Goal: Task Accomplishment & Management: Manage account settings

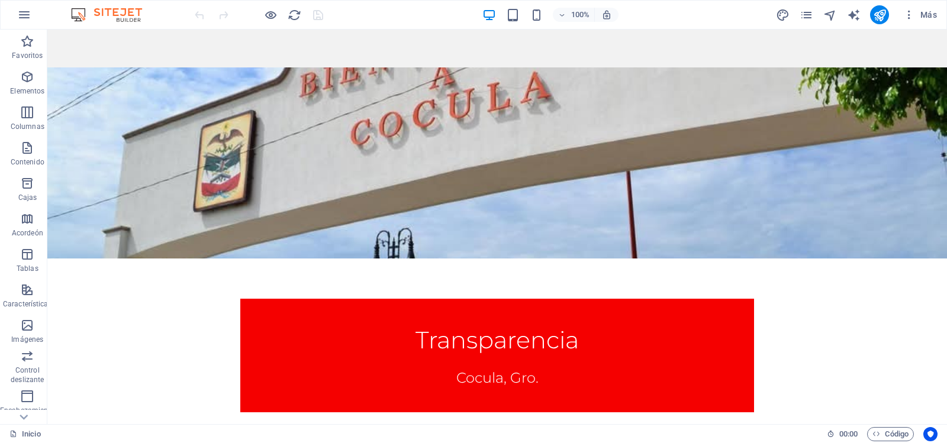
scroll to position [376, 0]
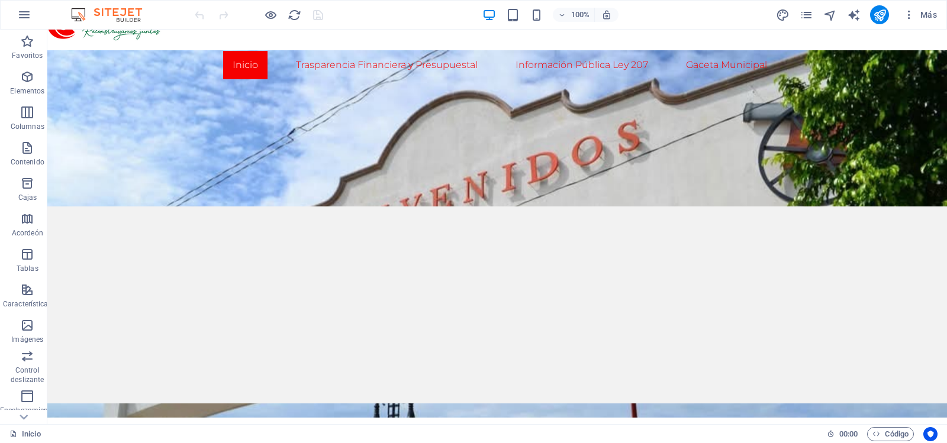
scroll to position [0, 0]
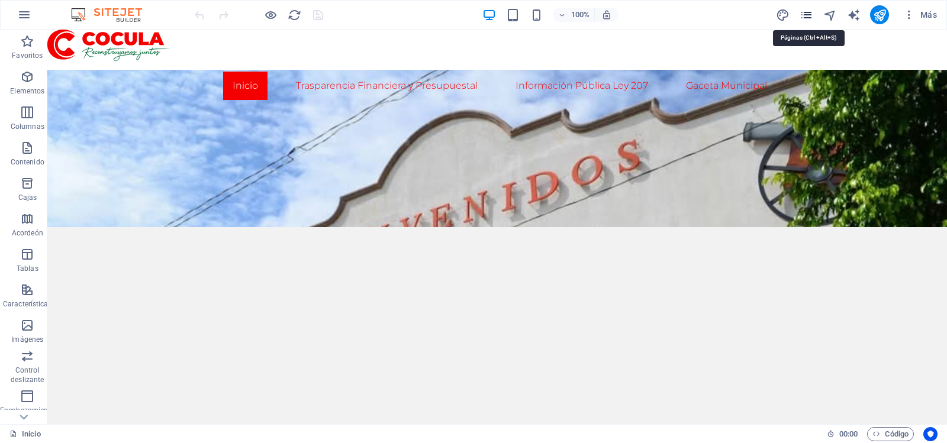
click at [809, 14] on icon "páginas" at bounding box center [807, 15] width 14 height 14
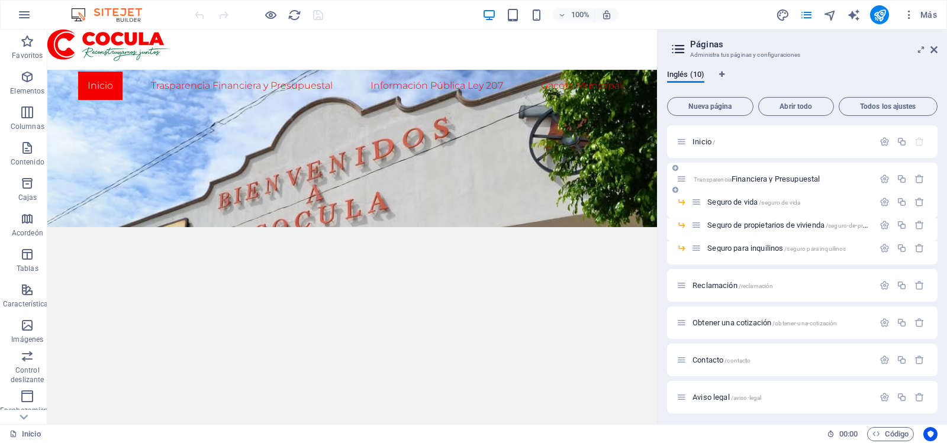
click at [709, 175] on font "Transparencia Financiera y Presupuestal" at bounding box center [755, 179] width 127 height 9
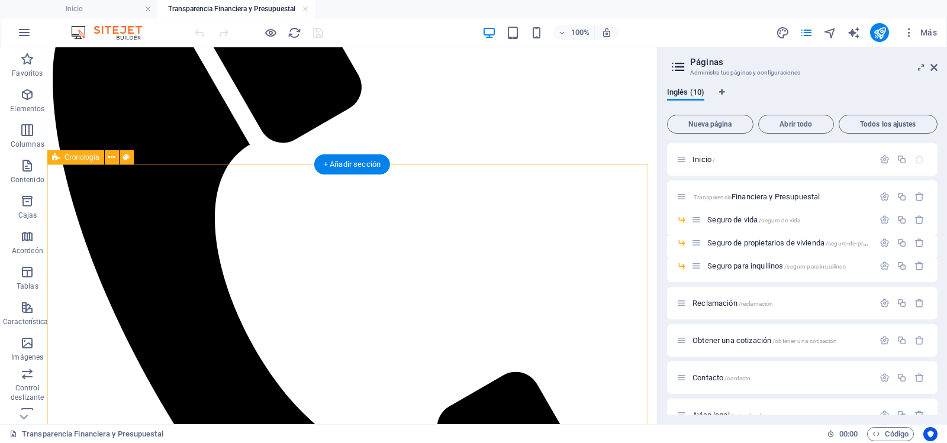
scroll to position [244, 0]
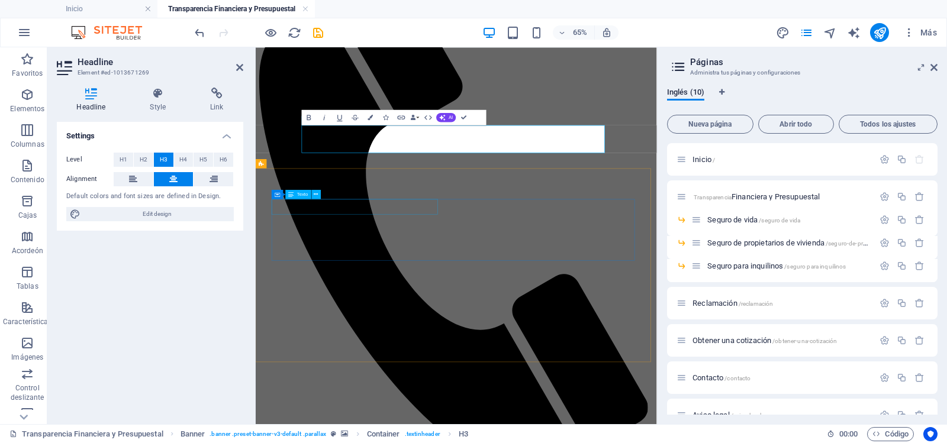
scroll to position [210, 0]
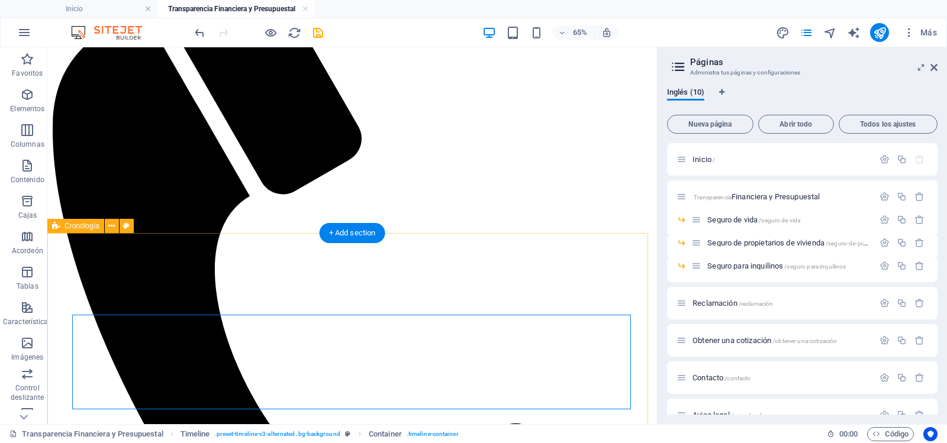
scroll to position [175, 0]
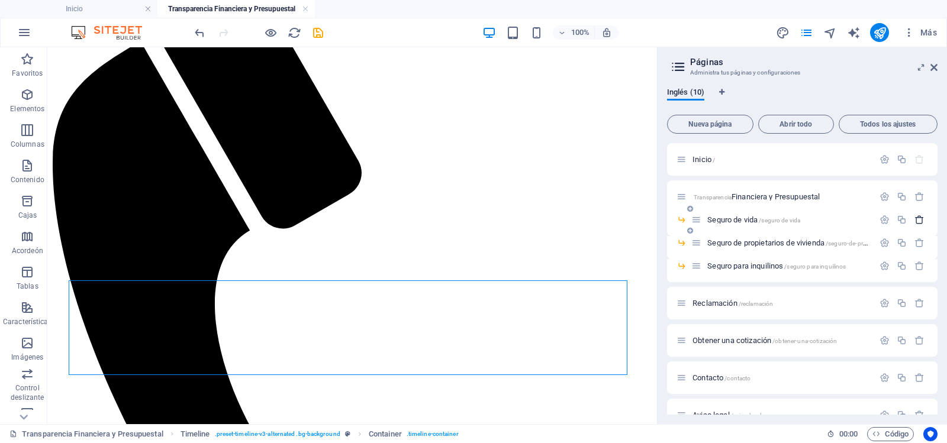
click at [919, 221] on icon "button" at bounding box center [919, 220] width 10 height 10
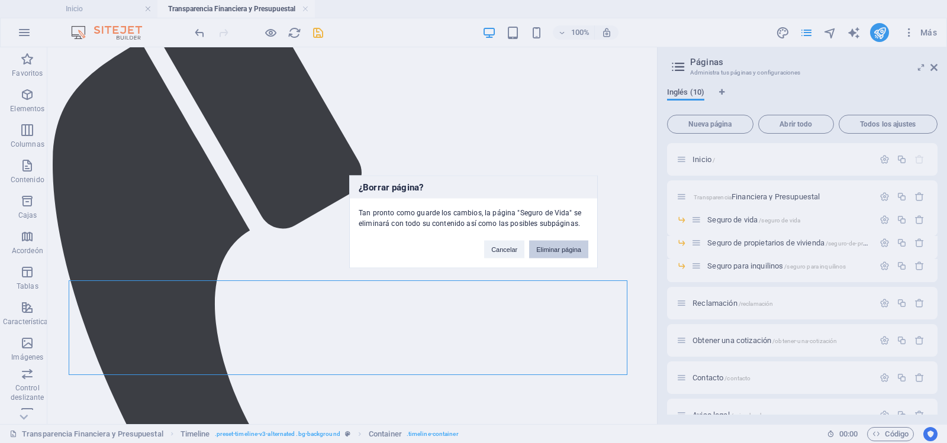
click at [556, 247] on font "Eliminar página" at bounding box center [558, 249] width 45 height 7
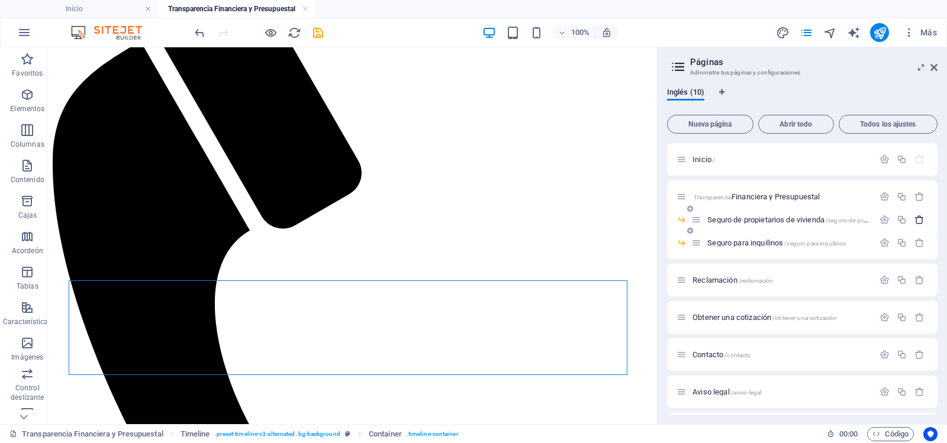
click at [920, 219] on icon "button" at bounding box center [919, 220] width 10 height 10
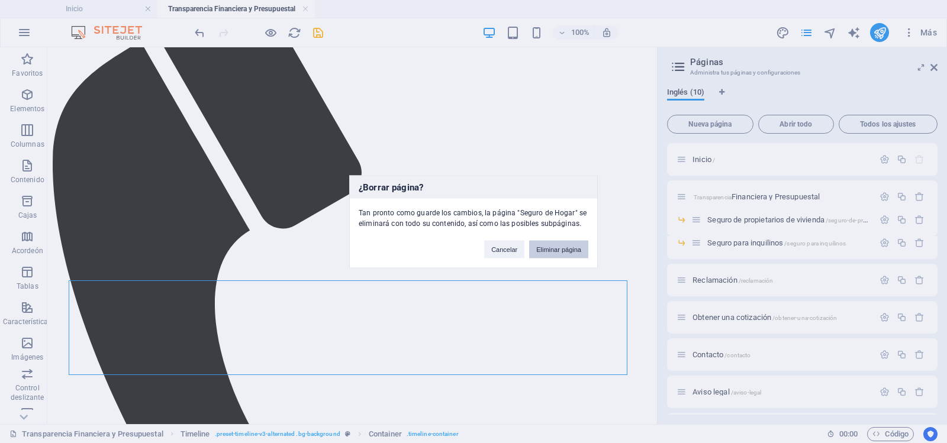
click at [577, 246] on font "Eliminar página" at bounding box center [558, 249] width 45 height 7
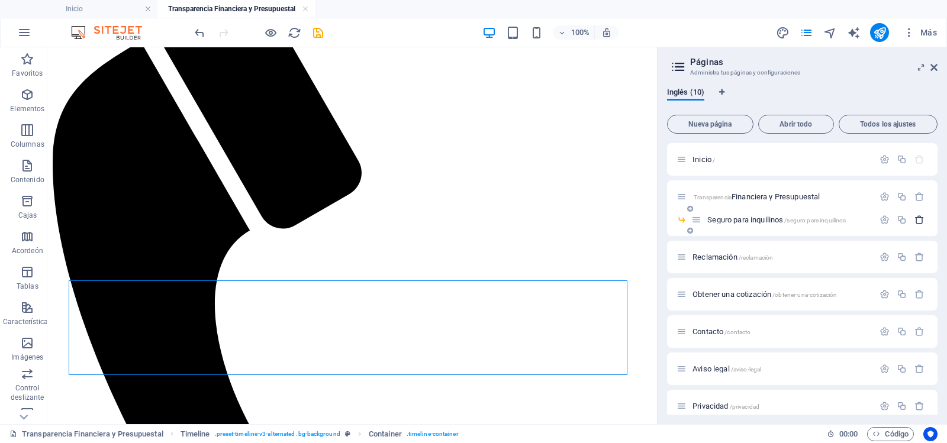
click at [917, 215] on icon "button" at bounding box center [919, 220] width 10 height 10
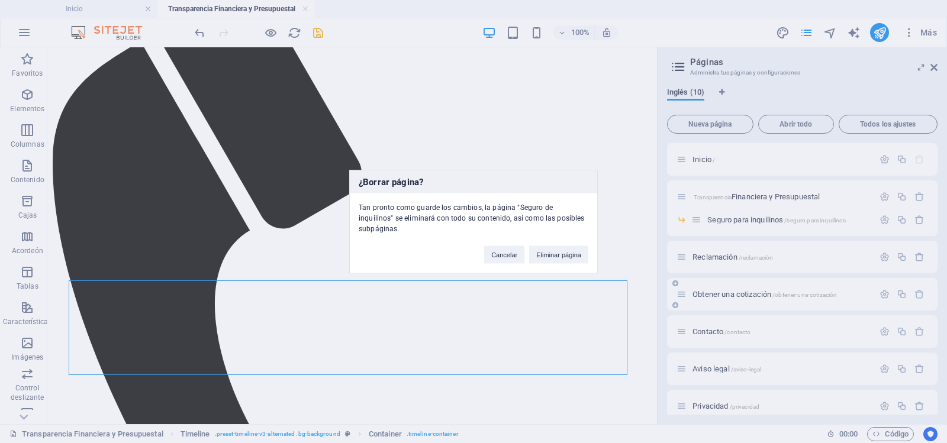
click at [575, 251] on font "Eliminar página" at bounding box center [558, 254] width 45 height 7
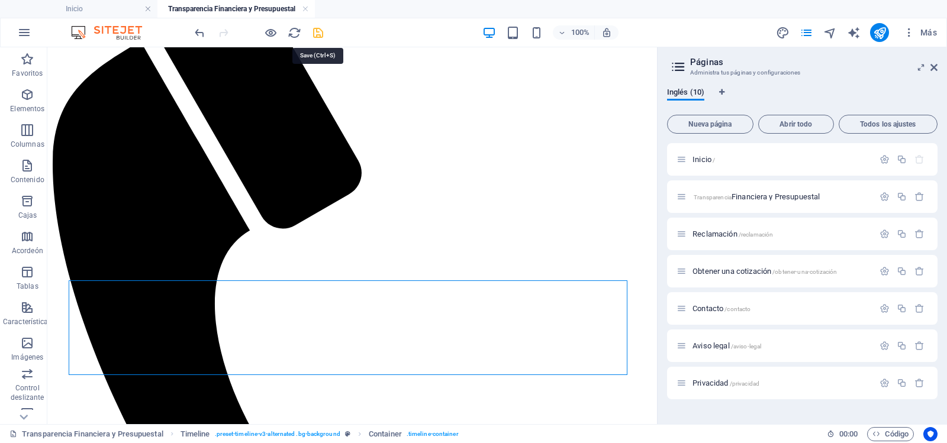
click at [317, 34] on icon "ahorrar" at bounding box center [318, 33] width 14 height 14
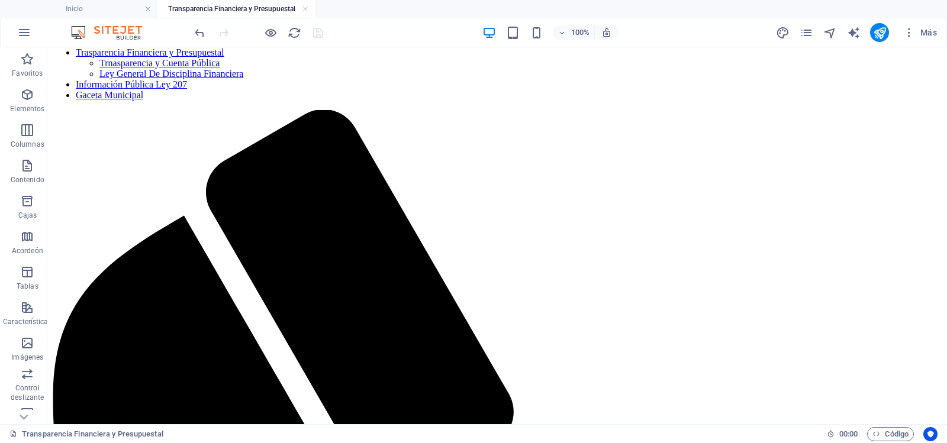
scroll to position [0, 0]
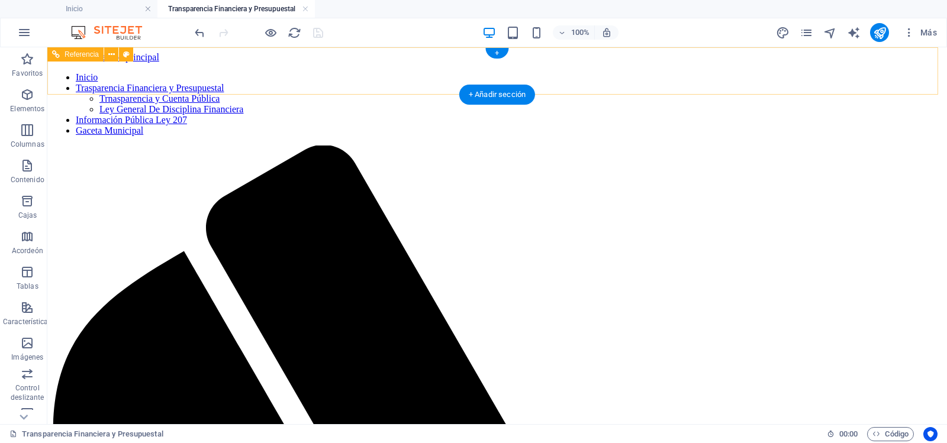
click at [339, 72] on nav "Inicio Trasparencia Financiera y Presupuestal Trnasparencia y Cuenta Pública Le…" at bounding box center [497, 104] width 890 height 64
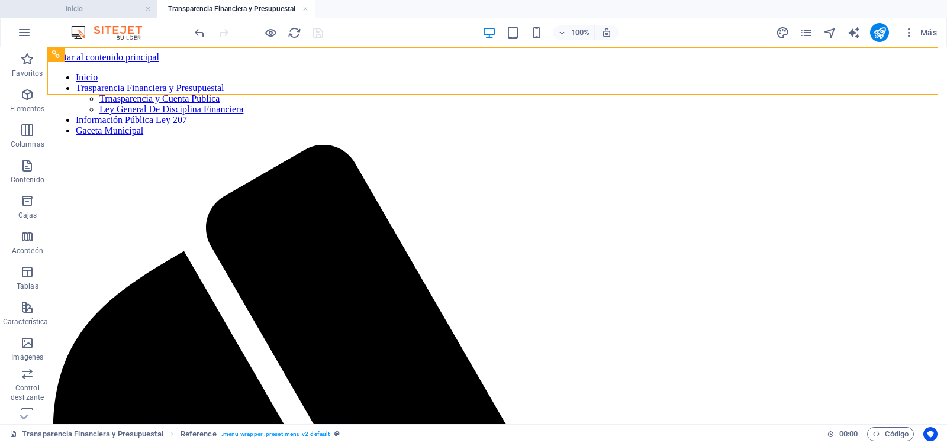
click at [115, 9] on h4 "Inicio" at bounding box center [78, 8] width 157 height 13
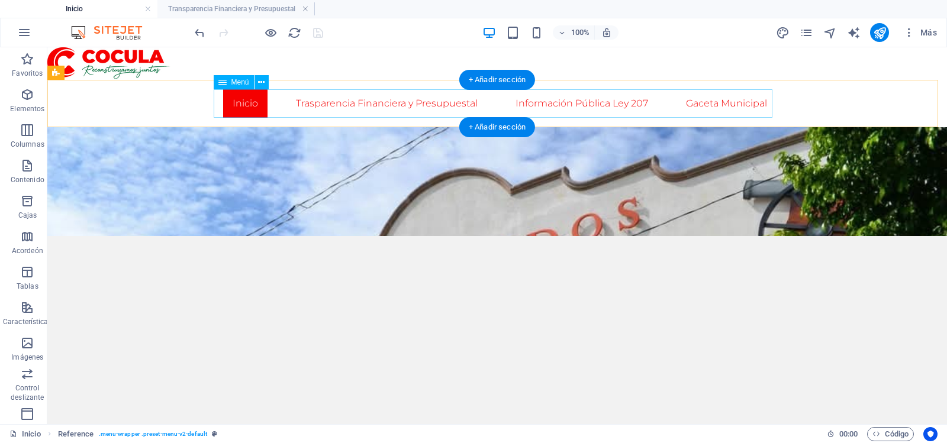
click at [342, 101] on nav "Inicio Trasparencia Financiera y Presupuestal Trnasparencia y Cuenta Pública Le…" at bounding box center [497, 103] width 559 height 28
click at [338, 101] on nav "Inicio Trasparencia Financiera y Presupuestal Trnasparencia y Cuenta Pública Le…" at bounding box center [497, 103] width 559 height 28
click at [306, 101] on nav "Inicio Trasparencia Financiera y Presupuestal Trnasparencia y Cuenta Pública Le…" at bounding box center [497, 103] width 559 height 28
click at [325, 104] on nav "Inicio Trasparencia Financiera y Presupuestal Trnasparencia y Cuenta Pública Le…" at bounding box center [497, 103] width 559 height 28
click at [320, 104] on nav "Inicio Trasparencia Financiera y Presupuestal Trnasparencia y Cuenta Pública Le…" at bounding box center [497, 103] width 559 height 28
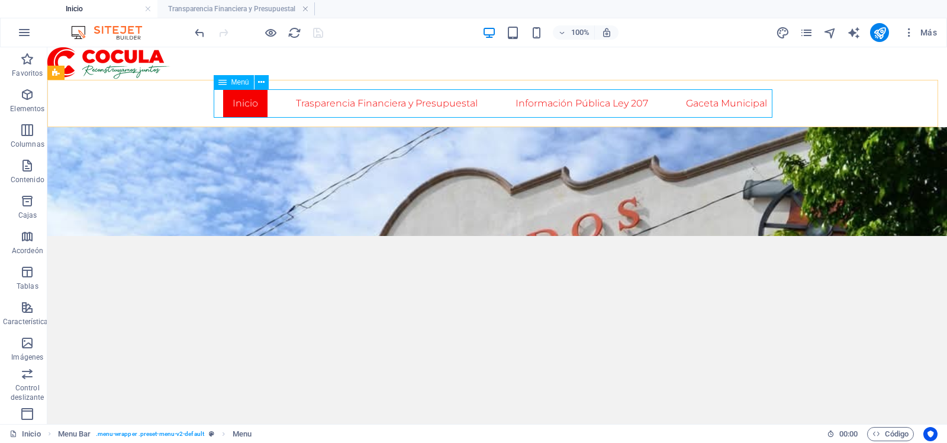
click at [241, 78] on font "Menú" at bounding box center [240, 82] width 18 height 8
click at [241, 83] on font "Menú" at bounding box center [240, 82] width 18 height 8
click at [260, 83] on icon at bounding box center [261, 82] width 7 height 12
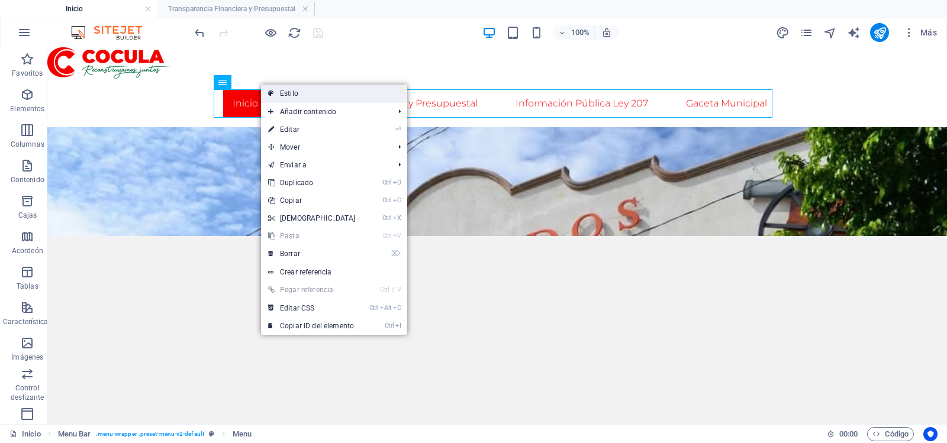
click at [282, 95] on font "Estilo" at bounding box center [289, 93] width 18 height 8
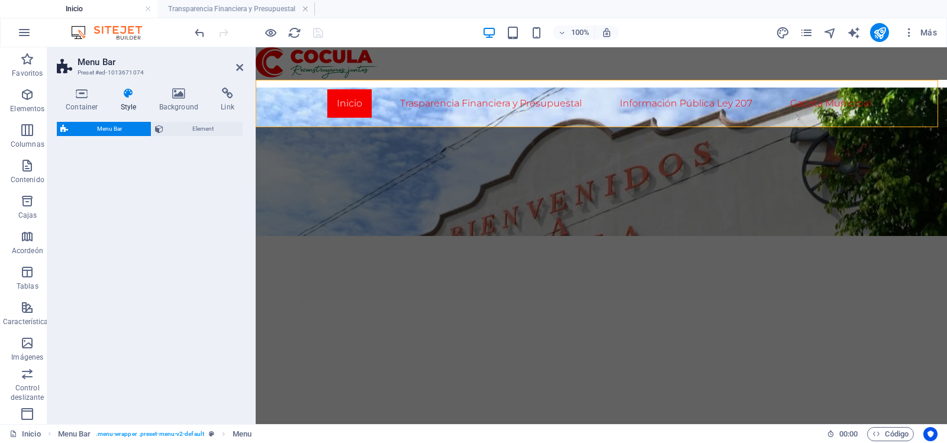
select select "rem"
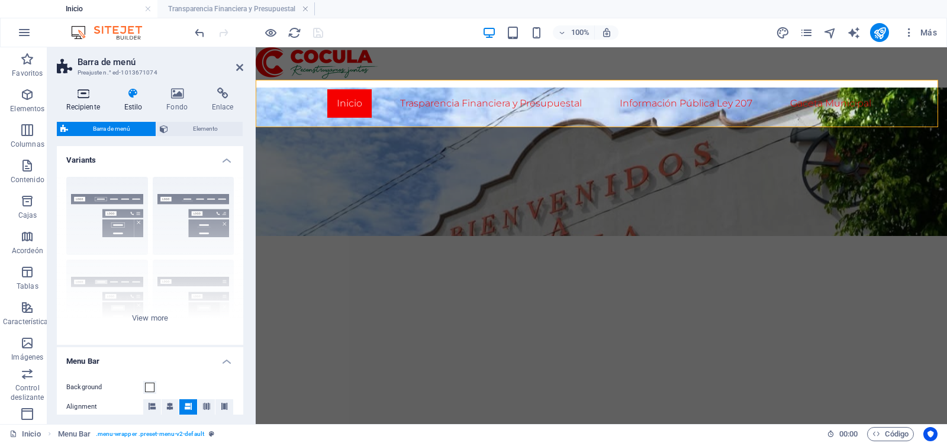
click at [90, 96] on icon at bounding box center [83, 94] width 53 height 12
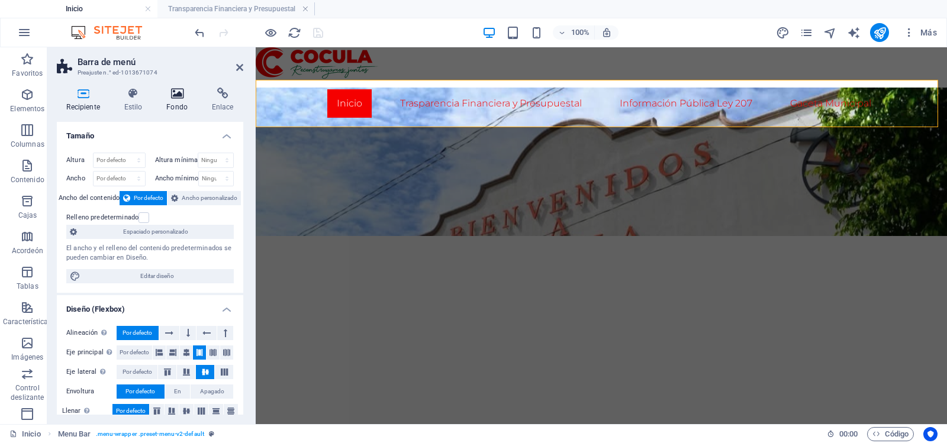
click at [182, 95] on icon at bounding box center [177, 94] width 41 height 12
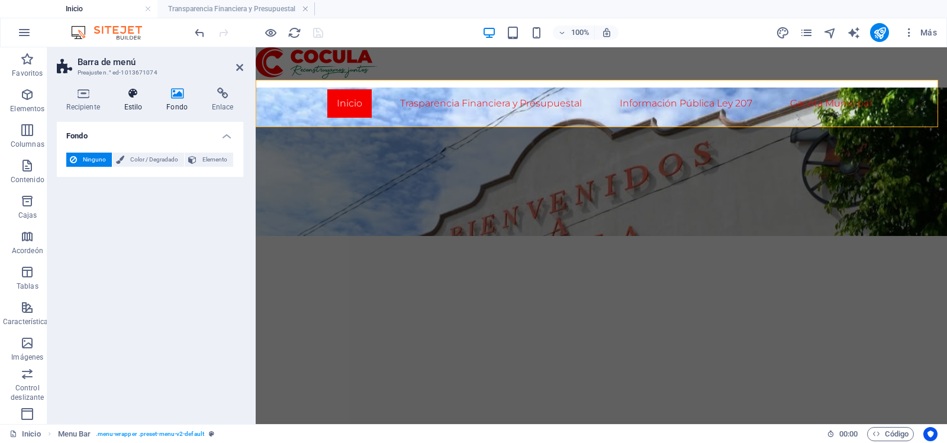
click at [123, 102] on h4 "Estilo" at bounding box center [135, 100] width 43 height 25
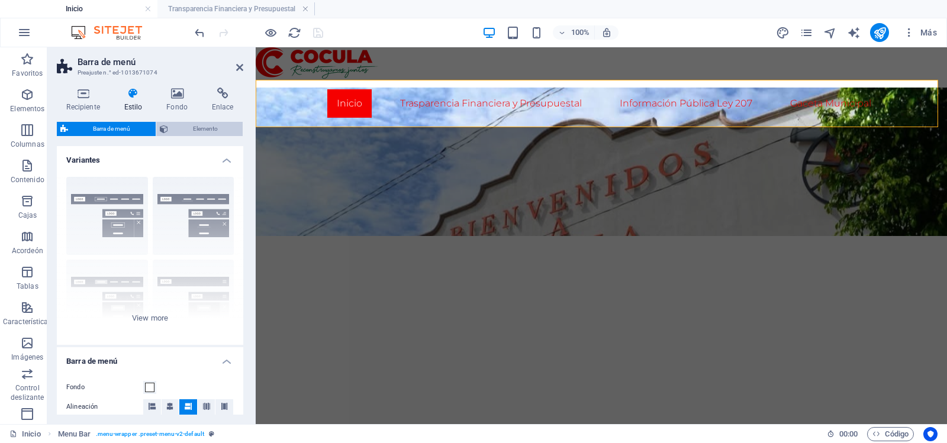
click at [187, 124] on span "Elemento" at bounding box center [206, 129] width 68 height 14
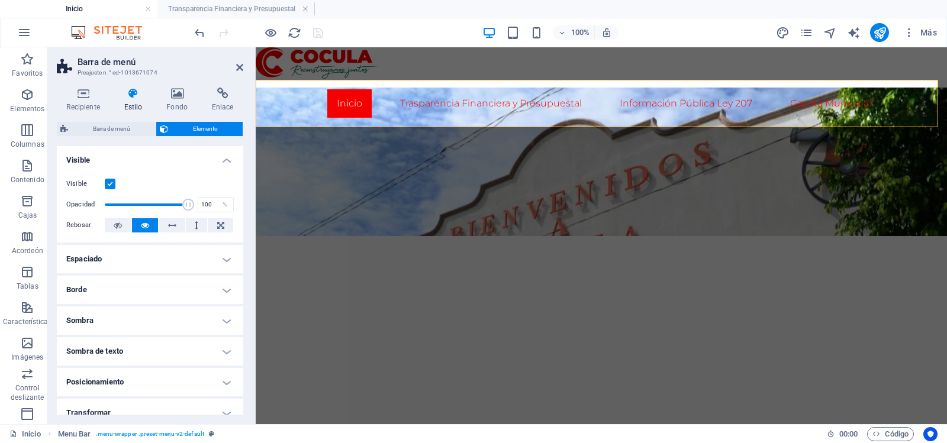
click at [117, 77] on h3 "Preajuste n.° ed-1013671074" at bounding box center [149, 72] width 142 height 11
click at [236, 69] on icon at bounding box center [239, 67] width 7 height 9
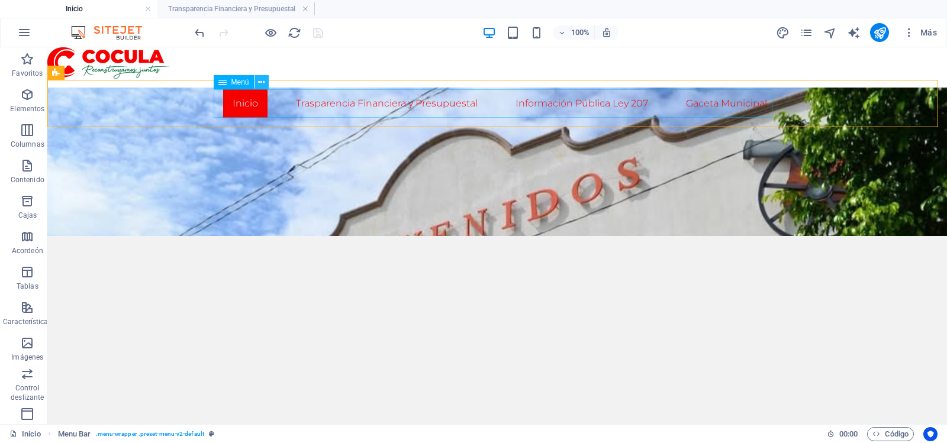
click at [262, 85] on icon at bounding box center [261, 82] width 7 height 12
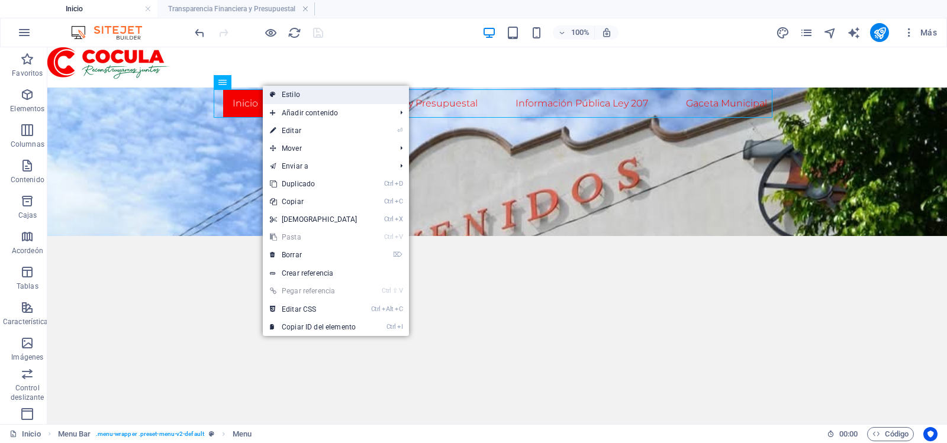
click at [291, 95] on font "Estilo" at bounding box center [291, 95] width 18 height 8
select select "rem"
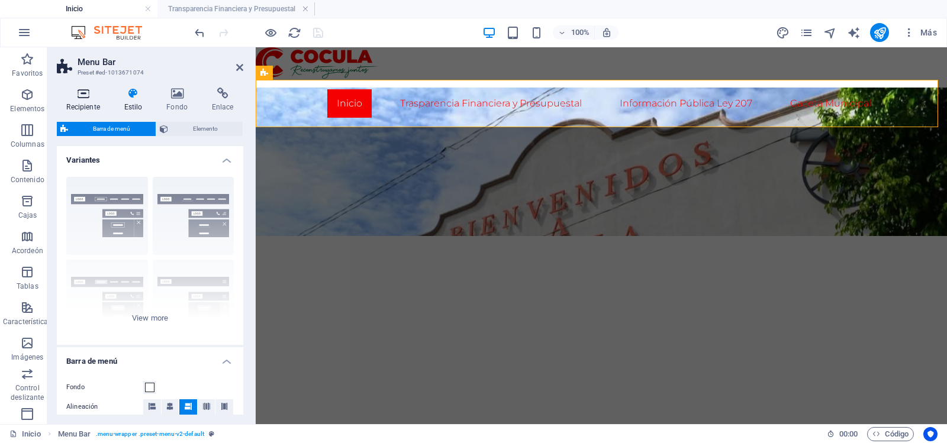
click at [87, 99] on h4 "Recipiente" at bounding box center [85, 100] width 57 height 25
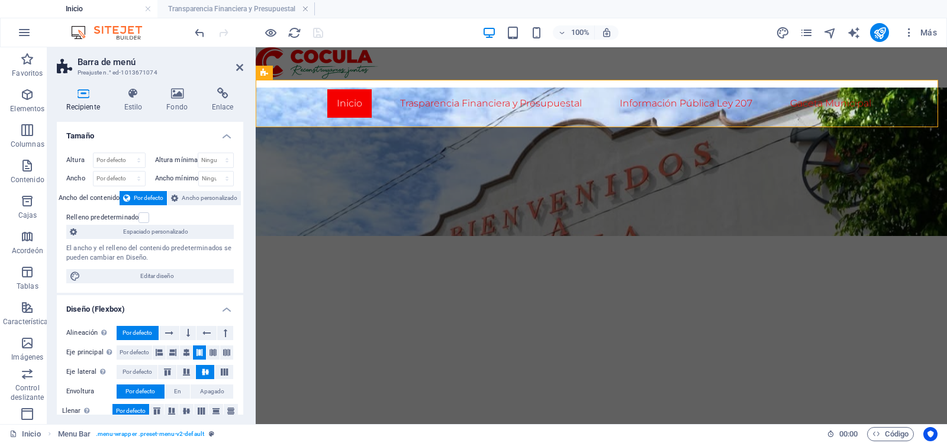
click at [134, 81] on div "Recipiente Estilo Fondo Enlace Tamaño Altura Por defecto píxeles movimiento ráp…" at bounding box center [149, 251] width 205 height 346
click at [129, 107] on font "Estilo" at bounding box center [133, 107] width 18 height 8
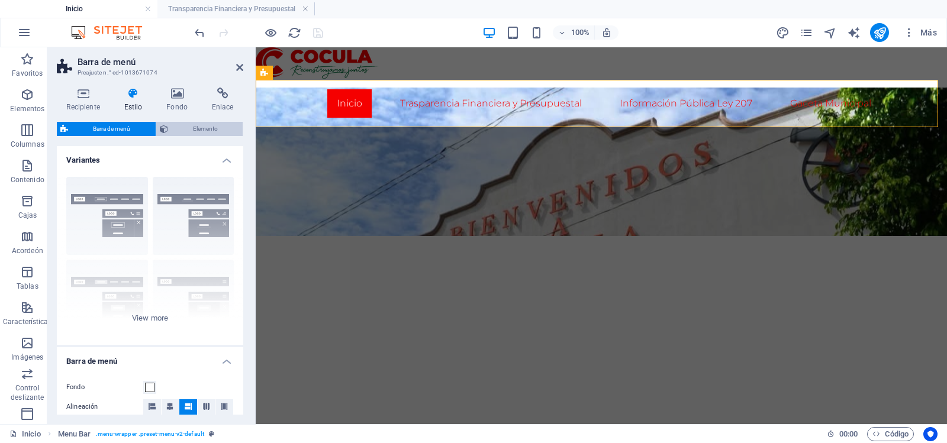
click at [167, 129] on icon at bounding box center [164, 129] width 8 height 14
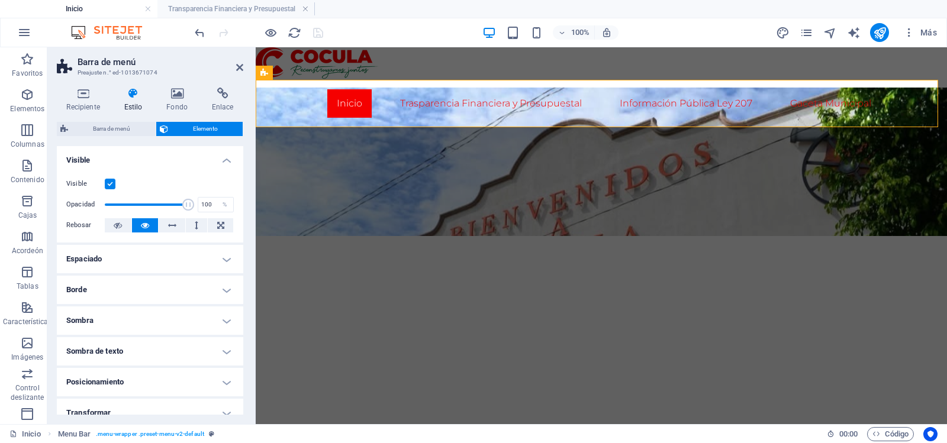
click at [220, 159] on h4 "Visible" at bounding box center [150, 156] width 186 height 21
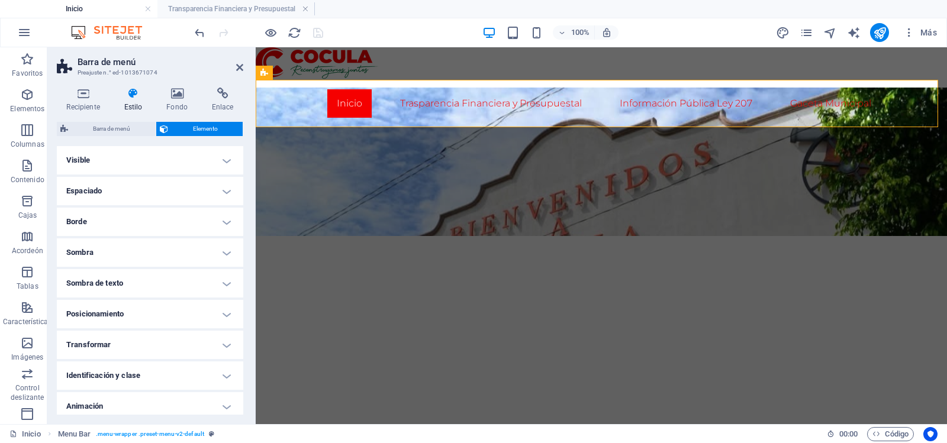
click at [211, 279] on h4 "Sombra de texto" at bounding box center [150, 283] width 186 height 28
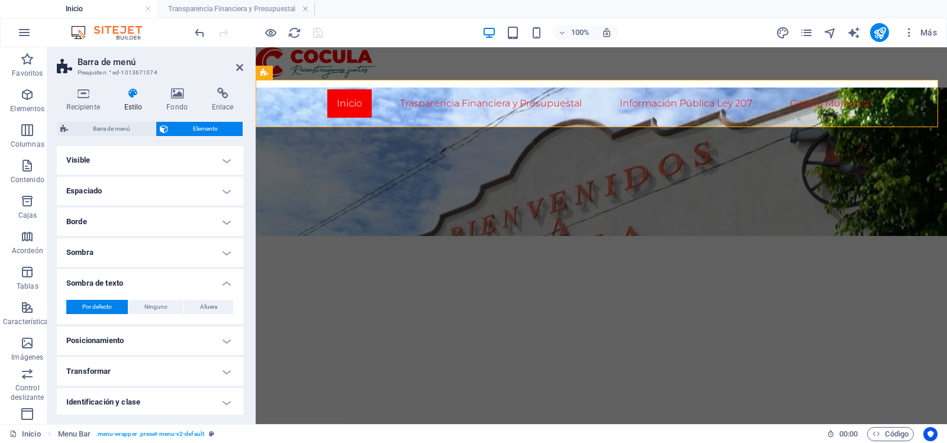
click at [200, 282] on h4 "Sombra de texto" at bounding box center [150, 279] width 186 height 21
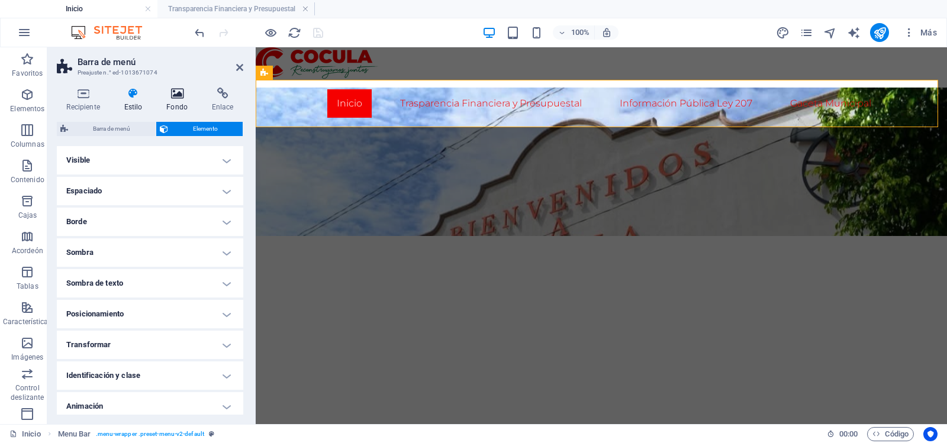
click at [172, 97] on icon at bounding box center [177, 94] width 41 height 12
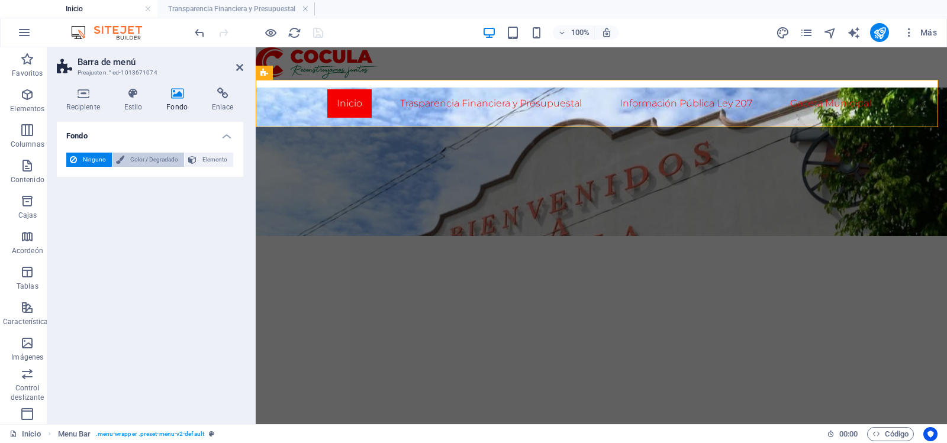
click at [161, 161] on font "Color / Degradado" at bounding box center [154, 159] width 48 height 7
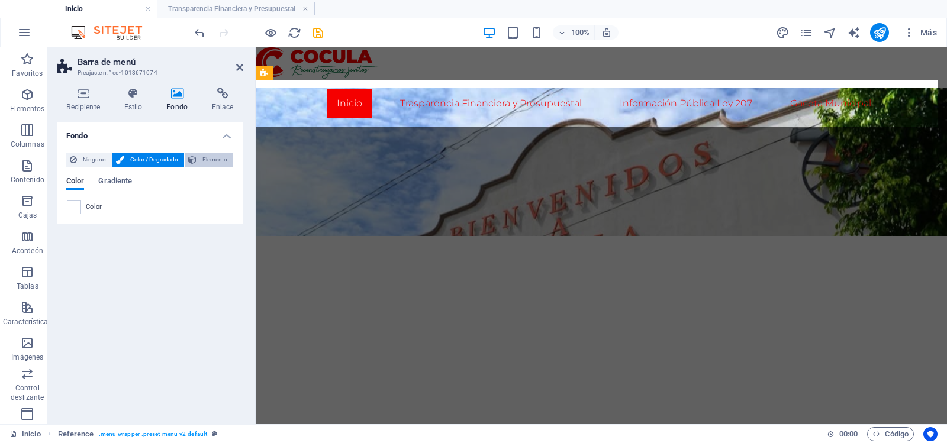
click at [201, 153] on span "Elemento" at bounding box center [215, 160] width 30 height 14
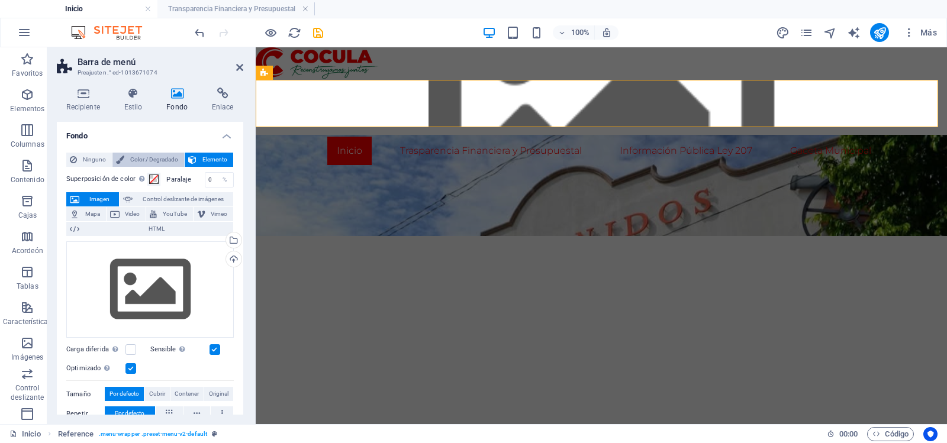
click at [141, 163] on font "Color / Degradado" at bounding box center [154, 159] width 48 height 7
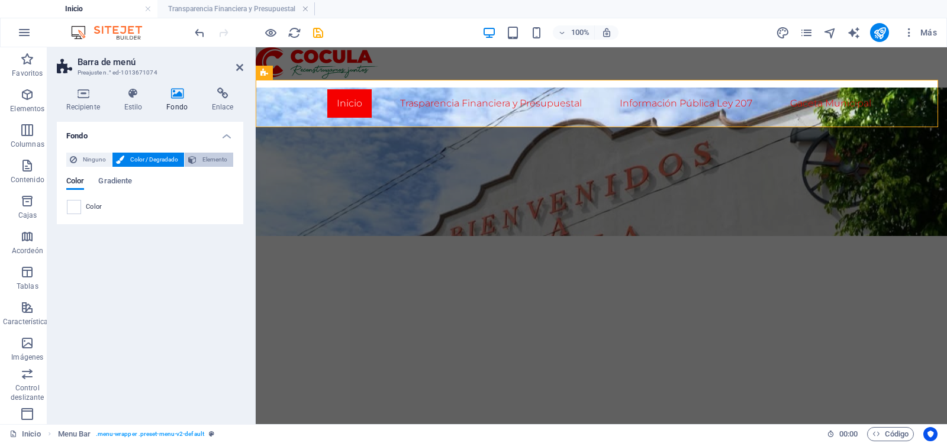
click at [204, 153] on span "Elemento" at bounding box center [215, 160] width 30 height 14
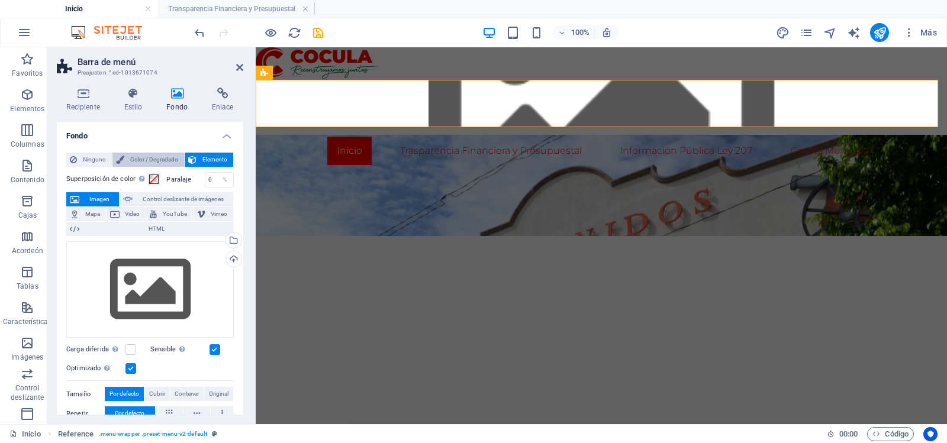
click at [131, 156] on font "Color / Degradado" at bounding box center [154, 159] width 48 height 7
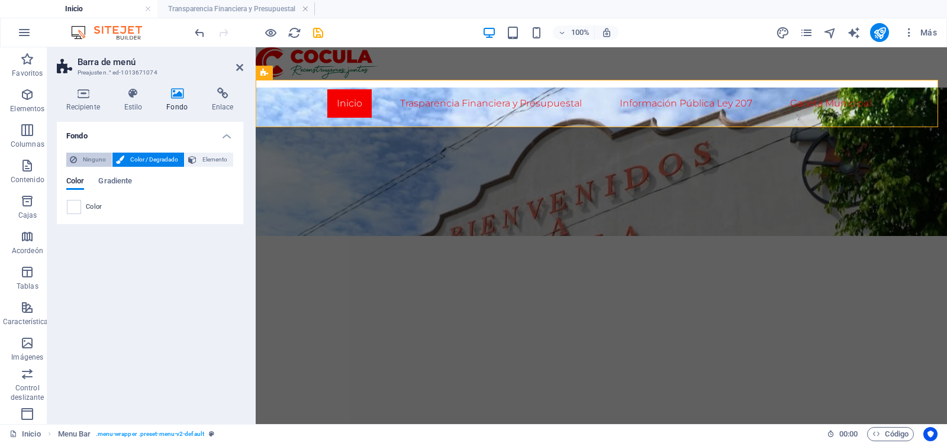
click at [93, 157] on font "Ninguno" at bounding box center [94, 159] width 23 height 7
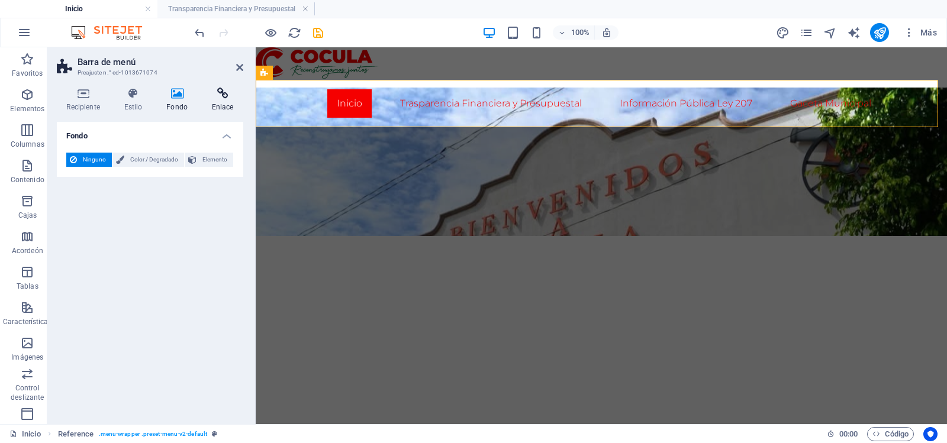
click at [216, 99] on icon at bounding box center [222, 94] width 41 height 12
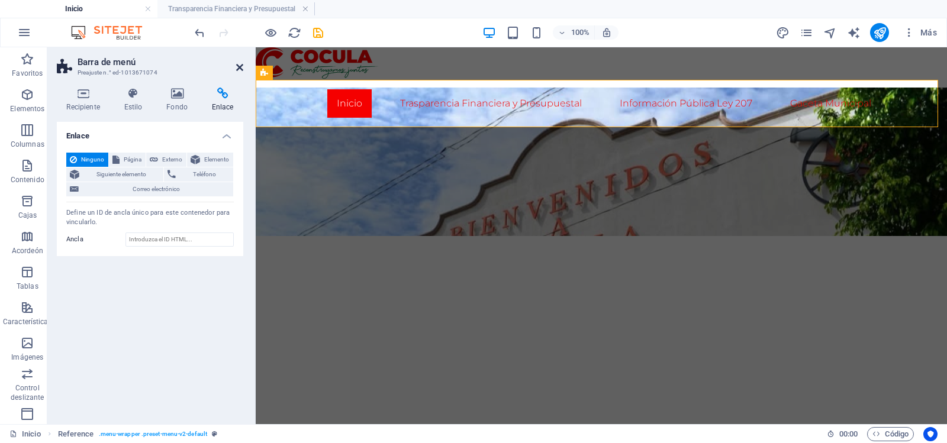
click at [237, 72] on icon at bounding box center [239, 67] width 7 height 9
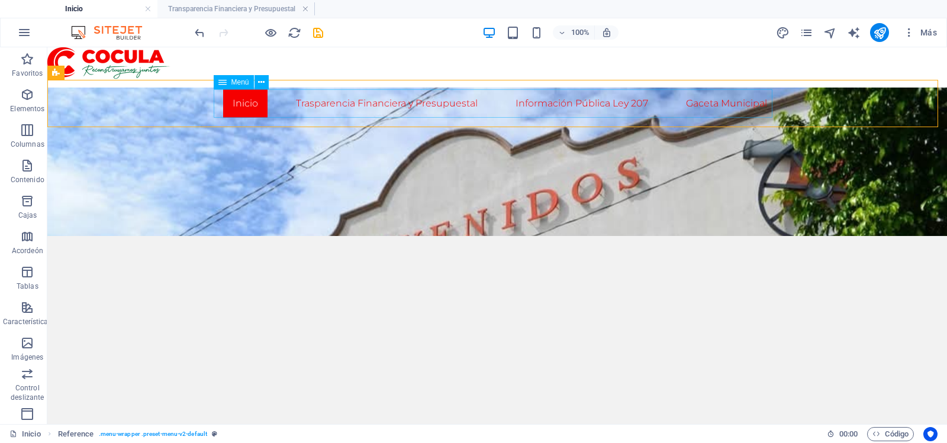
click at [224, 85] on icon at bounding box center [222, 82] width 8 height 14
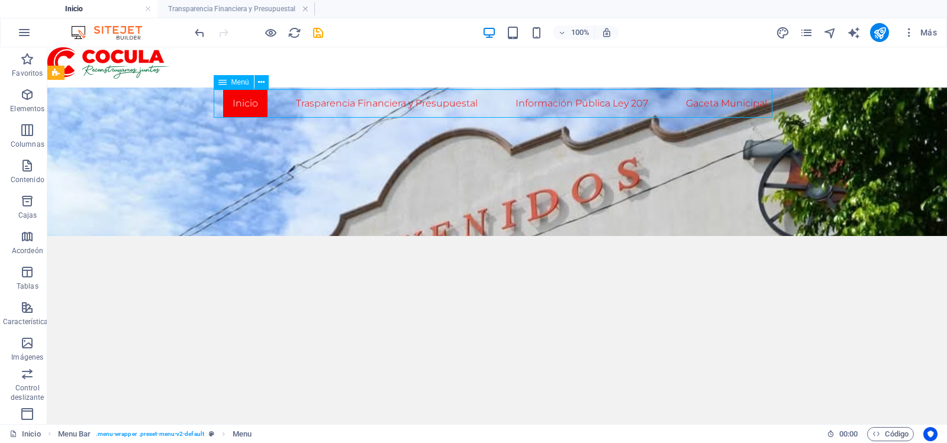
click at [230, 82] on div "Menú" at bounding box center [234, 82] width 40 height 14
select select
select select "2"
select select
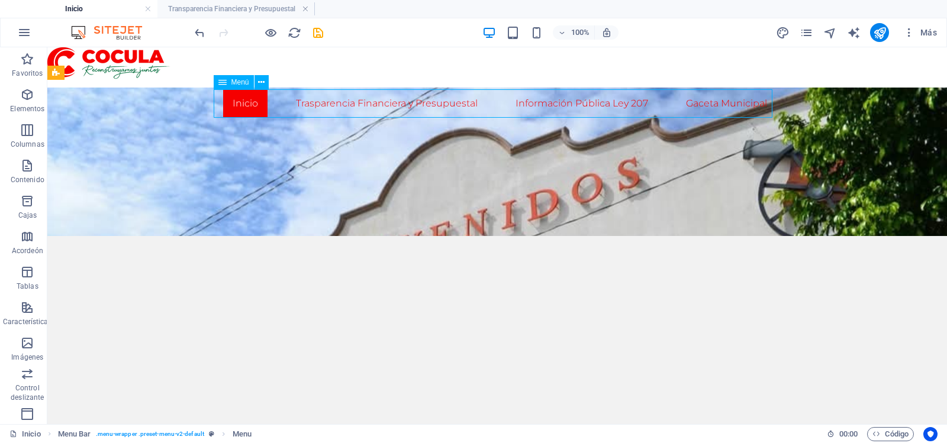
select select "3"
select select
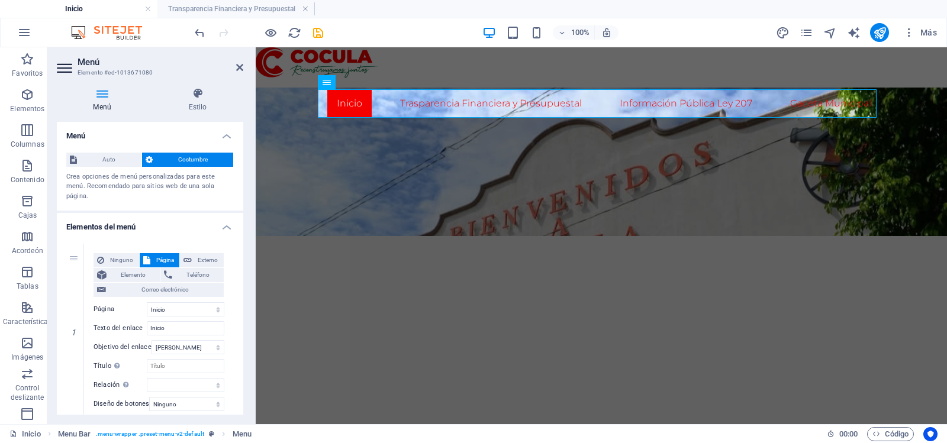
drag, startPoint x: 240, startPoint y: 158, endPoint x: 240, endPoint y: 173, distance: 15.4
click at [240, 171] on div "Auto Costumbre Crea opciones de menú personalizadas para este menú. Recomendado…" at bounding box center [150, 177] width 186 height 68
click at [240, 182] on div "Auto Costumbre Crea opciones de menú personalizadas para este menú. Recomendado…" at bounding box center [150, 177] width 186 height 68
drag, startPoint x: 240, startPoint y: 187, endPoint x: 241, endPoint y: 221, distance: 33.8
click at [241, 221] on div "Menú Auto Costumbre Crea opciones de menú personalizadas para este menú. Recome…" at bounding box center [150, 268] width 186 height 293
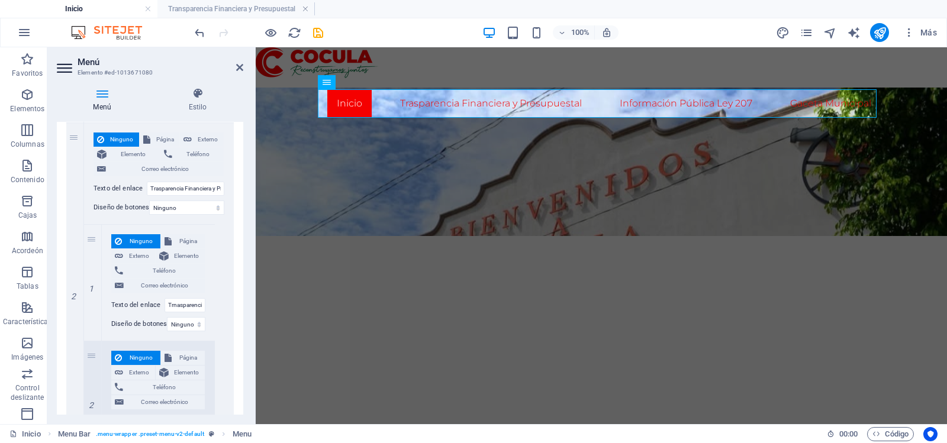
scroll to position [301, 0]
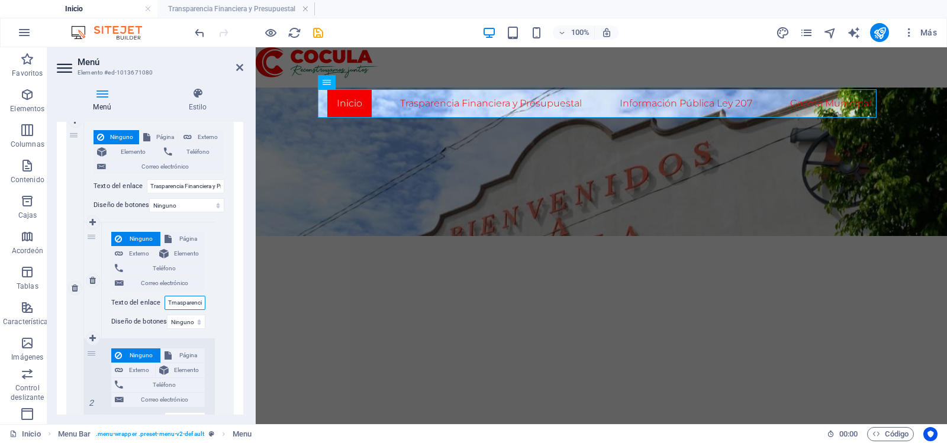
click at [189, 310] on input "Trnasparencia y Cuenta Pública" at bounding box center [185, 303] width 41 height 14
type input "Cuenta Pública"
select select
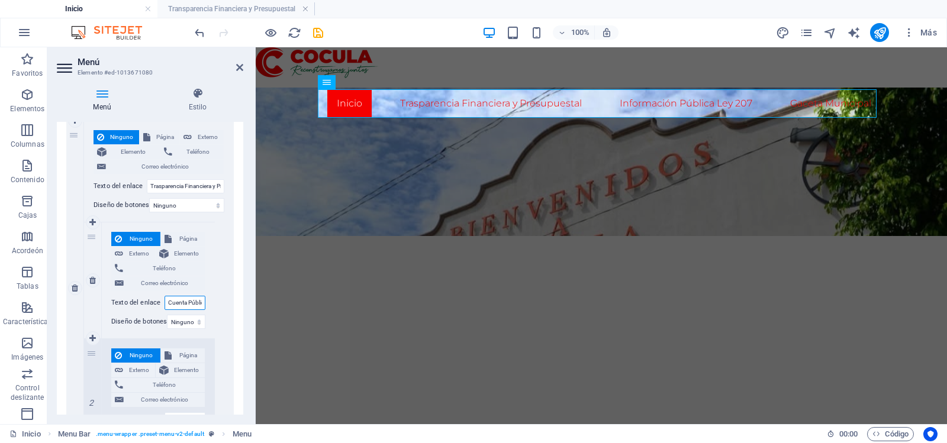
select select
type input "Cuenta Pública"
drag, startPoint x: 240, startPoint y: 259, endPoint x: 240, endPoint y: 274, distance: 14.8
click at [240, 274] on div "1 Ninguno Página Externo Elemento Teléfono Correo electrónico Página Inicio Tra…" at bounding box center [150, 377] width 186 height 886
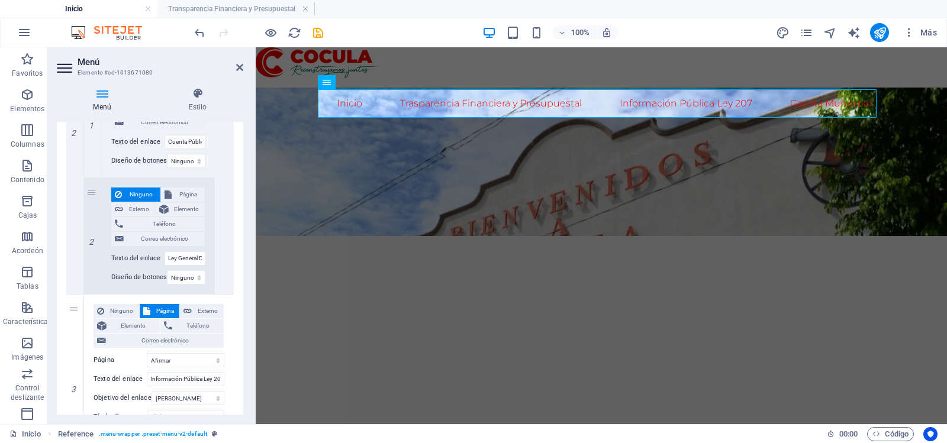
scroll to position [467, 0]
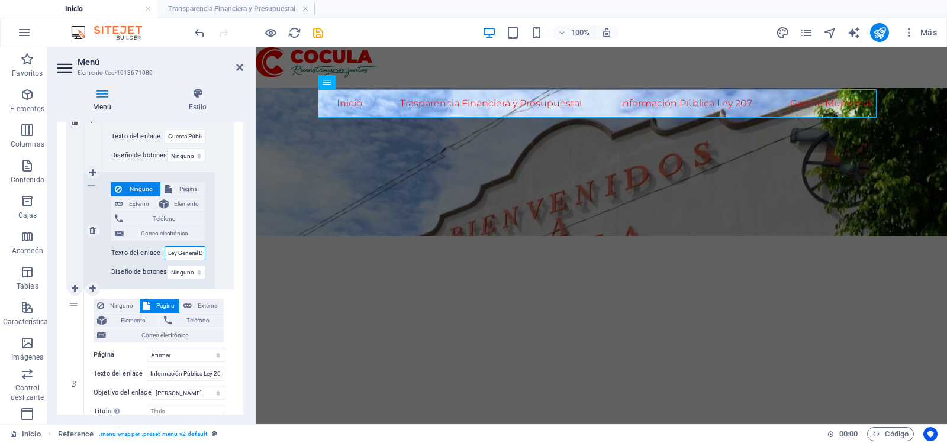
click at [195, 254] on input "Ley General De Disciplina Financiera" at bounding box center [185, 253] width 41 height 14
type input "Ley General De Disciplina Fin"
select select
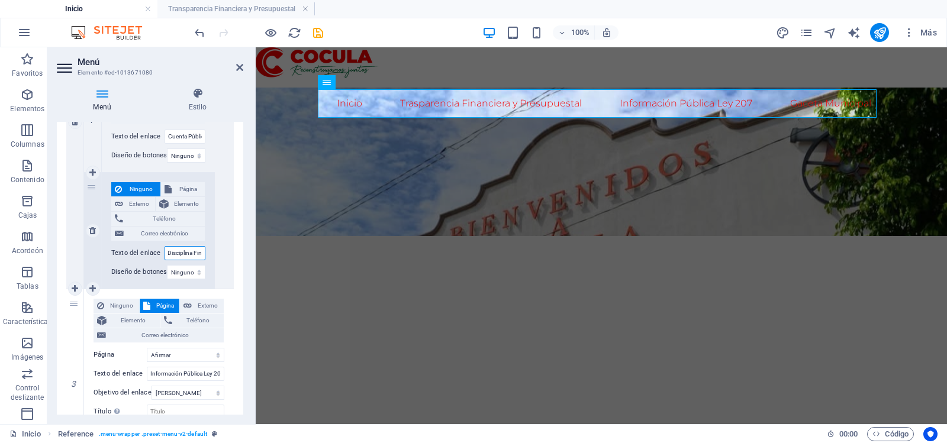
select select
type input "Ley General De"
select select
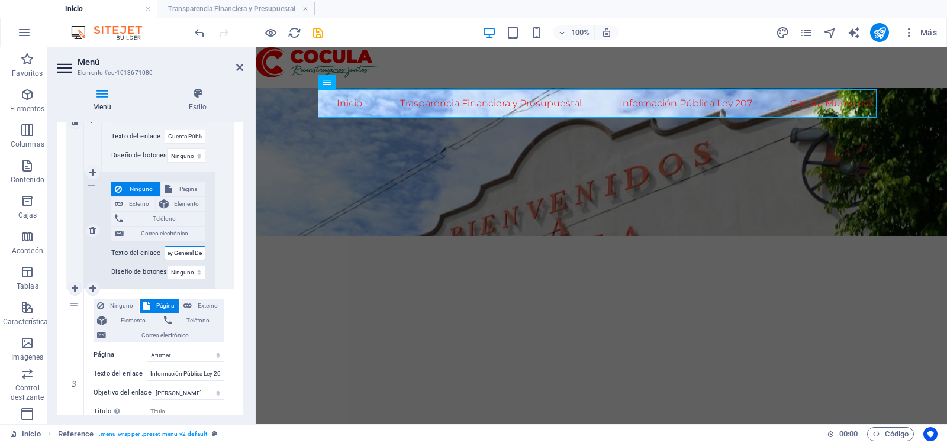
select select
type input "Ley General De"
select select
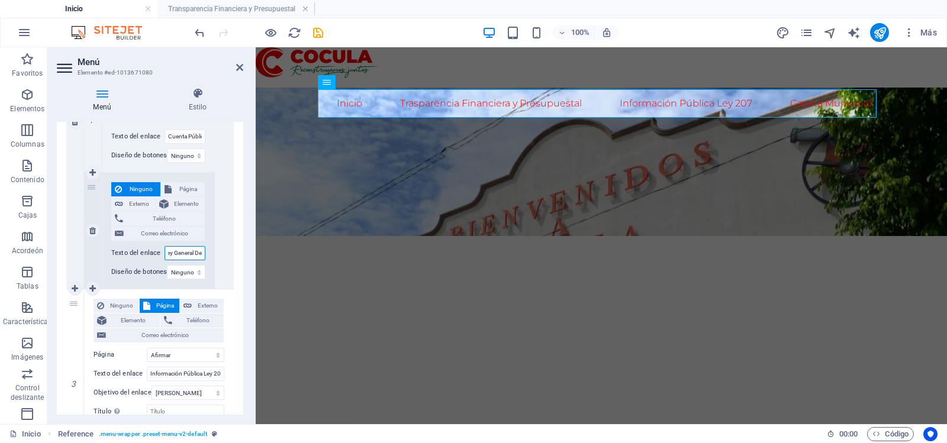
select select
type input "Ley General De Contabili"
select select
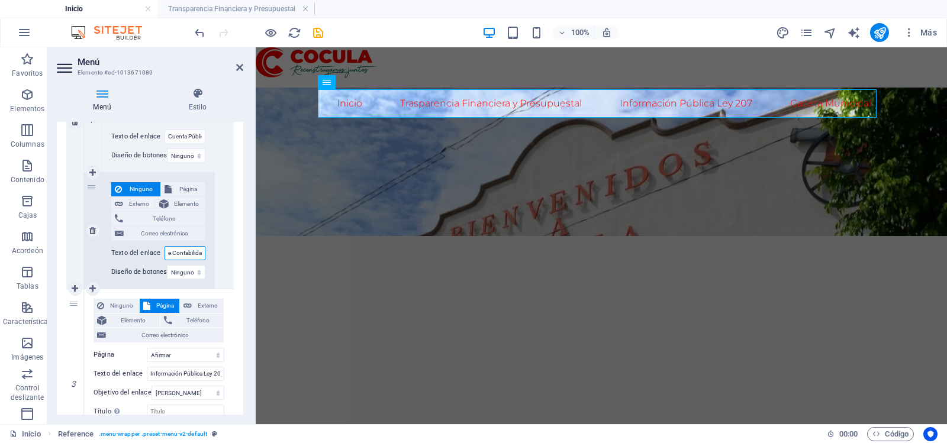
type input "Ley General De Contabilidad"
select select
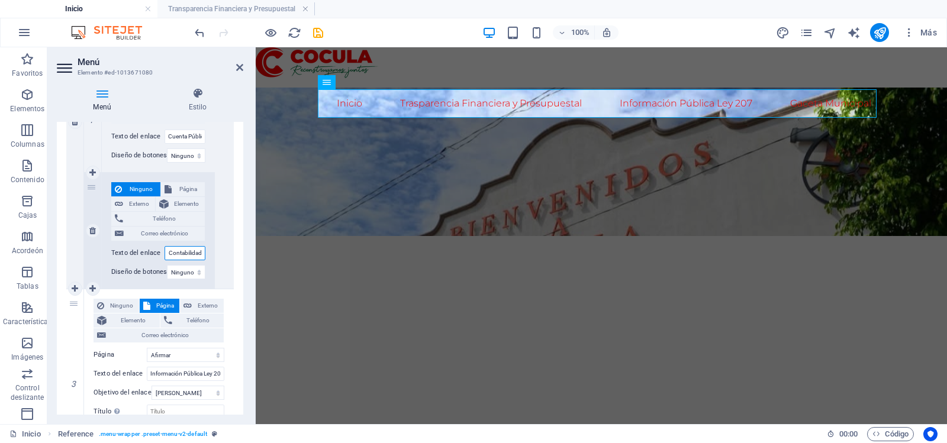
type input "Ley General De Contabilidad"
select select
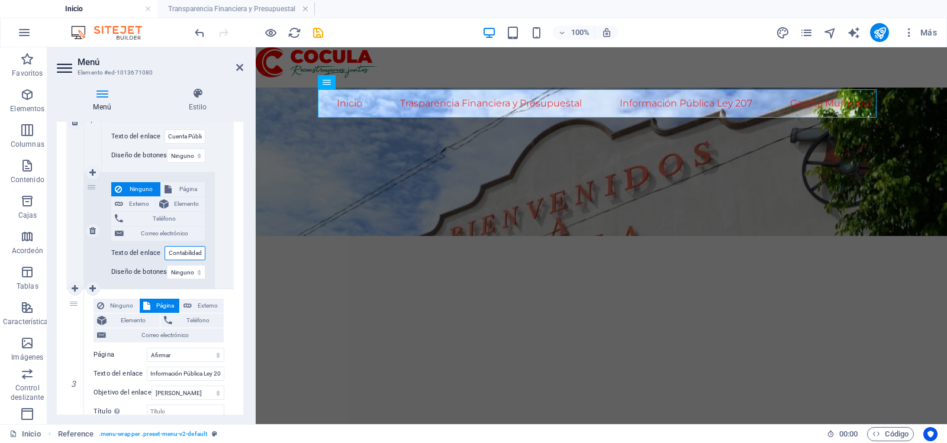
type input "Ley General De Contabilidad"
select select
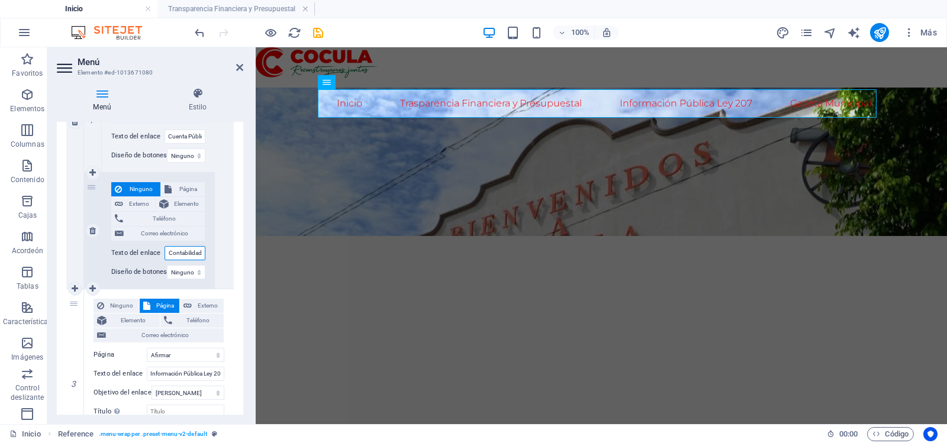
type input "Ley General De Contabilidad"
select select
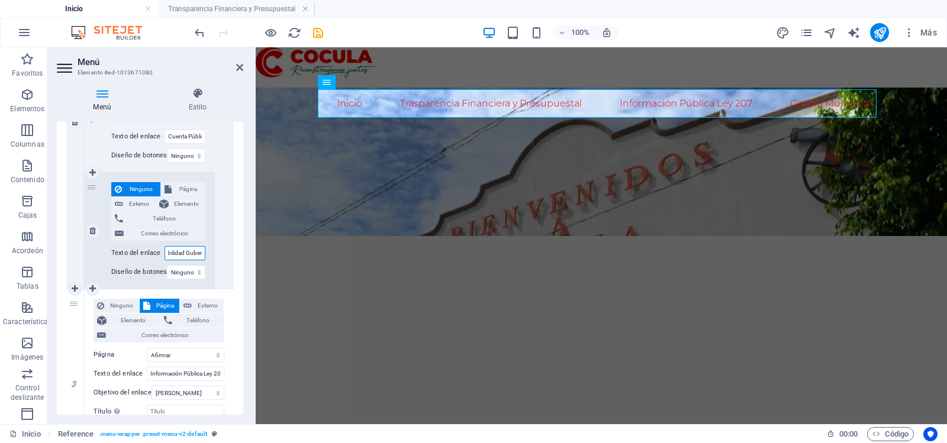
type input "Ley General De Contabilidad Guberb"
select select
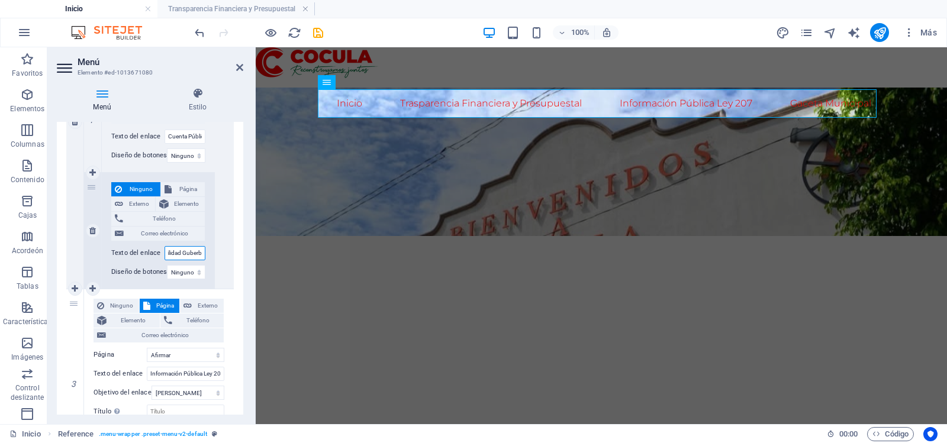
type input "Ley General De Contabilidad Guber"
select select
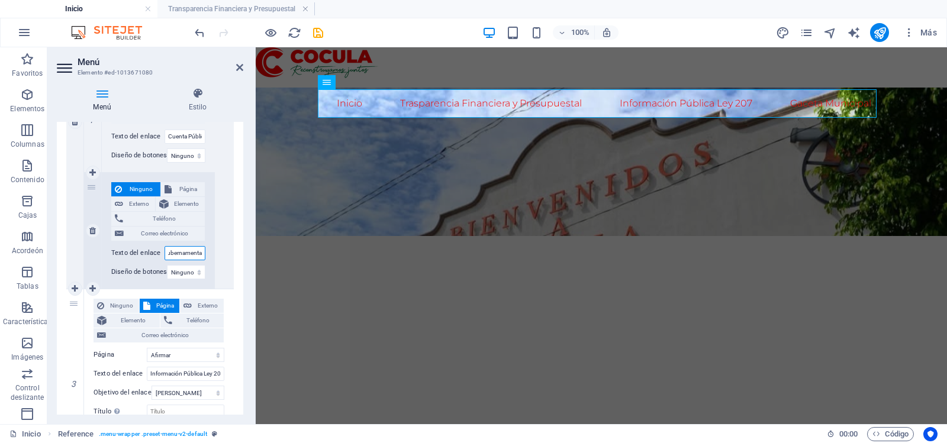
type input "Ley General De Contabilidad Gubernamental"
select select
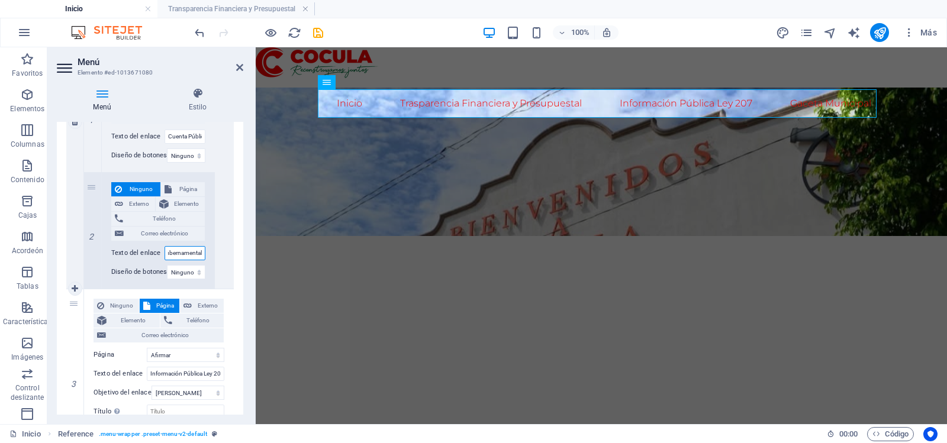
type input "Ley General De Contabilidad Gubernamental"
click at [226, 245] on div "Ninguno Página Externo Elemento Teléfono Correo electrónico Página Inicio Trans…" at bounding box center [159, 121] width 150 height 334
drag, startPoint x: 240, startPoint y: 270, endPoint x: 242, endPoint y: 281, distance: 10.8
click at [242, 281] on div "Menú Auto Costumbre Crea opciones de menú personalizadas para este menú. Recome…" at bounding box center [150, 268] width 186 height 293
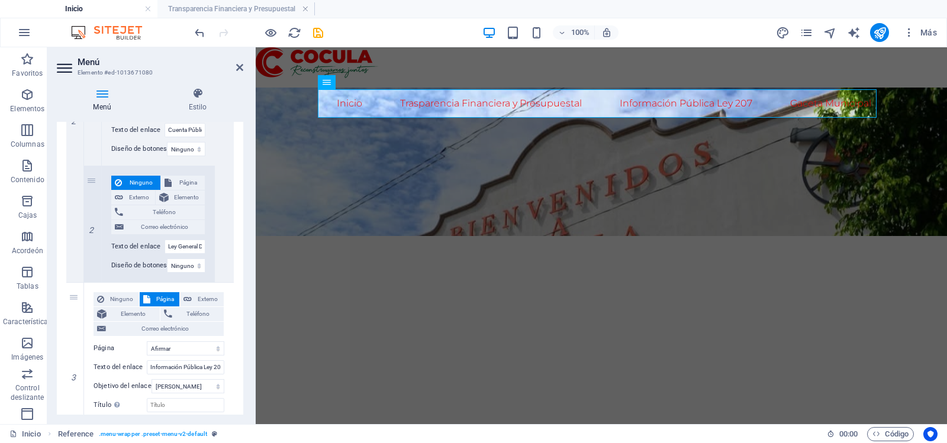
scroll to position [474, 0]
click at [95, 279] on icon at bounding box center [92, 282] width 7 height 8
select select
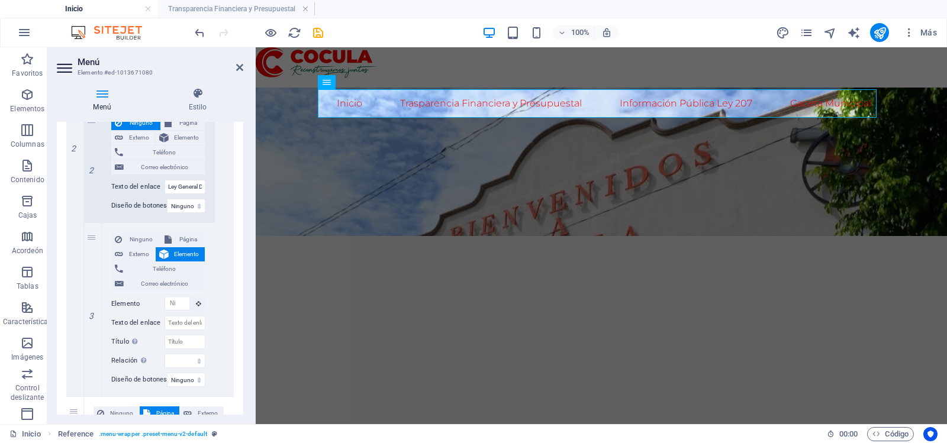
scroll to position [540, 0]
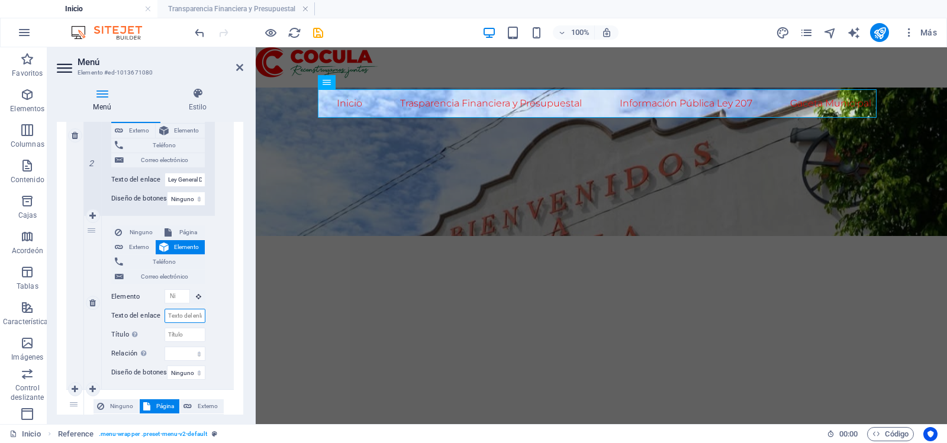
click at [185, 319] on input "Texto del enlace" at bounding box center [185, 316] width 41 height 14
type input "Ley"
select select
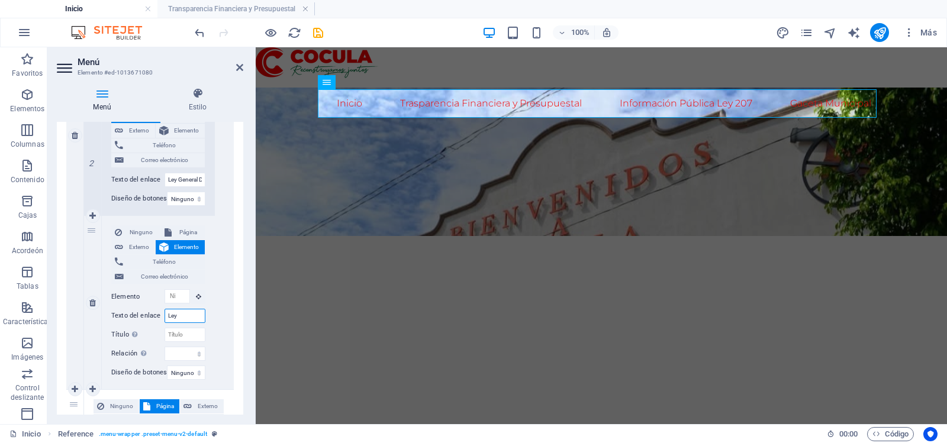
select select
type input "Ley De Disciplina"
select select
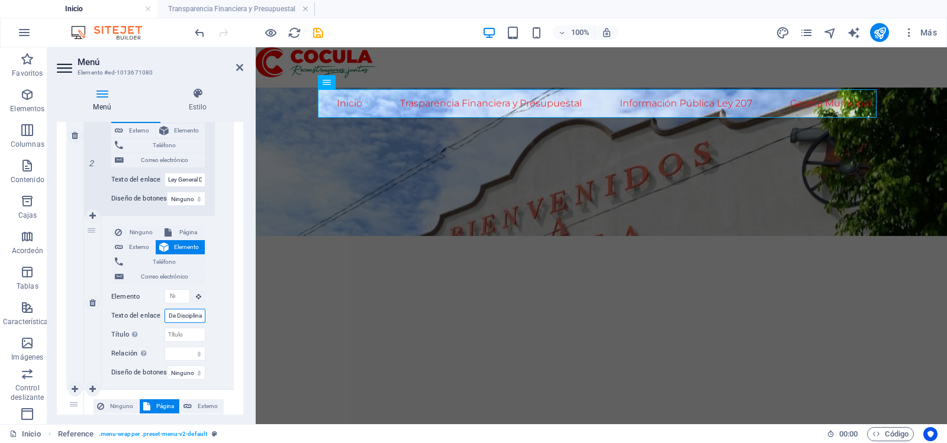
select select
type input "Ley De Disciplina Financiera"
select select
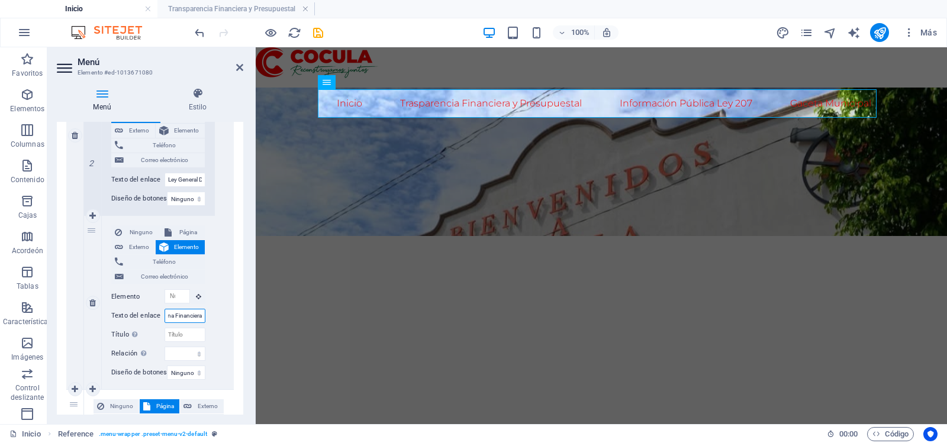
select select
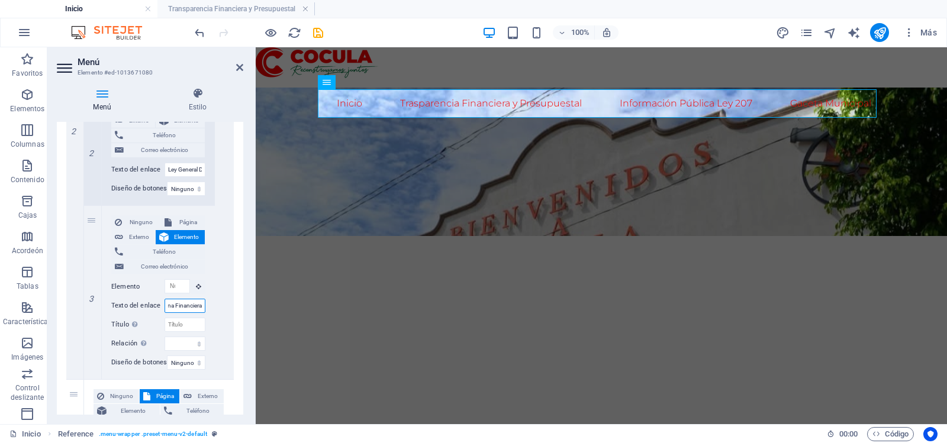
scroll to position [560, 0]
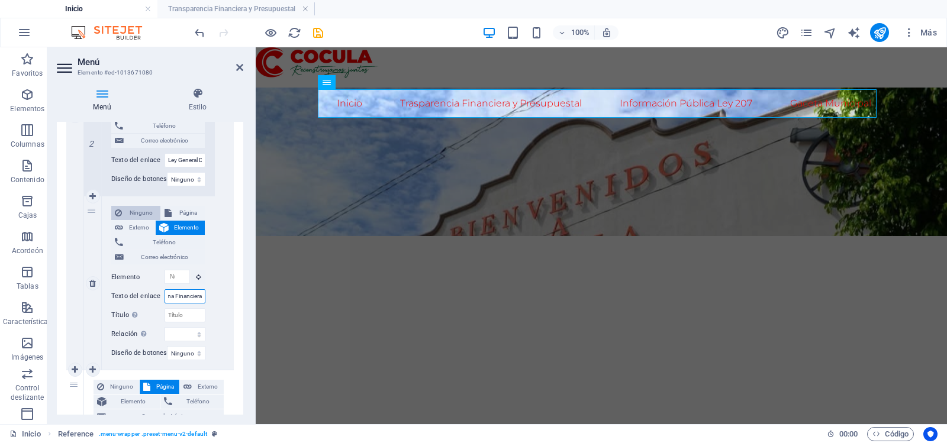
type input "Ley De Disciplina Financiera"
click at [136, 208] on span "Ninguno" at bounding box center [140, 213] width 31 height 14
select select
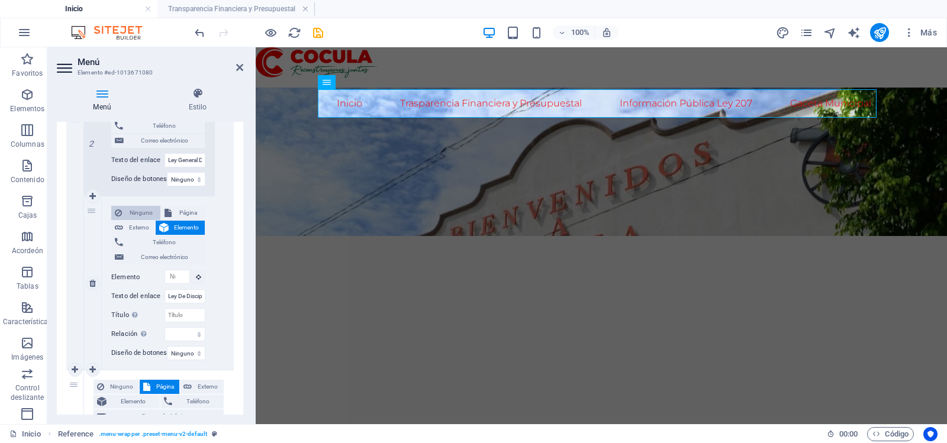
select select
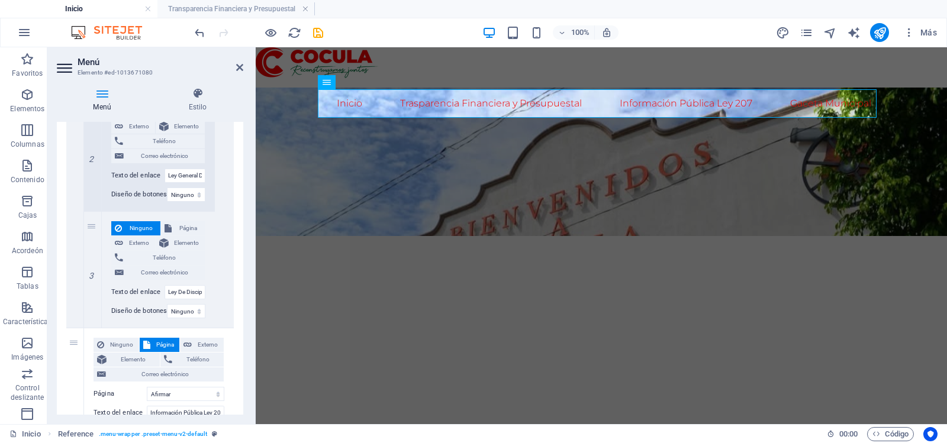
scroll to position [568, 0]
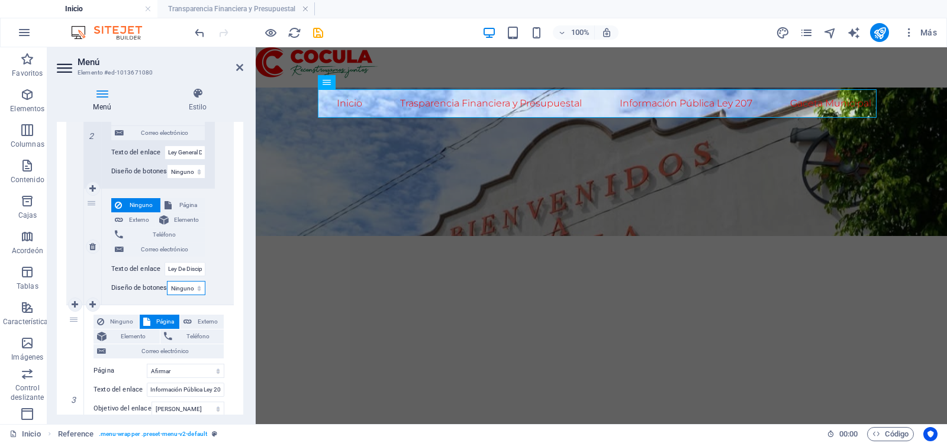
click at [194, 288] on select "Ninguno Por defecto Primario Secundario" at bounding box center [186, 288] width 38 height 14
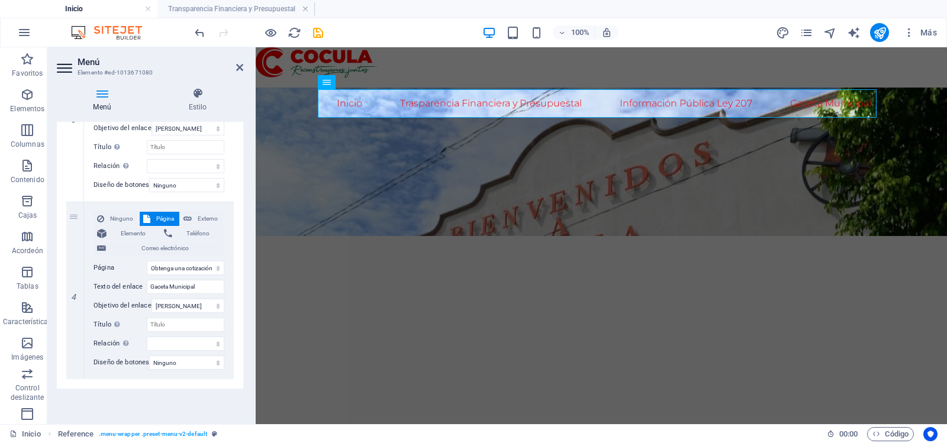
scroll to position [855, 0]
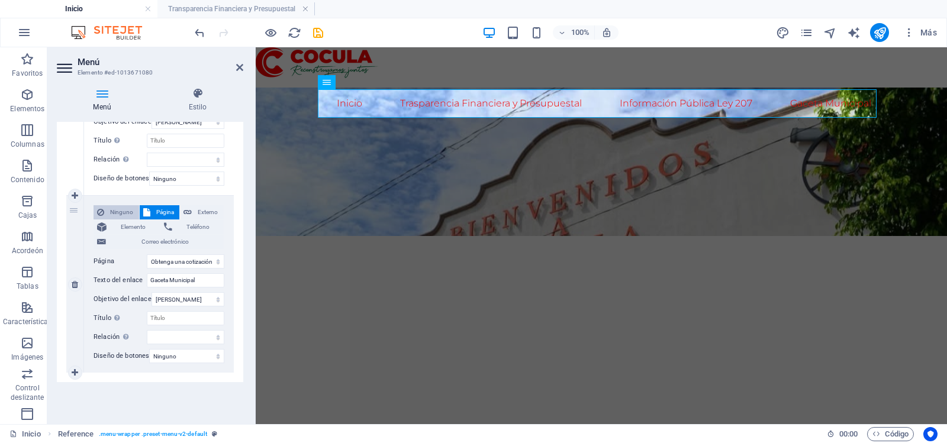
click at [121, 209] on font "Ninguno" at bounding box center [121, 212] width 23 height 7
select select
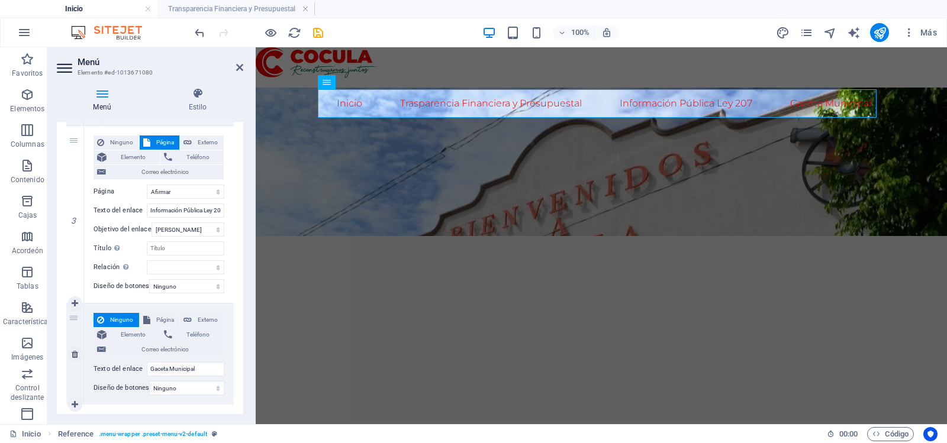
scroll to position [747, 0]
click at [123, 140] on font "Ninguno" at bounding box center [121, 142] width 23 height 7
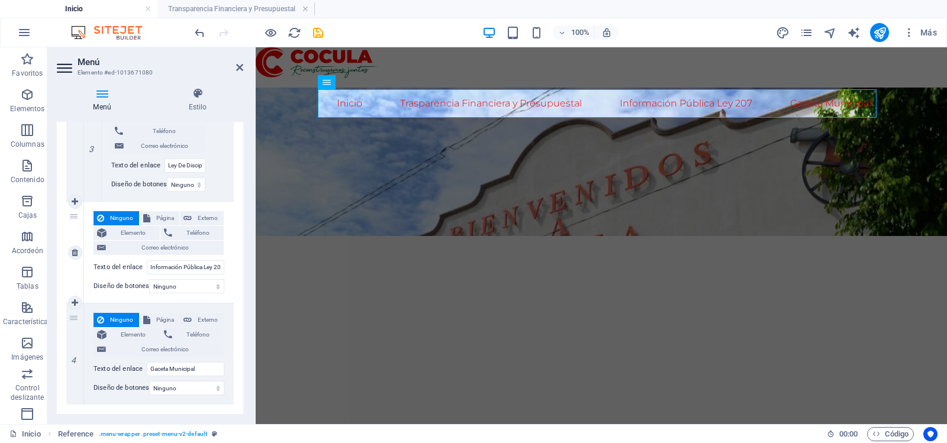
scroll to position [671, 0]
click at [156, 215] on font "Página" at bounding box center [165, 218] width 18 height 7
select select
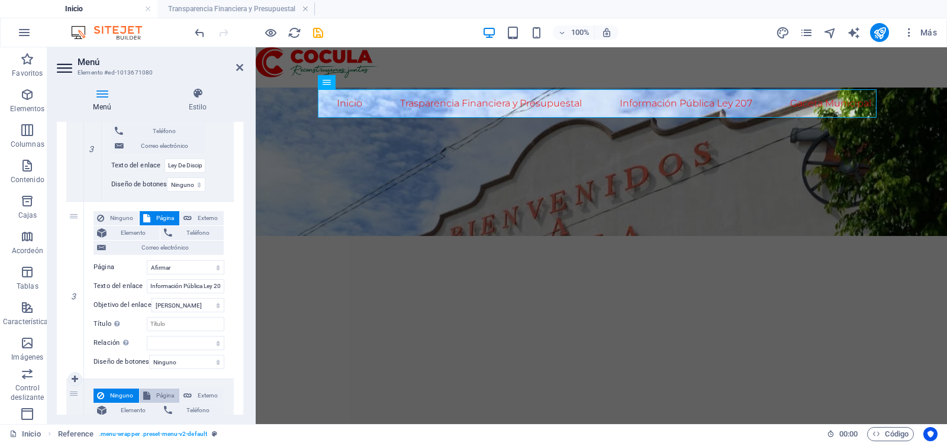
click at [155, 389] on span "Página" at bounding box center [165, 396] width 22 height 14
select select
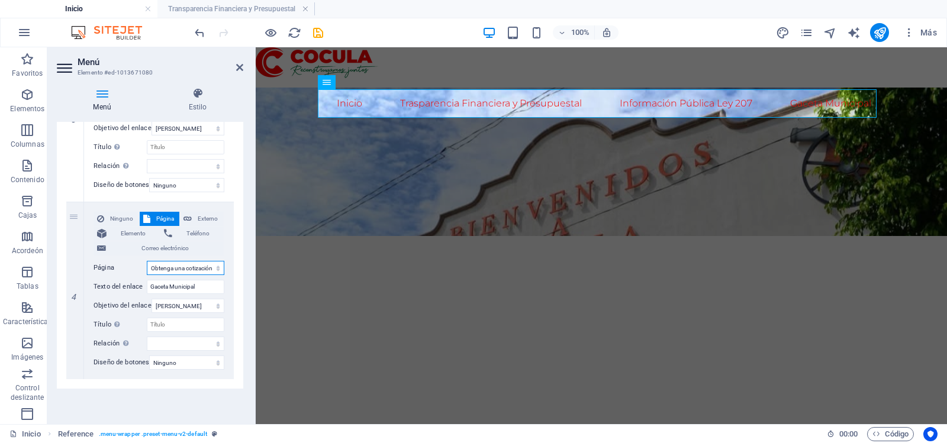
scroll to position [855, 0]
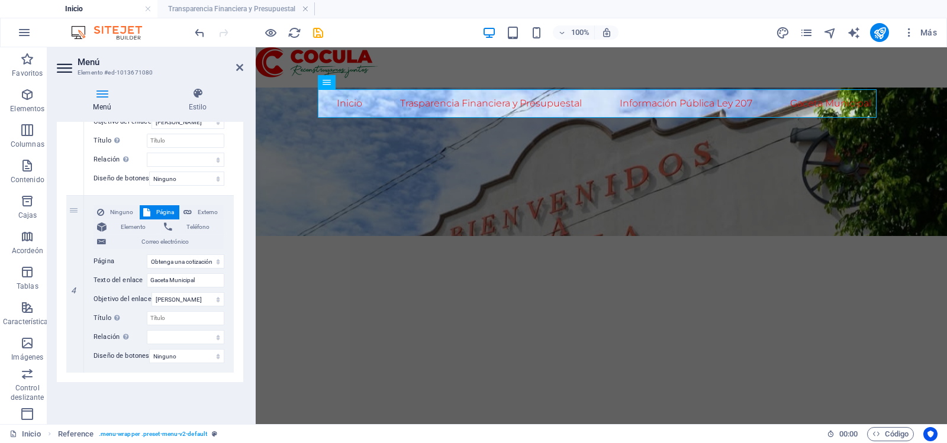
drag, startPoint x: 244, startPoint y: 373, endPoint x: 243, endPoint y: 394, distance: 20.7
click at [243, 394] on div "Menú Estilo Menú Auto Costumbre Crea opciones de menú personalizadas para este …" at bounding box center [149, 251] width 205 height 346
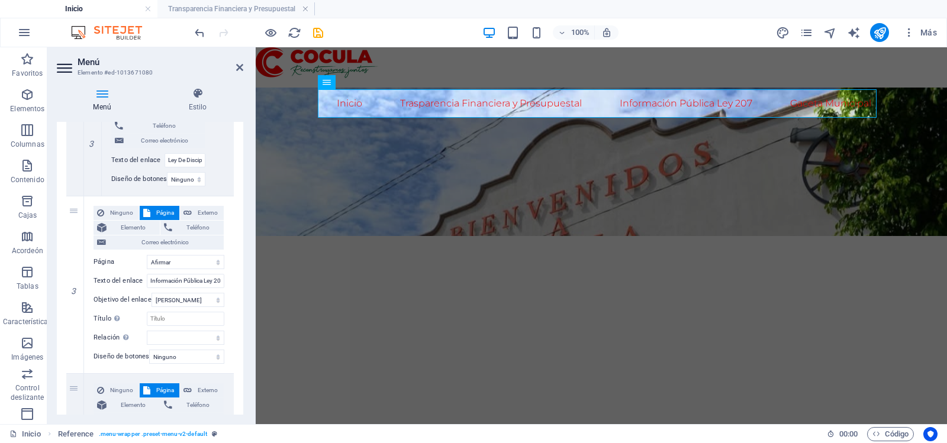
scroll to position [672, 0]
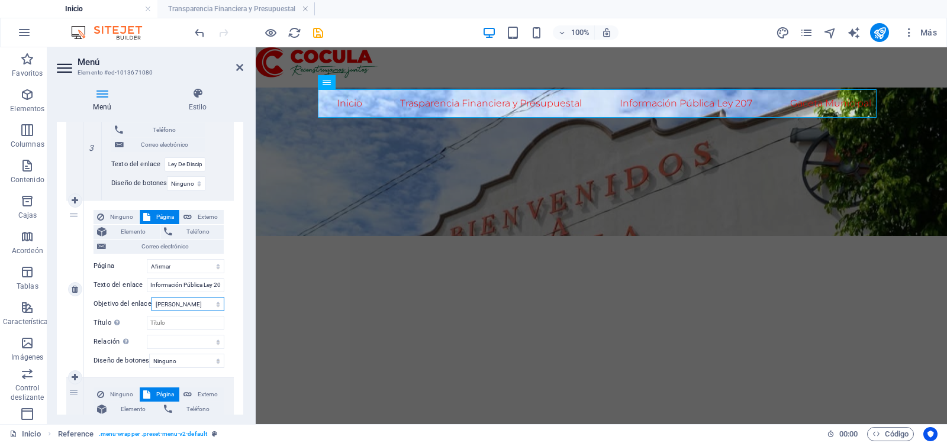
click at [201, 305] on select "Nueva pestaña Misma pestaña Cubrir" at bounding box center [188, 304] width 73 height 14
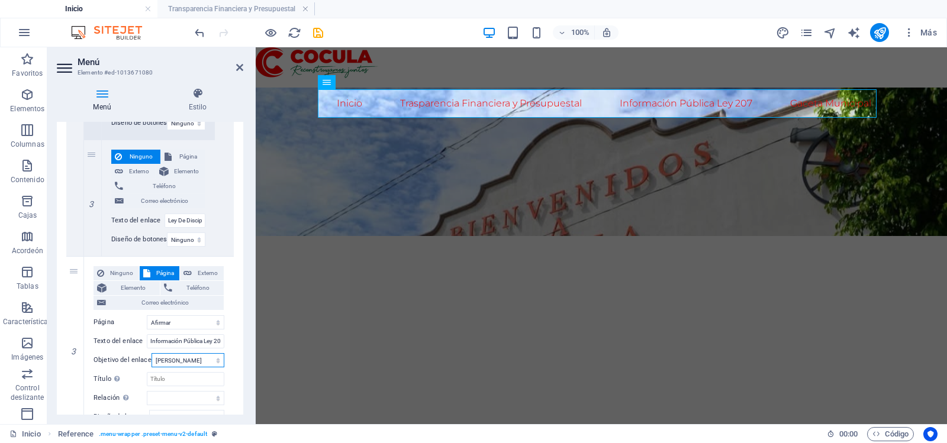
scroll to position [647, 0]
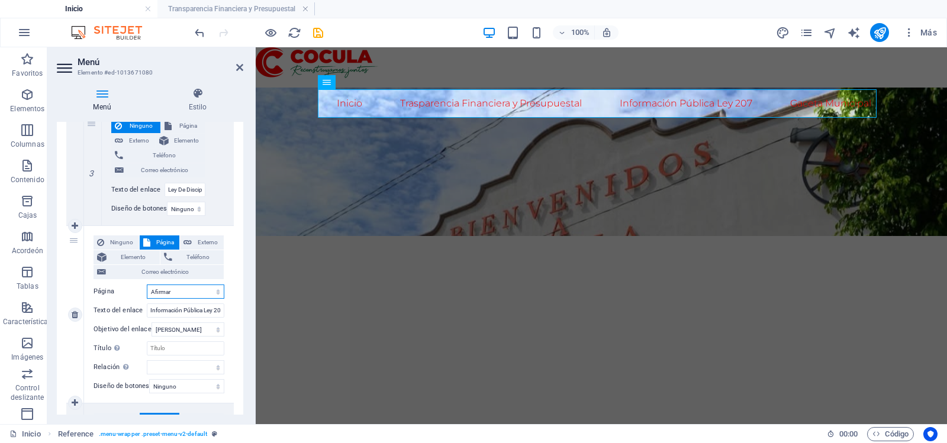
click at [186, 292] on select "Inicio Transparencia Financiera y Presupuestal Afirmar Obtenga una cotización C…" at bounding box center [186, 292] width 78 height 14
click at [314, 34] on icon "ahorrar" at bounding box center [318, 33] width 14 height 14
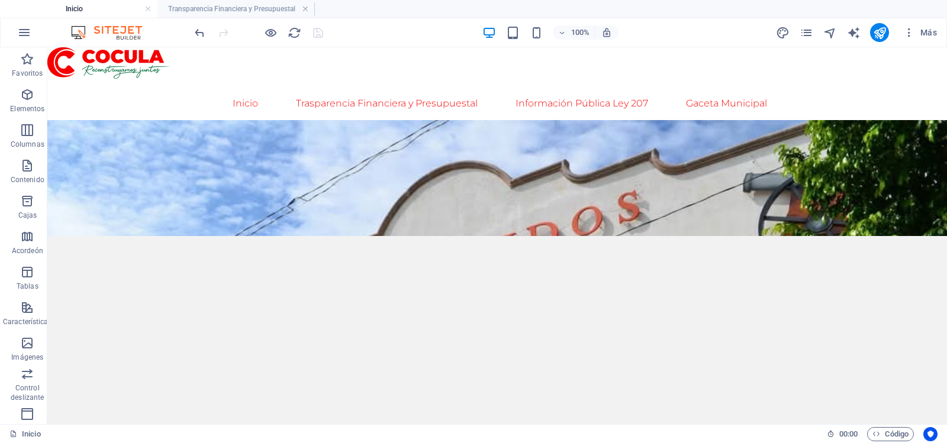
scroll to position [66, 0]
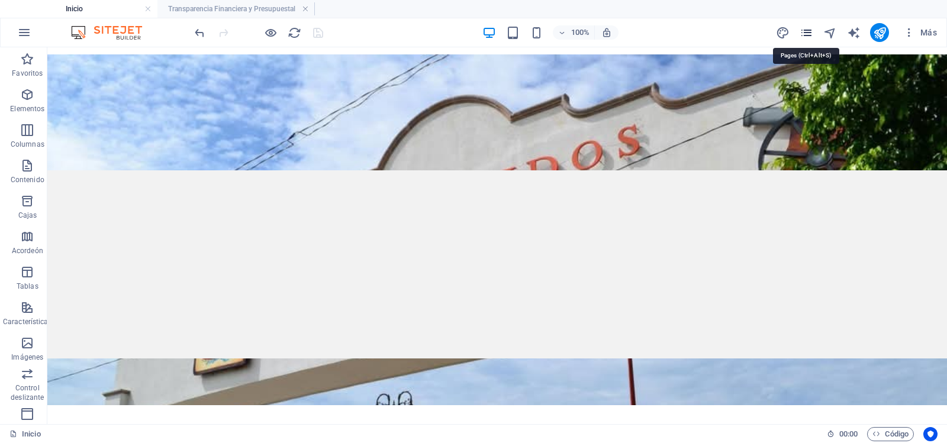
click at [808, 34] on icon "páginas" at bounding box center [807, 33] width 14 height 14
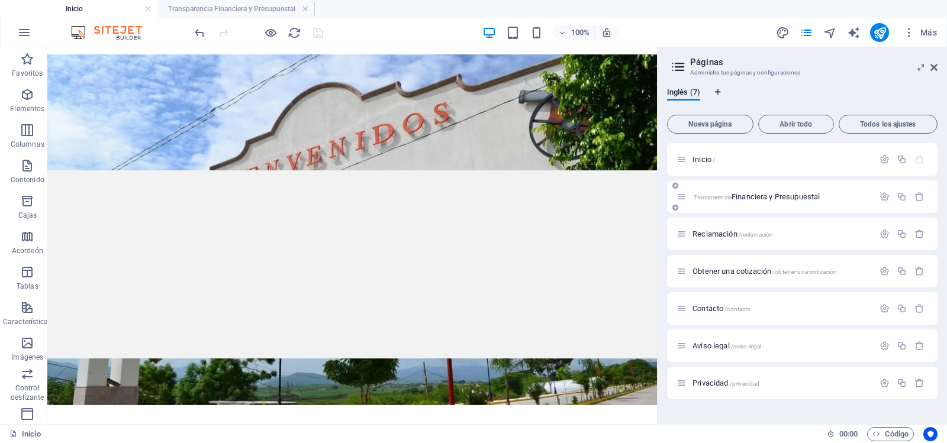
click at [742, 194] on font "Financiera y Presupuestal" at bounding box center [775, 196] width 88 height 9
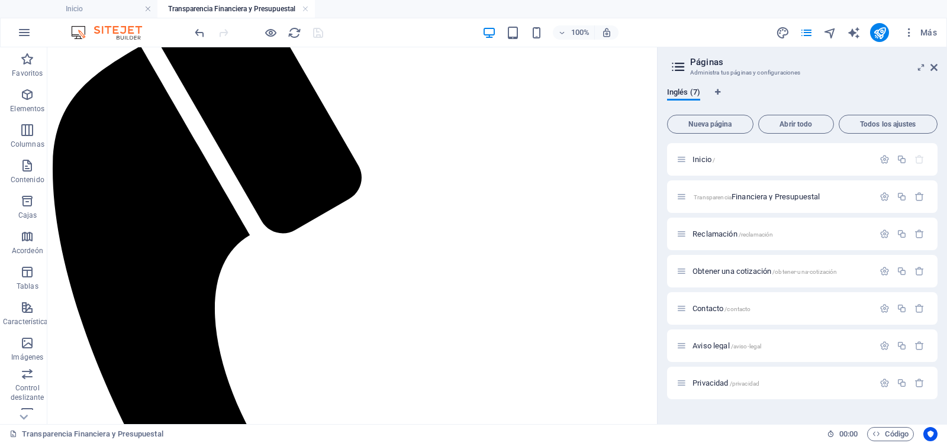
scroll to position [179, 0]
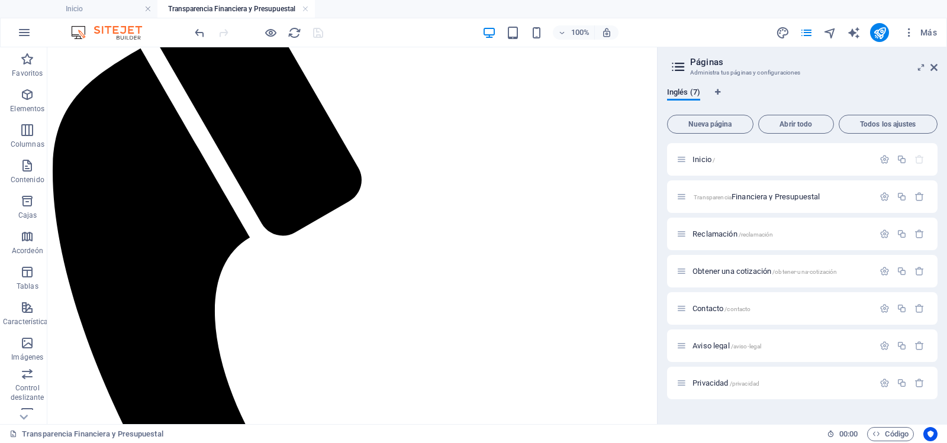
drag, startPoint x: 650, startPoint y: 127, endPoint x: 706, endPoint y: 254, distance: 138.3
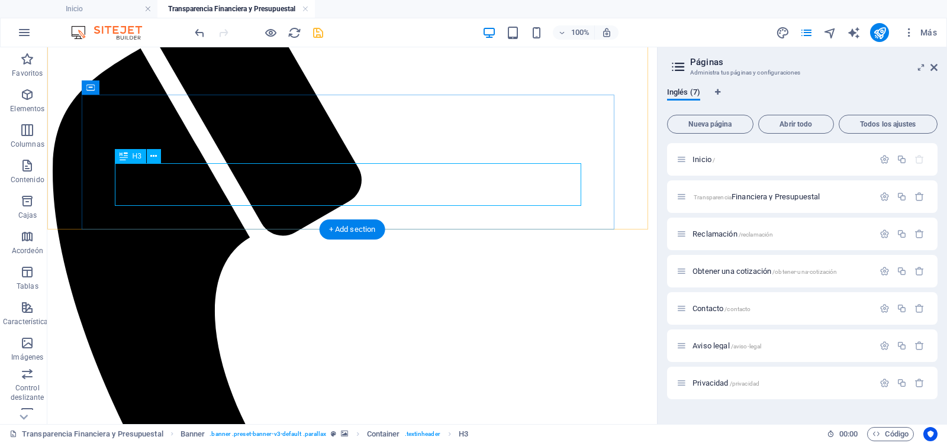
click at [154, 154] on icon at bounding box center [153, 156] width 7 height 12
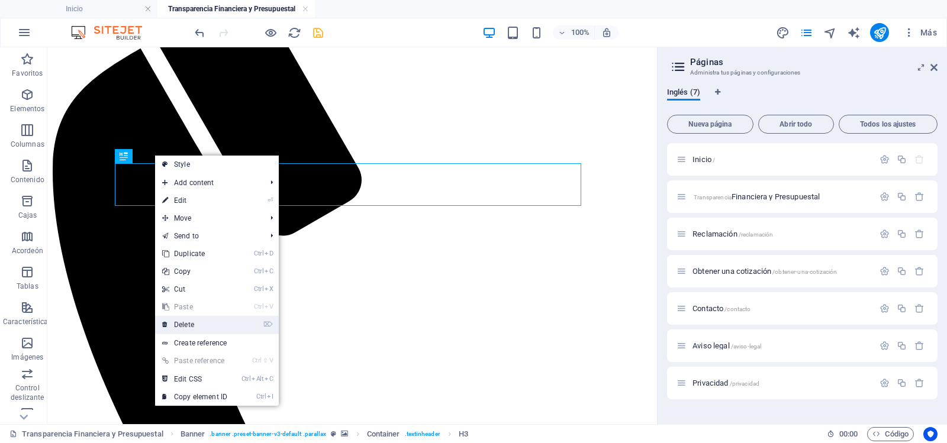
click at [182, 324] on link "⌦ Delete" at bounding box center [194, 325] width 79 height 18
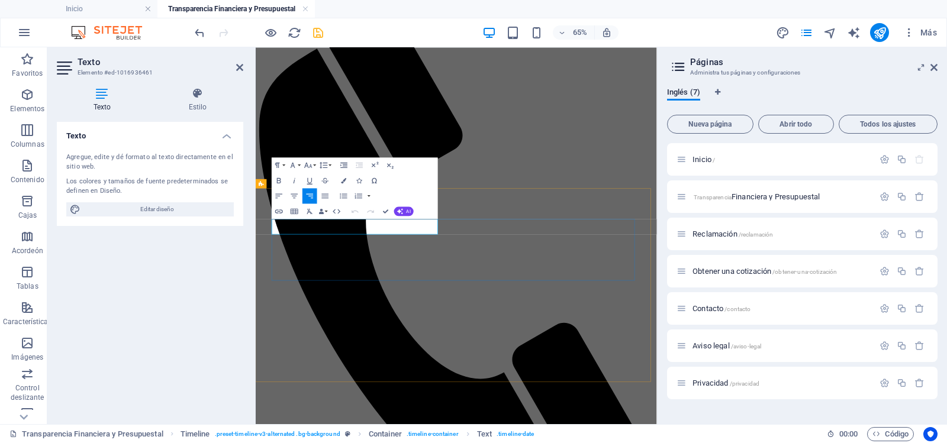
click at [241, 67] on icon at bounding box center [239, 67] width 7 height 9
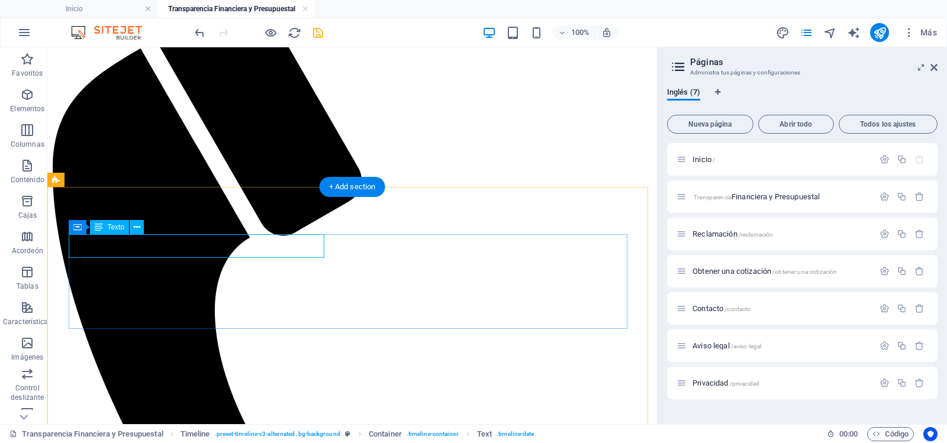
click at [109, 232] on div "Texto" at bounding box center [110, 227] width 40 height 14
click at [138, 226] on icon at bounding box center [137, 227] width 7 height 12
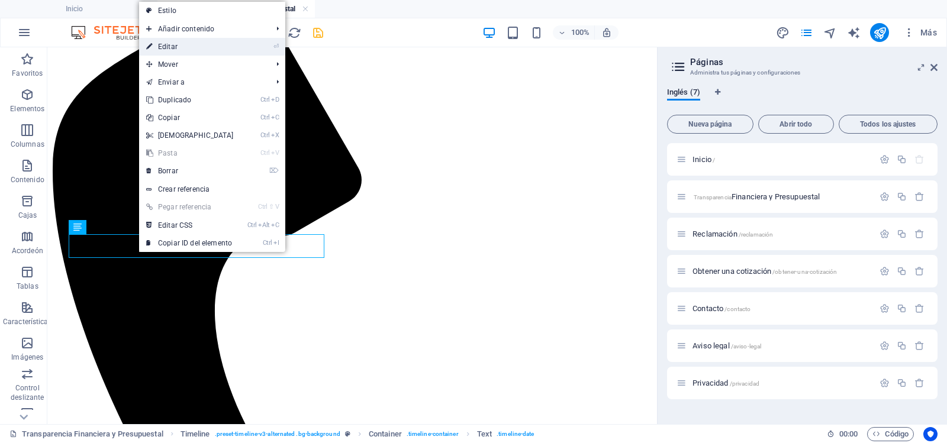
click at [179, 44] on link "⏎ Editar" at bounding box center [190, 47] width 102 height 18
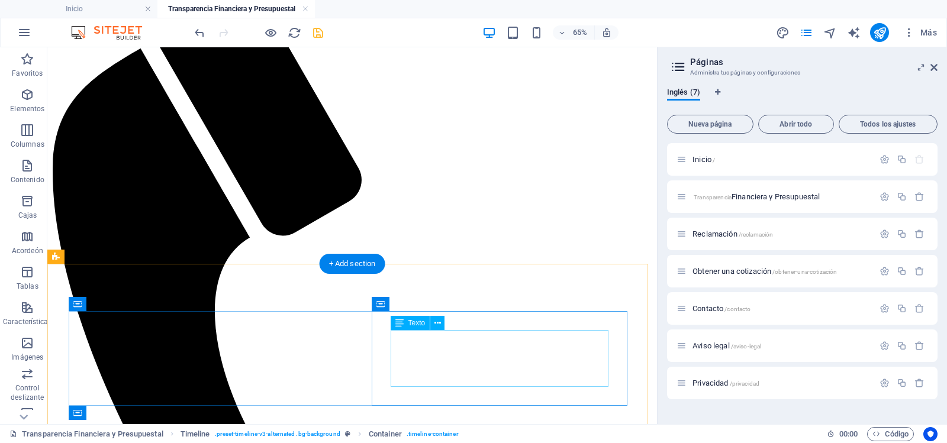
scroll to position [102, 0]
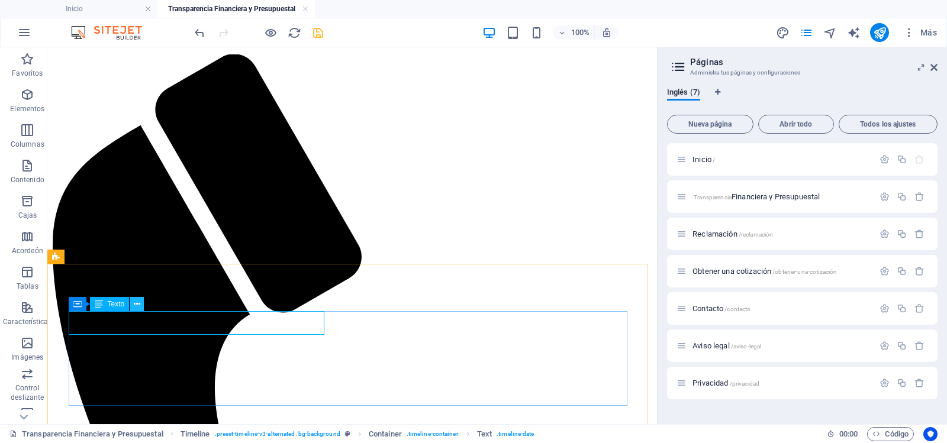
click at [137, 305] on icon at bounding box center [137, 304] width 7 height 12
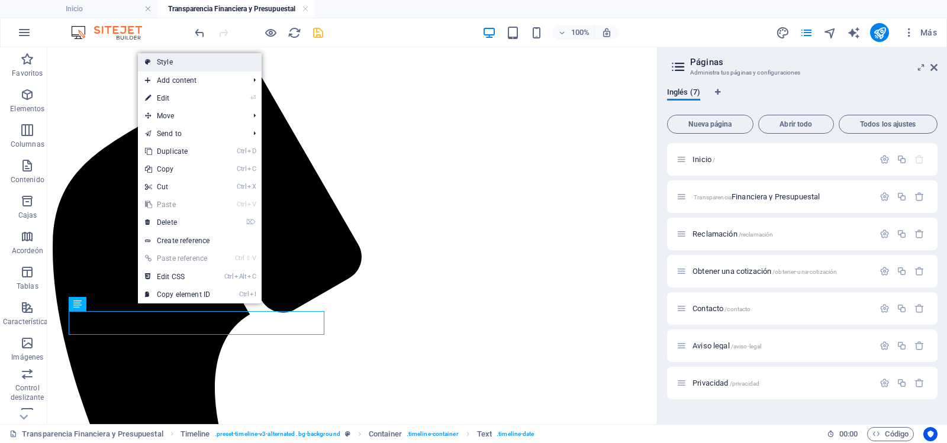
click at [169, 63] on link "Style" at bounding box center [200, 62] width 124 height 18
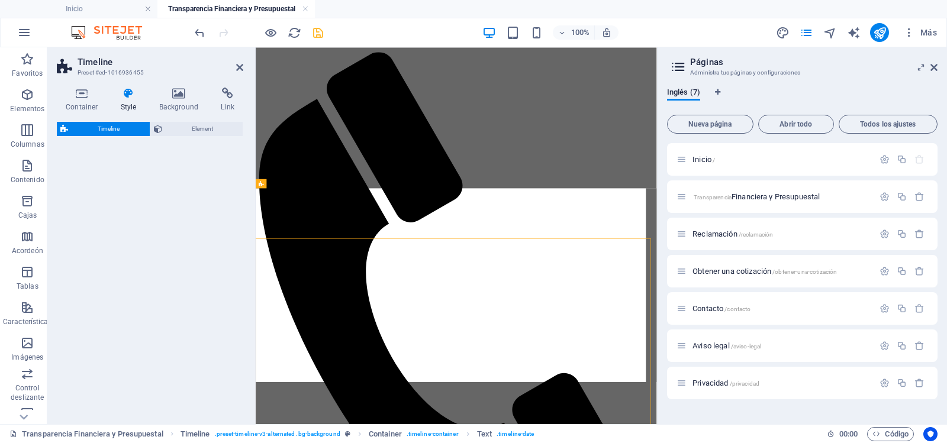
select select "rem"
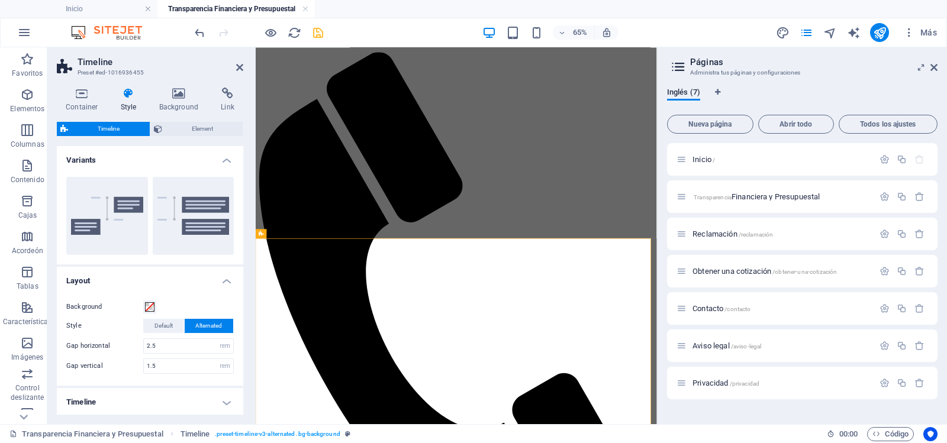
click at [247, 299] on div "Container Style Background Link Size Height Default px rem % vh vw Min. height …" at bounding box center [149, 251] width 205 height 346
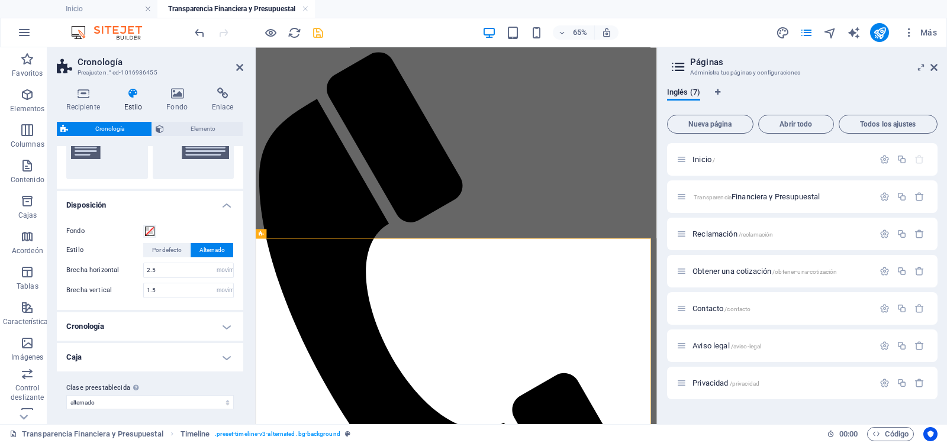
scroll to position [80, 0]
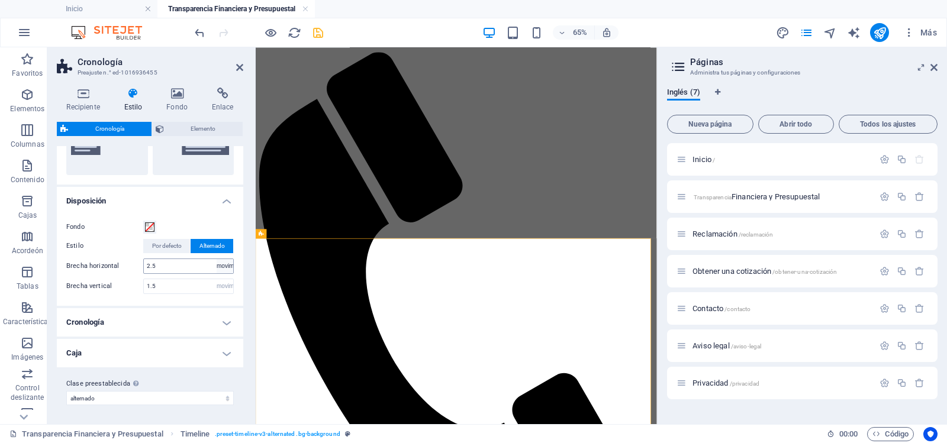
drag, startPoint x: 228, startPoint y: 353, endPoint x: 226, endPoint y: 268, distance: 85.8
click at [226, 268] on ul "Disposición Fondo Estilo Por defecto Alternado Brecha horizontal 2.5 píxeles mo…" at bounding box center [150, 277] width 186 height 181
click at [225, 356] on h4 "Caja" at bounding box center [150, 353] width 186 height 28
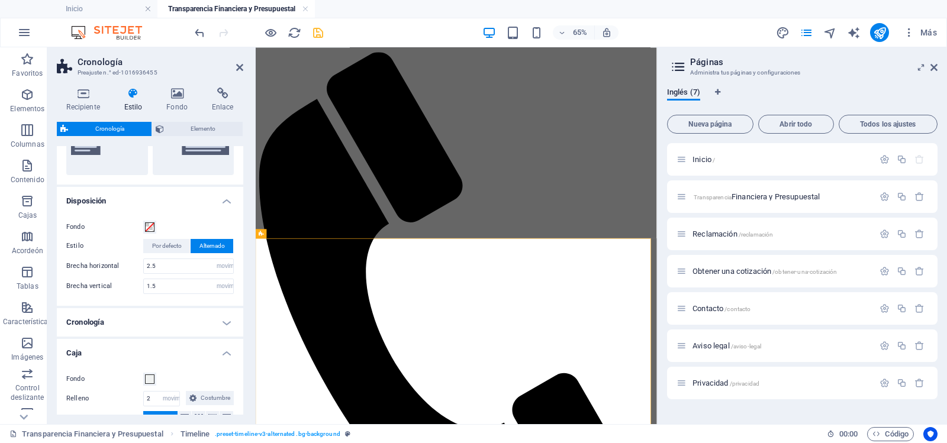
click at [222, 326] on h4 "Cronología" at bounding box center [150, 322] width 186 height 28
click at [222, 326] on h4 "Cronología" at bounding box center [150, 318] width 186 height 21
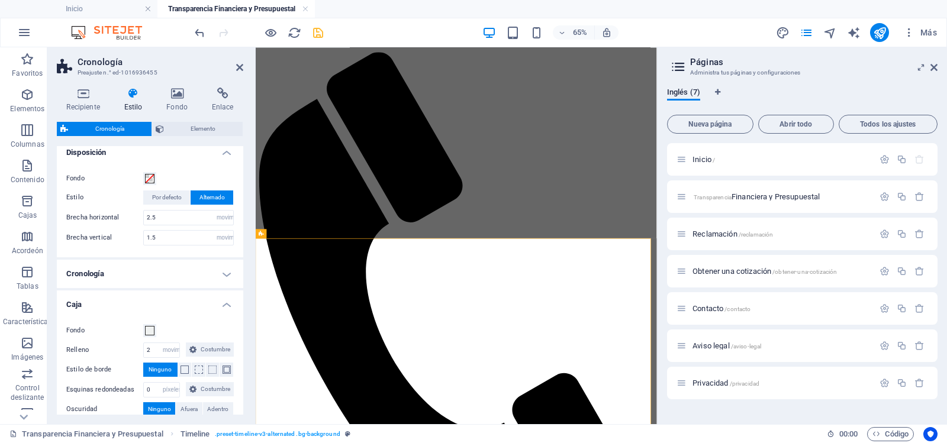
scroll to position [218, 0]
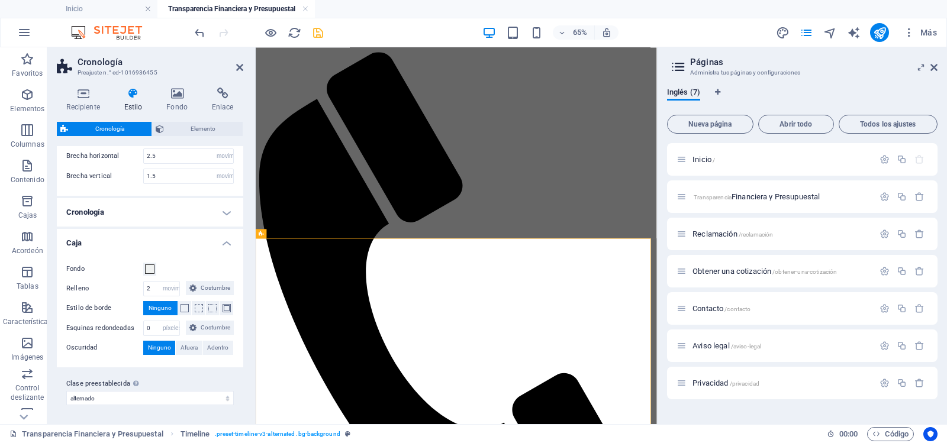
click at [228, 229] on h4 "Caja" at bounding box center [150, 239] width 186 height 21
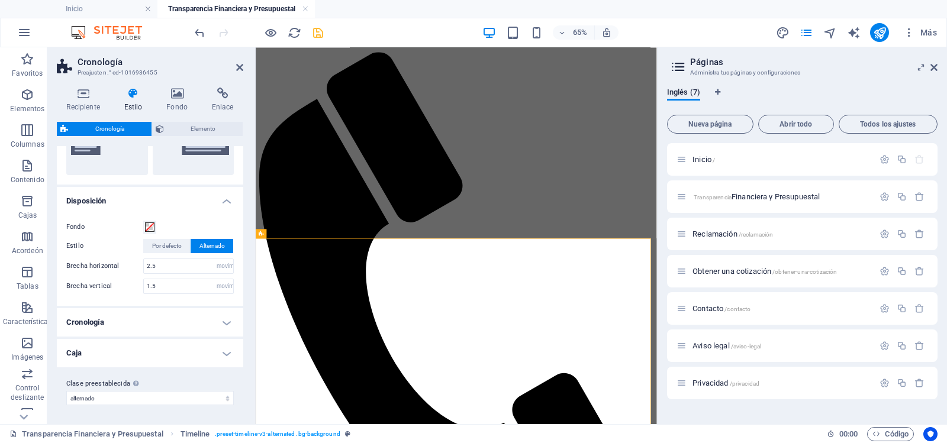
scroll to position [80, 0]
click at [221, 199] on h4 "Disposición" at bounding box center [150, 197] width 186 height 21
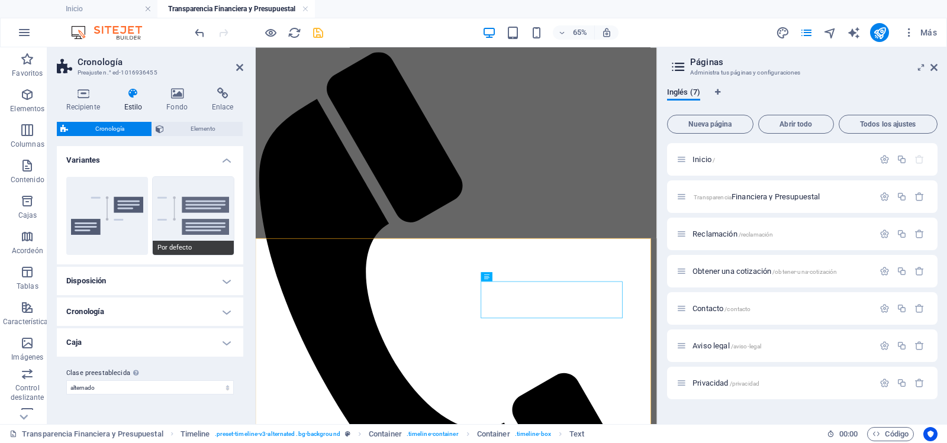
click at [205, 220] on button "Por defecto" at bounding box center [194, 216] width 82 height 78
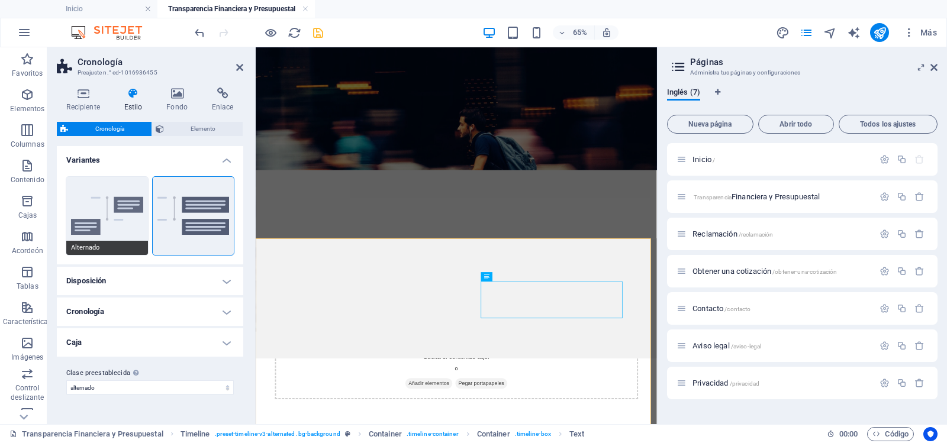
click at [97, 208] on button "Alternado" at bounding box center [107, 216] width 82 height 78
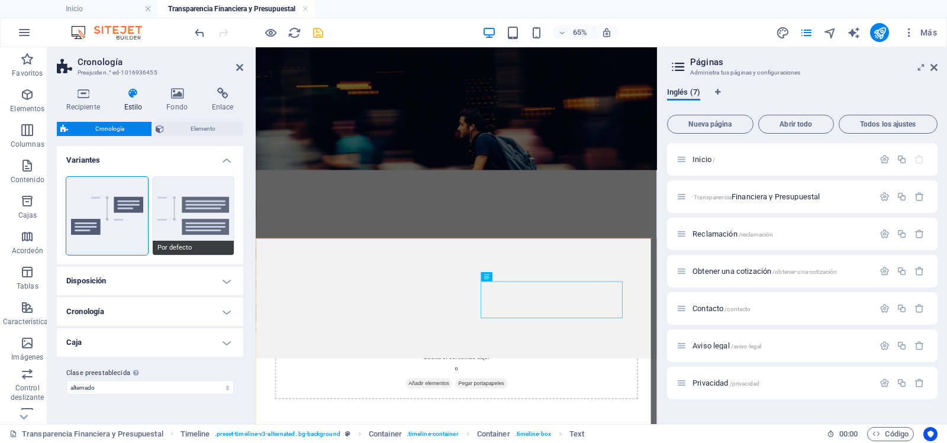
click at [185, 218] on button "Por defecto" at bounding box center [194, 216] width 82 height 78
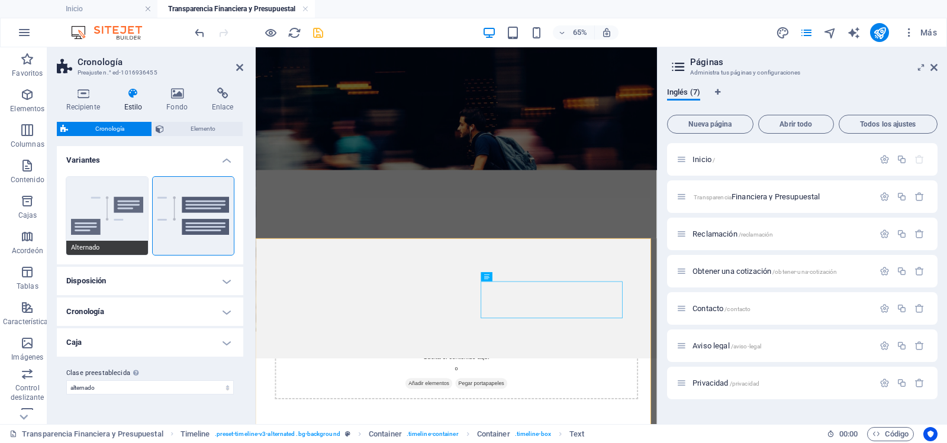
click at [96, 194] on button "Alternado" at bounding box center [107, 216] width 82 height 78
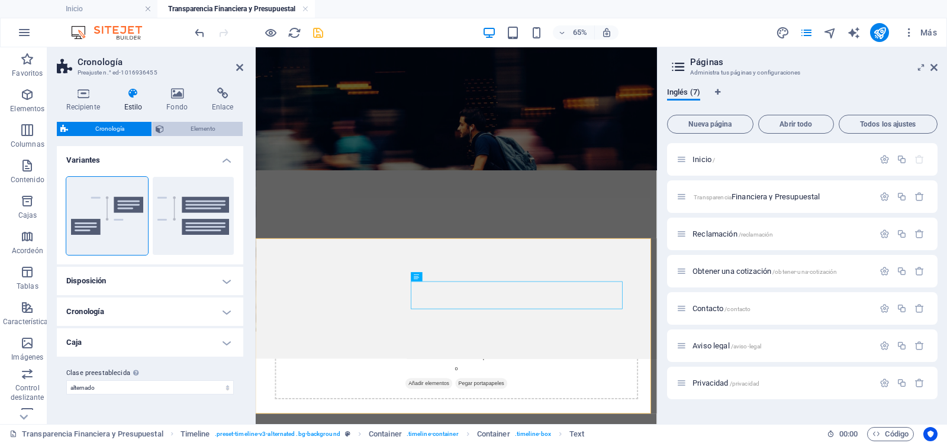
click at [197, 127] on font "Elemento" at bounding box center [203, 128] width 25 height 7
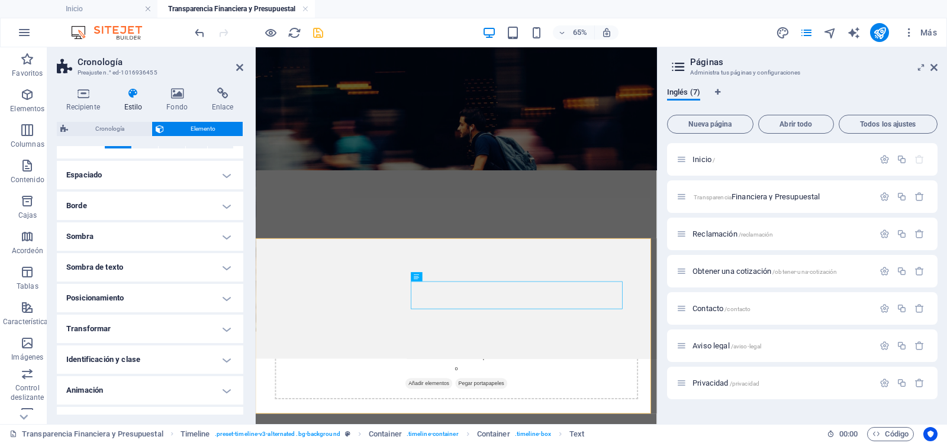
scroll to position [105, 0]
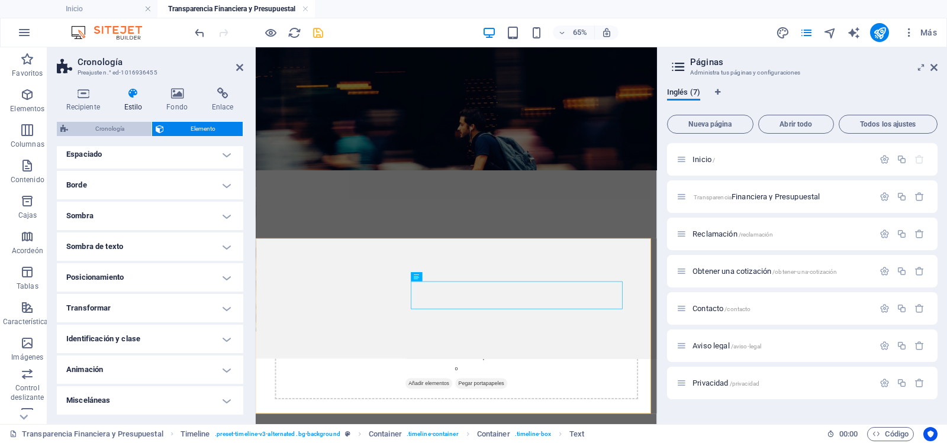
click at [105, 127] on font "Cronología" at bounding box center [109, 128] width 29 height 7
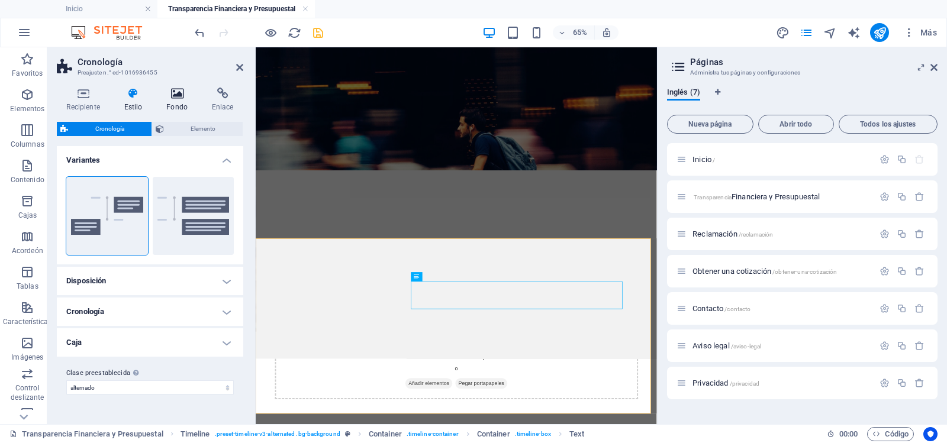
click at [177, 101] on h4 "Fondo" at bounding box center [180, 100] width 46 height 25
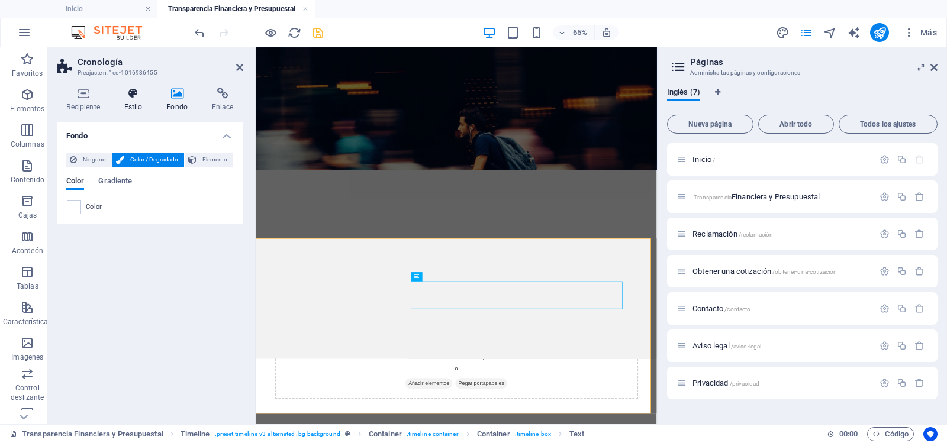
click at [125, 96] on icon at bounding box center [133, 94] width 38 height 12
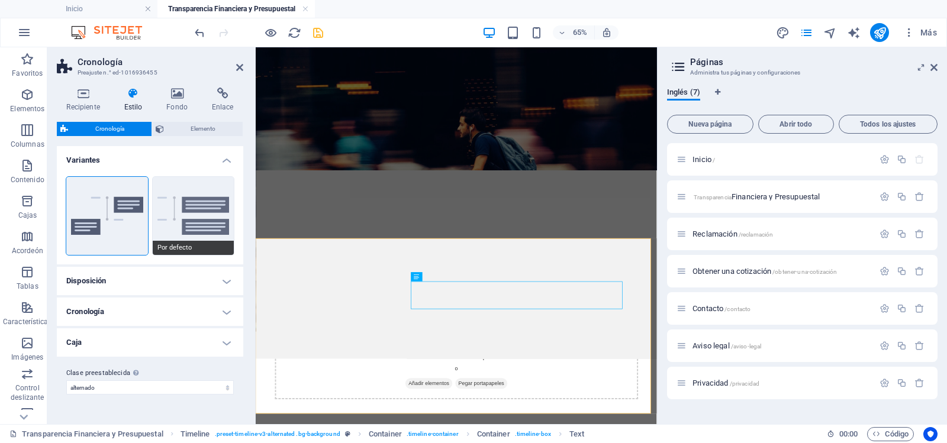
click at [173, 223] on button "Por defecto" at bounding box center [194, 216] width 82 height 78
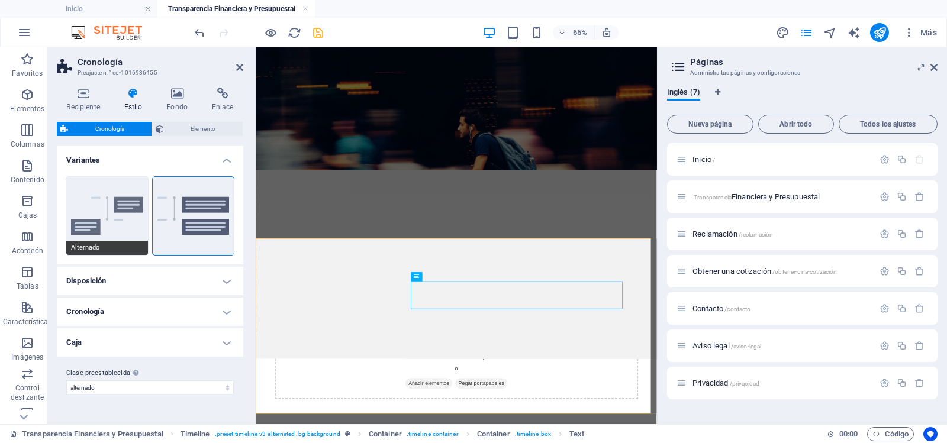
click at [124, 219] on button "Alternado" at bounding box center [107, 216] width 82 height 78
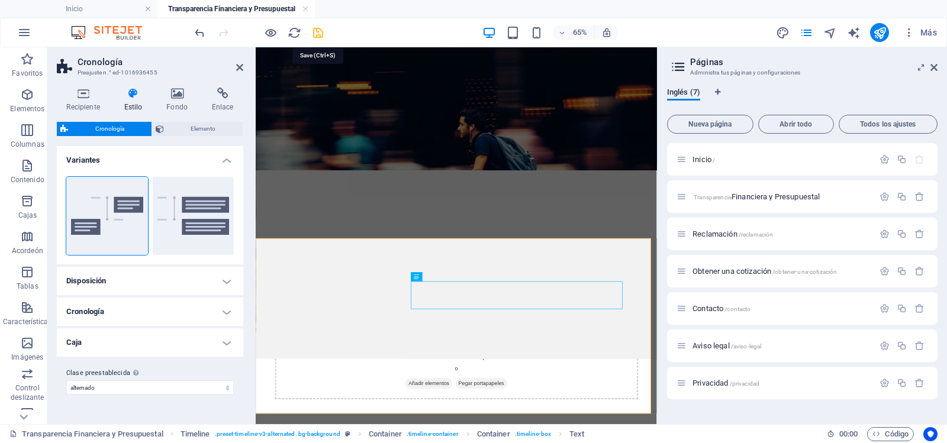
click at [316, 31] on icon "ahorrar" at bounding box center [318, 33] width 14 height 14
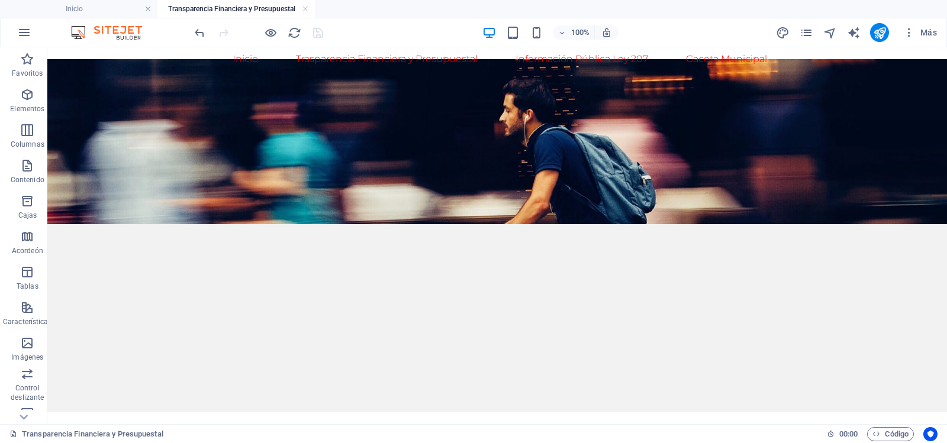
scroll to position [0, 0]
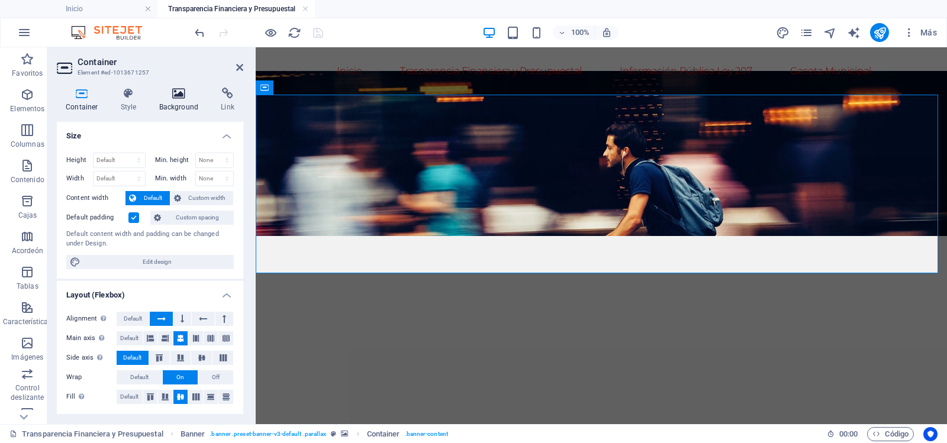
click at [176, 100] on h4 "Background" at bounding box center [181, 100] width 62 height 25
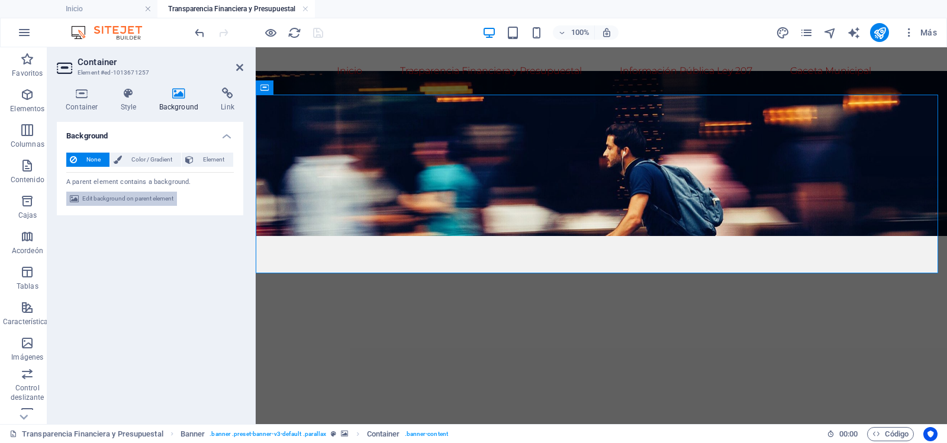
click at [118, 198] on span "Edit background on parent element" at bounding box center [127, 199] width 91 height 14
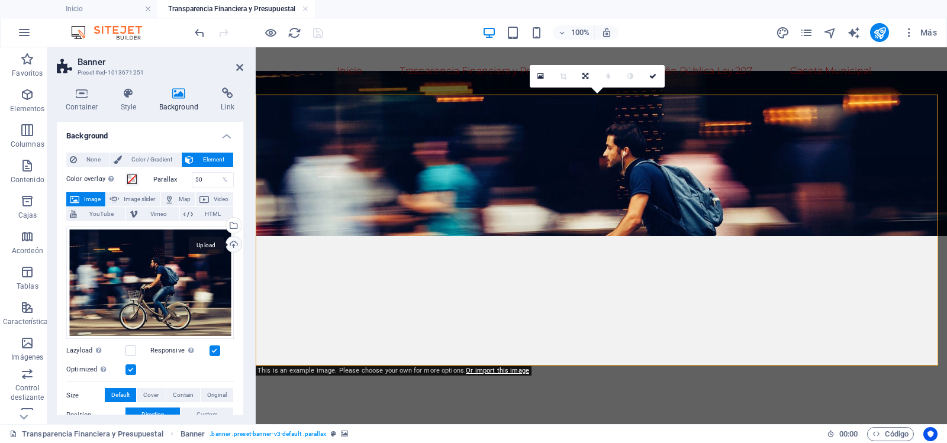
click at [230, 244] on div "Upload" at bounding box center [233, 246] width 18 height 18
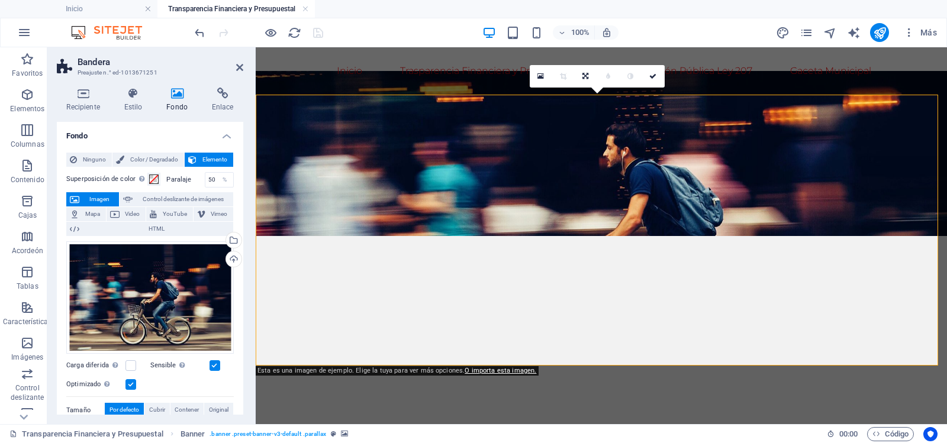
click at [403, 28] on div "100% Más" at bounding box center [566, 32] width 749 height 19
click at [244, 63] on aside "Bandera Preajuste n.° ed-1013671251 Recipiente Estilo Fondo Enlace Tamaño Altur…" at bounding box center [151, 235] width 208 height 377
click at [240, 65] on icon at bounding box center [239, 67] width 7 height 9
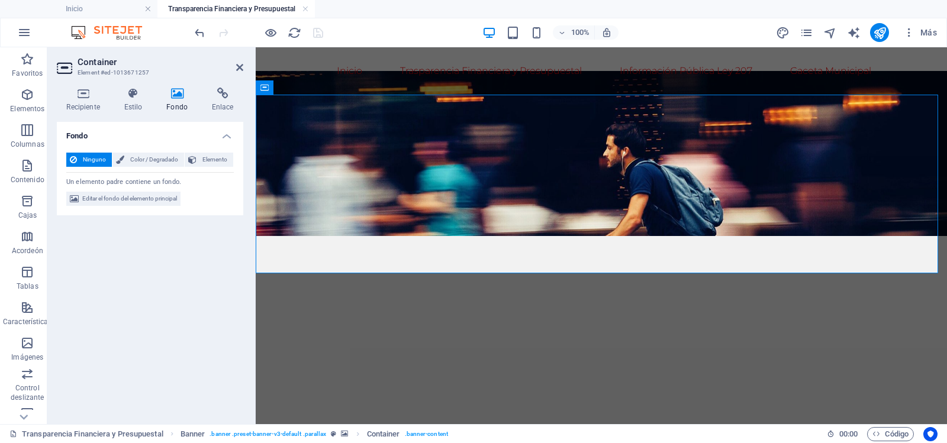
click at [174, 97] on icon at bounding box center [177, 94] width 41 height 12
click at [147, 160] on font "Color / Degradado" at bounding box center [154, 159] width 48 height 7
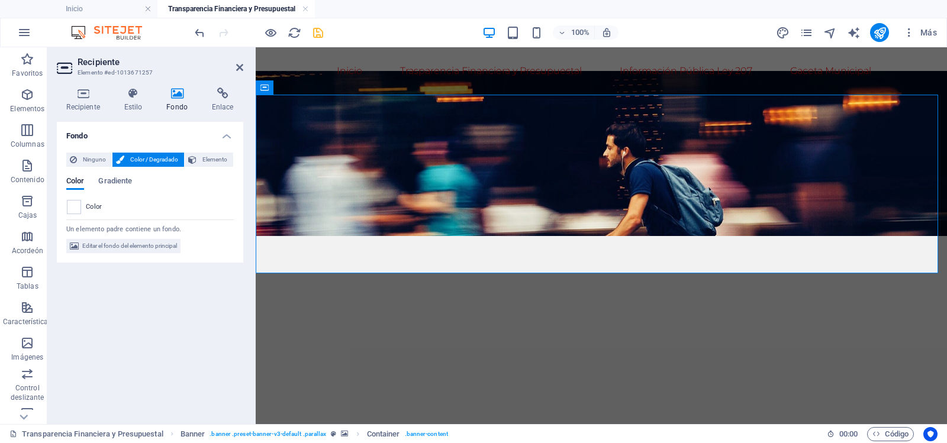
click at [58, 212] on div "Ninguno Color / Degradado Elemento Estirar el fondo al ancho completo Superposi…" at bounding box center [150, 203] width 186 height 120
click at [73, 204] on span at bounding box center [73, 207] width 13 height 13
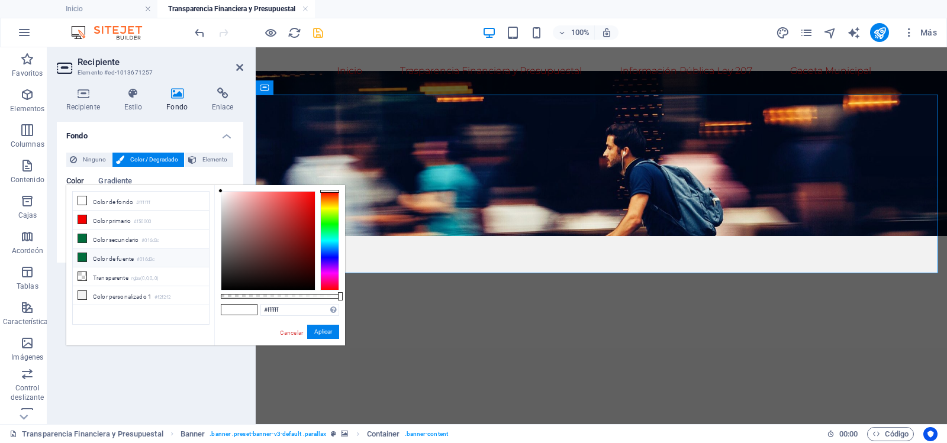
click at [86, 259] on icon at bounding box center [82, 257] width 8 height 8
type input "#016d3c"
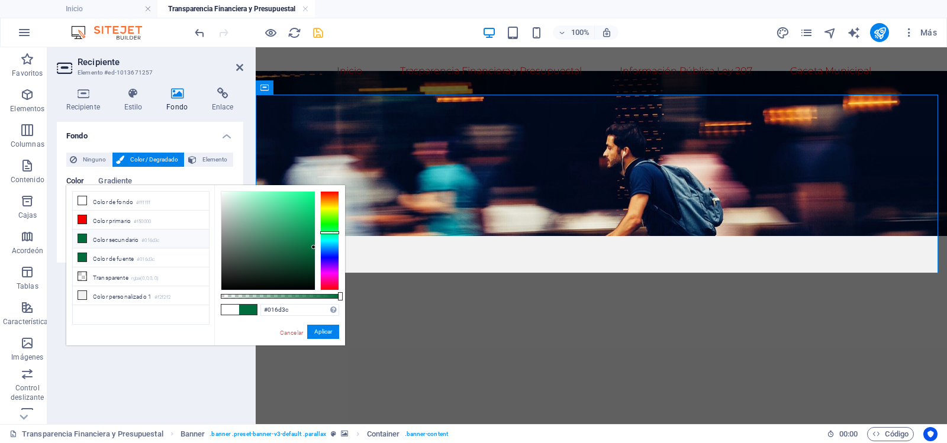
click at [92, 238] on li "Color secundario #016d3c" at bounding box center [141, 239] width 136 height 19
click at [187, 127] on h4 "Fondo" at bounding box center [150, 132] width 186 height 21
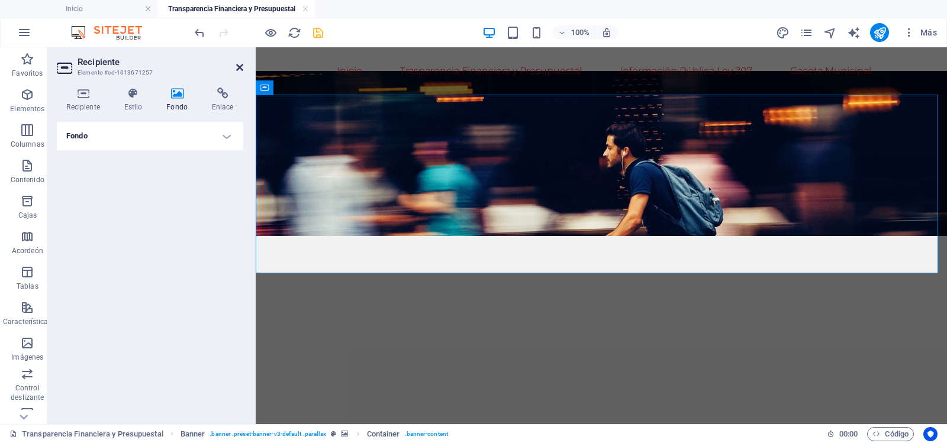
click at [240, 63] on icon at bounding box center [239, 67] width 7 height 9
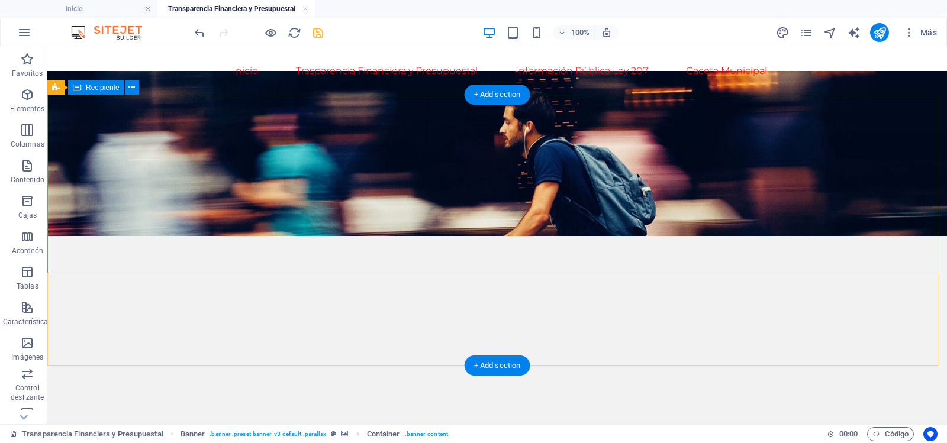
drag, startPoint x: 443, startPoint y: 184, endPoint x: 447, endPoint y: 179, distance: 6.7
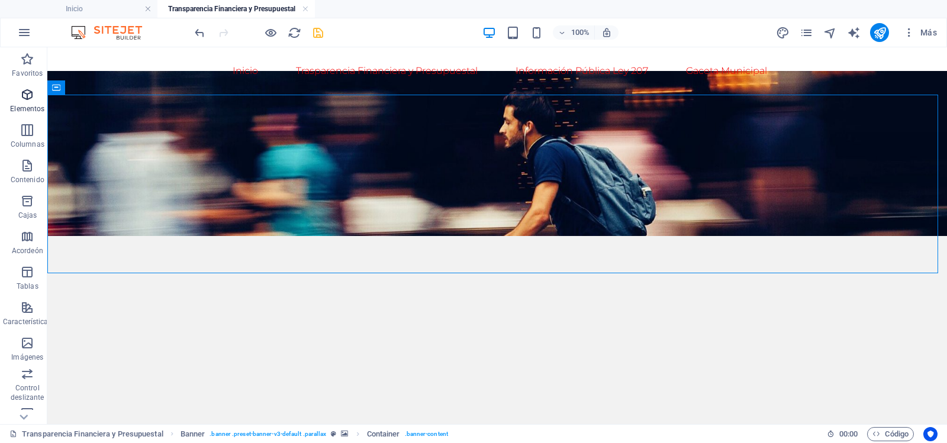
click at [26, 94] on icon "button" at bounding box center [27, 95] width 14 height 14
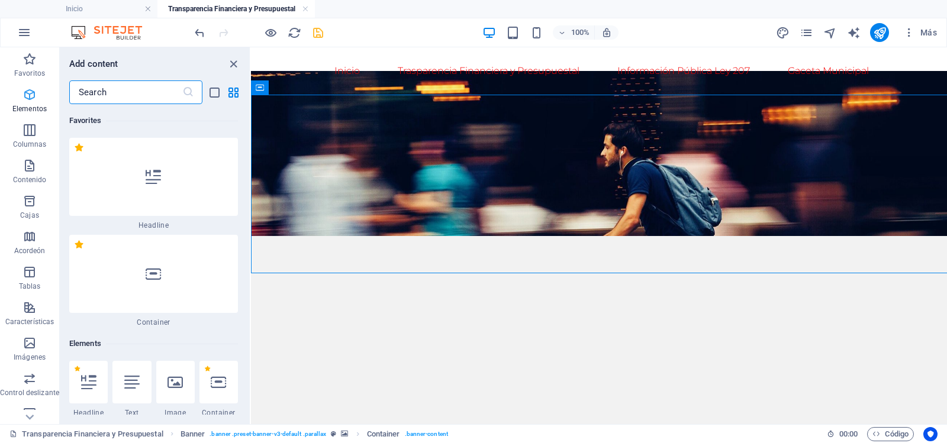
click at [26, 94] on icon "button" at bounding box center [29, 95] width 14 height 14
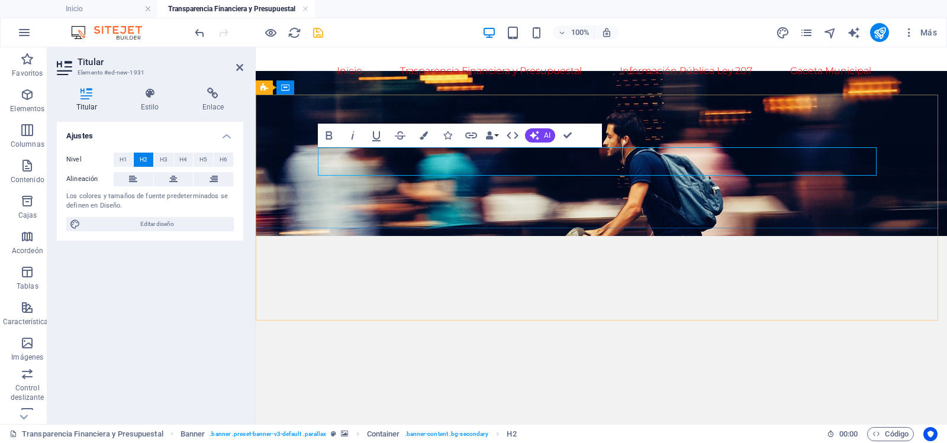
drag, startPoint x: 631, startPoint y: 162, endPoint x: 309, endPoint y: 151, distance: 322.7
click at [331, 134] on icon "button" at bounding box center [329, 135] width 7 height 8
click at [115, 159] on button "H1" at bounding box center [124, 160] width 20 height 14
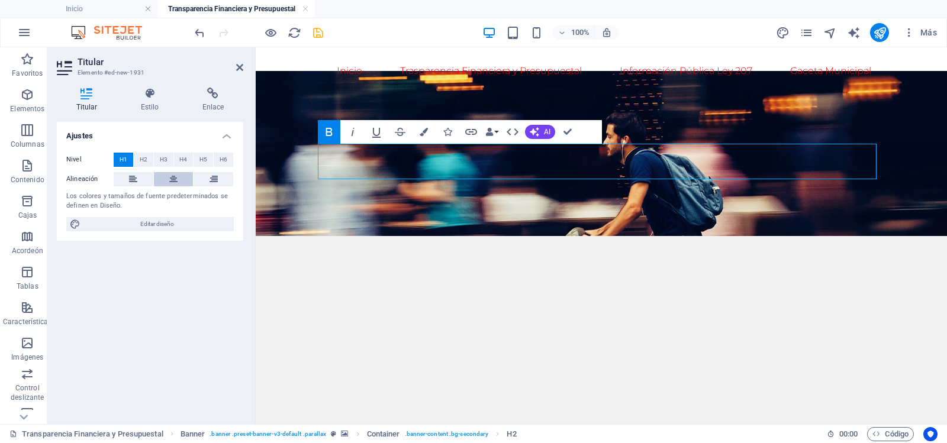
click at [174, 179] on icon at bounding box center [173, 179] width 8 height 14
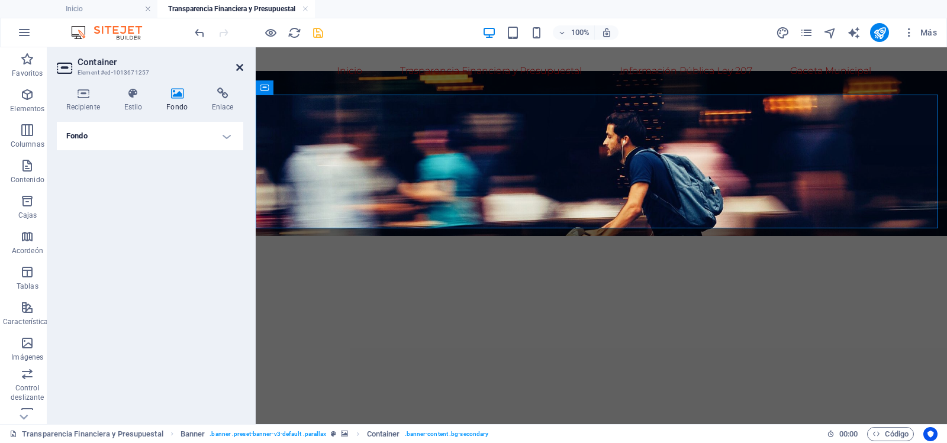
click at [237, 67] on icon at bounding box center [239, 67] width 7 height 9
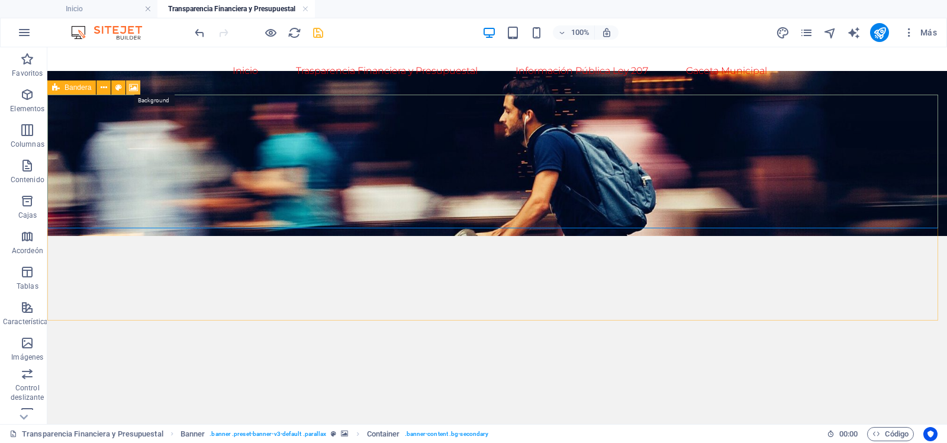
click at [133, 88] on icon at bounding box center [133, 88] width 9 height 12
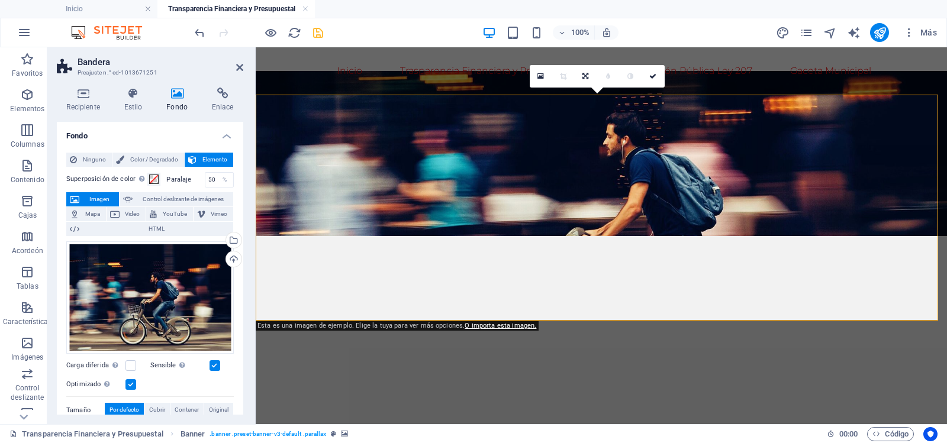
click at [200, 156] on span "Elemento" at bounding box center [215, 160] width 30 height 14
click at [202, 162] on font "Elemento" at bounding box center [214, 159] width 25 height 7
click at [168, 159] on font "Color / Degradado" at bounding box center [154, 159] width 48 height 7
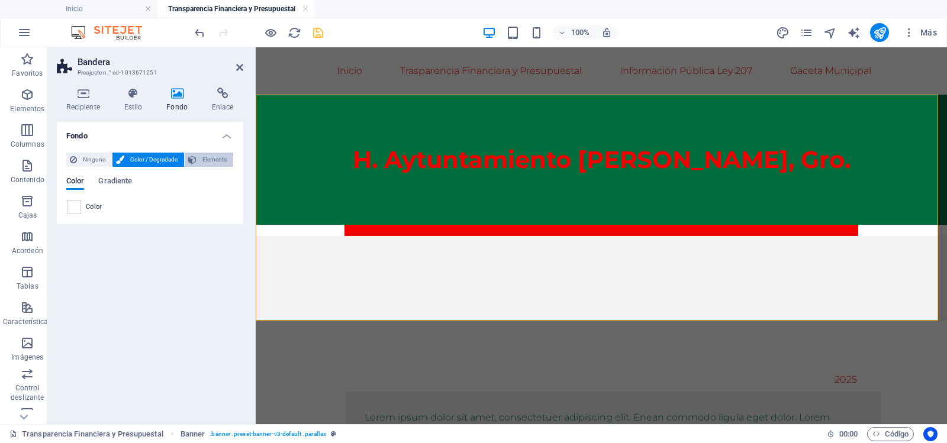
drag, startPoint x: 206, startPoint y: 160, endPoint x: 53, endPoint y: 31, distance: 200.7
click at [206, 160] on font "Elemento" at bounding box center [214, 159] width 25 height 7
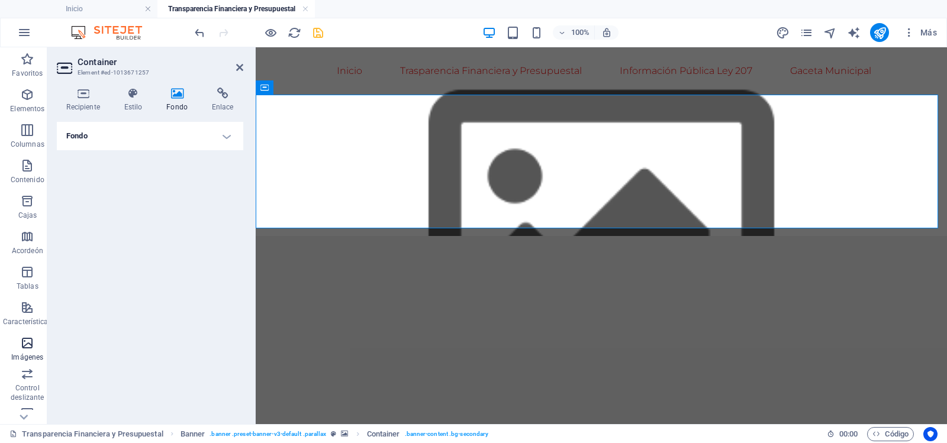
click at [25, 347] on icon "button" at bounding box center [27, 343] width 14 height 14
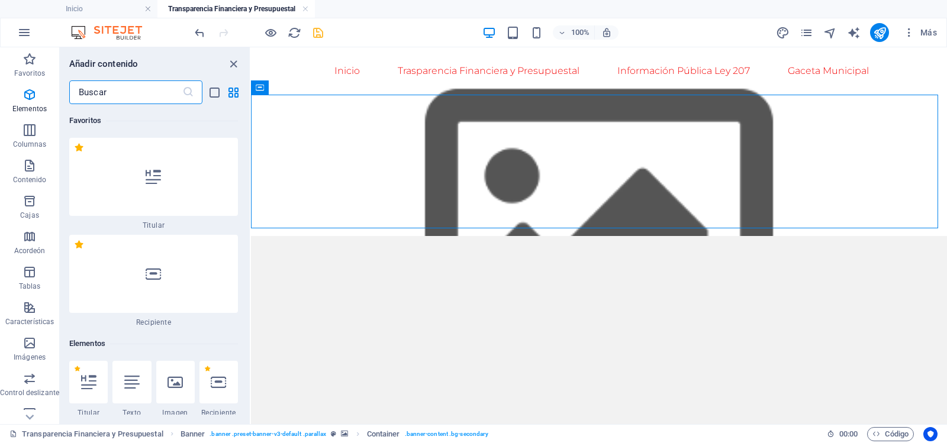
scroll to position [225, 0]
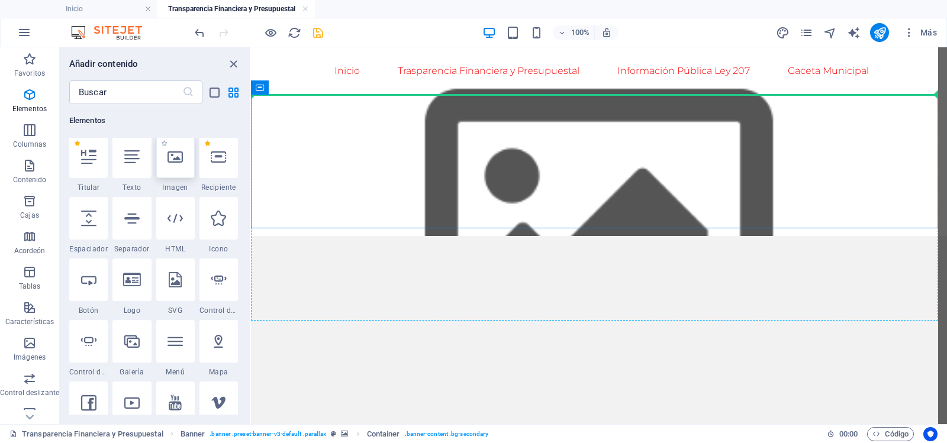
click at [173, 154] on icon at bounding box center [174, 156] width 15 height 15
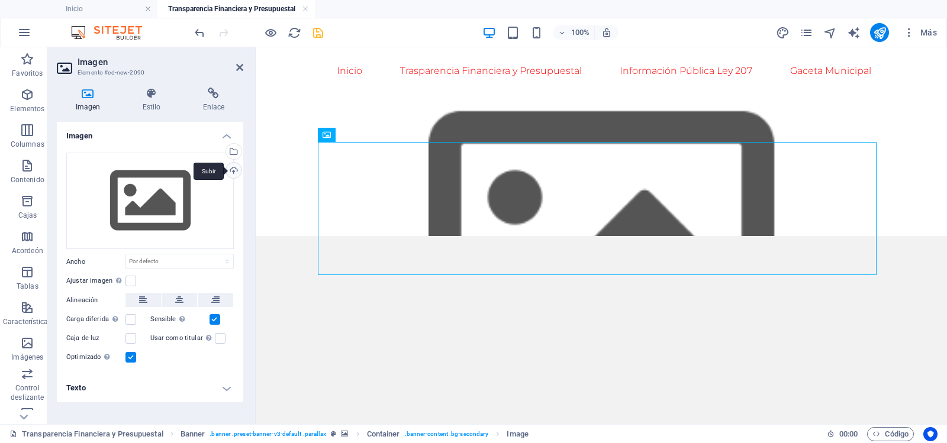
click at [234, 165] on div "Subir" at bounding box center [233, 172] width 18 height 18
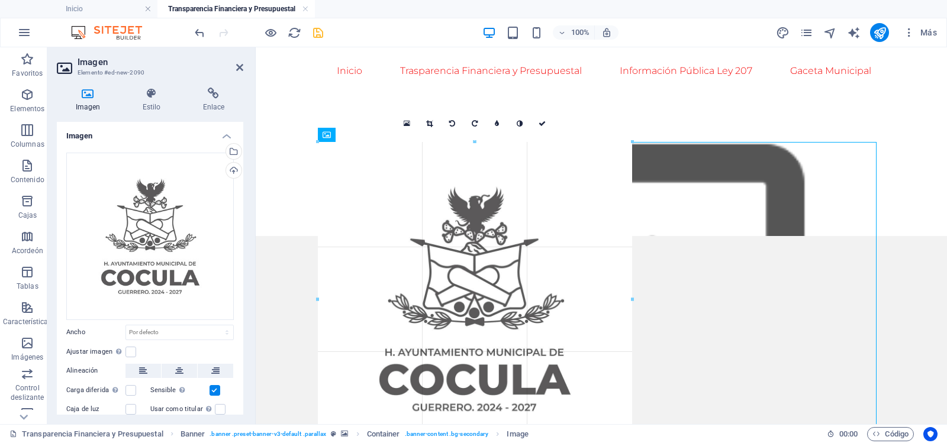
drag, startPoint x: 876, startPoint y: 143, endPoint x: 447, endPoint y: 389, distance: 493.9
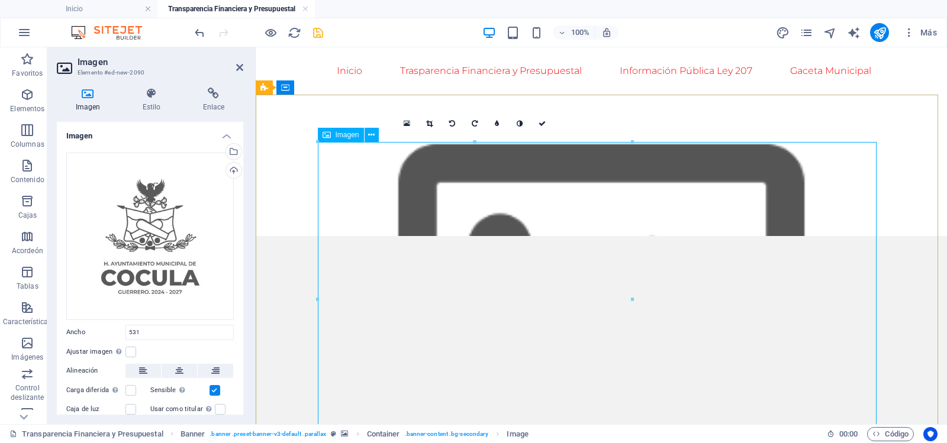
type input "531"
select select "px"
drag, startPoint x: 887, startPoint y: 188, endPoint x: 482, endPoint y: 306, distance: 422.2
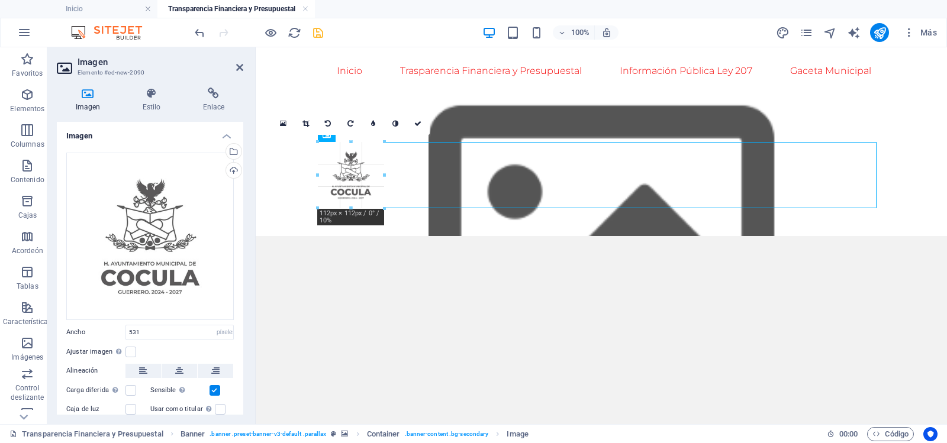
click at [384, 228] on div at bounding box center [597, 226] width 559 height 36
type input "112"
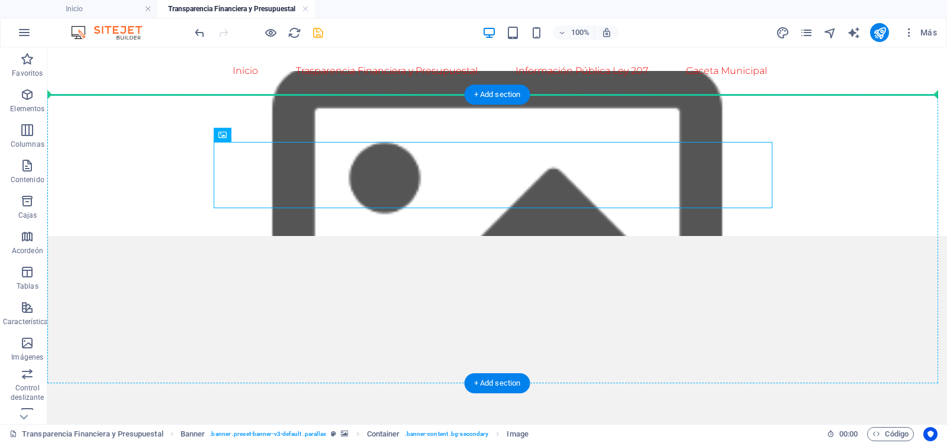
drag, startPoint x: 257, startPoint y: 175, endPoint x: 201, endPoint y: 175, distance: 56.8
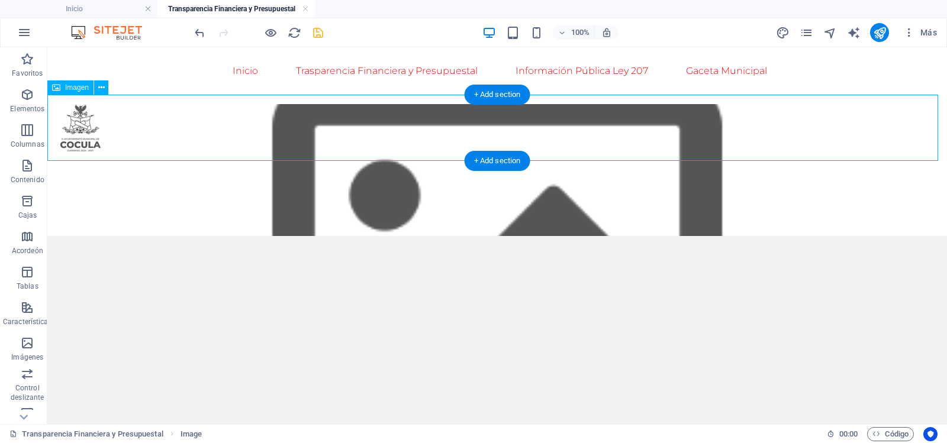
click at [91, 118] on figure at bounding box center [497, 128] width 900 height 66
click at [178, 120] on figure at bounding box center [497, 128] width 900 height 66
click at [72, 129] on figure at bounding box center [497, 128] width 900 height 66
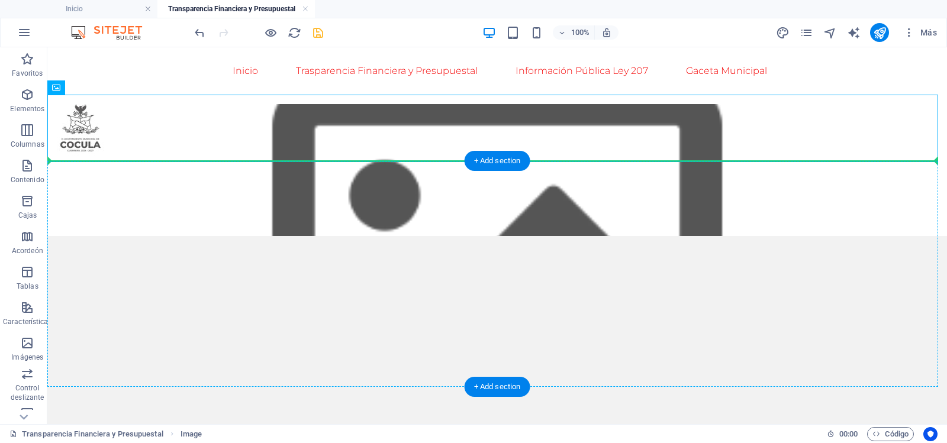
drag, startPoint x: 87, startPoint y: 123, endPoint x: 89, endPoint y: 204, distance: 80.5
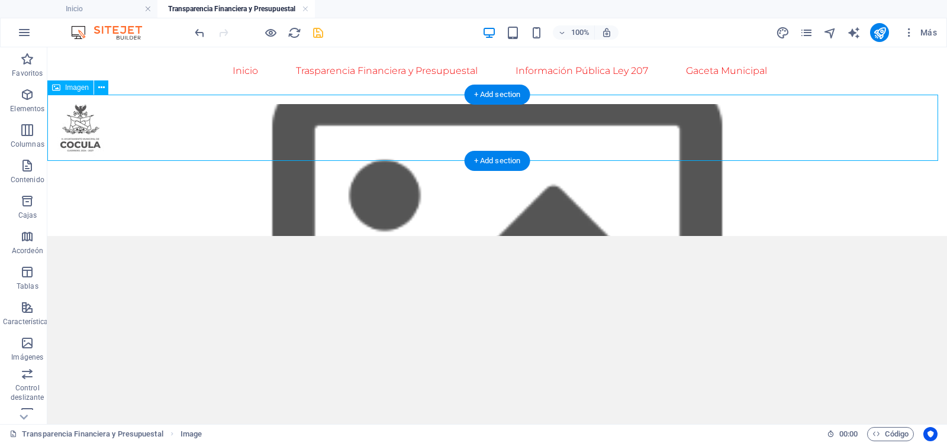
click at [78, 127] on figure at bounding box center [497, 128] width 900 height 66
click at [94, 89] on div "Imagen" at bounding box center [70, 87] width 46 height 14
click at [99, 86] on icon at bounding box center [101, 88] width 7 height 12
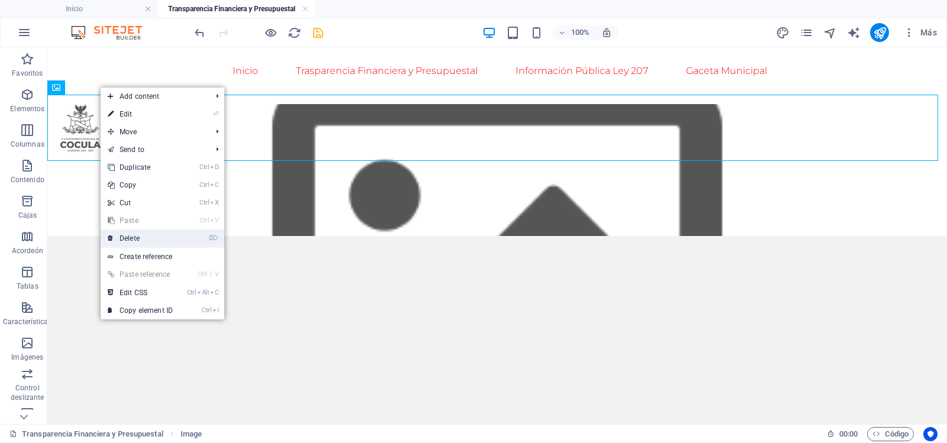
click at [143, 233] on link "⌦ Delete" at bounding box center [140, 239] width 79 height 18
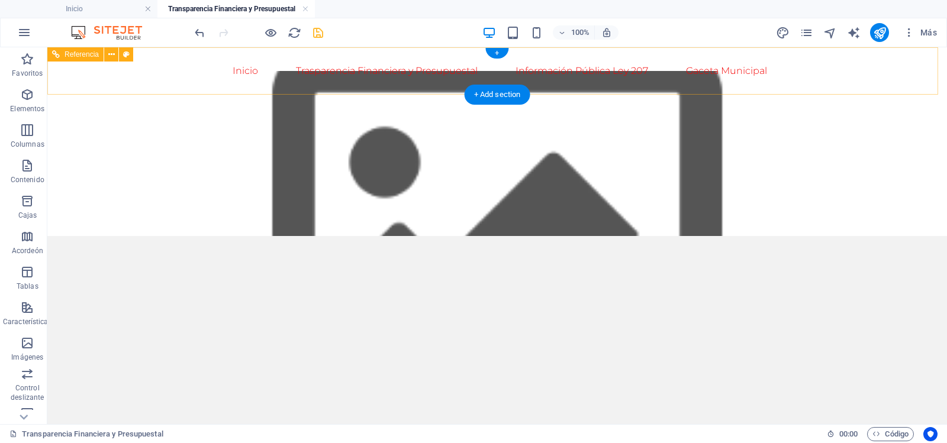
click at [362, 66] on nav "Inicio Trasparencia Financiera y Presupuestal Cuenta Pública Ley General De Con…" at bounding box center [497, 71] width 559 height 28
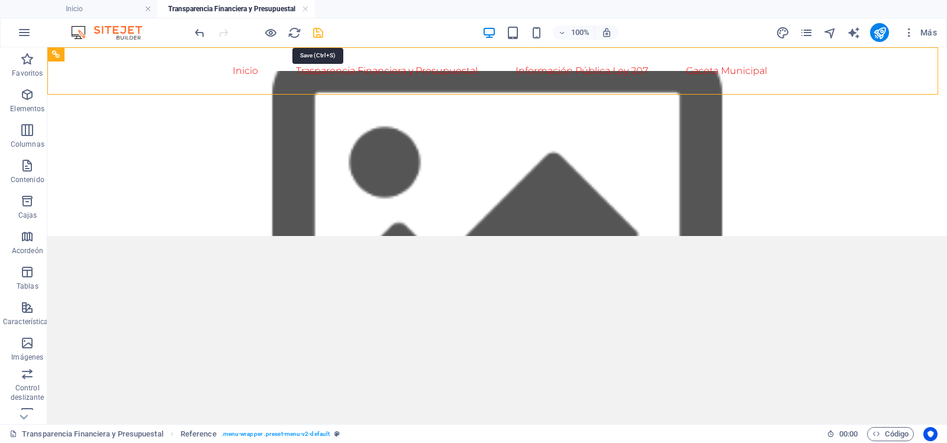
click at [318, 31] on icon "ahorrar" at bounding box center [318, 33] width 14 height 14
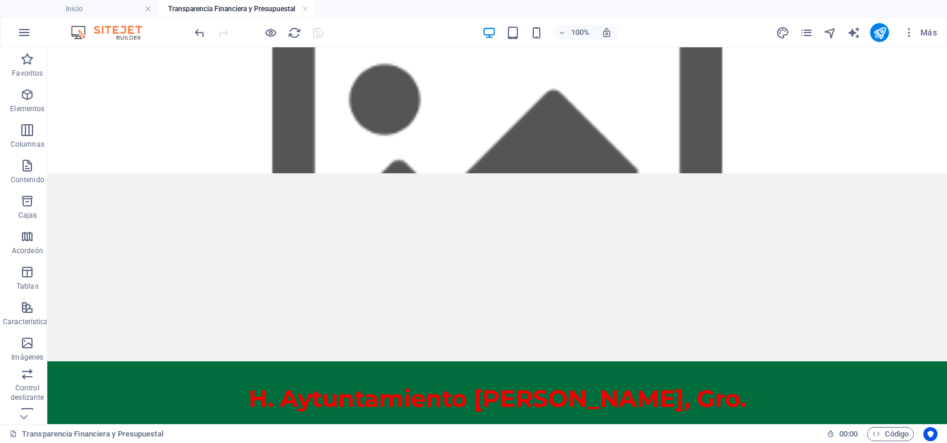
scroll to position [0, 0]
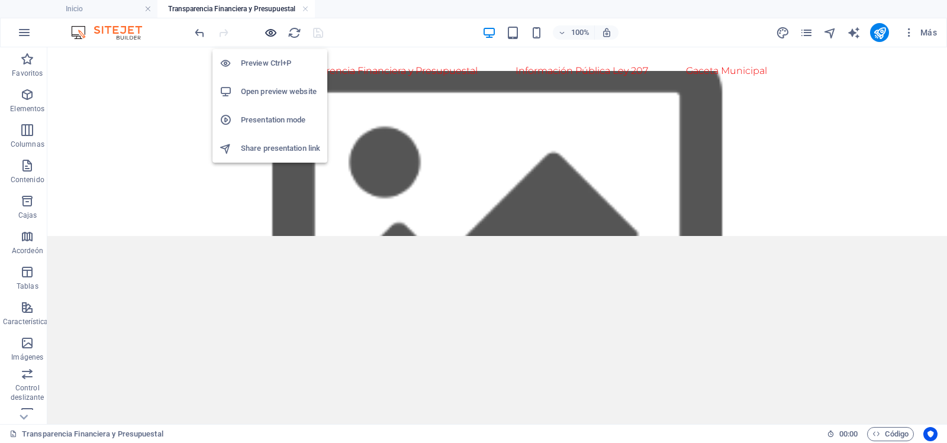
click at [274, 30] on icon "button" at bounding box center [271, 33] width 14 height 14
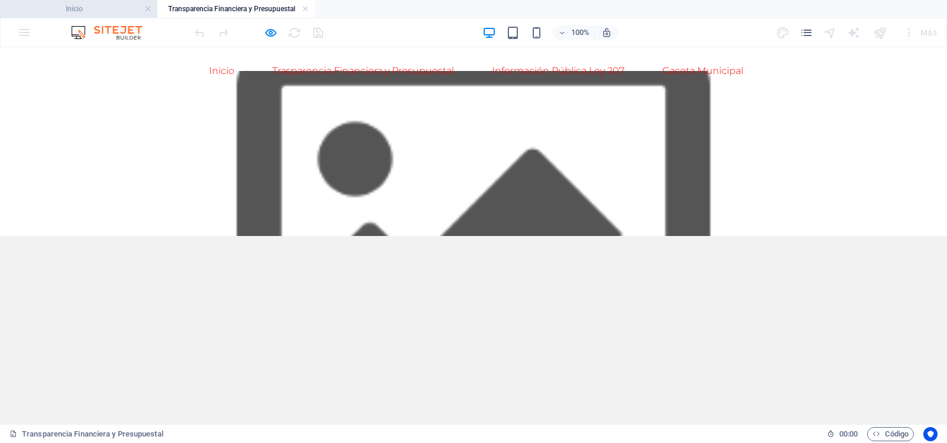
click at [72, 11] on font "Inicio" at bounding box center [74, 9] width 17 height 8
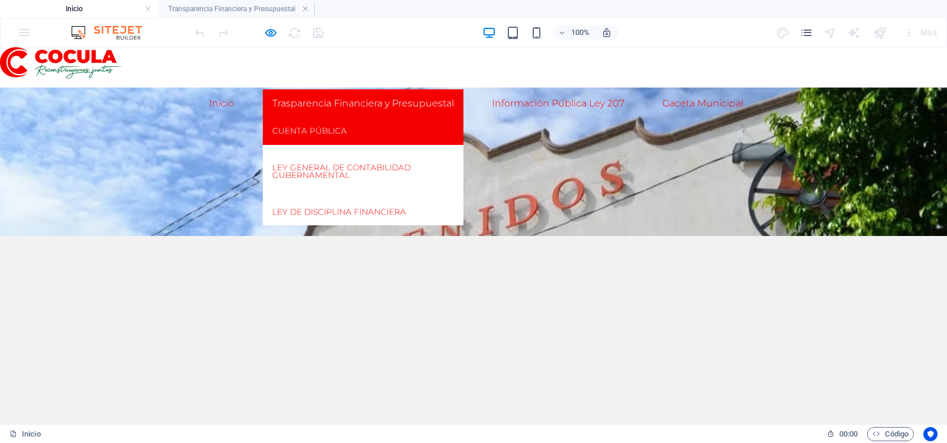
click at [310, 129] on font "Cuenta Pública" at bounding box center [309, 130] width 75 height 9
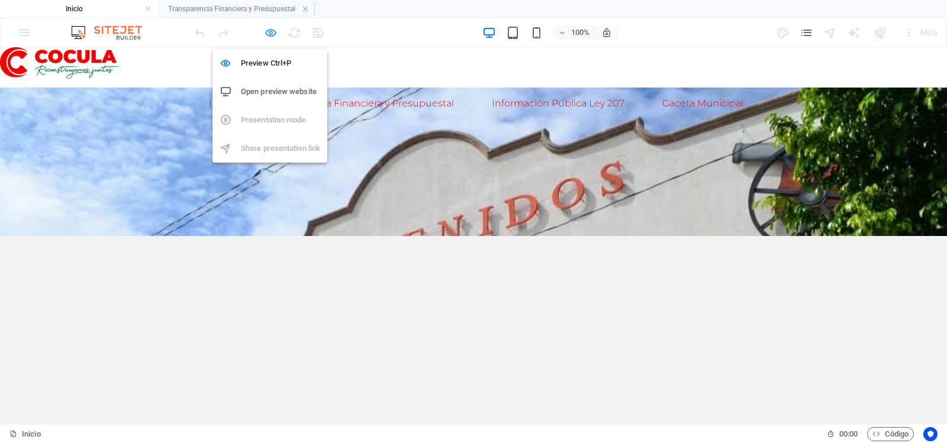
click at [271, 39] on body "Texto original Valora esta traducción Tu opinión servirá para ayudar a mejorar …" at bounding box center [473, 221] width 947 height 443
click at [262, 58] on h6 "Preview Ctrl+P" at bounding box center [280, 63] width 79 height 14
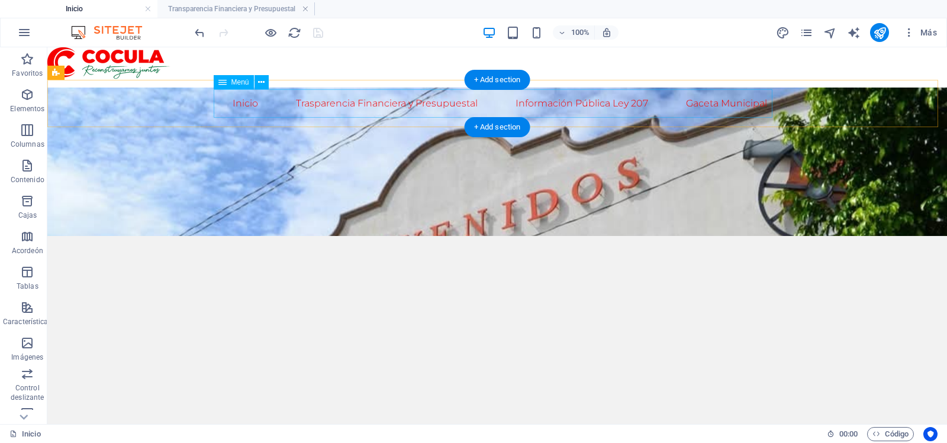
click at [256, 101] on nav "Inicio Trasparencia Financiera y Presupuestal Cuenta Pública Ley General De Con…" at bounding box center [497, 103] width 559 height 28
select select
select select "2"
select select
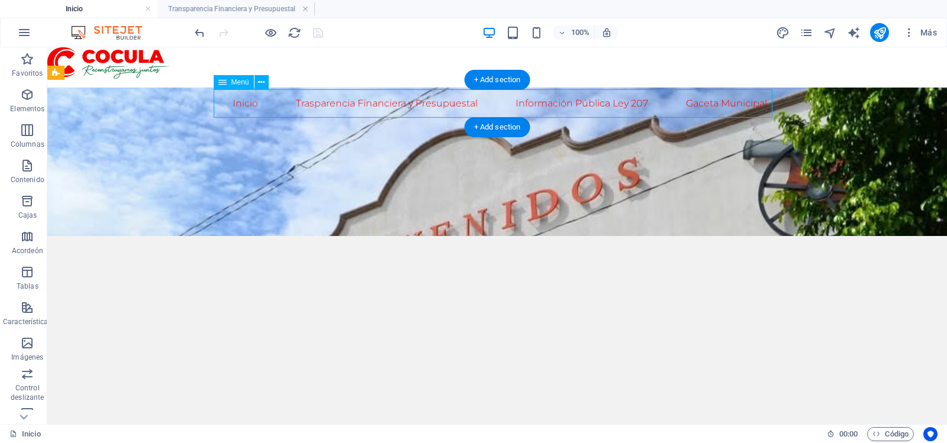
select select "3"
select select
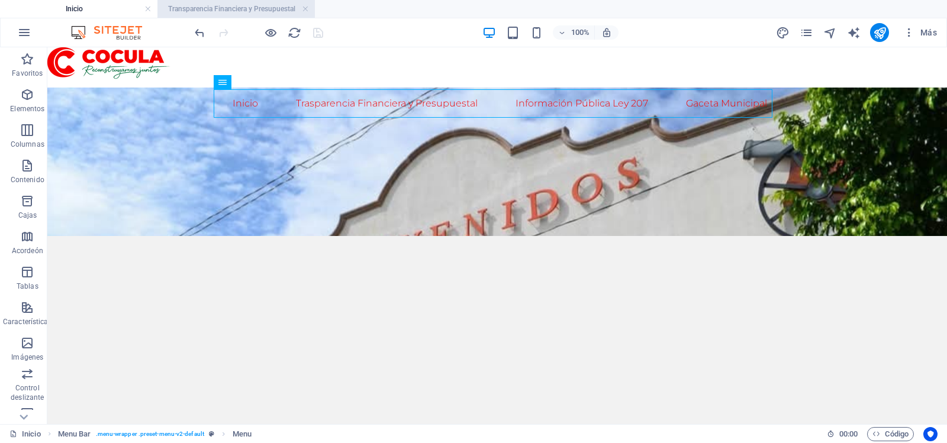
click at [229, 7] on font "Transparencia Financiera y Presupuestal" at bounding box center [231, 9] width 127 height 8
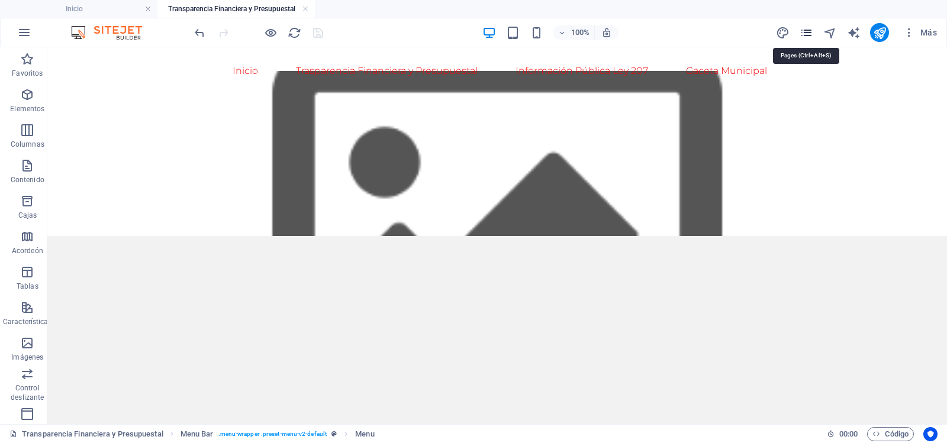
click at [808, 33] on icon "páginas" at bounding box center [807, 33] width 14 height 14
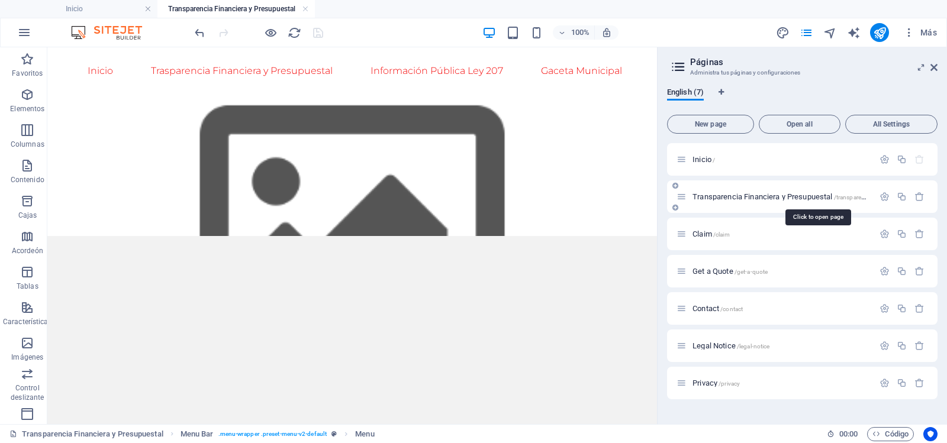
click at [750, 196] on span "Transparencia Financiera y Presupuestal /transparencia-financiera-y-presupuestal" at bounding box center [816, 196] width 249 height 9
click at [805, 196] on span "Transparencia Financiera y Presupuestal /transparencia-financiera-y-presupuestal" at bounding box center [816, 196] width 249 height 9
click at [882, 196] on icon "button" at bounding box center [884, 197] width 10 height 10
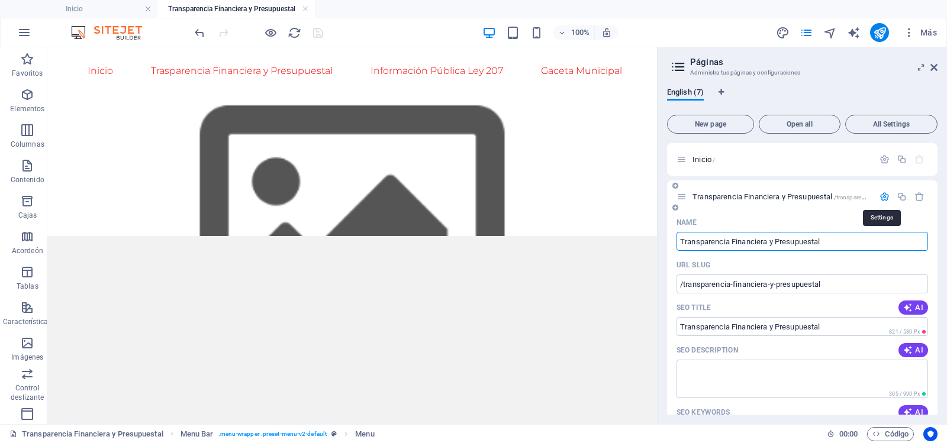
click at [882, 196] on icon "button" at bounding box center [884, 197] width 10 height 10
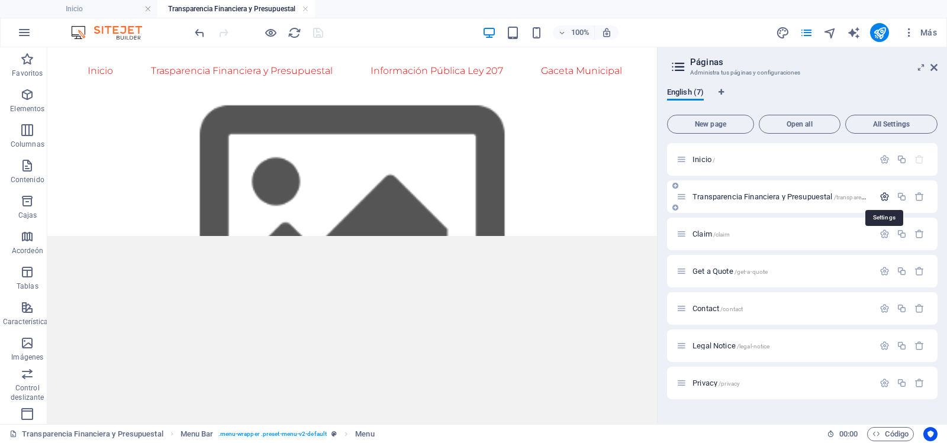
click at [882, 196] on icon "button" at bounding box center [884, 197] width 10 height 10
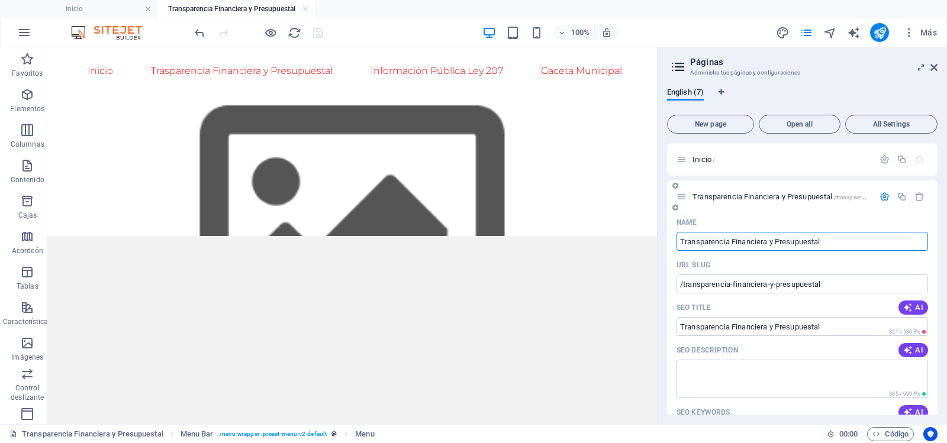
click at [879, 196] on icon "button" at bounding box center [884, 197] width 10 height 10
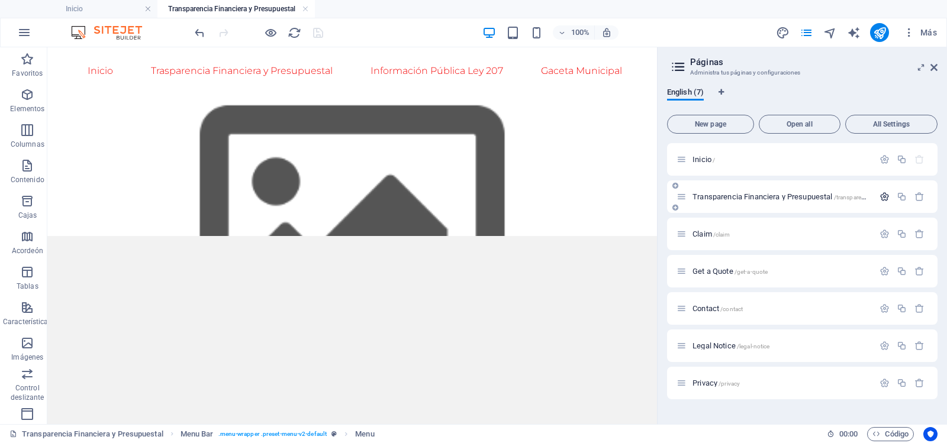
click at [884, 198] on icon "button" at bounding box center [884, 197] width 10 height 10
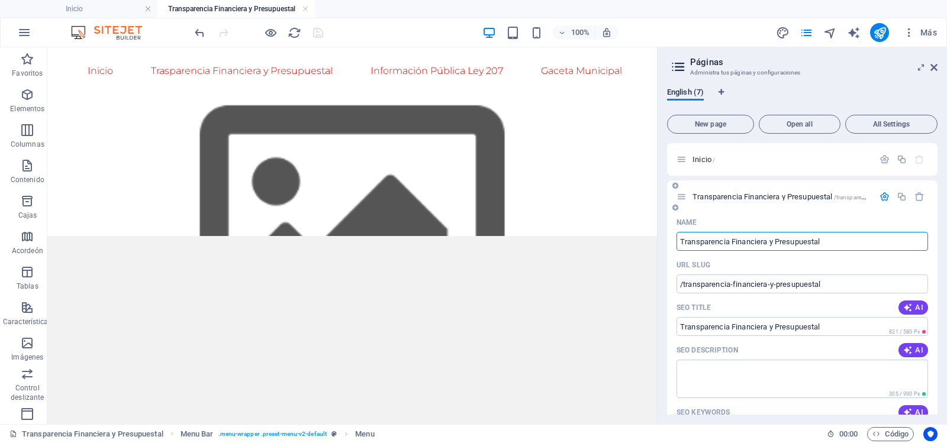
click at [824, 240] on input "Transparencia Financiera y Presupuestal" at bounding box center [802, 241] width 252 height 19
type input "Cuenta"
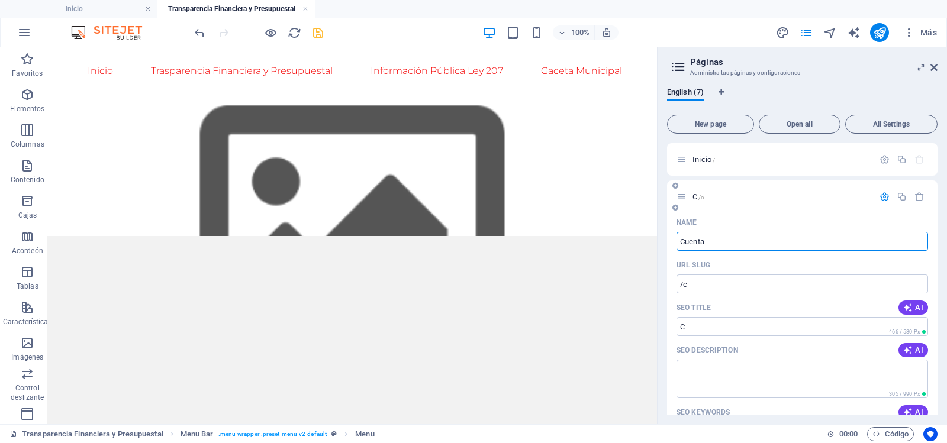
type input "/c"
type input "C"
type input "Cuenta Púb"
type input "/cuenta"
type input "Cuenta"
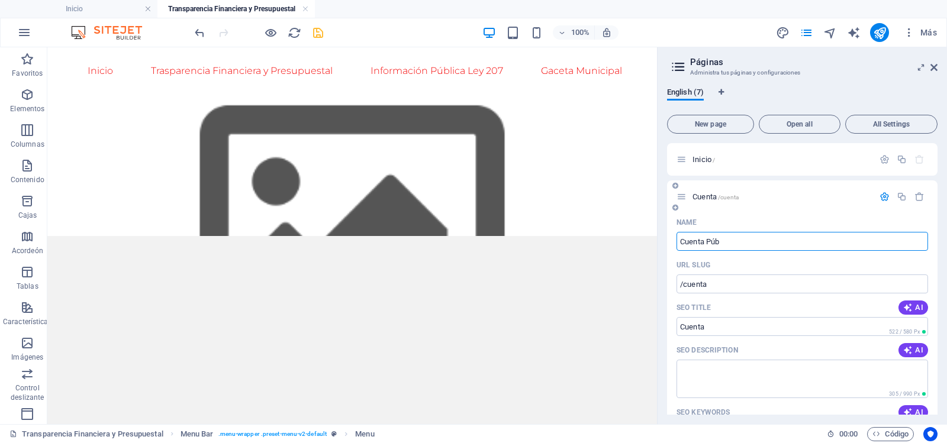
type input "Cuenta Públ"
type input "/cuenta-pub"
type input "Cuenta Púb"
type input "Cuenta Pública"
type input "/cuenta-publ"
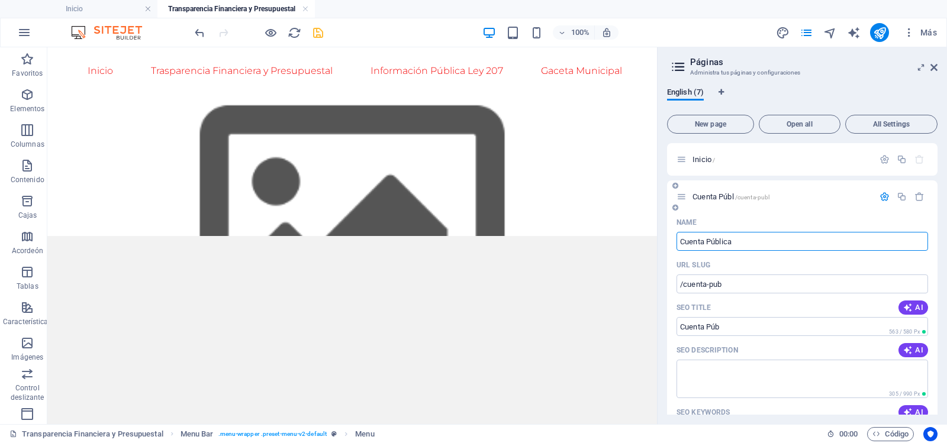
type input "Cuenta Públ"
type input "Cuenta Pública"
type input "/cuenta-publica"
type input "Cuenta Pública"
click at [321, 33] on icon "ahorrar" at bounding box center [318, 33] width 14 height 14
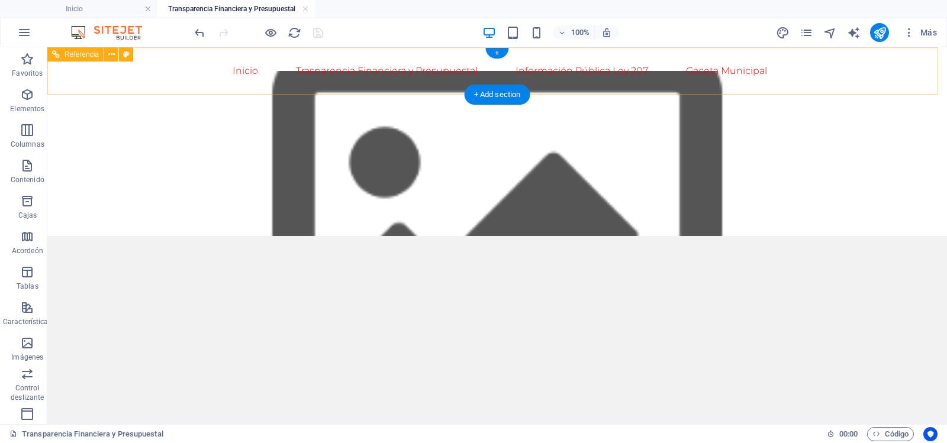
click at [326, 70] on nav "Inicio Trasparencia Financiera y Presupuestal Cuenta Pública Ley General De Con…" at bounding box center [497, 71] width 559 height 28
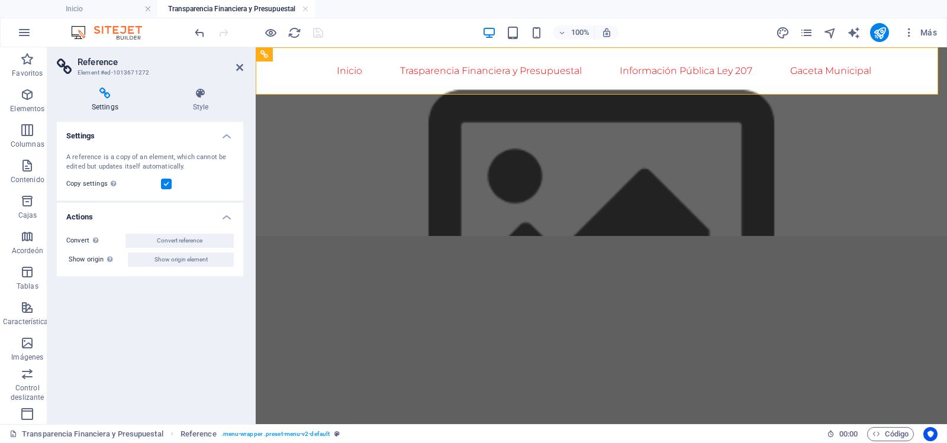
click at [397, 65] on nav "Inicio Trasparencia Financiera y Presupuestal Cuenta Pública Ley General De Con…" at bounding box center [601, 71] width 559 height 28
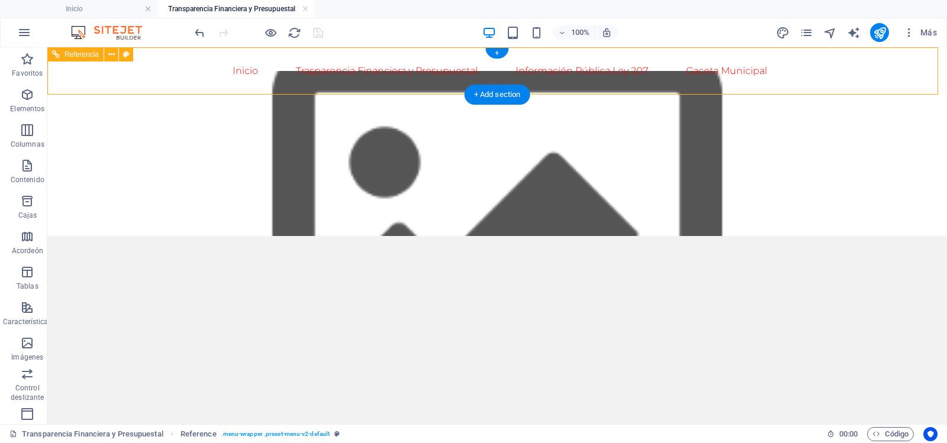
click at [325, 66] on nav "Inicio Trasparencia Financiera y Presupuestal Cuenta Pública Ley General De Con…" at bounding box center [497, 71] width 559 height 28
click at [263, 75] on nav "Inicio Trasparencia Financiera y Presupuestal Cuenta Pública Ley General De Con…" at bounding box center [497, 71] width 559 height 28
click at [254, 70] on nav "Inicio Trasparencia Financiera y Presupuestal Cuenta Pública Ley General De Con…" at bounding box center [497, 71] width 559 height 28
click at [313, 67] on nav "Inicio Trasparencia Financiera y Presupuestal Cuenta Pública Ley General De Con…" at bounding box center [497, 71] width 559 height 28
click at [326, 71] on nav "Inicio Trasparencia Financiera y Presupuestal Cuenta Pública Ley General De Con…" at bounding box center [497, 71] width 559 height 28
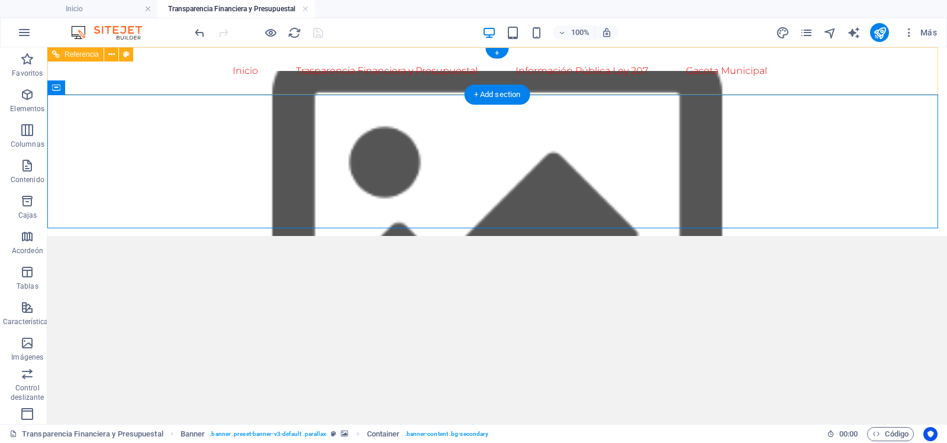
click at [334, 72] on nav "Inicio Trasparencia Financiera y Presupuestal Cuenta Pública Ley General De Con…" at bounding box center [497, 71] width 559 height 28
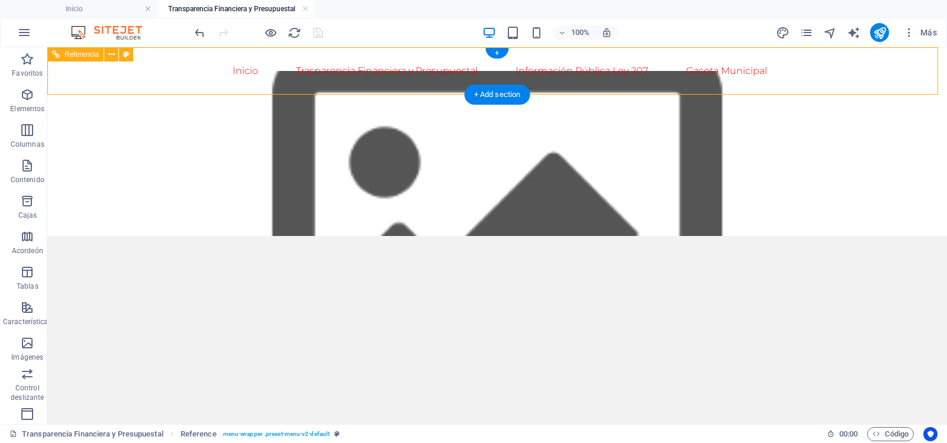
click at [334, 72] on nav "Inicio Trasparencia Financiera y Presupuestal Cuenta Pública Ley General De Con…" at bounding box center [497, 71] width 559 height 28
click at [218, 72] on nav "Inicio Trasparencia Financiera y Presupuestal Cuenta Pública Ley General De Con…" at bounding box center [497, 71] width 559 height 28
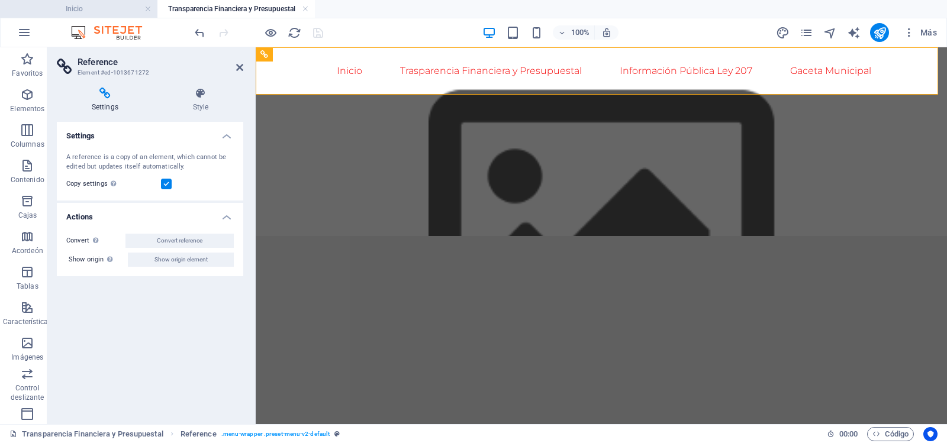
click at [104, 4] on h4 "Inicio" at bounding box center [78, 8] width 157 height 13
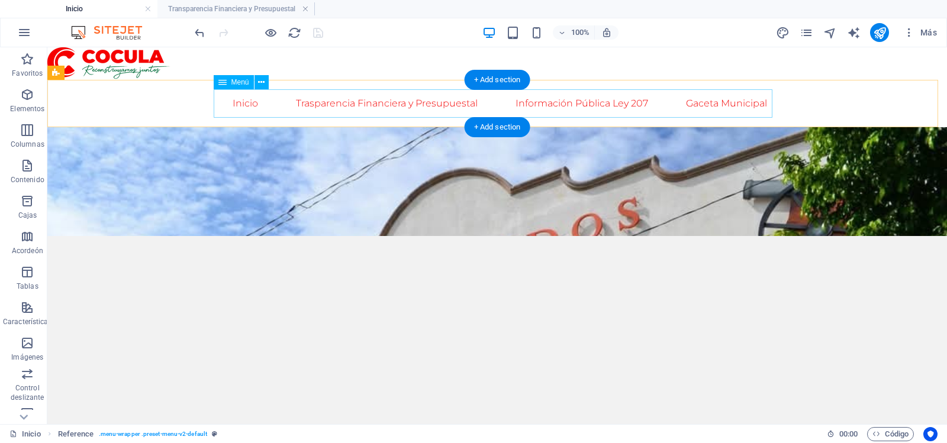
click at [281, 108] on nav "Inicio Trasparencia Financiera y Presupuestal Cuenta Pública Ley General De Con…" at bounding box center [497, 103] width 559 height 28
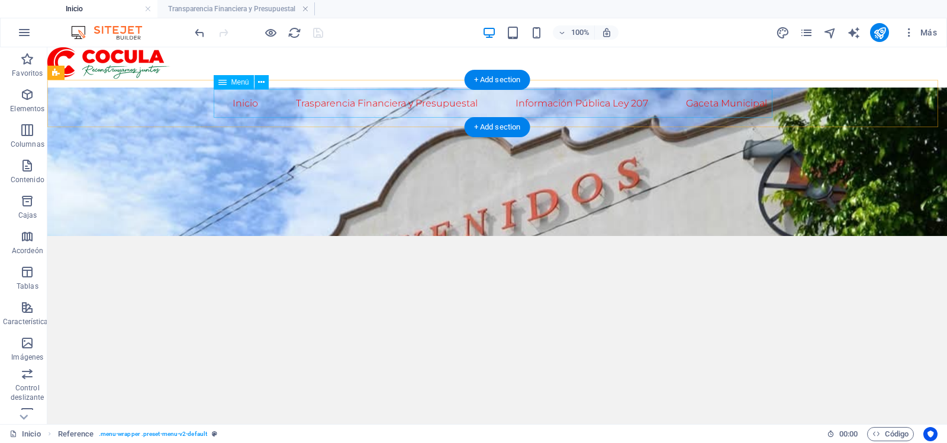
select select
select select "2"
select select
select select "3"
select select
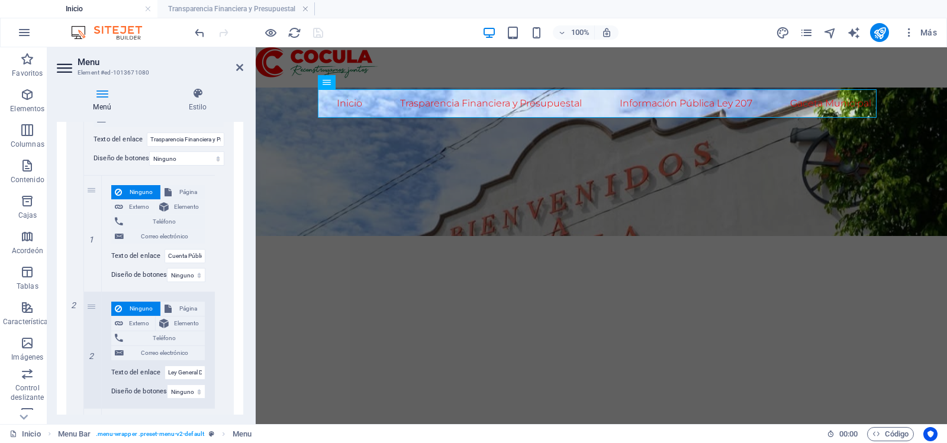
scroll to position [353, 0]
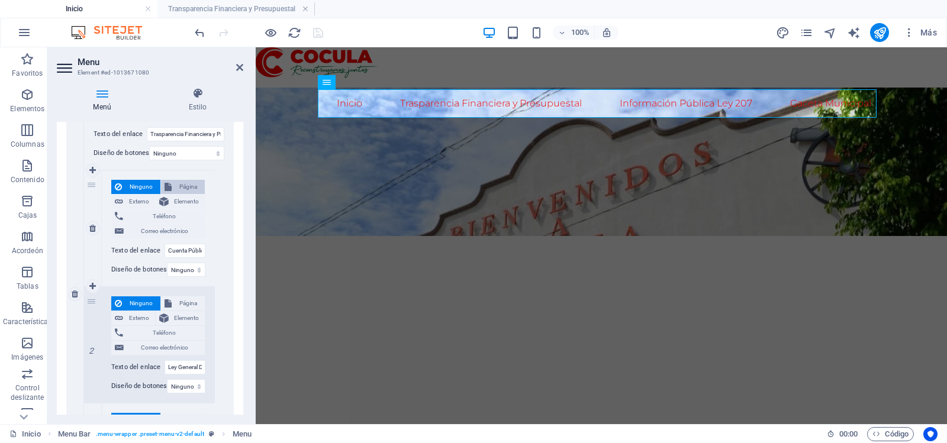
click at [181, 186] on font "Página" at bounding box center [188, 186] width 18 height 7
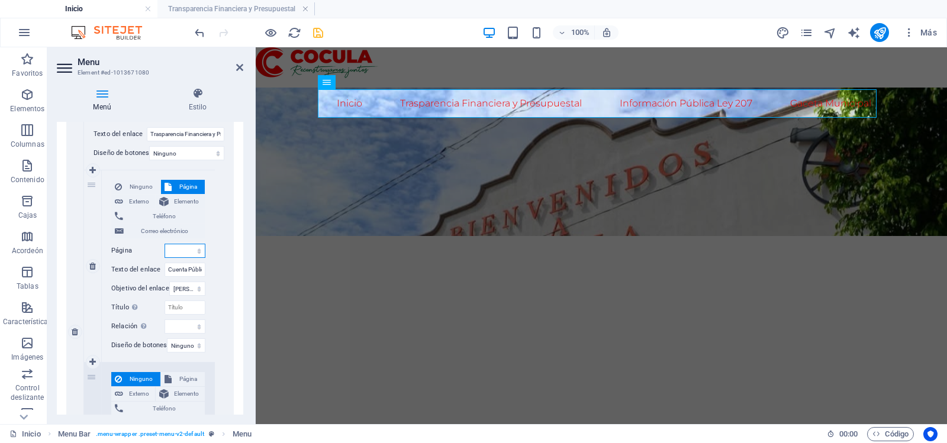
select select
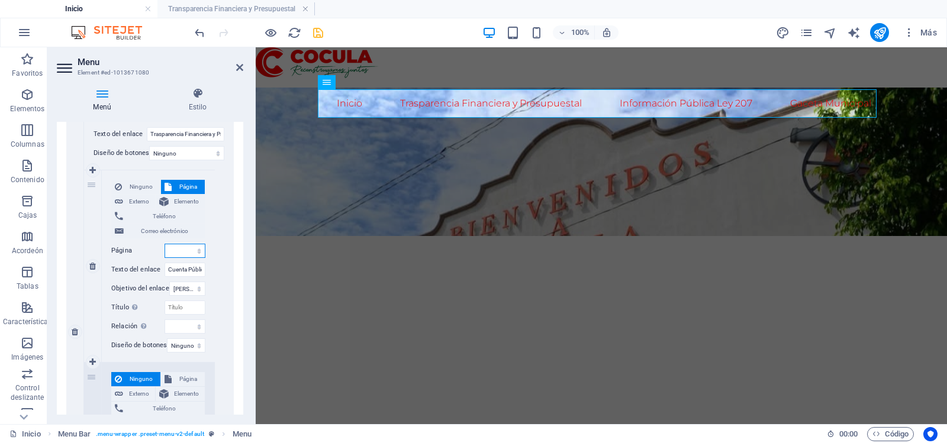
scroll to position [391, 0]
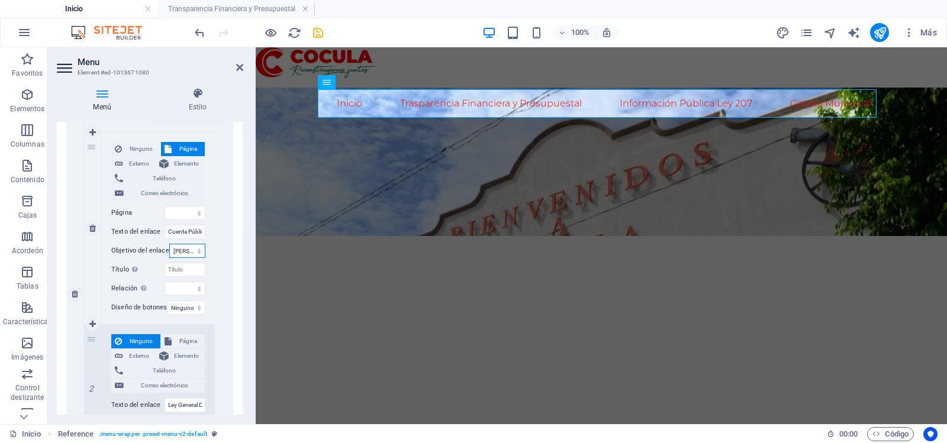
click at [191, 253] on select "Nueva pestaña Misma pestaña Cubrir" at bounding box center [187, 251] width 36 height 14
click at [182, 269] on input "Título La descripción adicional del enlace no debe coincidir con el texto del e…" at bounding box center [185, 270] width 41 height 14
click at [185, 216] on select "Inicio Cuenta Pública Claim Get a Quote Contact Legal Notice Privacy" at bounding box center [185, 213] width 41 height 14
select select "1"
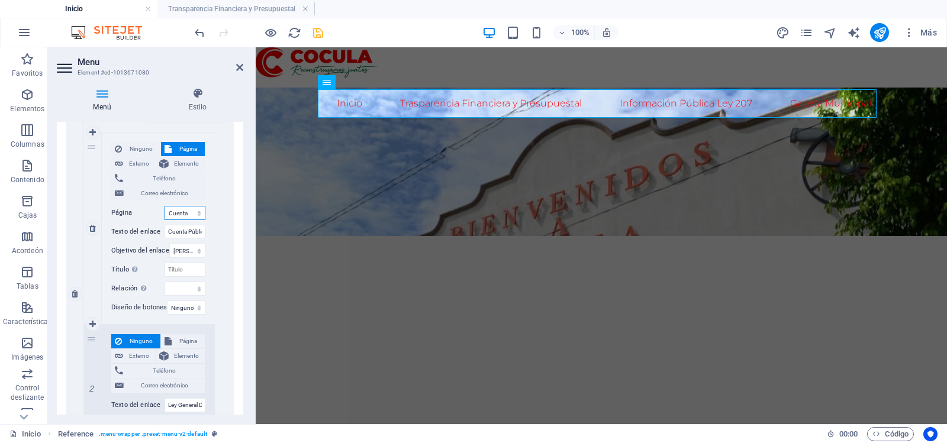
click at [165, 206] on select "Inicio Cuenta Pública Claim Get a Quote Contact Legal Notice Privacy" at bounding box center [185, 213] width 41 height 14
select select
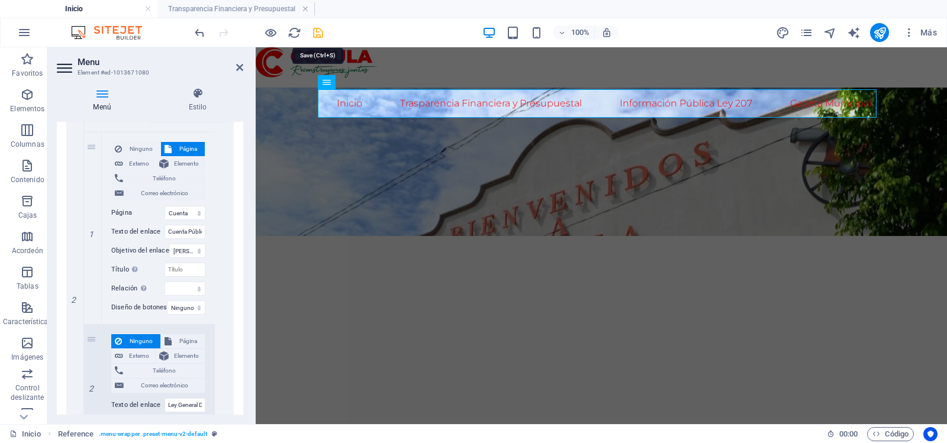
click at [316, 34] on icon "ahorrar" at bounding box center [318, 33] width 14 height 14
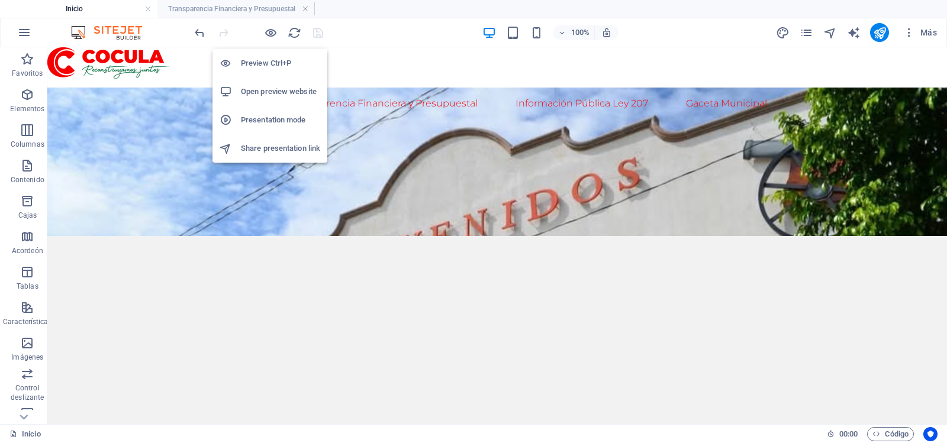
click at [260, 58] on h6 "Preview Ctrl+P" at bounding box center [280, 63] width 79 height 14
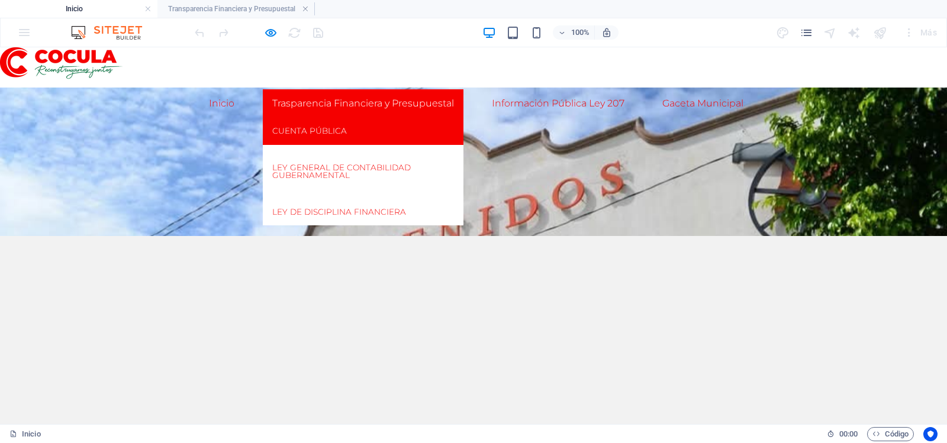
click at [321, 134] on font "Cuenta Pública" at bounding box center [309, 130] width 75 height 9
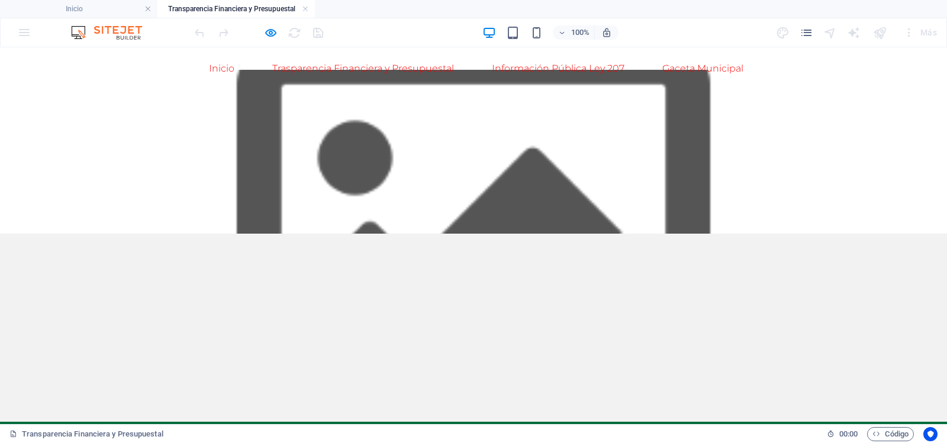
scroll to position [0, 0]
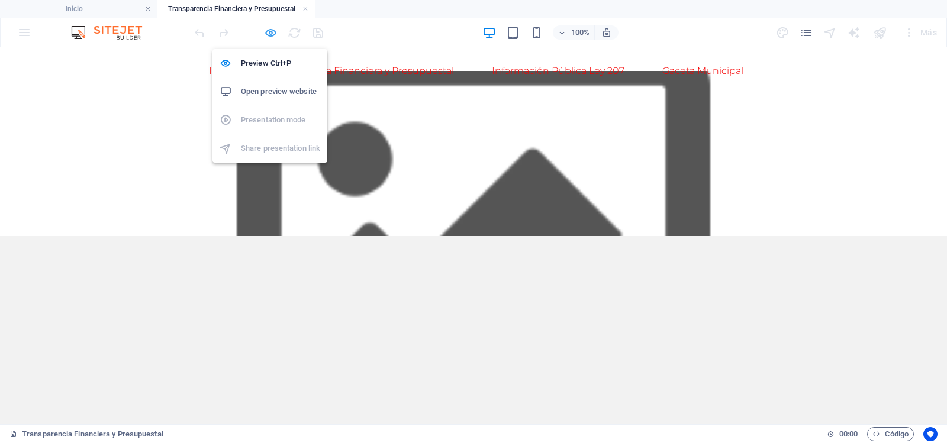
click at [269, 33] on icon "button" at bounding box center [271, 33] width 14 height 14
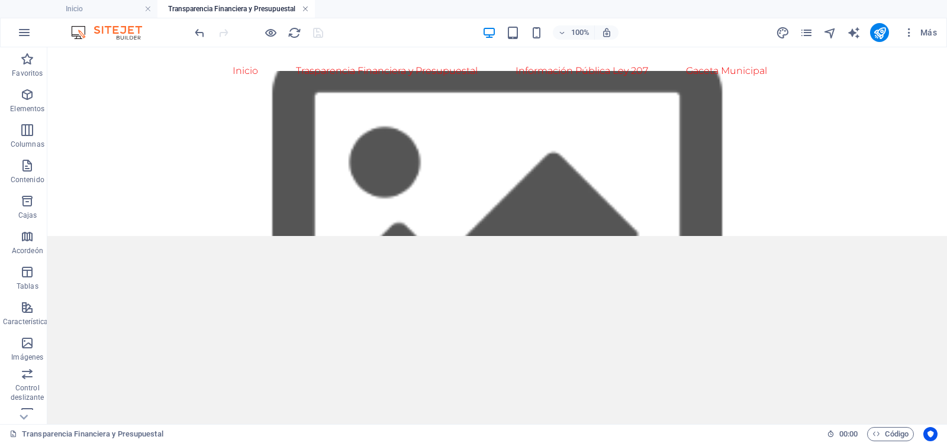
click at [304, 7] on link at bounding box center [305, 9] width 7 height 11
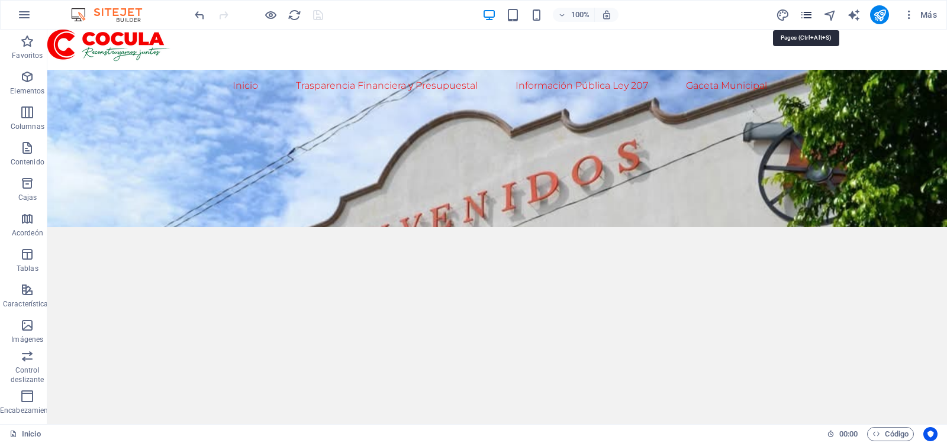
click at [810, 18] on icon "páginas" at bounding box center [807, 15] width 14 height 14
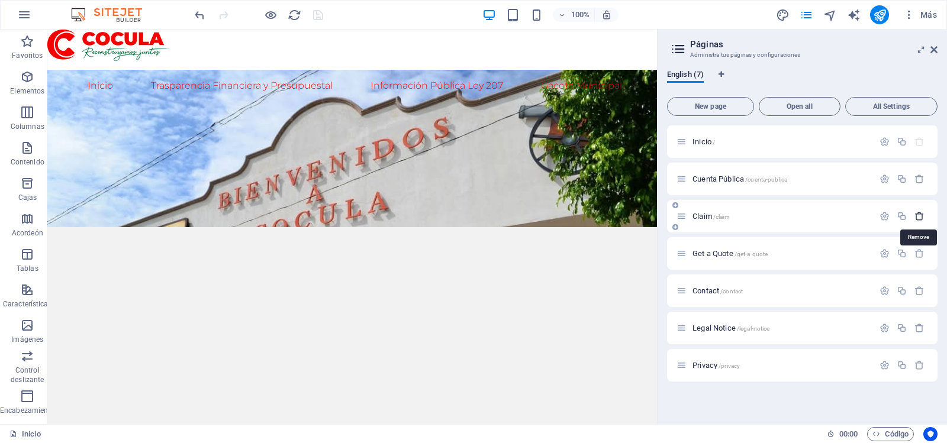
click at [920, 215] on icon "button" at bounding box center [919, 216] width 10 height 10
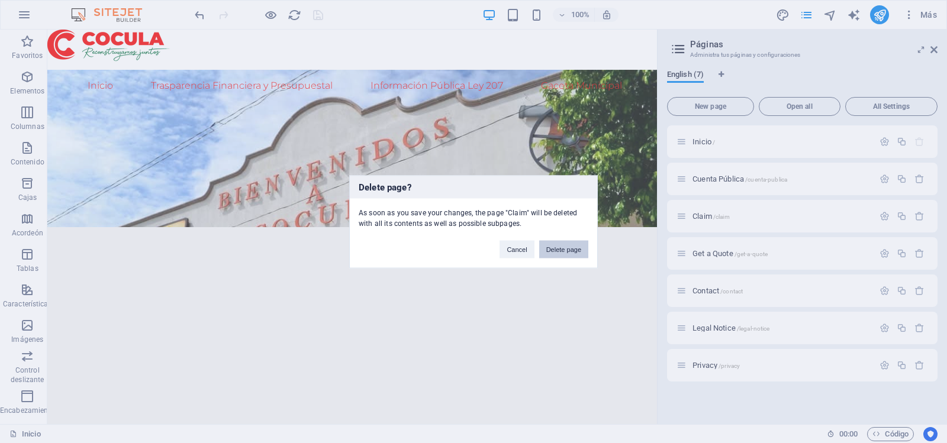
click at [572, 250] on button "Delete page" at bounding box center [563, 249] width 49 height 18
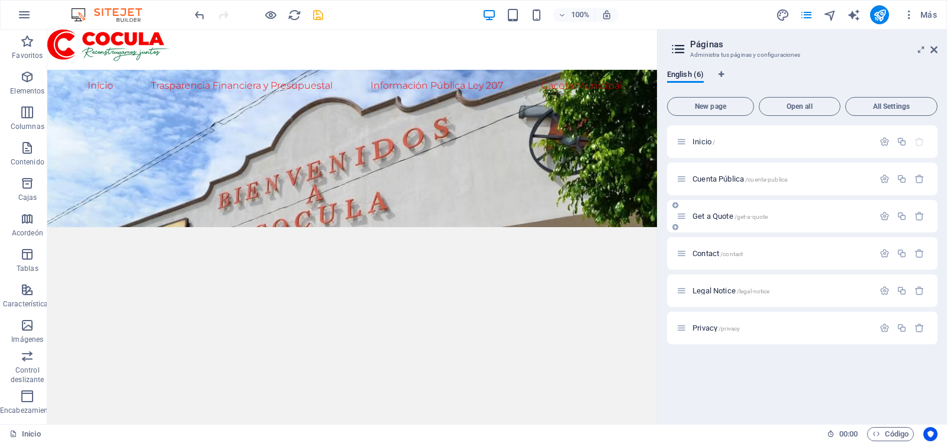
click at [759, 217] on span "/get-a-quote" at bounding box center [751, 217] width 34 height 7
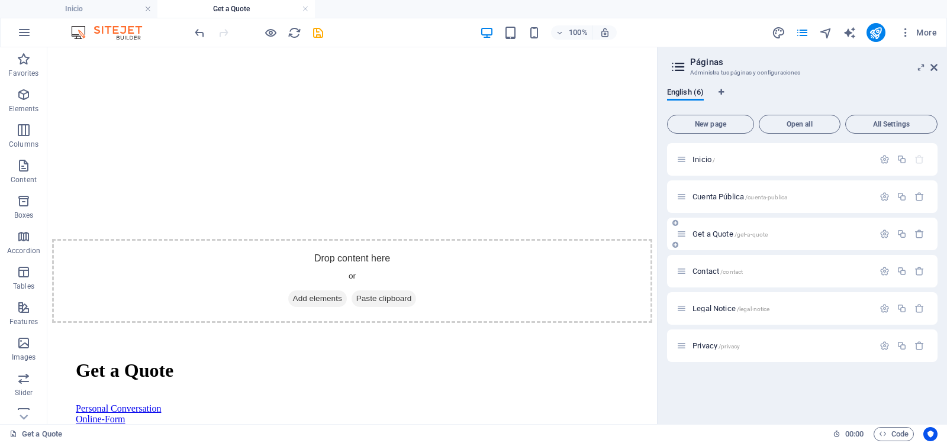
scroll to position [1163, 0]
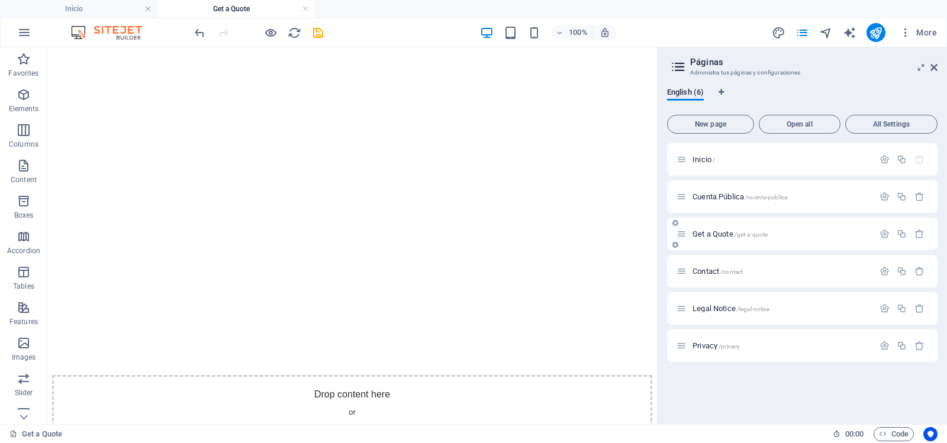
drag, startPoint x: 789, startPoint y: 280, endPoint x: 720, endPoint y: 363, distance: 108.8
click at [745, 270] on p "Contact /contact" at bounding box center [781, 272] width 178 height 8
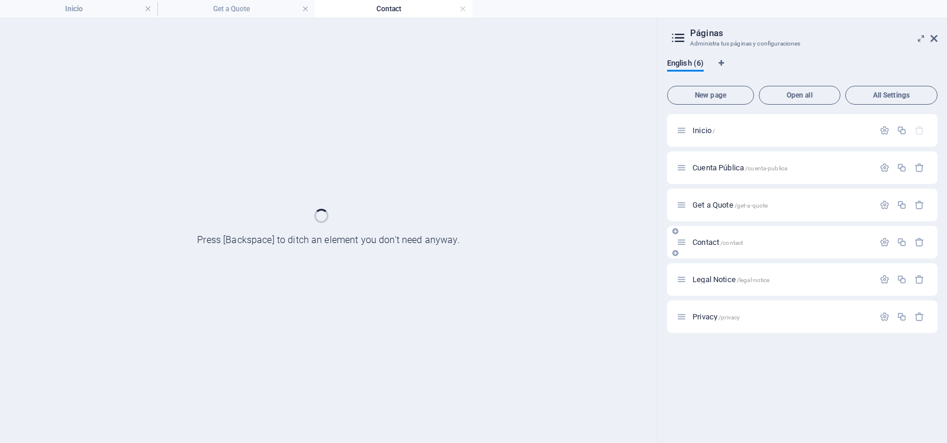
scroll to position [0, 0]
click at [746, 259] on div "Contact /contact" at bounding box center [802, 242] width 270 height 33
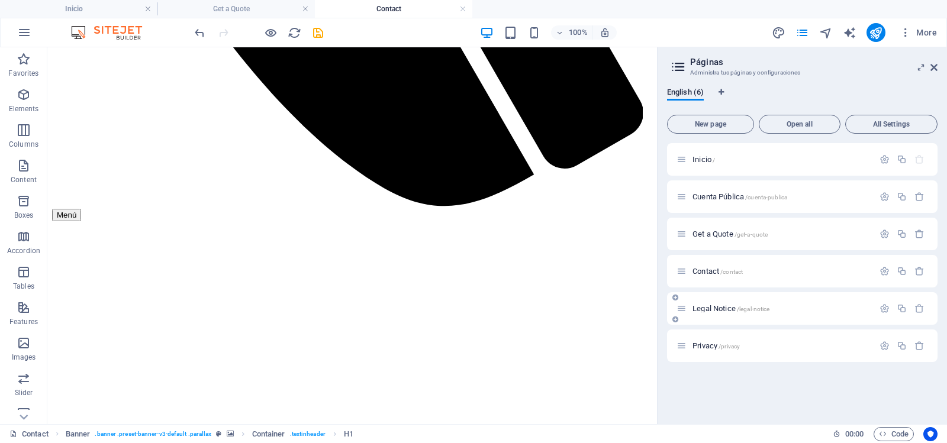
scroll to position [793, 0]
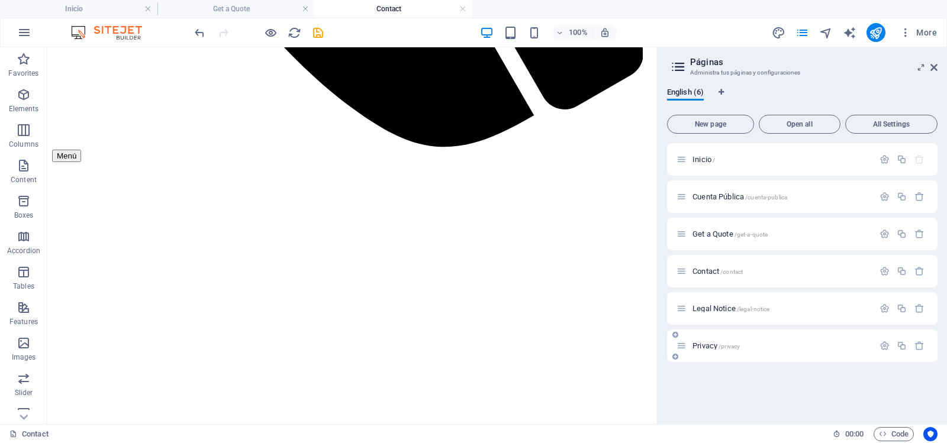
click at [715, 353] on div "Privacy /privacy" at bounding box center [802, 346] width 270 height 33
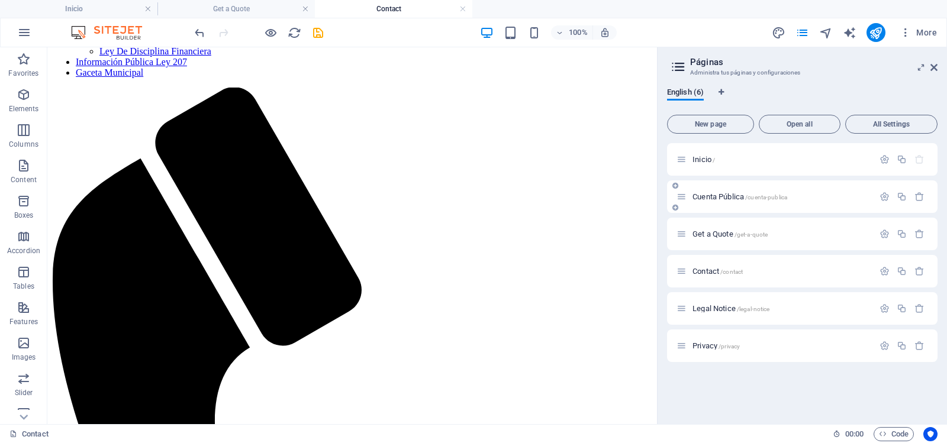
scroll to position [60, 0]
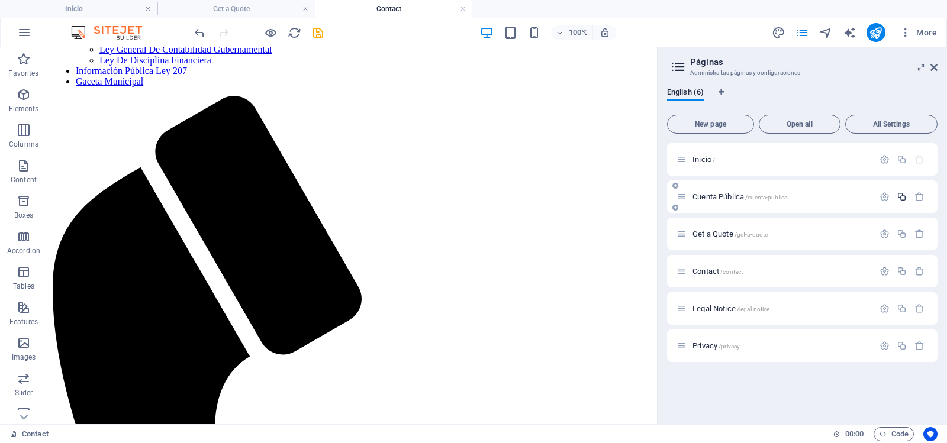
click at [904, 196] on icon "button" at bounding box center [902, 197] width 10 height 10
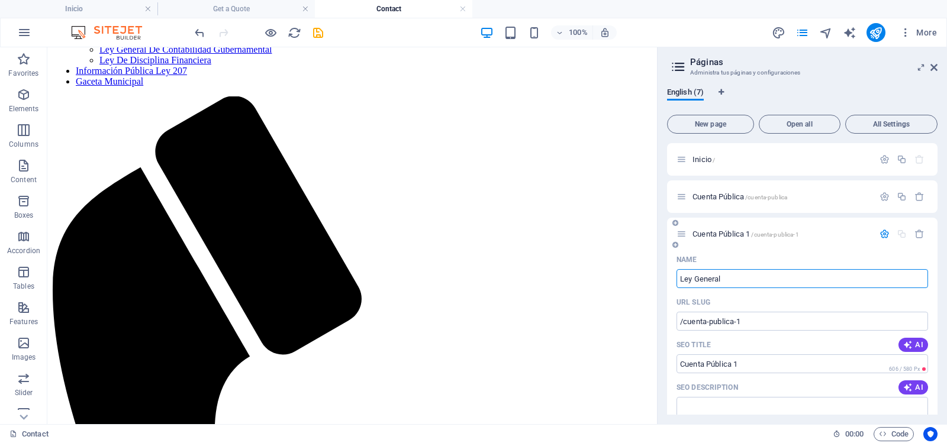
type input "Ley General"
type input "/ley"
type input "Ley"
type input "Ley General De Contab"
type input "/ley-general"
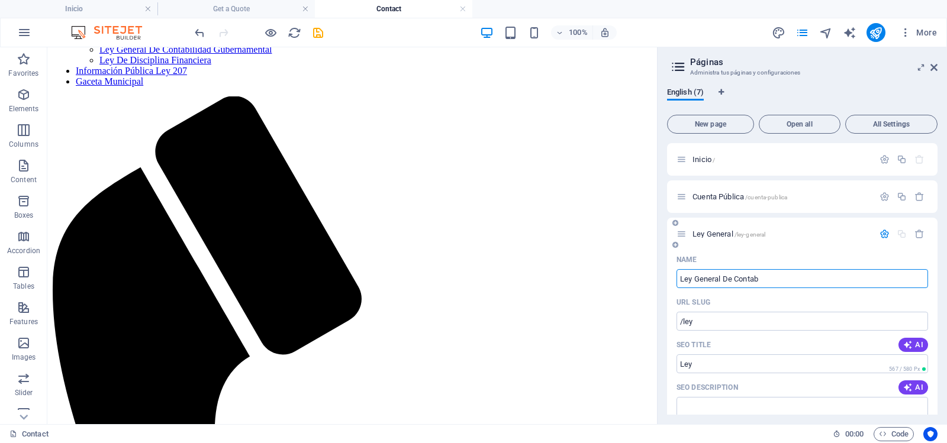
type input "Ley General"
type input "Ley General De Contabilidad Gob"
type input "/ley-general-de-contabilidad"
type input "Ley General De Contabilidad"
type input "Ley General De Contabilidad G"
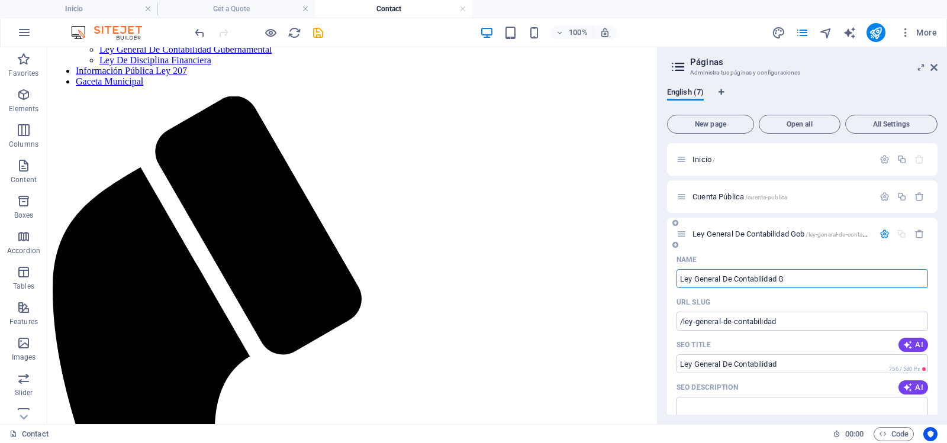
type input "/ley-general-de-contabilidad-gob"
type input "Ley General De Contabilidad Gob"
type input "Ley General De Contabilidad G"
type input "/ley-general-de-contabilidad-g"
type input "Ley General De Contabilidad G"
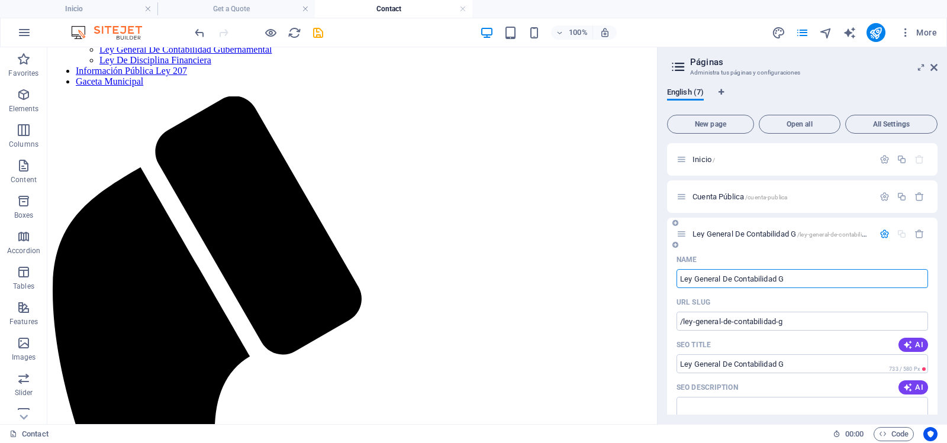
click at [795, 281] on input "Ley General De Contabilidad G" at bounding box center [802, 278] width 252 height 19
click at [814, 321] on input "/ley-general-de-contabilidad-g" at bounding box center [802, 321] width 252 height 19
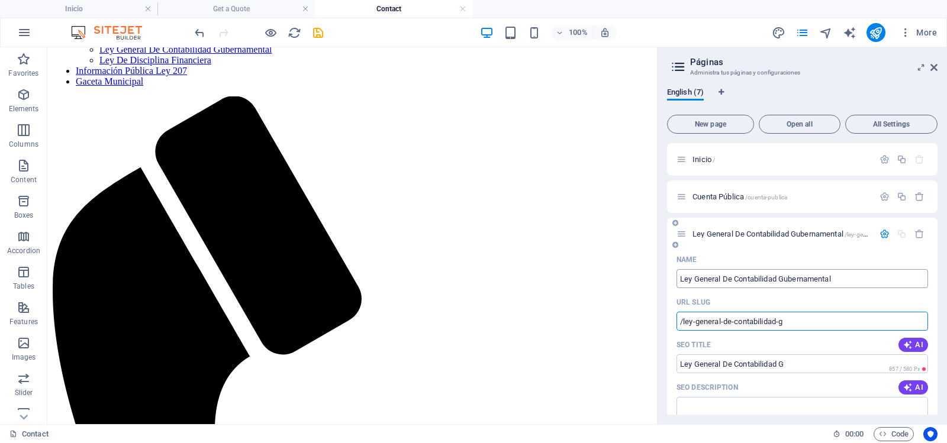
type input "Ley General De Contabilidad Gubernamental"
type input "/ley-general-de-contabilidad-gubernamental"
type input "Ley General De Contabilidad Gubernamental"
click at [865, 279] on input "Ley General De Contabilidad Gubernamental" at bounding box center [802, 278] width 252 height 19
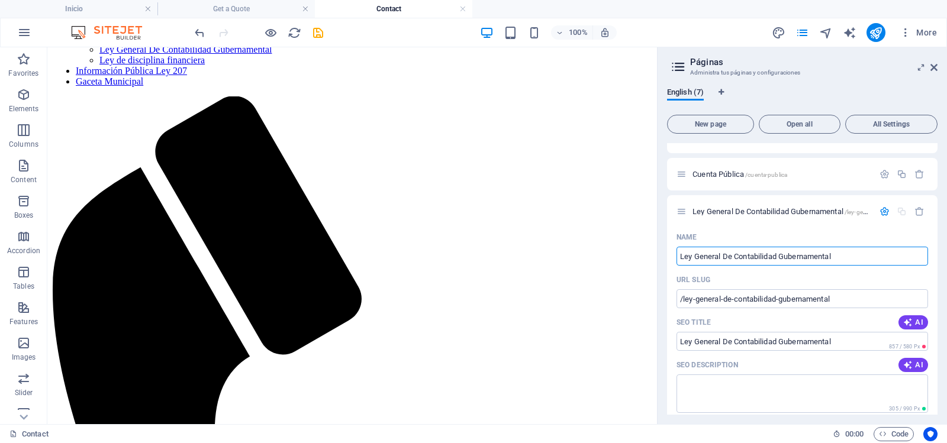
scroll to position [9, 0]
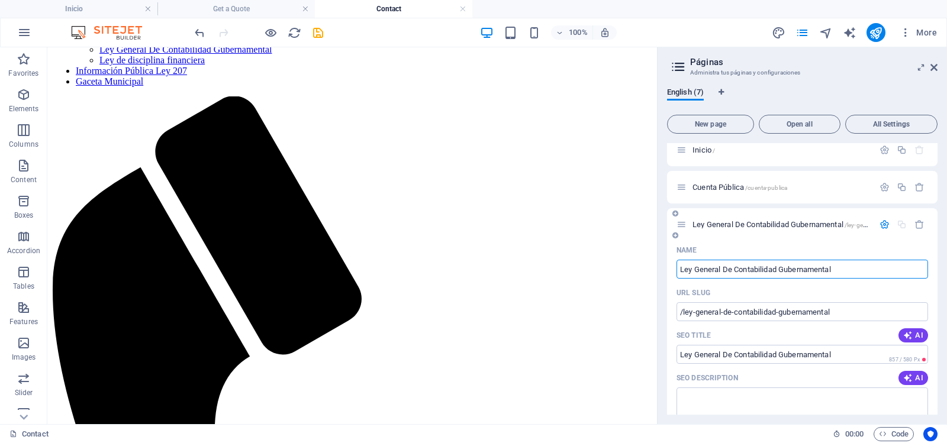
click at [742, 216] on div "Ley General De Contabilidad Gubernamental /ley-general-de-contabilidad-gubernam…" at bounding box center [802, 224] width 270 height 33
click at [685, 227] on icon at bounding box center [681, 225] width 10 height 10
click at [676, 235] on icon at bounding box center [675, 235] width 6 height 7
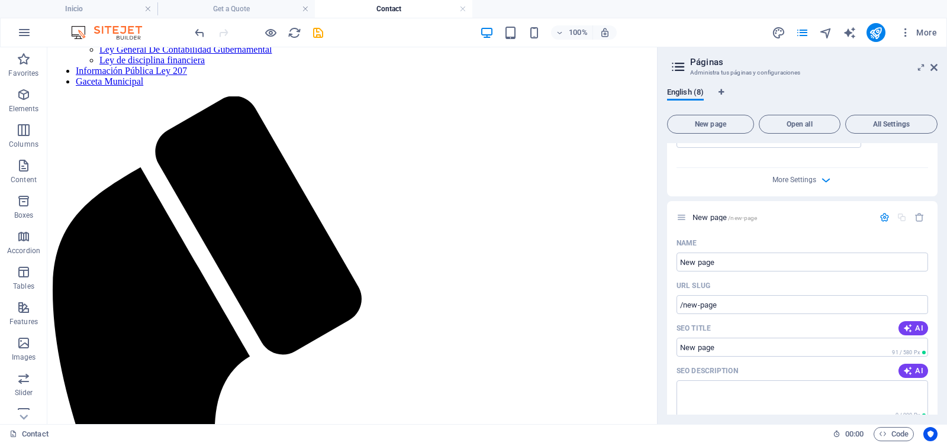
drag, startPoint x: 937, startPoint y: 289, endPoint x: 936, endPoint y: 252, distance: 37.9
click at [936, 252] on div "English (8) New page Open all All Settings Inicio / Cuenta Pública /cuenta-publ…" at bounding box center [802, 251] width 289 height 346
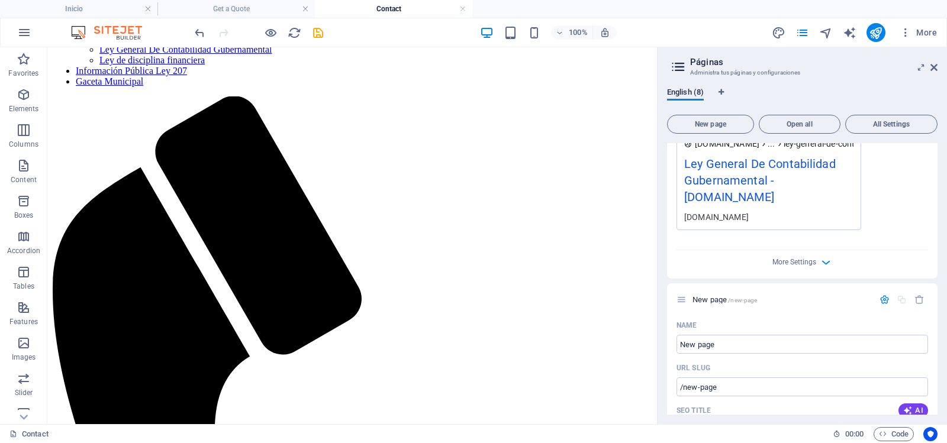
scroll to position [462, 0]
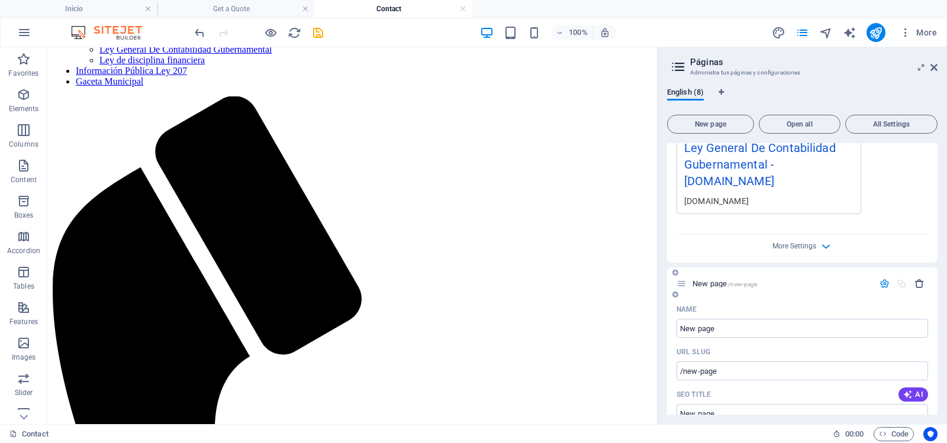
click at [919, 289] on icon "button" at bounding box center [919, 284] width 10 height 10
drag, startPoint x: 938, startPoint y: 334, endPoint x: 935, endPoint y: 269, distance: 65.2
click at [935, 269] on div "English (7) New page Open all All Settings Inicio / Cuenta Pública /cuenta-publ…" at bounding box center [802, 251] width 289 height 346
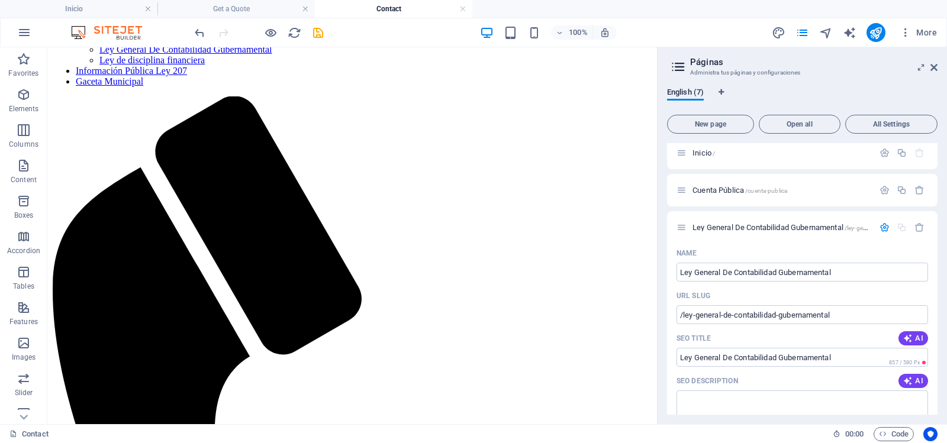
scroll to position [0, 0]
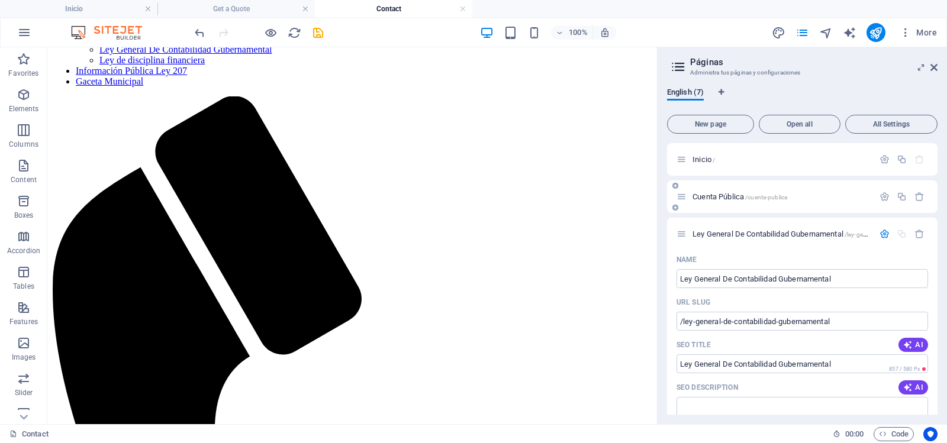
click at [811, 191] on div "Cuenta Pública /cuenta-publica" at bounding box center [774, 197] width 197 height 14
click at [823, 198] on p "Cuenta Pública /cuenta-publica" at bounding box center [781, 197] width 178 height 8
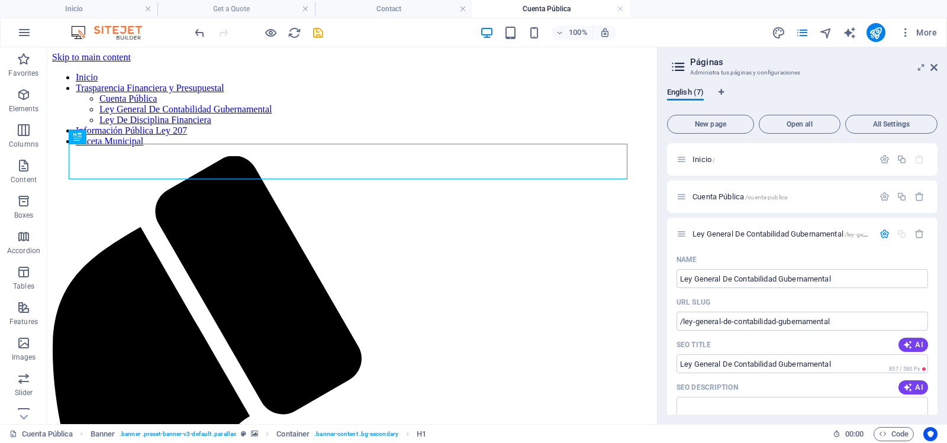
drag, startPoint x: 937, startPoint y: 173, endPoint x: 939, endPoint y: 232, distance: 59.2
click at [939, 232] on div "English (7) New page Open all All Settings Inicio / Cuenta Pública /cuenta-publ…" at bounding box center [802, 251] width 289 height 346
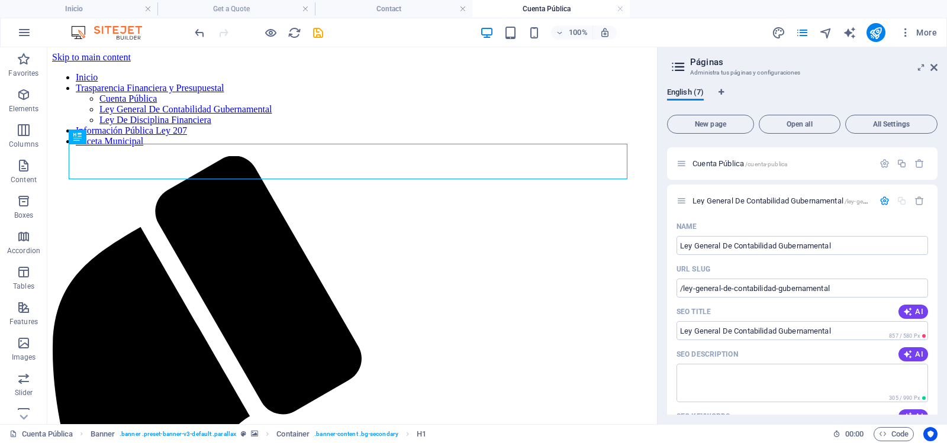
scroll to position [65, 0]
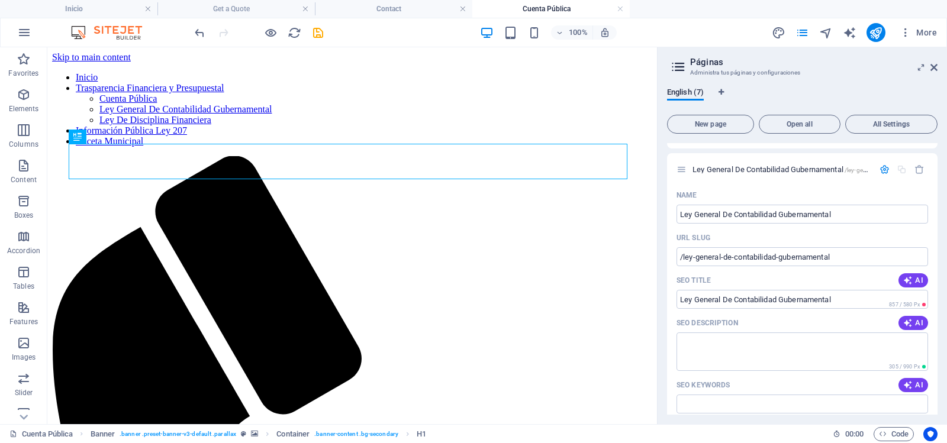
click at [938, 241] on div "English (7) New page Open all All Settings Inicio / Cuenta Pública /cuenta-publ…" at bounding box center [802, 251] width 289 height 346
drag, startPoint x: 938, startPoint y: 240, endPoint x: 939, endPoint y: 261, distance: 20.7
click at [939, 261] on div "English (7) New page Open all All Settings Inicio / Cuenta Pública /cuenta-publ…" at bounding box center [802, 251] width 289 height 346
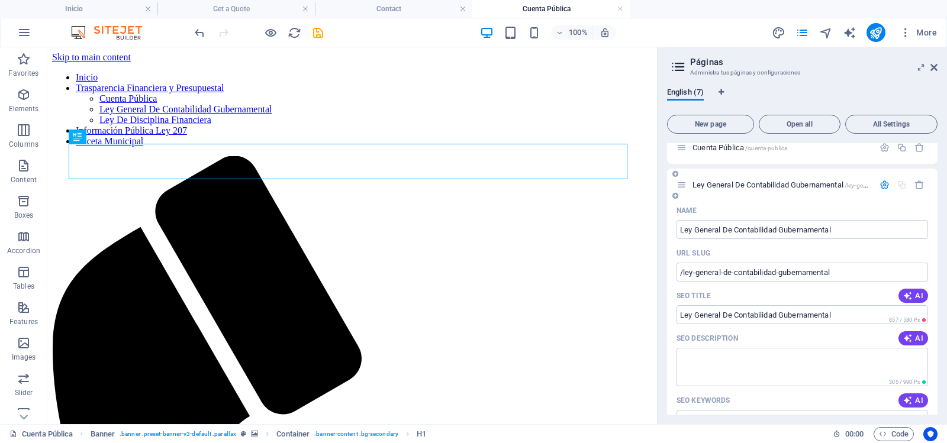
scroll to position [16, 0]
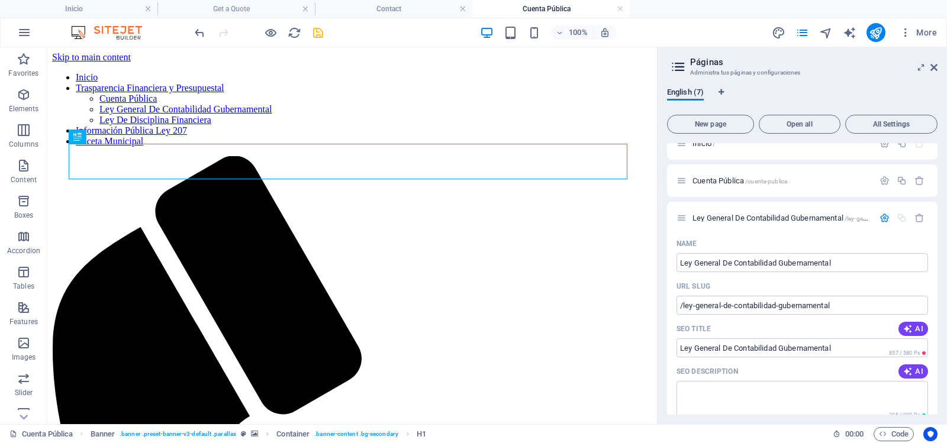
click at [318, 32] on icon "save" at bounding box center [318, 33] width 14 height 14
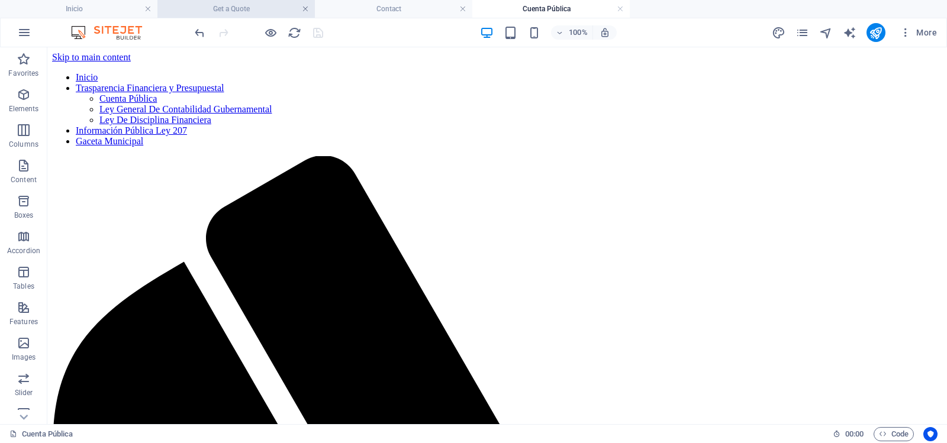
click at [306, 8] on link at bounding box center [305, 9] width 7 height 11
click at [305, 9] on link at bounding box center [305, 9] width 7 height 11
click at [803, 35] on icon "pages" at bounding box center [802, 33] width 14 height 14
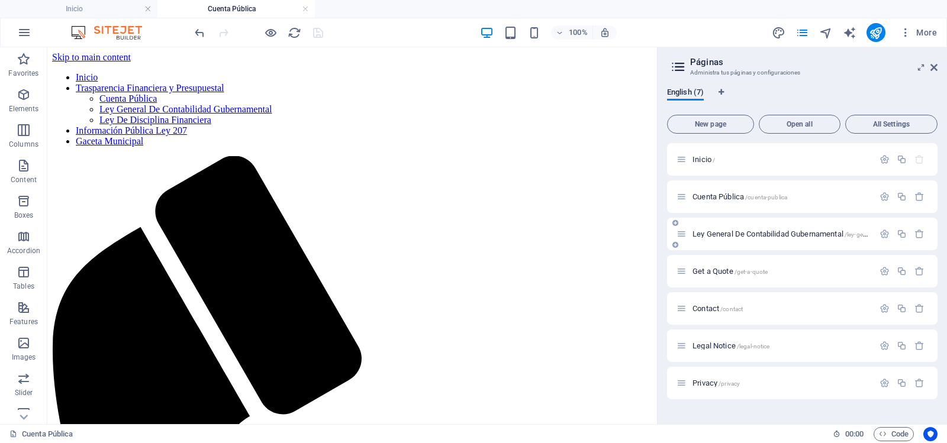
click at [786, 223] on div "Ley General De Contabilidad Gubernamental /ley-general-de-contabilidad-gubernam…" at bounding box center [802, 234] width 270 height 33
click at [786, 230] on div "Ley General De Contabilidad Gubernamental /ley-general-de-contabilidad-gubernam…" at bounding box center [774, 234] width 197 height 14
click at [742, 232] on span "Ley General De Contabilidad Gubernamental /ley-general-de-contabilidad-gubernam…" at bounding box center [826, 234] width 269 height 9
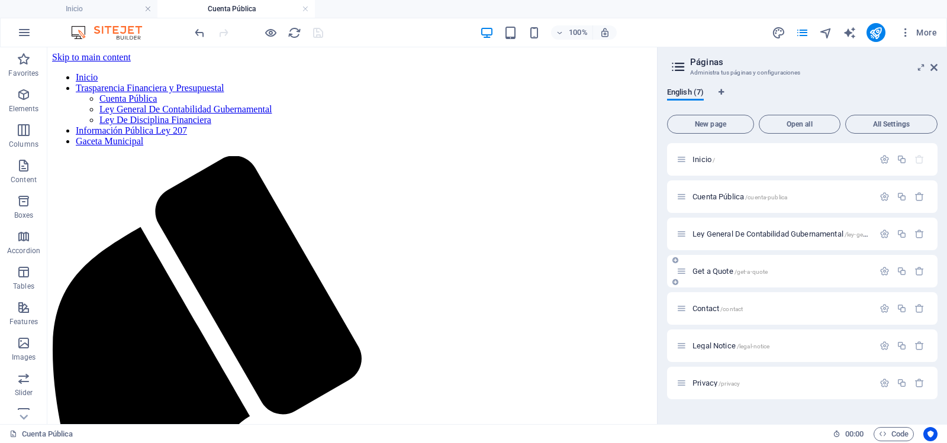
click at [742, 255] on div "Get a Quote /get-a-quote" at bounding box center [802, 271] width 270 height 33
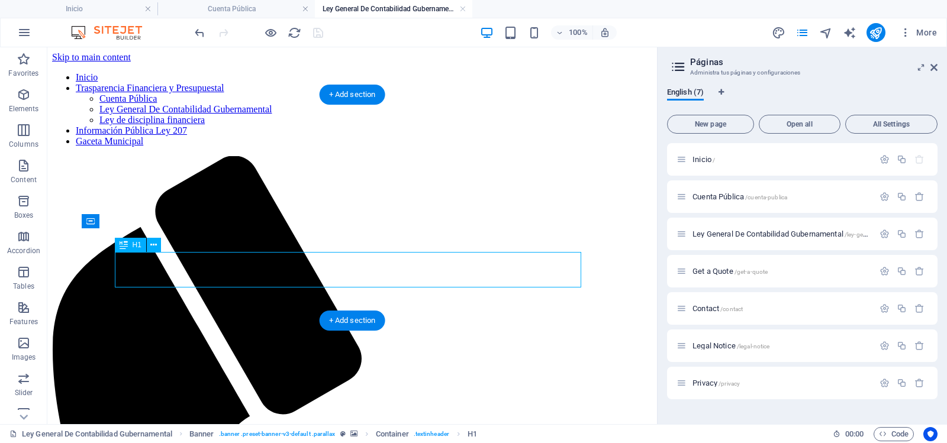
scroll to position [0, 0]
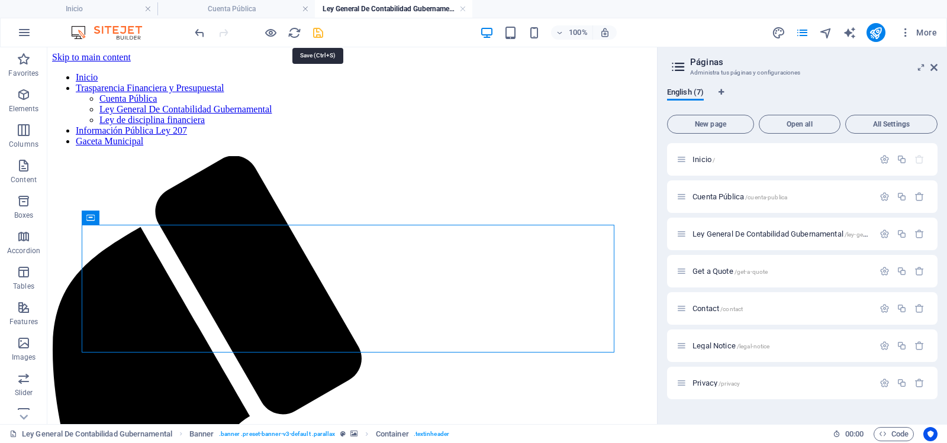
click at [317, 30] on icon "save" at bounding box center [318, 33] width 14 height 14
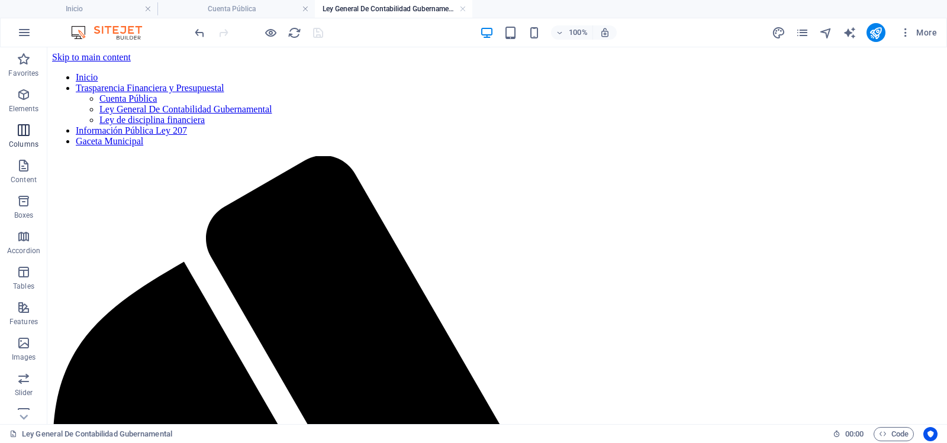
click at [25, 128] on icon "button" at bounding box center [24, 130] width 14 height 14
click at [47, 136] on div "Favorites Elements Columns Content Boxes Accordion Tables Features Images Slide…" at bounding box center [23, 235] width 47 height 377
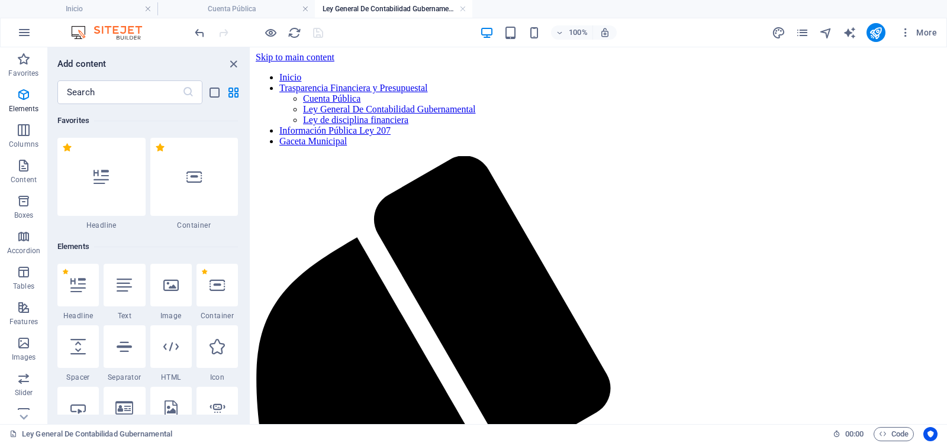
scroll to position [586, 0]
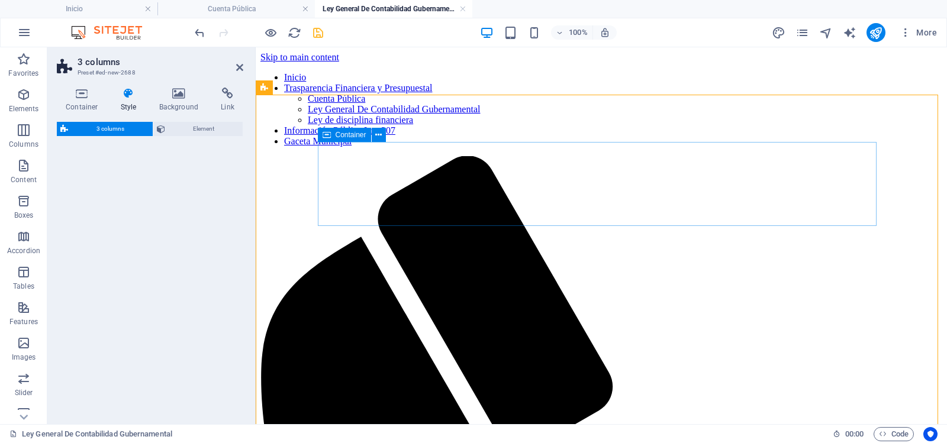
select select "rem"
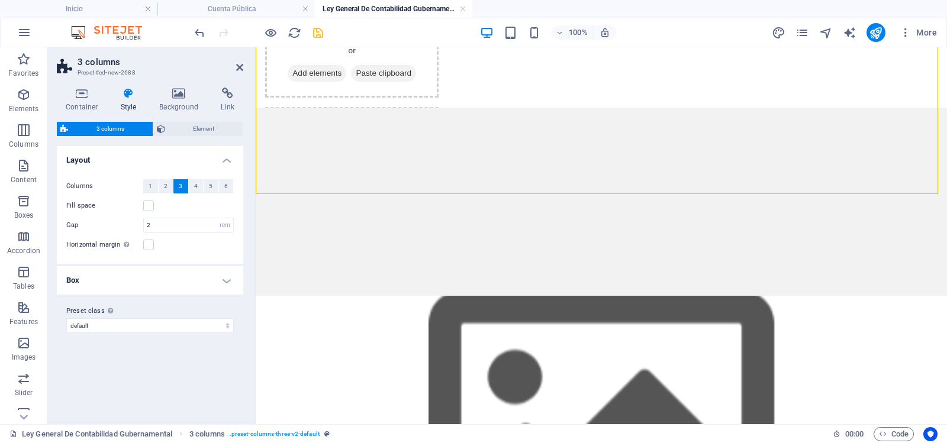
scroll to position [101, 0]
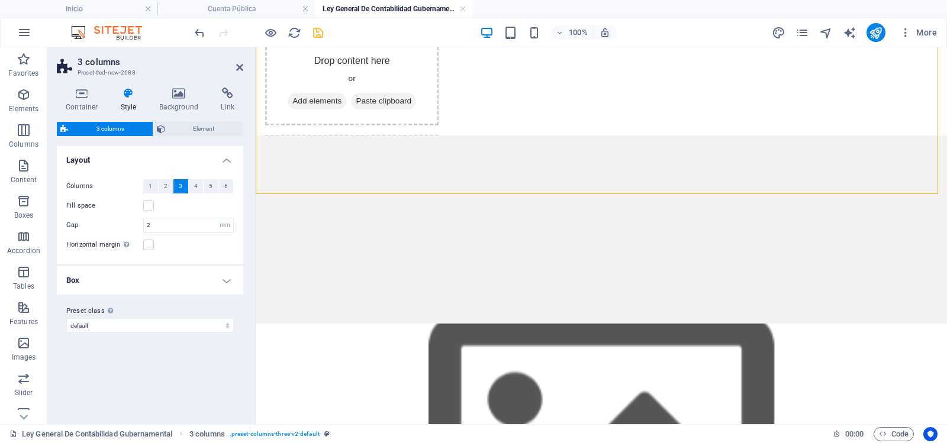
click at [243, 65] on aside "3 columns Preset #ed-new-2688 Container Style Background Link Size Height Defau…" at bounding box center [151, 235] width 208 height 377
click at [238, 71] on icon at bounding box center [239, 67] width 7 height 9
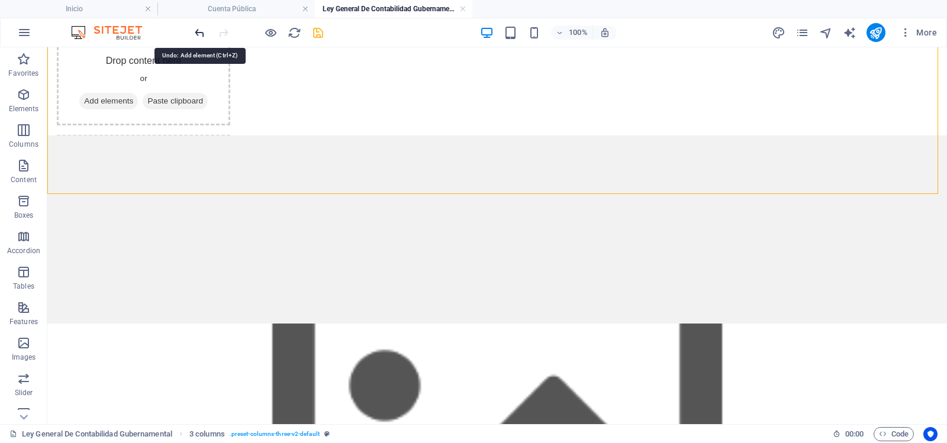
click at [195, 28] on icon "undo" at bounding box center [200, 33] width 14 height 14
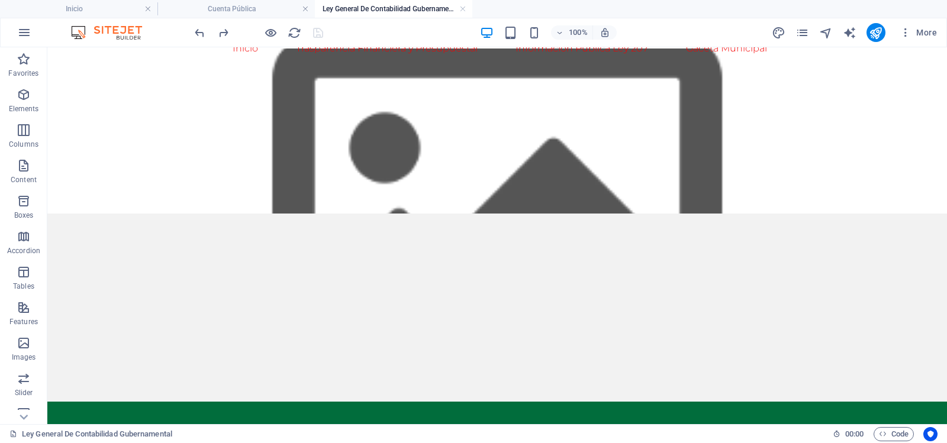
scroll to position [0, 0]
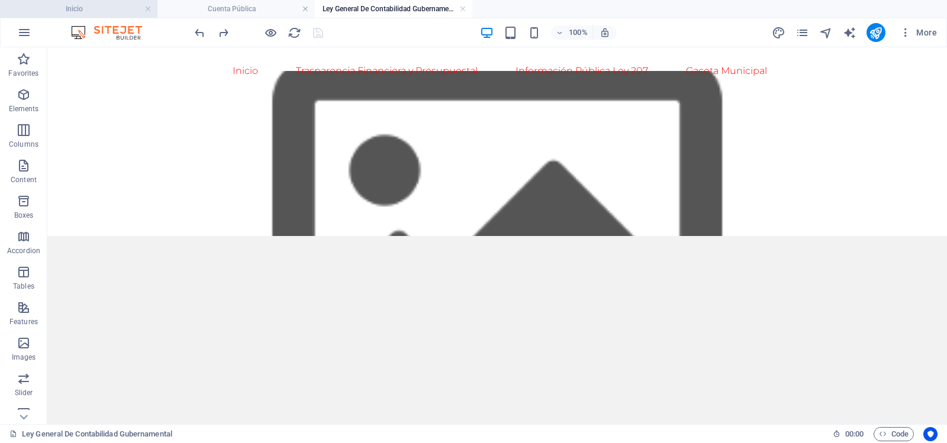
click at [96, 11] on h4 "Inicio" at bounding box center [78, 8] width 157 height 13
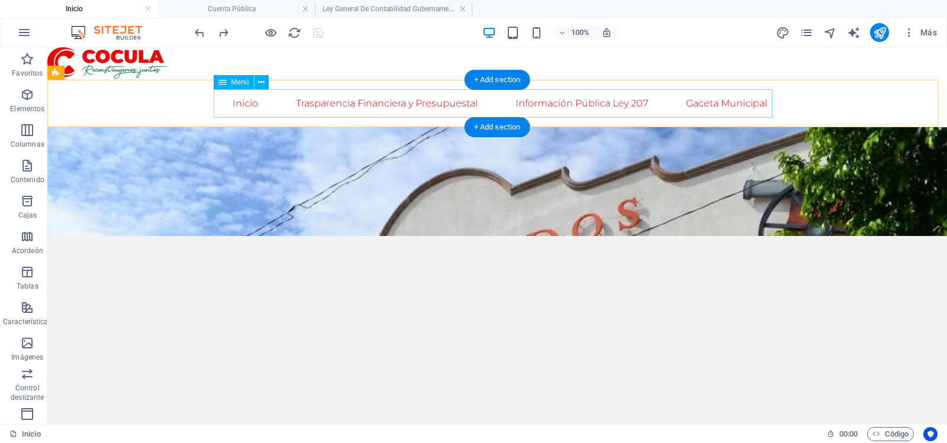
click at [347, 101] on nav "Inicio Trasparencia Financiera y Presupuestal Cuenta Pública Ley General De Con…" at bounding box center [497, 103] width 559 height 28
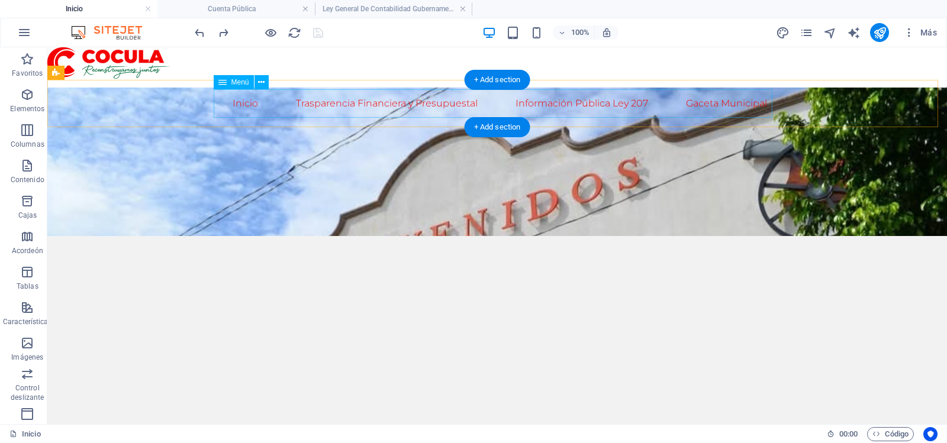
select select
select select "1"
select select
select select "2"
select select
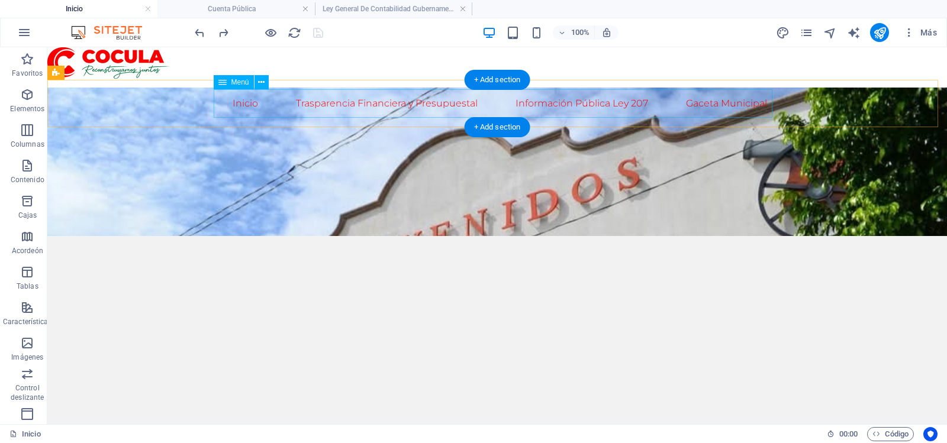
select select "3"
select select
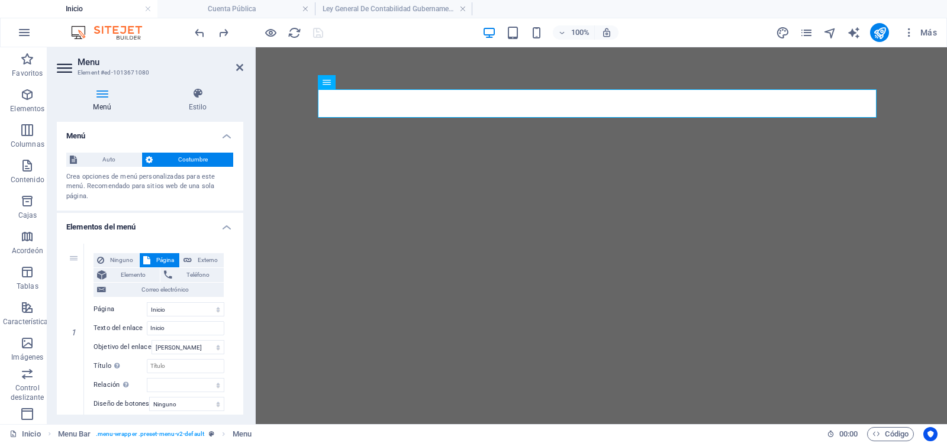
select select
select select "1"
select select
select select "2"
select select
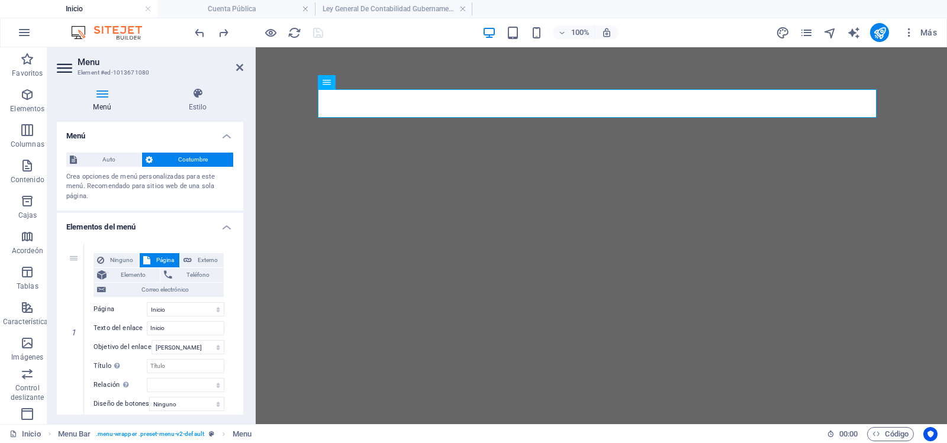
select select "3"
select select
click at [243, 198] on div "Menú Estilo Menú Auto Costumbre Crea opciones de menú personalizadas para este …" at bounding box center [149, 251] width 205 height 346
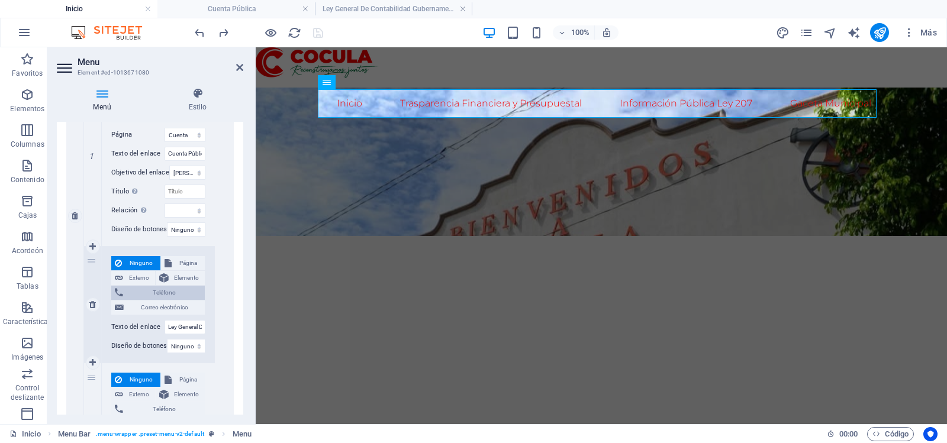
scroll to position [477, 0]
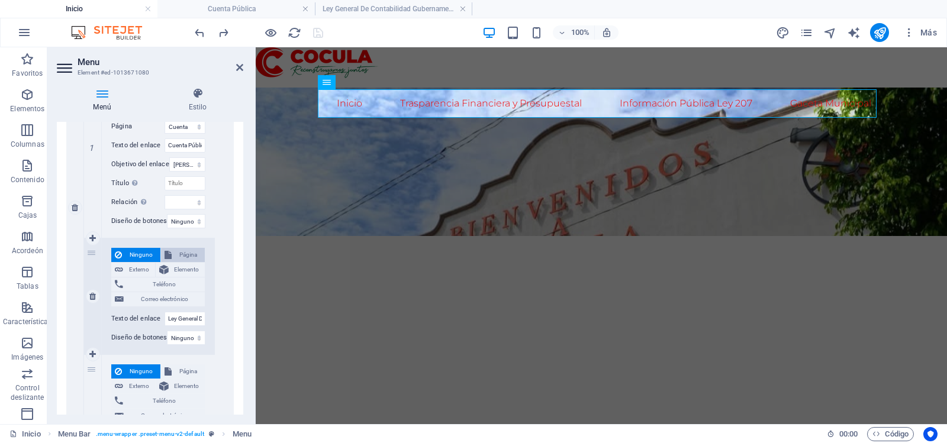
click at [179, 255] on font "Página" at bounding box center [188, 255] width 18 height 7
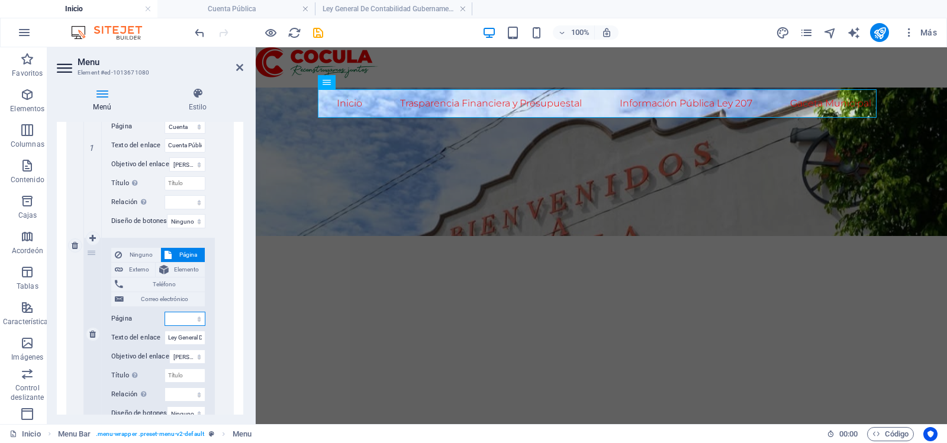
select select
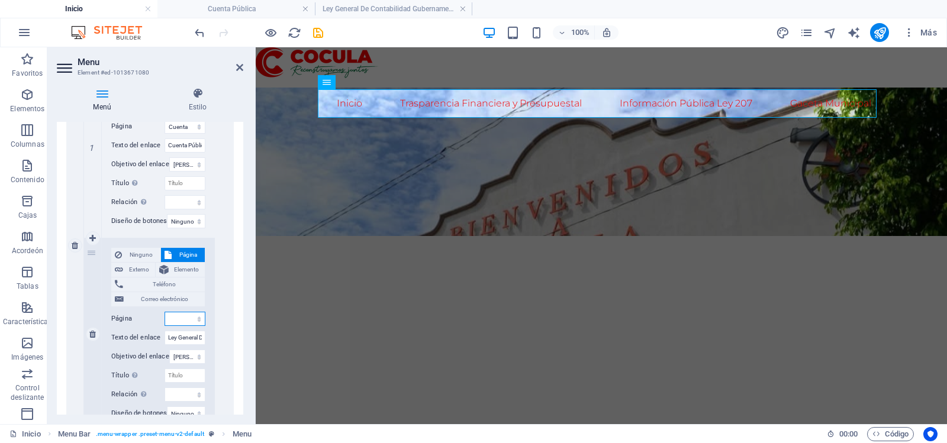
select select
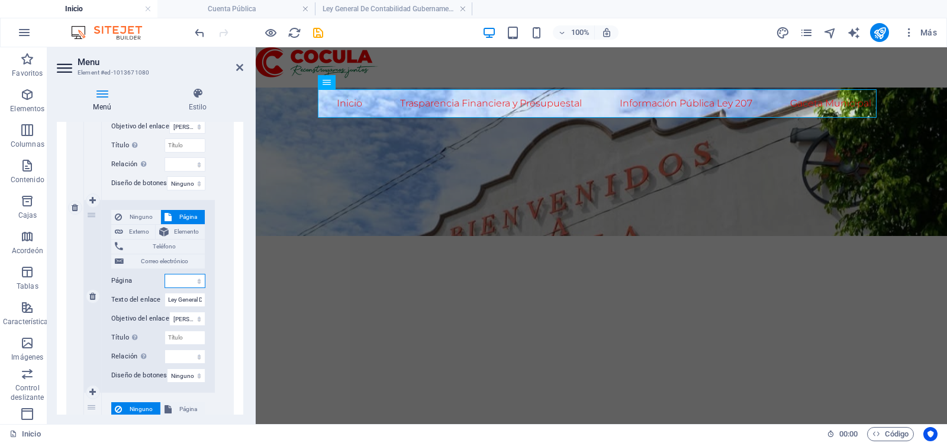
click at [197, 281] on select "Inicio Cuenta Pública Ley General De Contabilidad Gubernamental Get a Quote Con…" at bounding box center [185, 281] width 41 height 14
select select "2"
click at [165, 274] on select "Inicio Cuenta Pública Ley General De Contabilidad Gubernamental Get a Quote Con…" at bounding box center [185, 281] width 41 height 14
select select
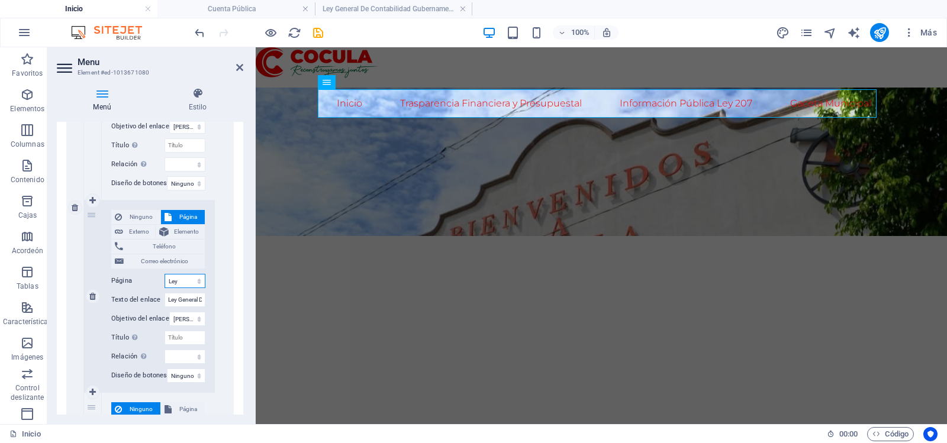
select select
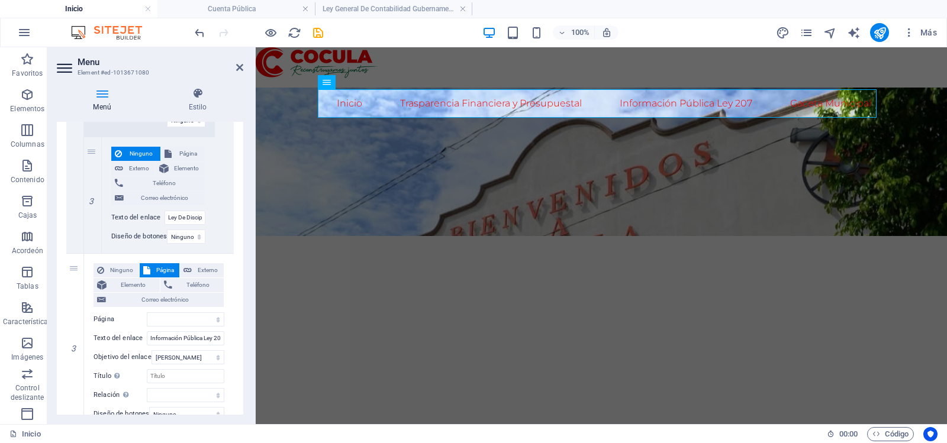
scroll to position [742, 0]
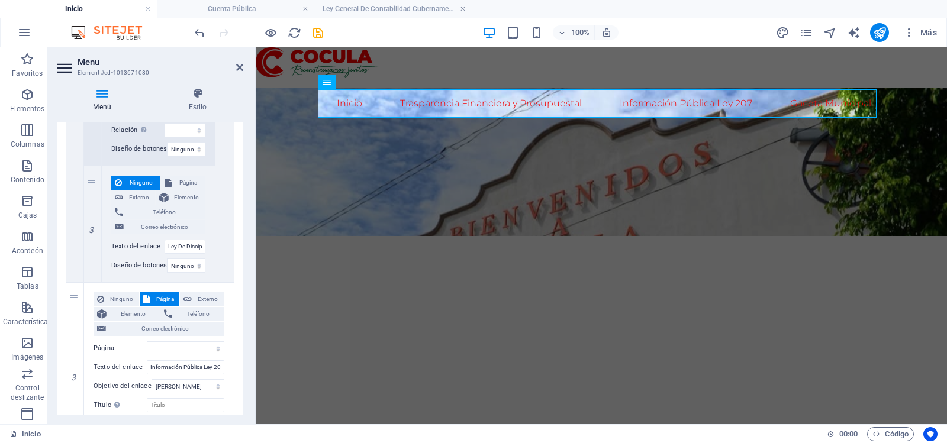
click at [121, 8] on h4 "Inicio" at bounding box center [78, 8] width 157 height 13
click at [806, 31] on icon "páginas" at bounding box center [807, 33] width 14 height 14
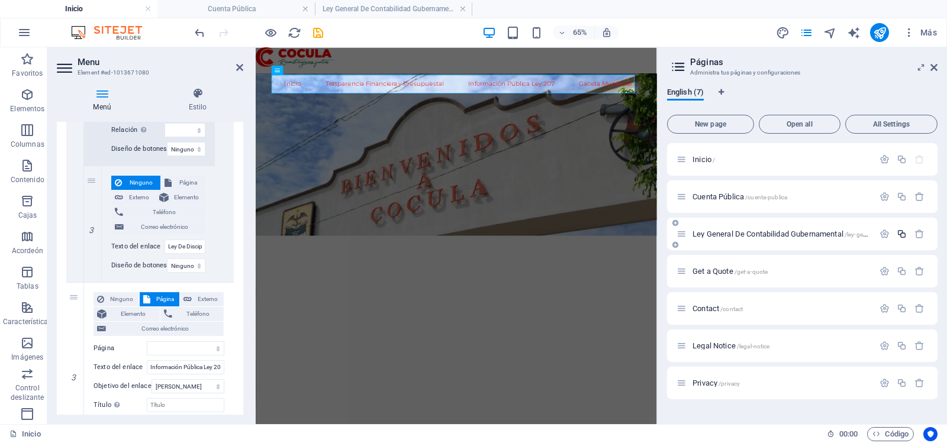
click at [903, 234] on icon "button" at bounding box center [902, 234] width 10 height 10
select select "1"
select select "2"
select select
select select "3"
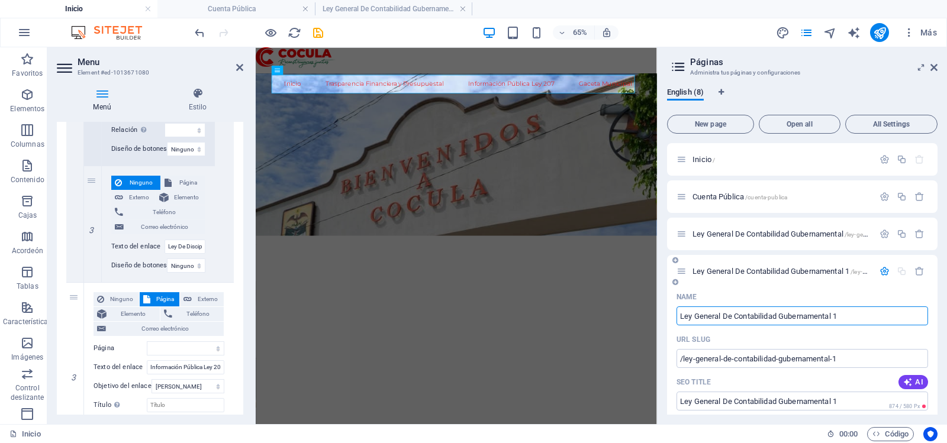
click at [845, 314] on input "Ley General De Contabilidad Gubernamental 1" at bounding box center [802, 316] width 252 height 19
type input "Ley"
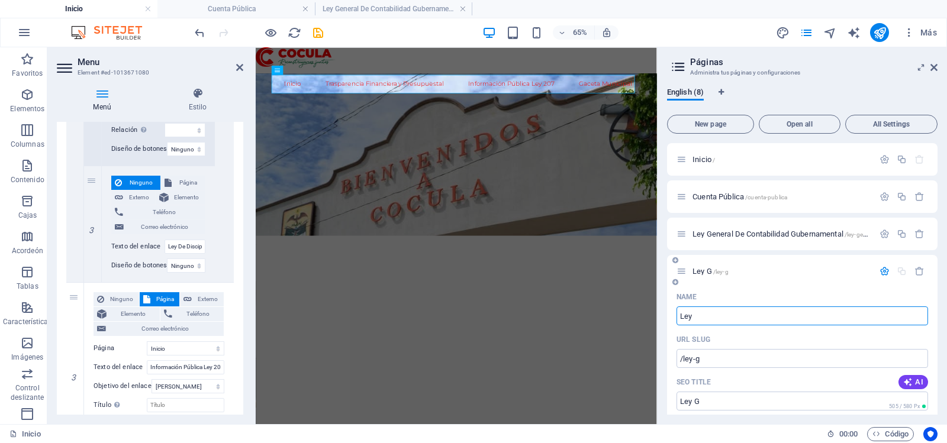
select select "1"
select select "2"
select select
select select "3"
type input "/ley-g"
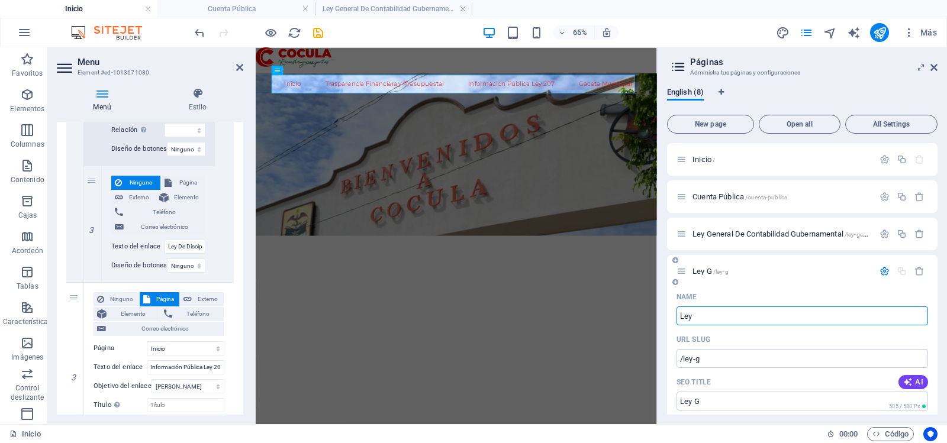
type input "Ley G"
type input "Ley De"
select select "1"
select select "2"
select select
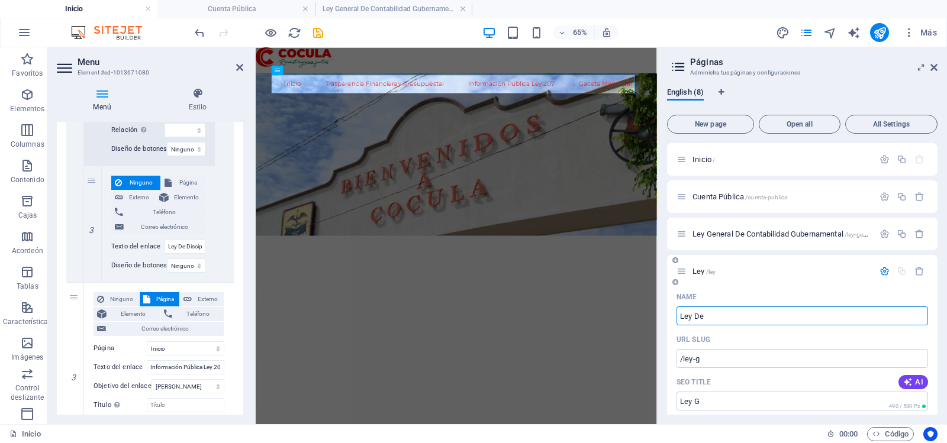
select select "3"
type input "/ley"
type input "Ley"
type input "Ley De Disciplina Fi"
select select "1"
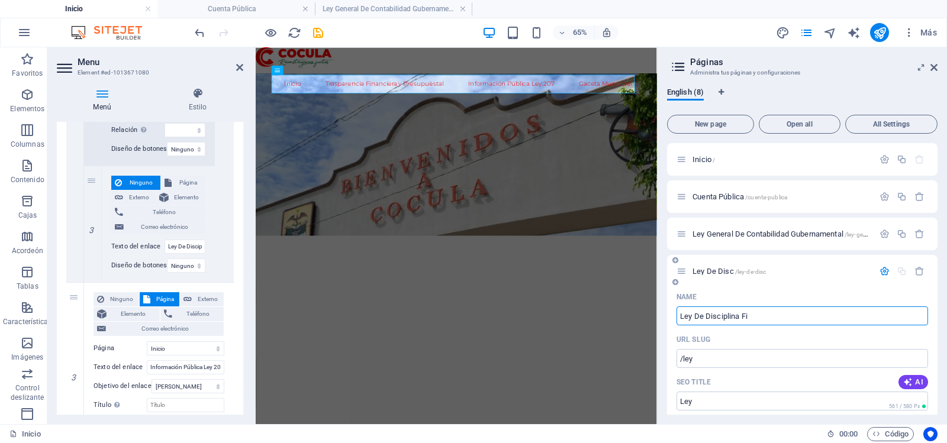
select select "2"
select select
select select "3"
type input "Ley De Disciplina Fia"
type input "/ley-de-disc"
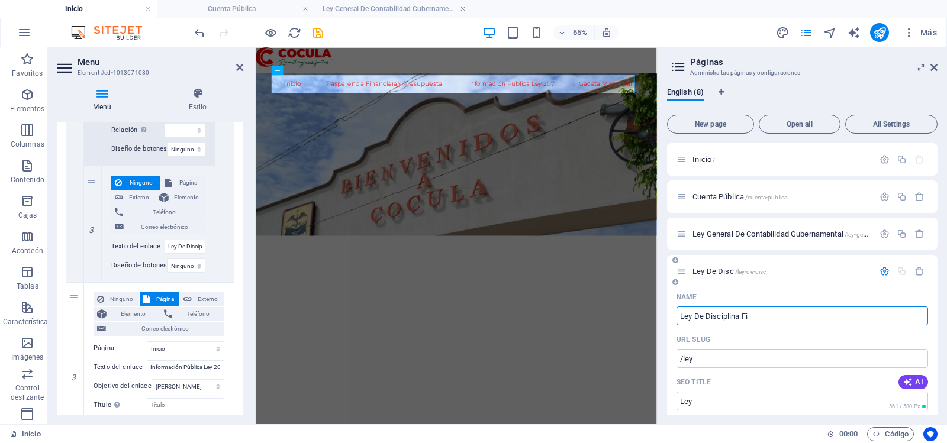
type input "Ley De Disc"
type input "Ley De Disciplina Fia"
select select "1"
select select "2"
select select
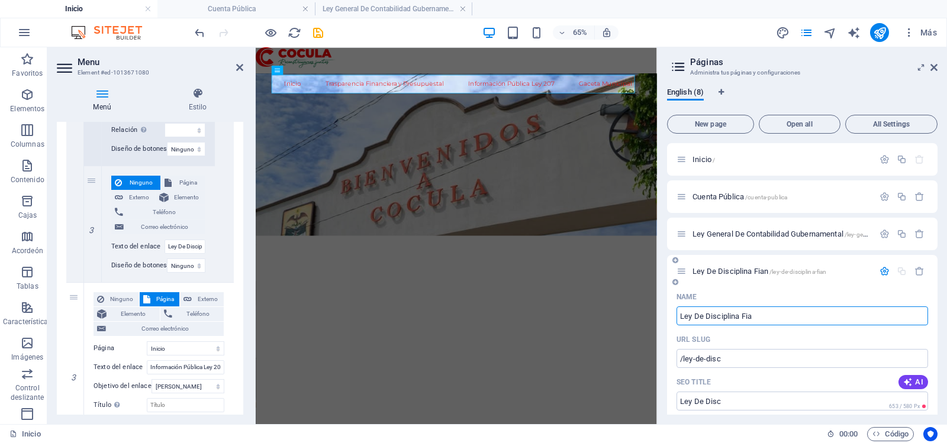
select select "3"
type input "/ley-de-disciplina-fian"
type input "Ley De Disciplina Fian"
type input "Ley De Disciplina Financiera"
select select "1"
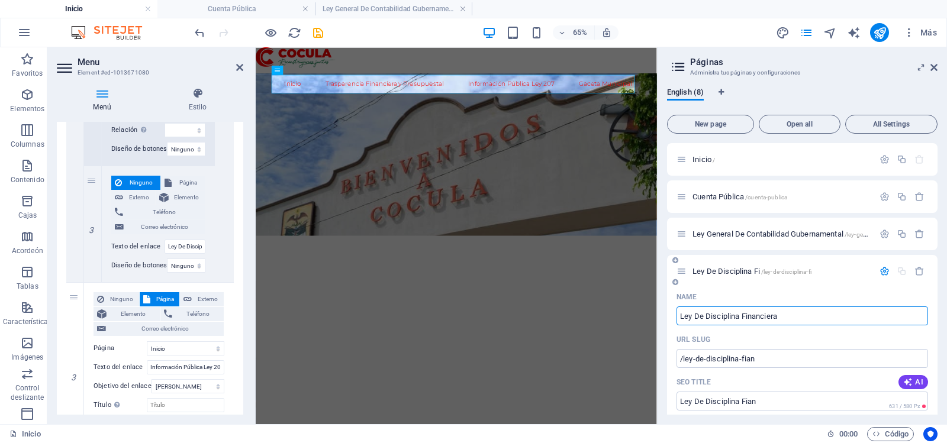
select select "2"
select select
select select "3"
type input "/ley-de-disciplina-fi"
type input "Ley De Disciplina Fi"
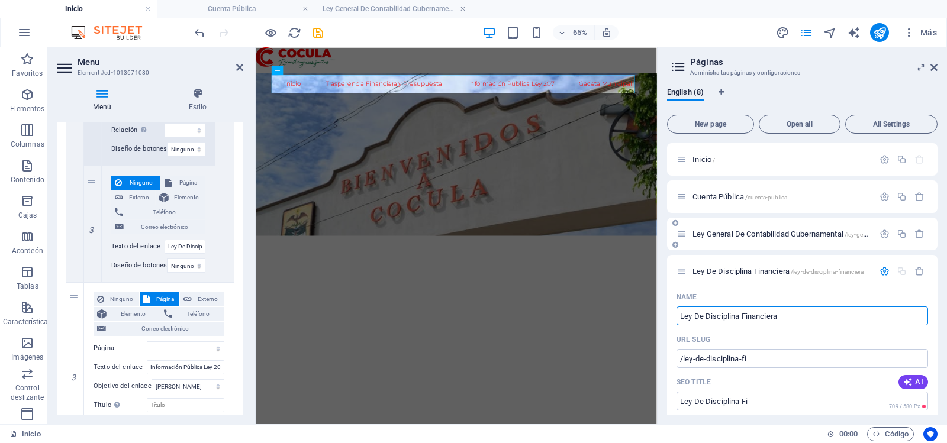
select select "1"
select select "2"
select select
select select "3"
type input "Ley De Disciplina Financiera"
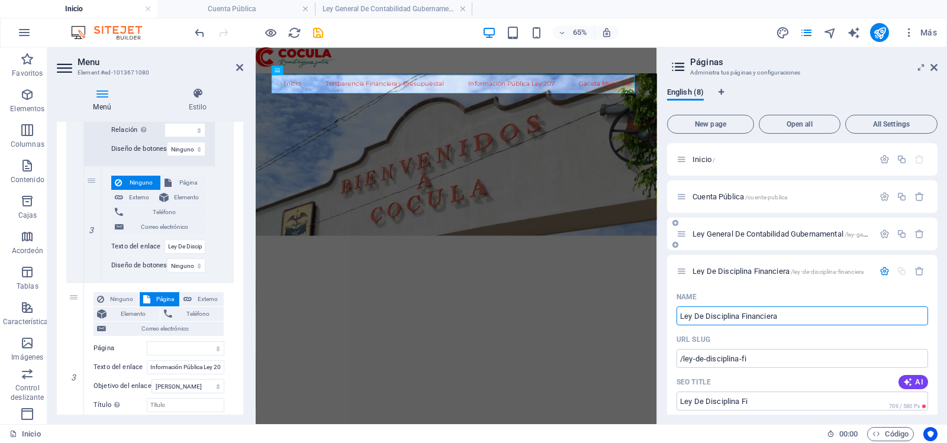
type input "/ley-de-disciplina-financiera"
type input "Ley De Disciplina Financiera"
click at [321, 28] on icon "ahorrar" at bounding box center [318, 33] width 14 height 14
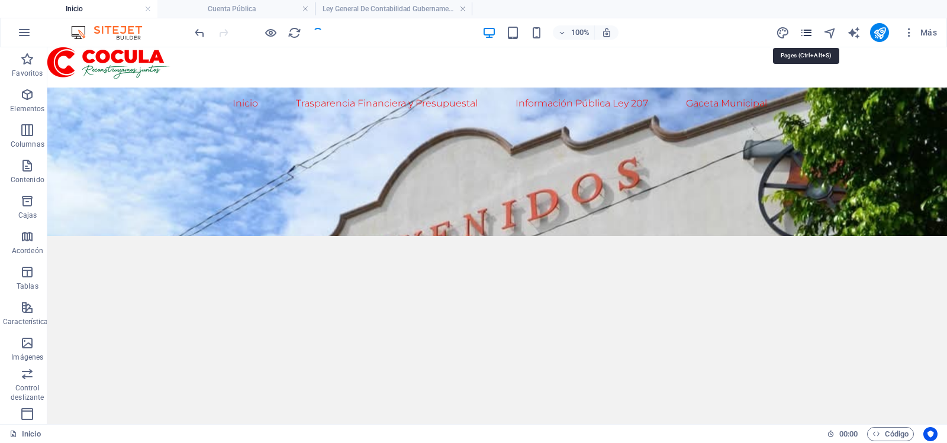
click at [811, 32] on icon "páginas" at bounding box center [807, 33] width 14 height 14
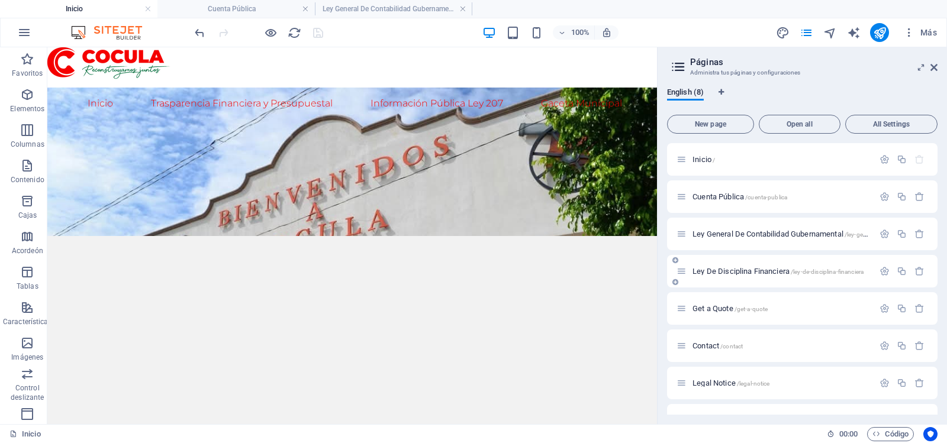
click at [721, 270] on span "Ley De Disciplina Financiera /ley-de-disciplina-financiera" at bounding box center [777, 271] width 171 height 9
click at [721, 292] on div "Get a Quote /get-a-quote" at bounding box center [802, 308] width 270 height 33
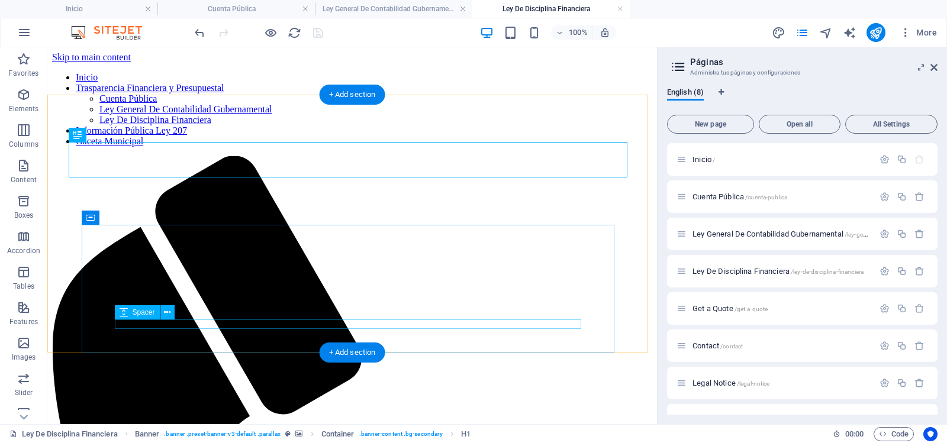
scroll to position [0, 0]
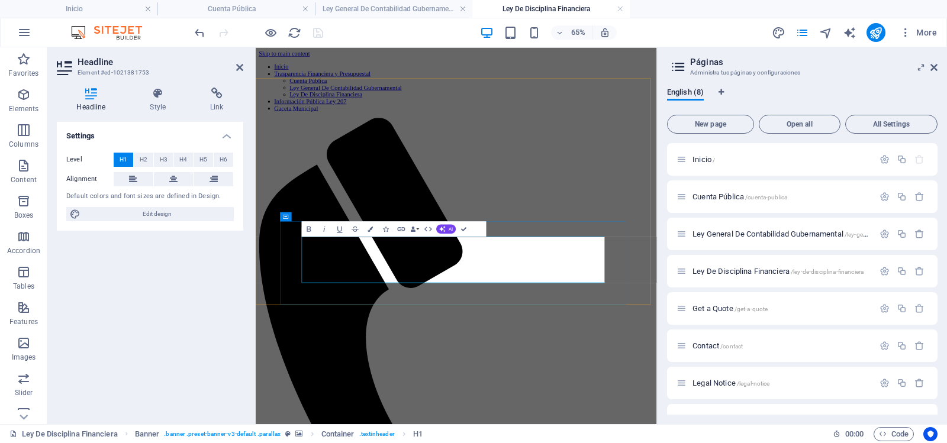
drag, startPoint x: 664, startPoint y: 395, endPoint x: 443, endPoint y: 357, distance: 224.6
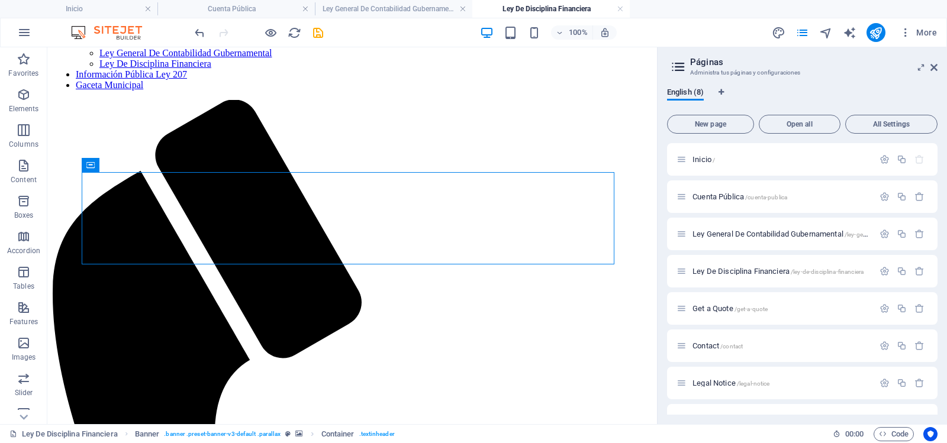
scroll to position [32, 0]
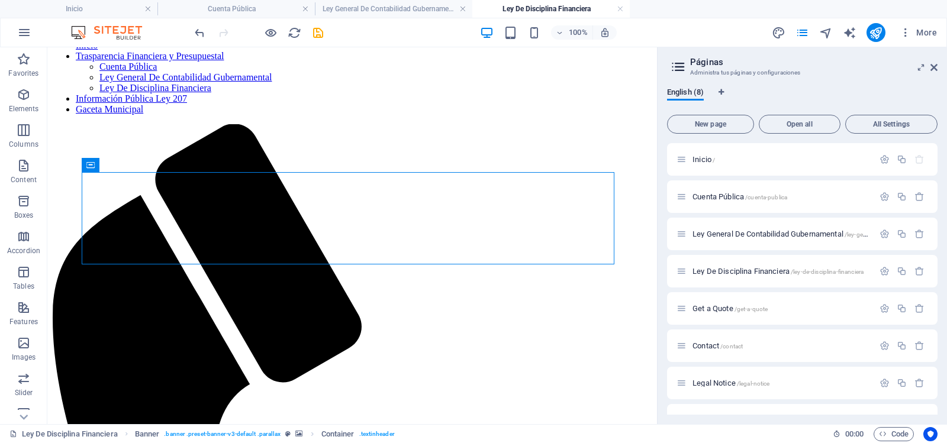
drag, startPoint x: 653, startPoint y: 126, endPoint x: 713, endPoint y: 152, distance: 65.0
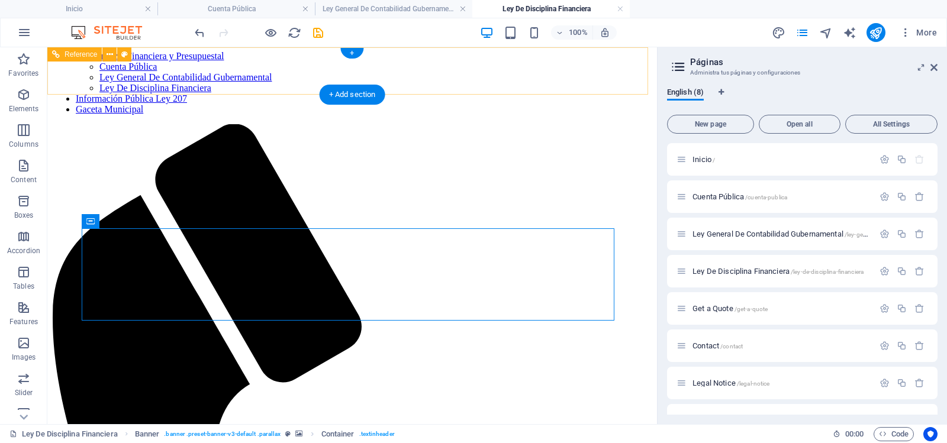
scroll to position [0, 0]
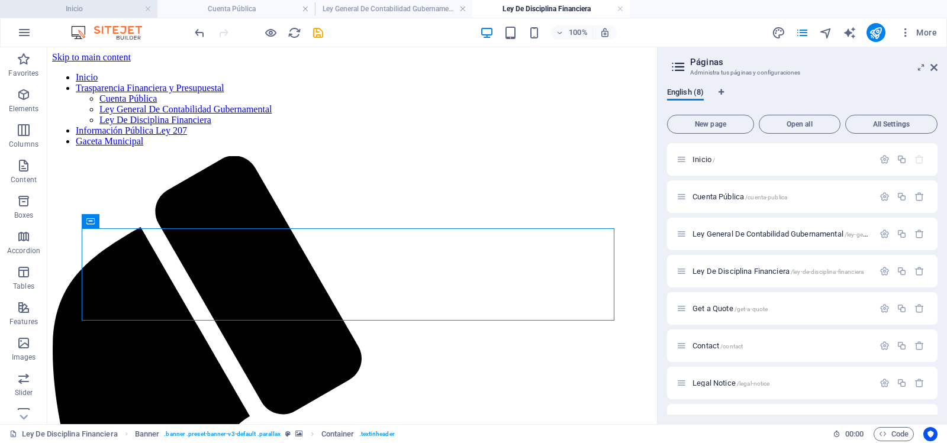
click at [85, 9] on h4 "Inicio" at bounding box center [78, 8] width 157 height 13
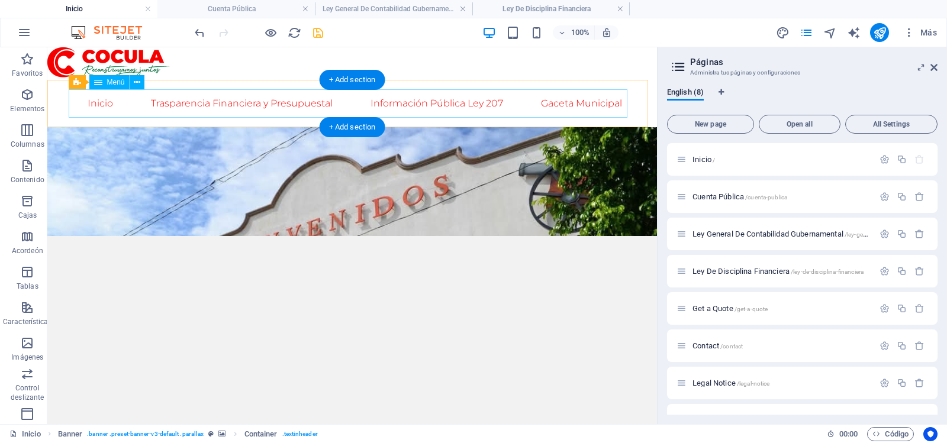
click at [224, 105] on nav "Inicio Trasparencia Financiera y Presupuestal Cuenta Pública Ley General De Con…" at bounding box center [352, 103] width 559 height 28
select select
select select "1"
select select
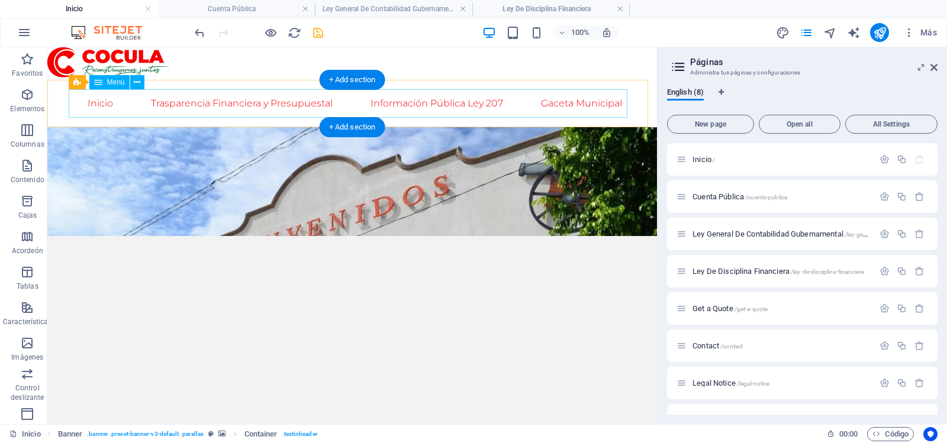
select select "2"
select select
select select "3"
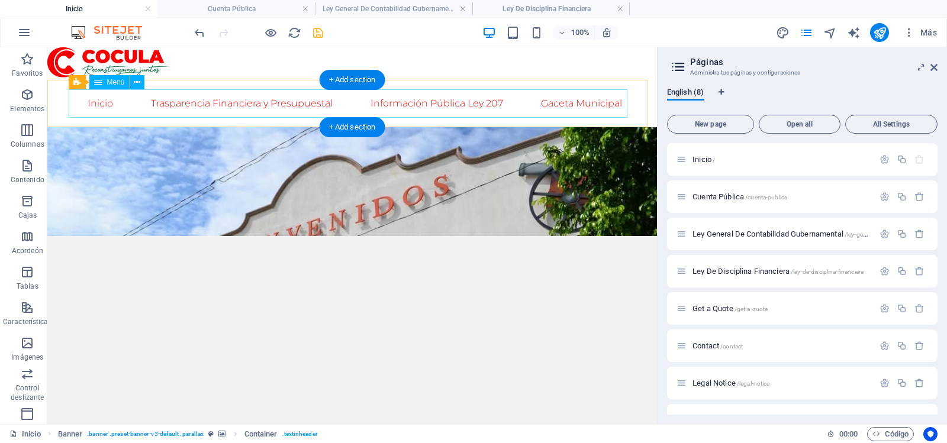
select select
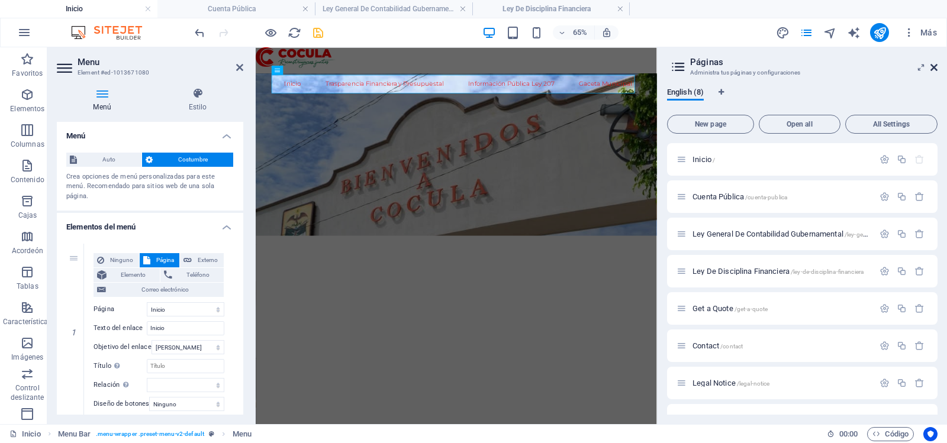
click at [934, 66] on icon at bounding box center [933, 67] width 7 height 9
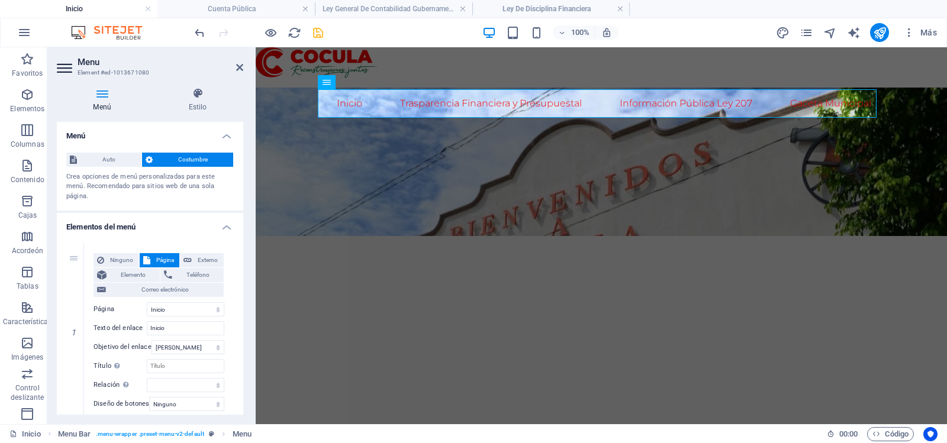
drag, startPoint x: 240, startPoint y: 161, endPoint x: 247, endPoint y: 214, distance: 53.8
click at [247, 214] on div "Menú Estilo Menú Auto Costumbre Crea opciones de menú personalizadas para este …" at bounding box center [149, 251] width 205 height 346
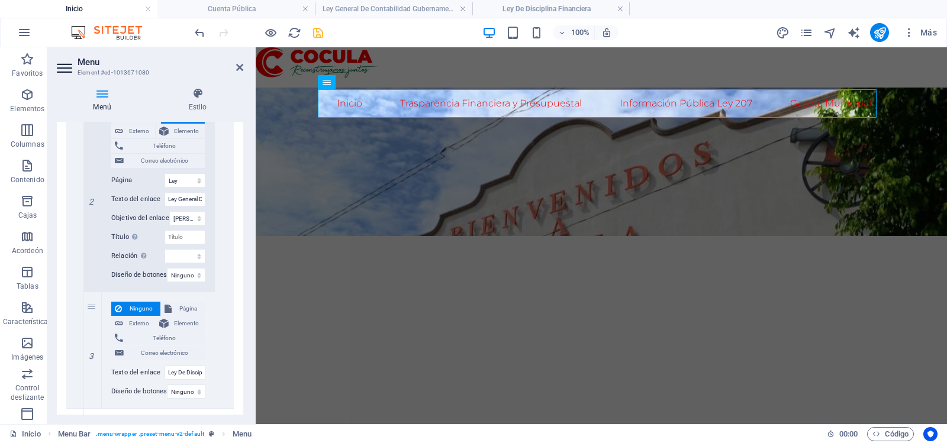
scroll to position [649, 0]
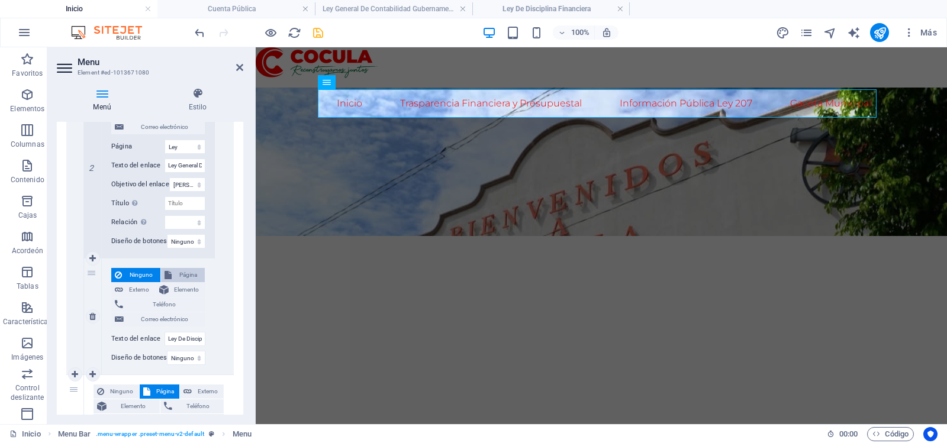
click at [181, 274] on font "Página" at bounding box center [188, 275] width 18 height 7
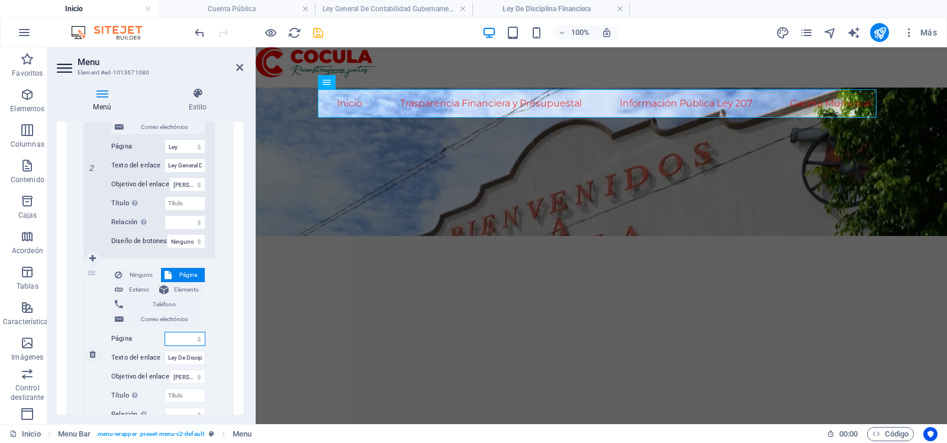
select select
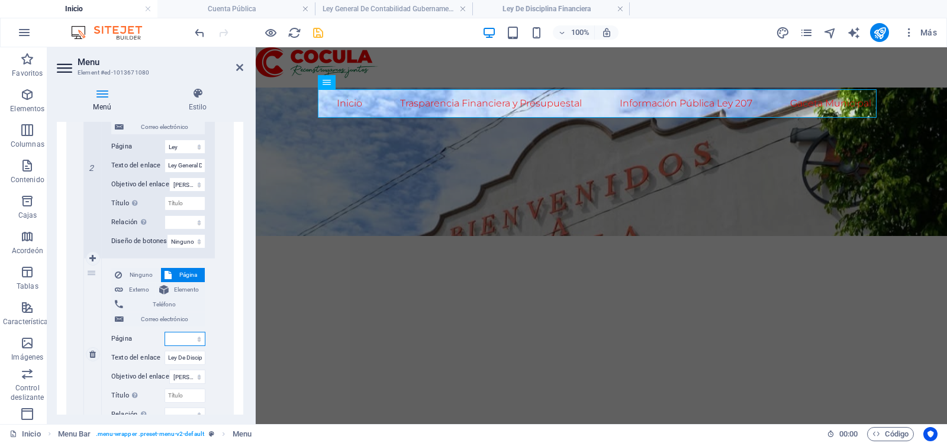
select select
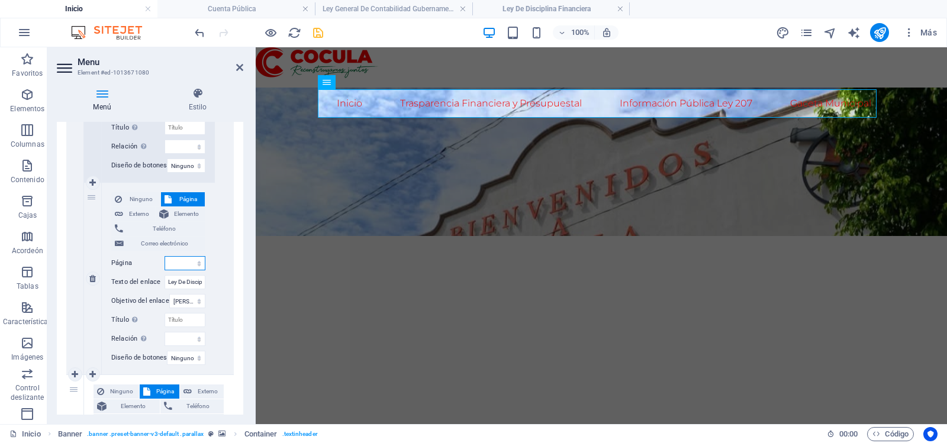
click at [186, 262] on select "Inicio Cuenta Pública Ley General De Contabilidad Gubernamental Ley De Discipli…" at bounding box center [185, 263] width 41 height 14
select select "3"
click at [165, 256] on select "Inicio Cuenta Pública Ley General De Contabilidad Gubernamental Ley De Discipli…" at bounding box center [185, 263] width 41 height 14
select select
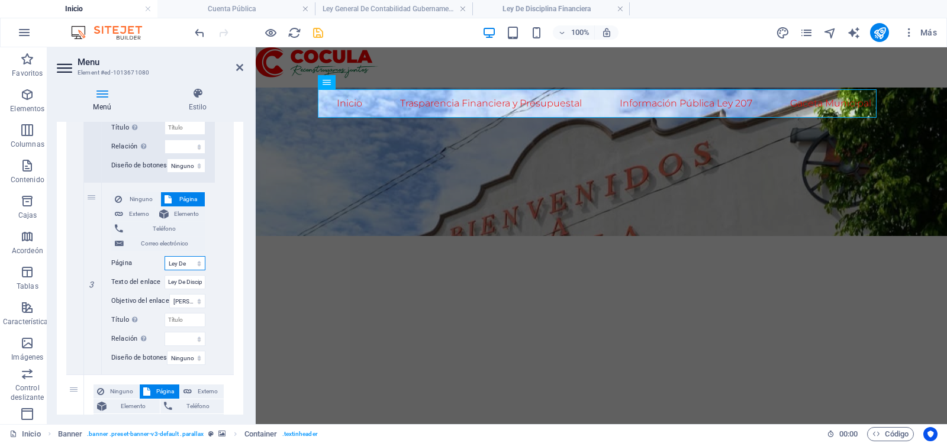
select select
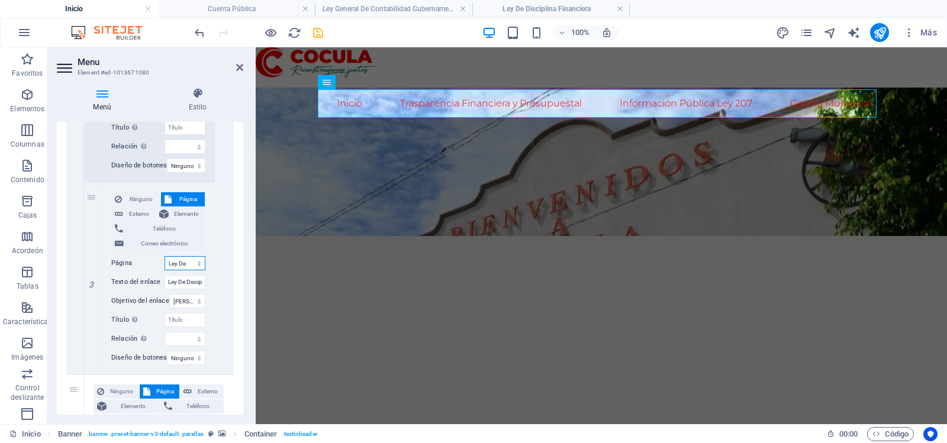
select select
click at [315, 33] on icon "ahorrar" at bounding box center [318, 33] width 14 height 14
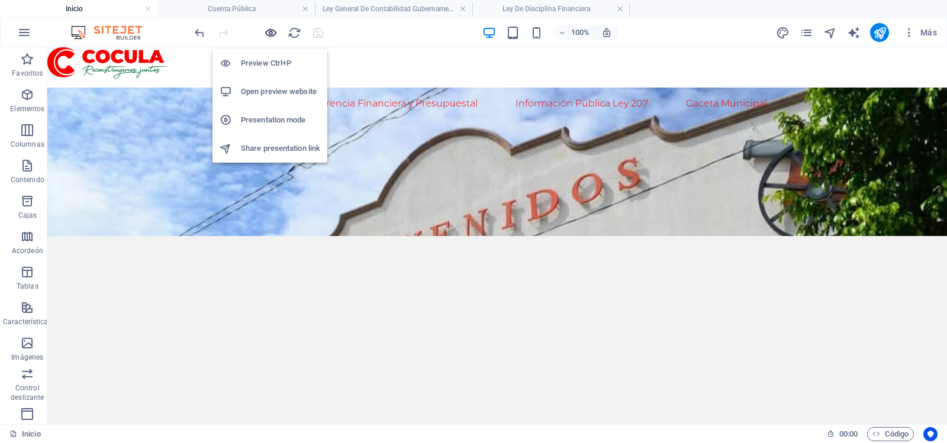
click at [271, 31] on icon "button" at bounding box center [271, 33] width 14 height 14
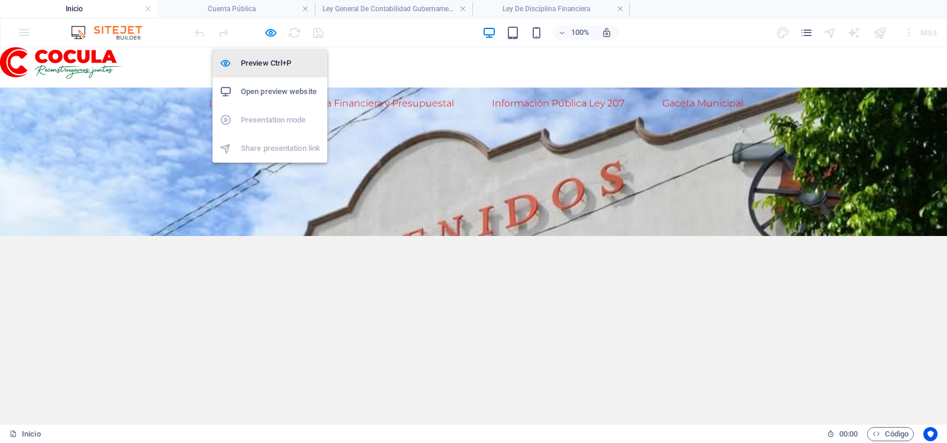
click at [268, 71] on li "Preview Ctrl+P" at bounding box center [269, 63] width 115 height 28
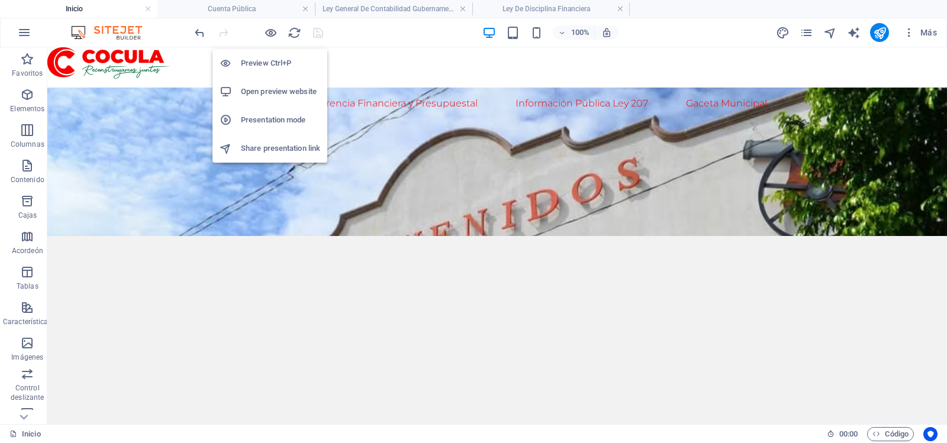
click at [265, 65] on h6 "Preview Ctrl+P" at bounding box center [280, 63] width 79 height 14
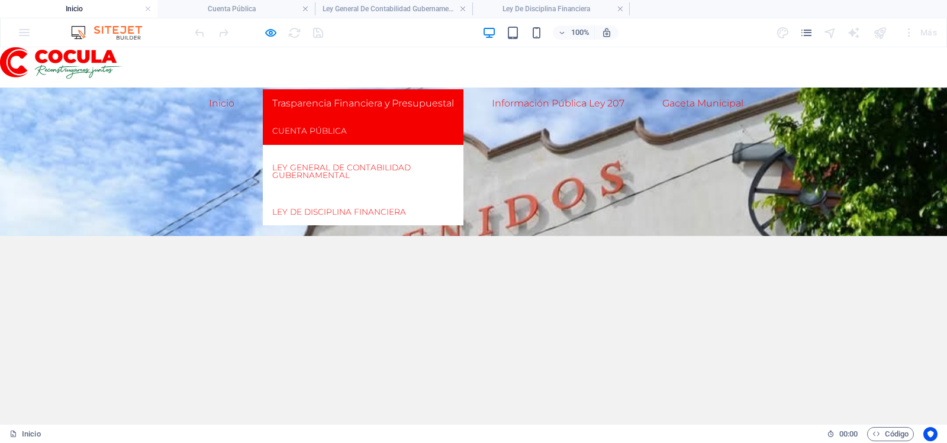
click at [324, 141] on link "Cuenta Pública" at bounding box center [363, 131] width 201 height 27
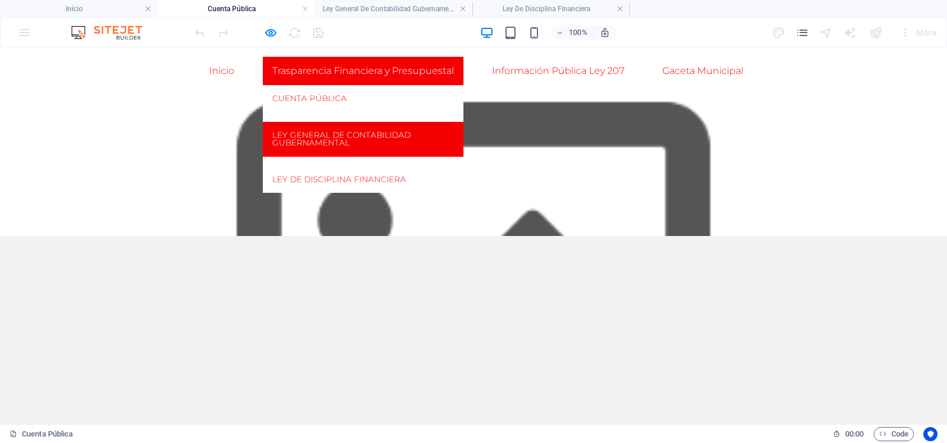
click at [337, 136] on link "Ley General De Contabilidad Gubernamental" at bounding box center [363, 139] width 201 height 35
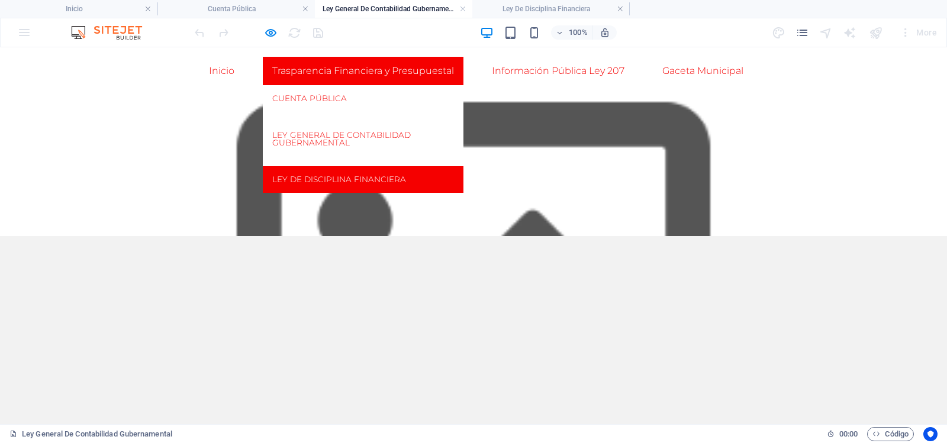
click at [352, 188] on link "Ley De Disciplina Financiera" at bounding box center [363, 179] width 201 height 27
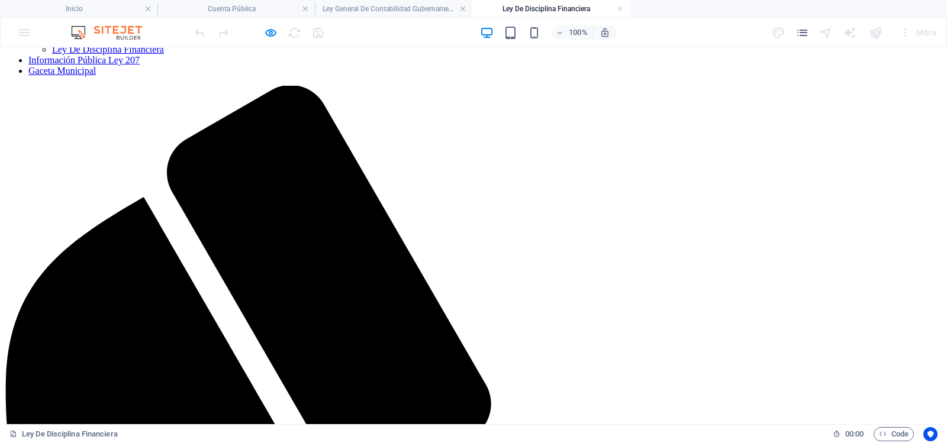
scroll to position [0, 0]
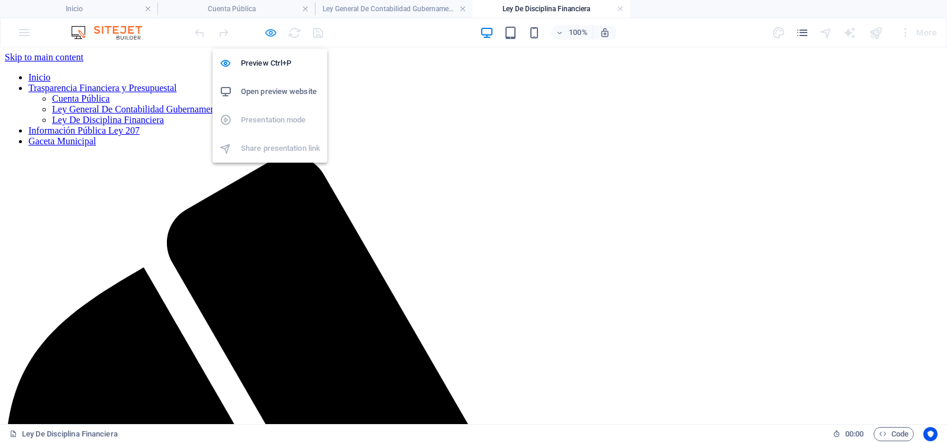
click at [264, 33] on icon "button" at bounding box center [271, 33] width 14 height 14
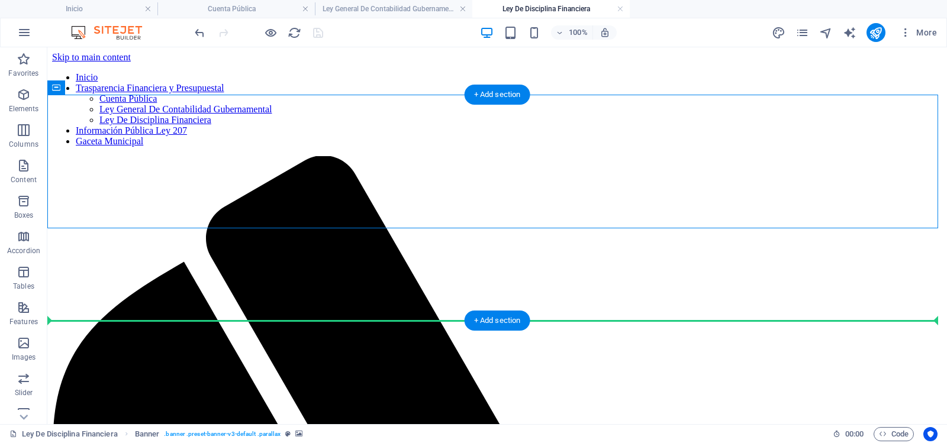
drag, startPoint x: 153, startPoint y: 221, endPoint x: 153, endPoint y: 209, distance: 12.4
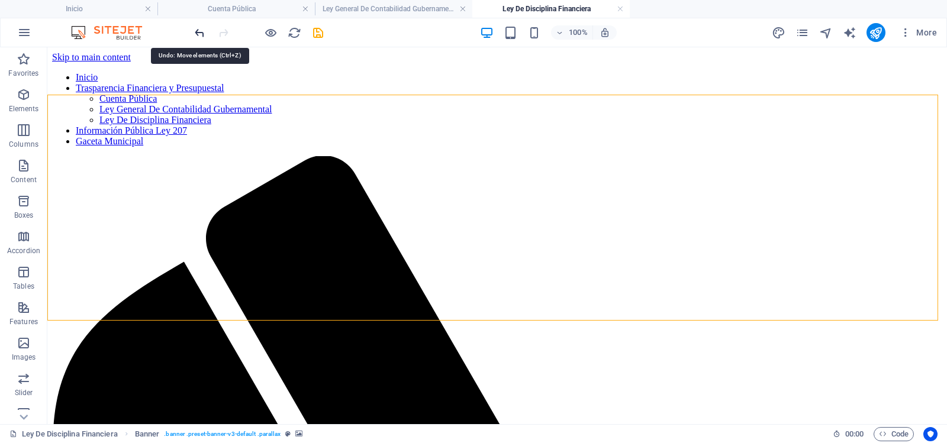
click at [200, 34] on icon "undo" at bounding box center [200, 33] width 14 height 14
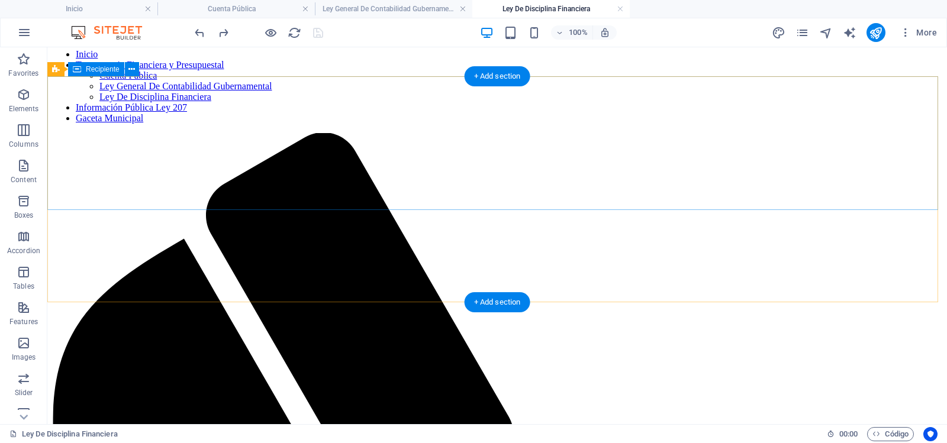
scroll to position [18, 0]
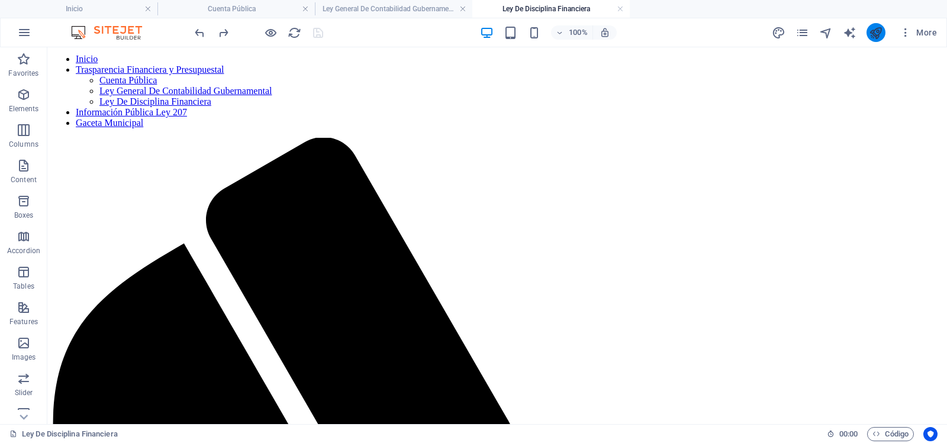
click at [874, 28] on icon "publicar" at bounding box center [876, 33] width 14 height 14
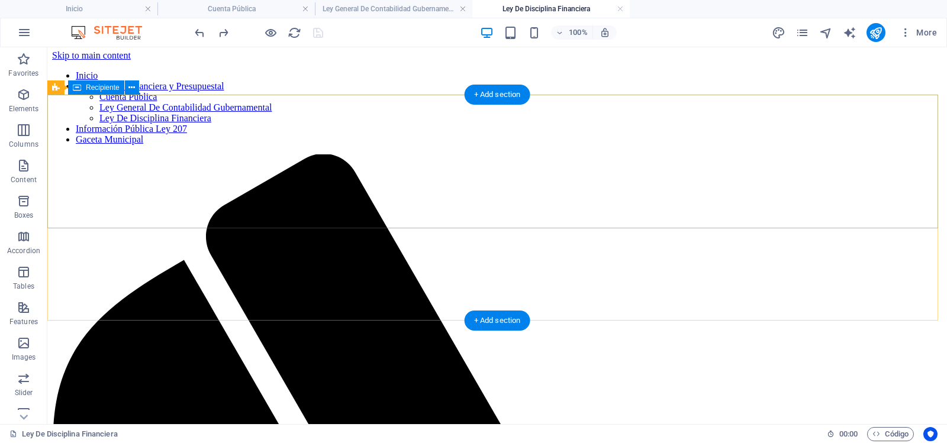
scroll to position [0, 0]
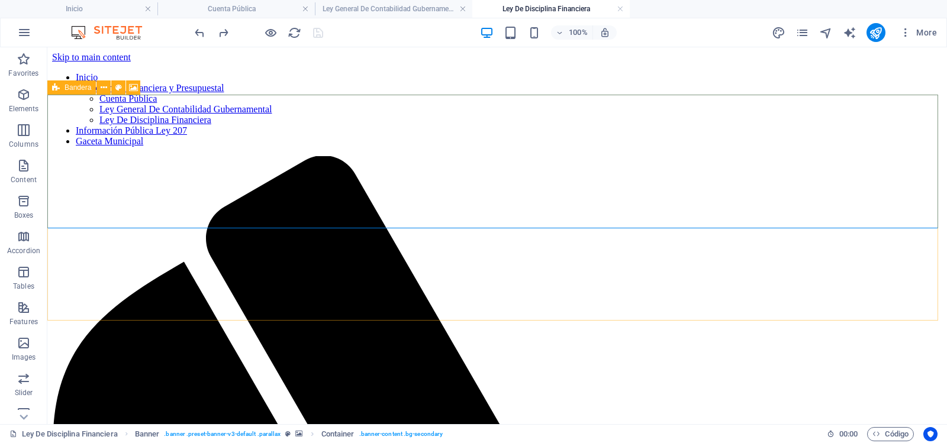
click at [58, 89] on icon at bounding box center [56, 87] width 8 height 14
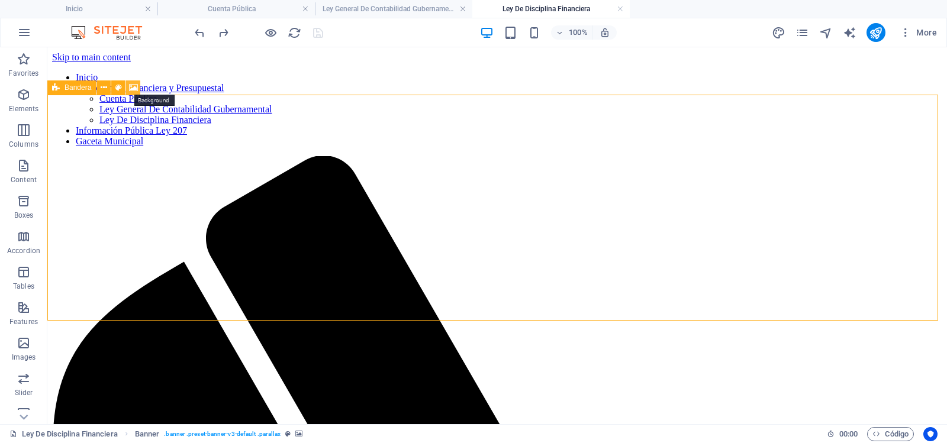
click at [130, 90] on icon at bounding box center [133, 88] width 9 height 12
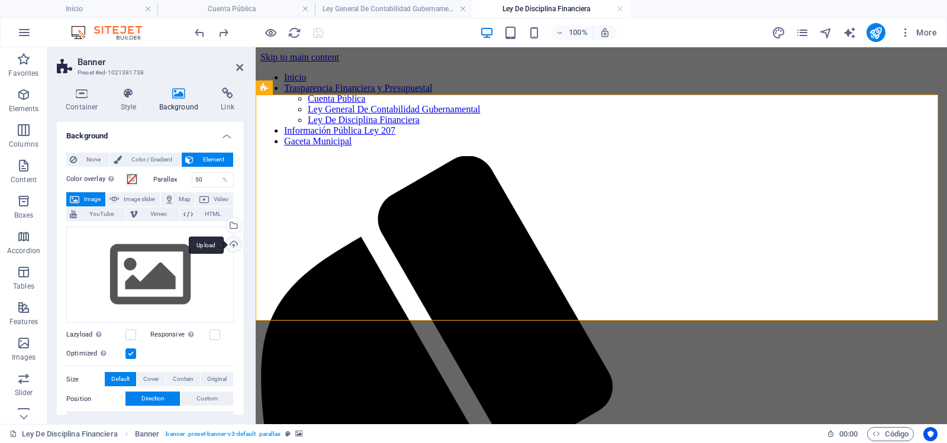
click at [231, 244] on div "Upload" at bounding box center [233, 246] width 18 height 18
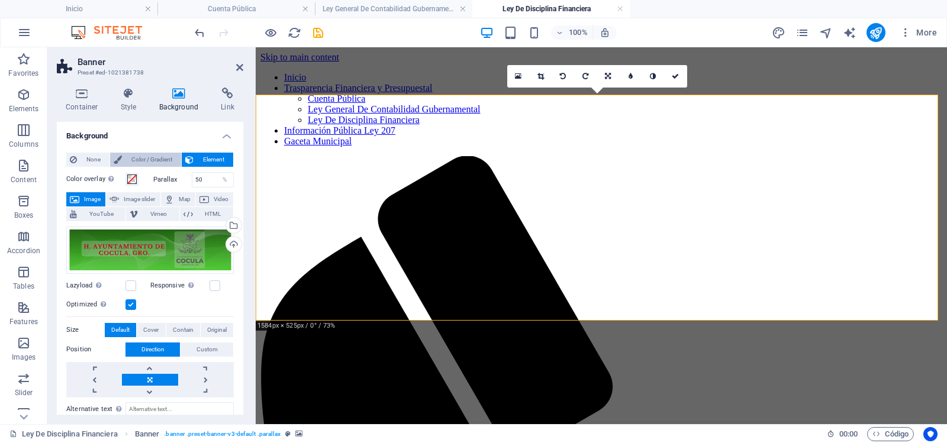
click at [142, 162] on span "Color / Gradient" at bounding box center [151, 160] width 52 height 14
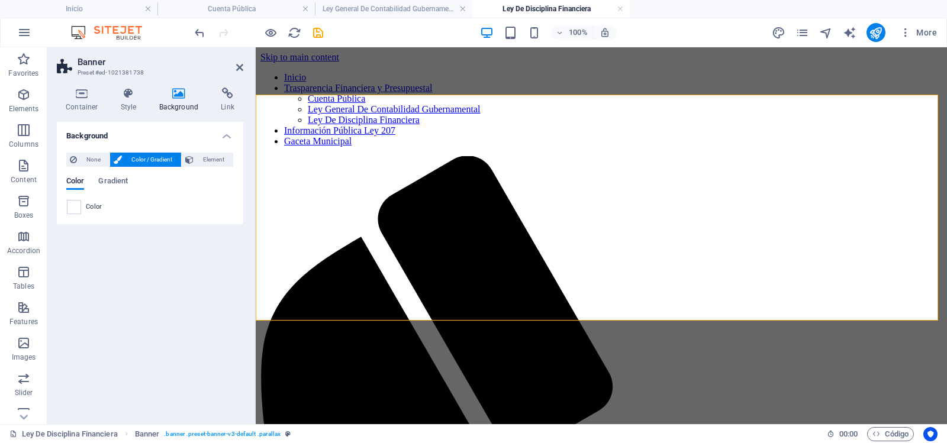
click at [172, 99] on h4 "Background" at bounding box center [181, 100] width 62 height 25
click at [124, 99] on icon at bounding box center [129, 94] width 34 height 12
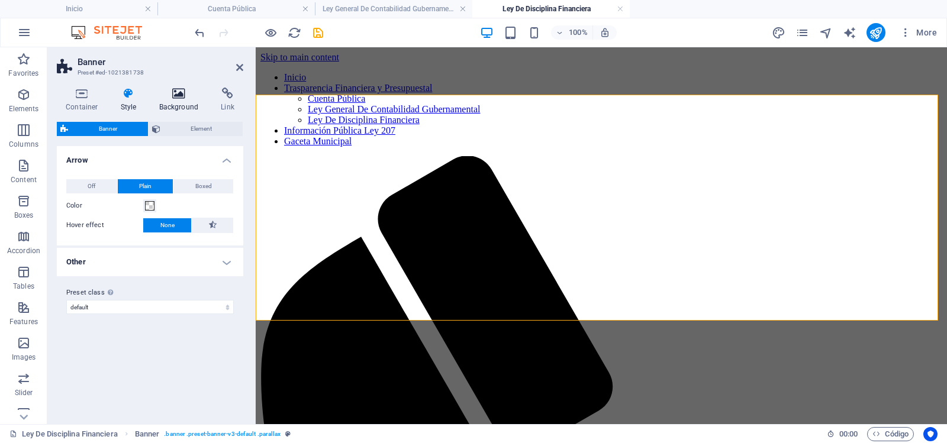
click at [176, 94] on icon at bounding box center [178, 94] width 57 height 12
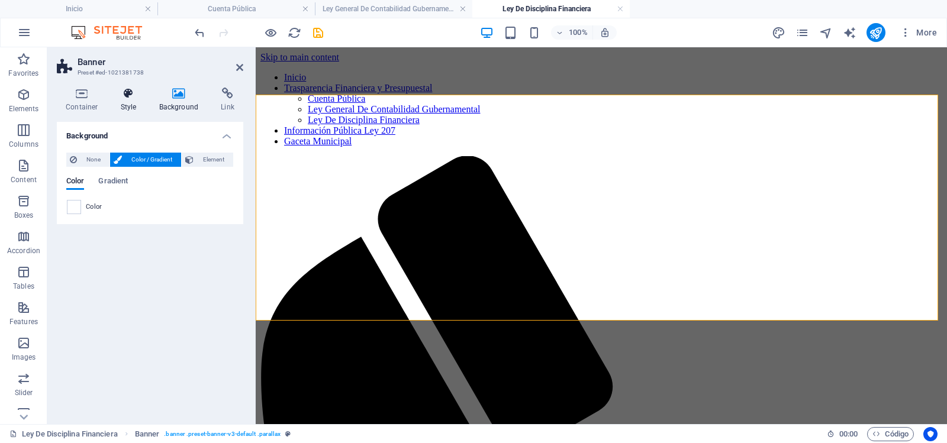
click at [132, 98] on icon at bounding box center [129, 94] width 34 height 12
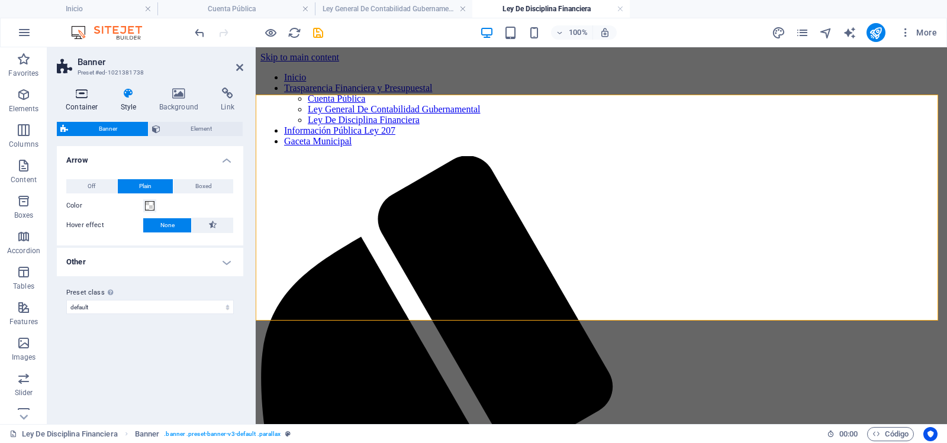
click at [78, 99] on icon at bounding box center [82, 94] width 50 height 12
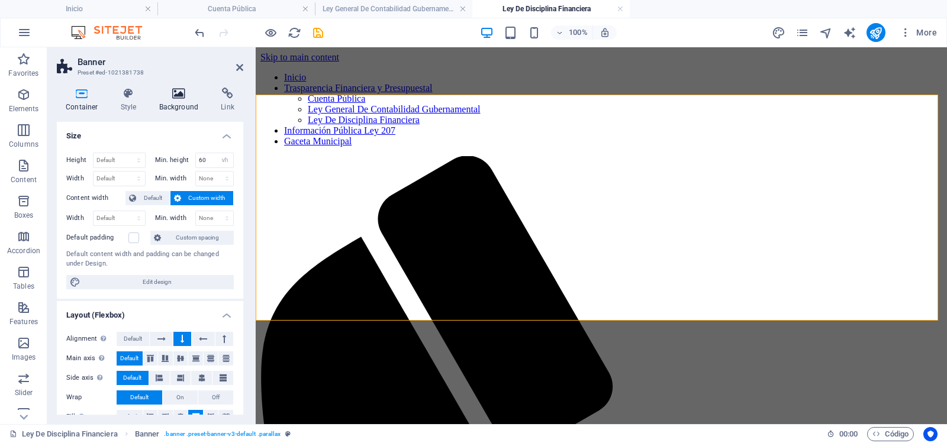
click at [177, 97] on icon at bounding box center [178, 94] width 57 height 12
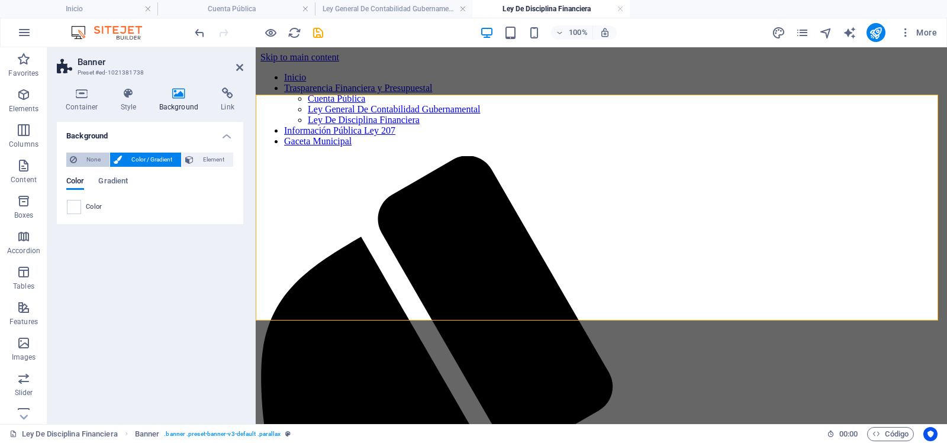
click at [83, 157] on span "None" at bounding box center [92, 160] width 25 height 14
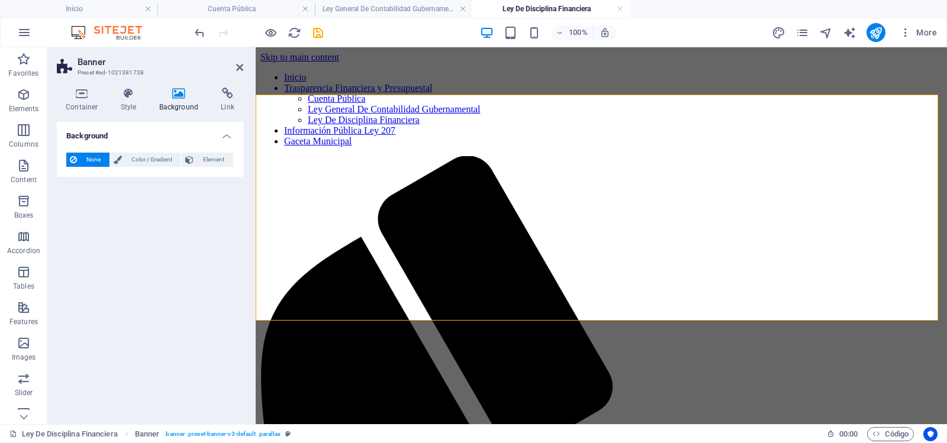
click at [175, 100] on h4 "Background" at bounding box center [181, 100] width 62 height 25
click at [241, 65] on icon at bounding box center [239, 67] width 7 height 9
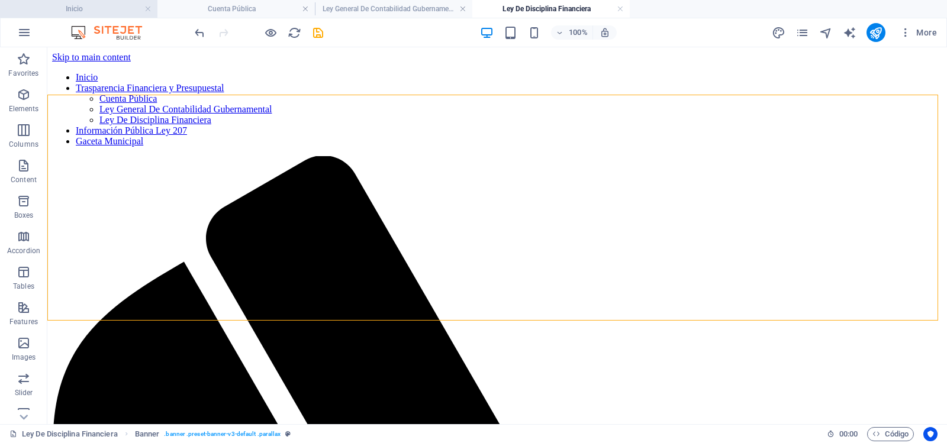
click at [98, 5] on h4 "Inicio" at bounding box center [78, 8] width 157 height 13
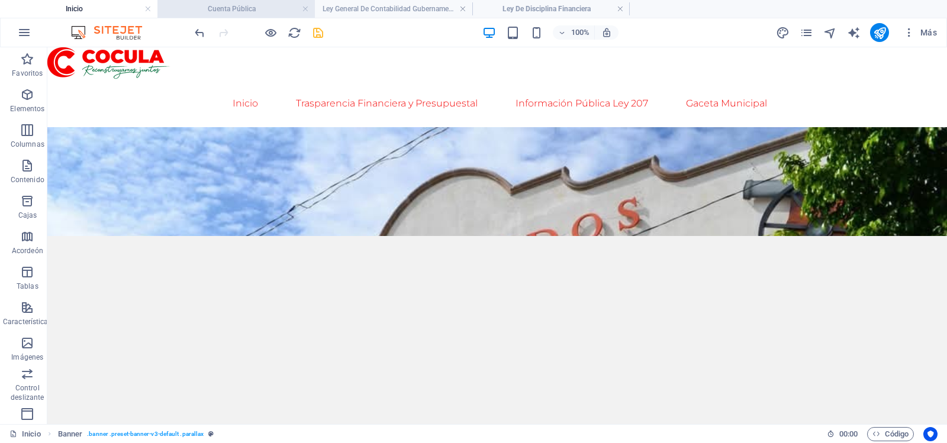
click at [226, 5] on h4 "Cuenta Pública" at bounding box center [235, 8] width 157 height 13
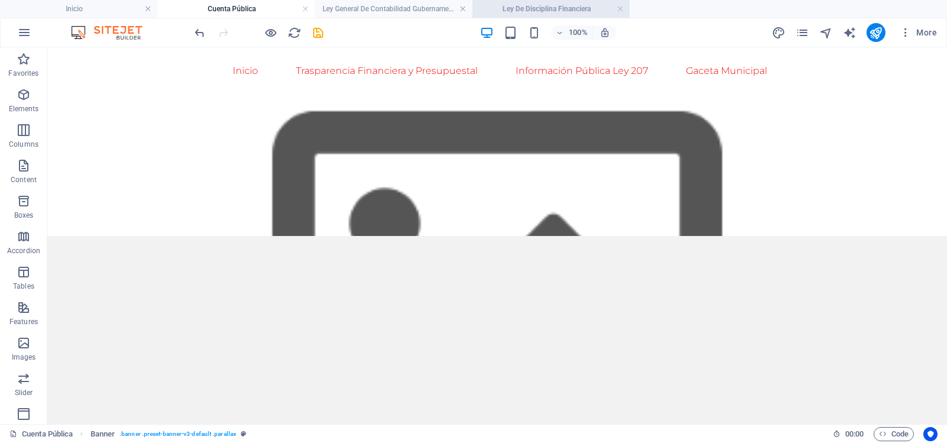
click at [509, 11] on h4 "Ley De Disciplina Financiera" at bounding box center [550, 8] width 157 height 13
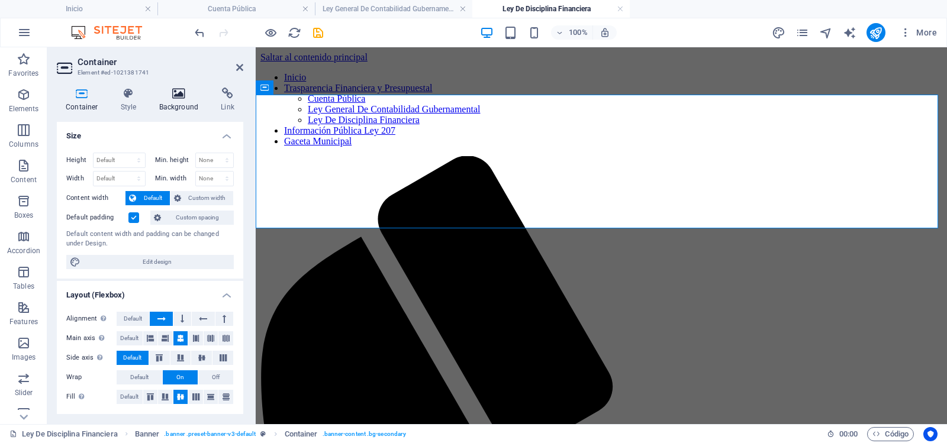
click at [173, 95] on icon at bounding box center [178, 94] width 57 height 12
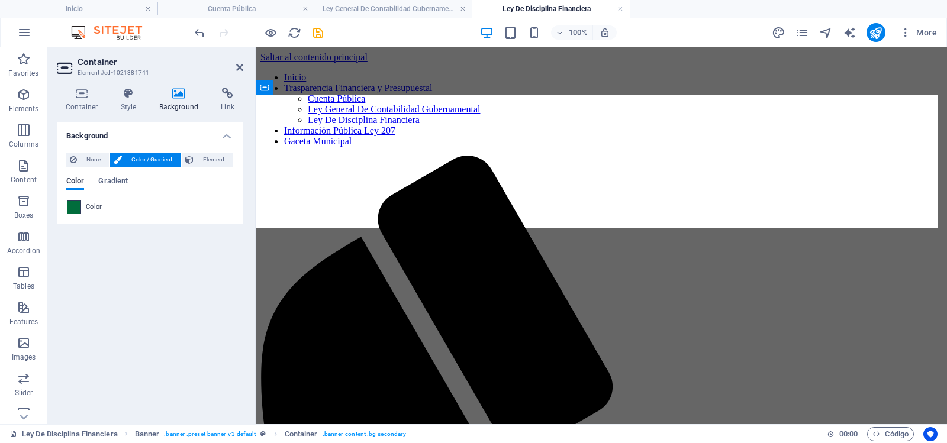
click at [70, 206] on span at bounding box center [73, 207] width 13 height 13
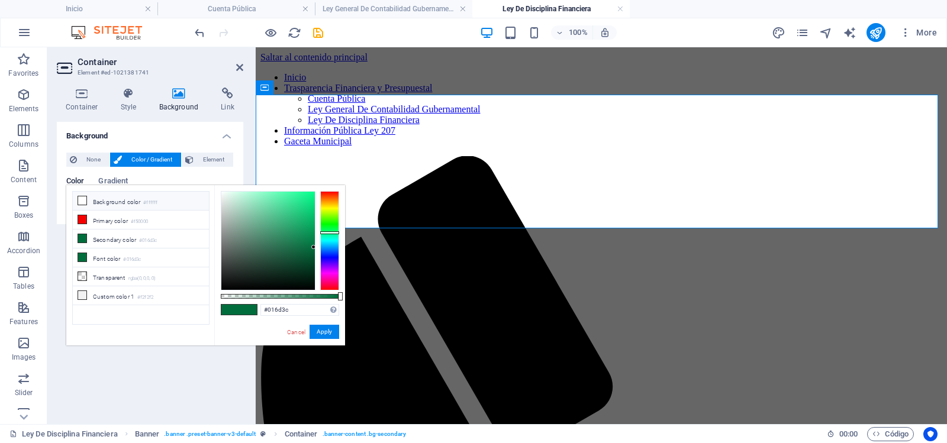
click at [78, 198] on icon at bounding box center [82, 200] width 8 height 8
type input "#ffffff"
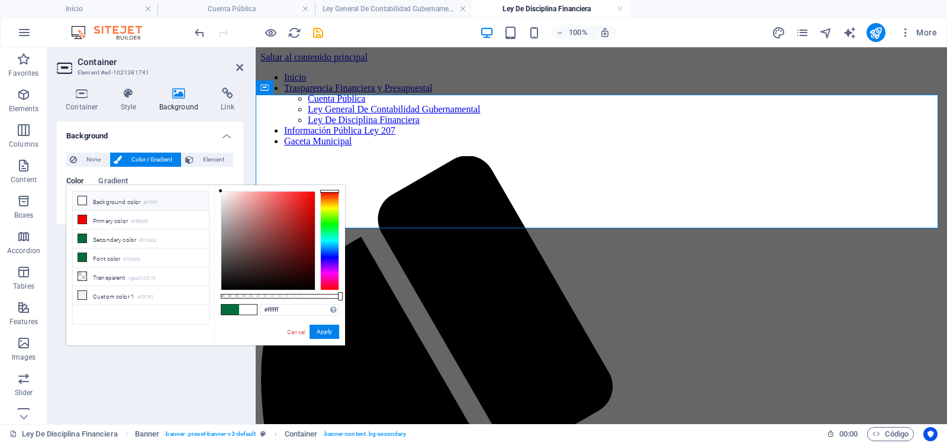
click at [160, 137] on h4 "Background" at bounding box center [150, 132] width 186 height 21
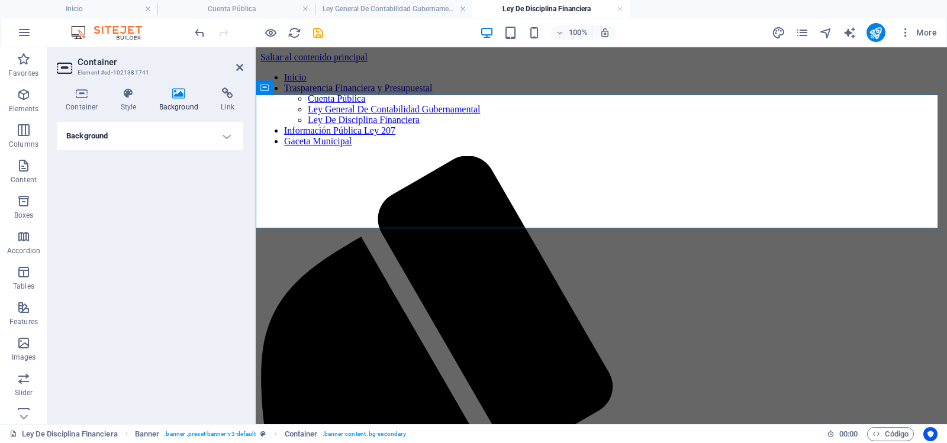
click at [152, 130] on h4 "Background" at bounding box center [150, 136] width 186 height 28
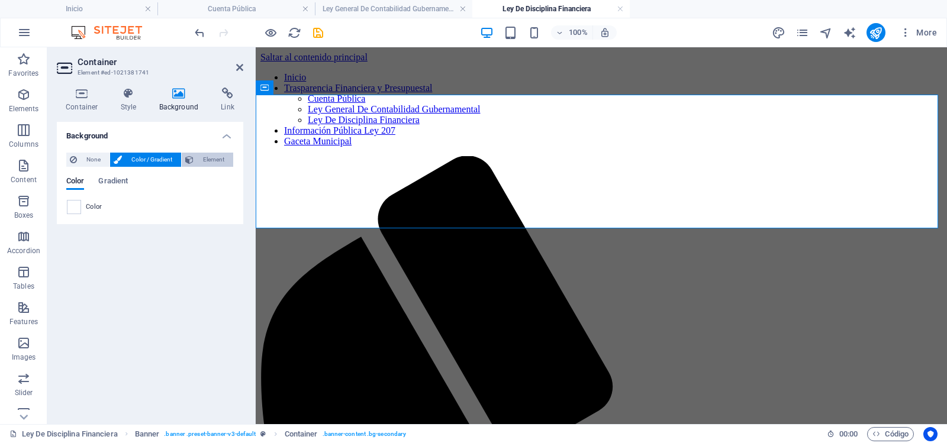
click at [209, 159] on span "Element" at bounding box center [213, 160] width 33 height 14
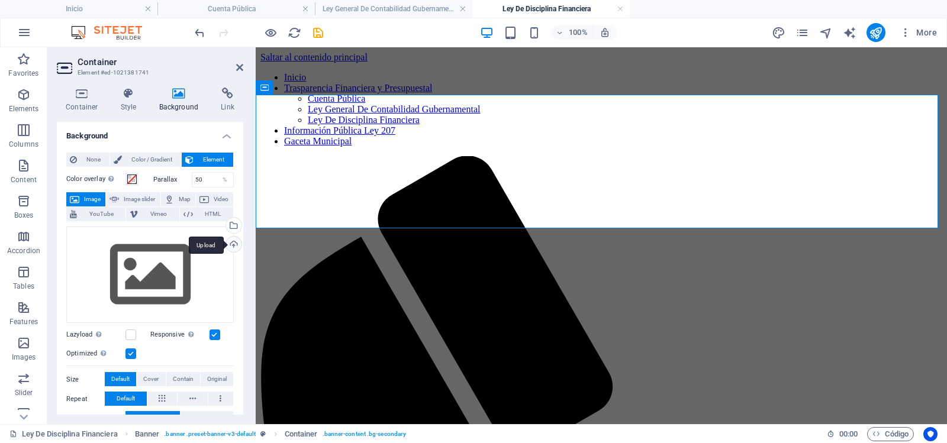
click at [232, 242] on div "Upload" at bounding box center [233, 246] width 18 height 18
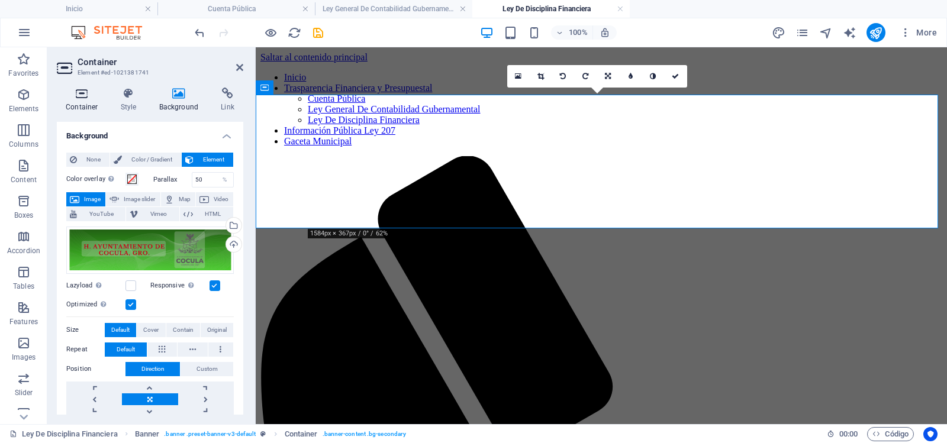
click at [78, 92] on icon at bounding box center [82, 94] width 50 height 12
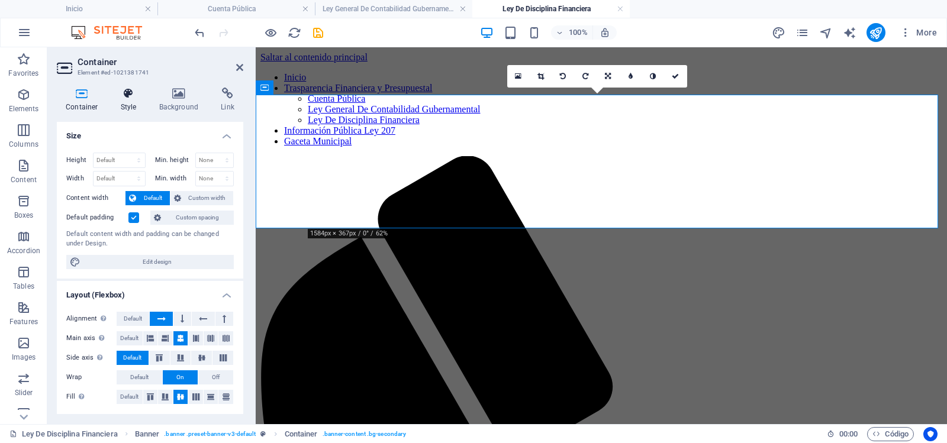
click at [125, 91] on icon at bounding box center [129, 94] width 34 height 12
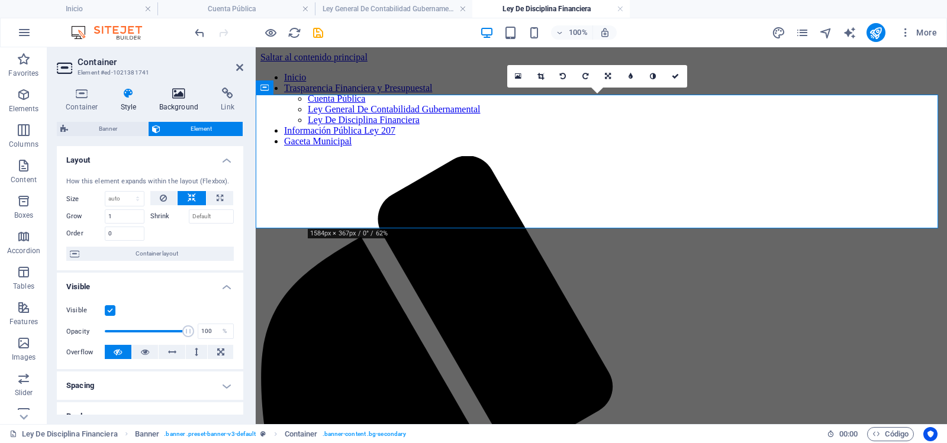
click at [163, 95] on icon at bounding box center [178, 94] width 57 height 12
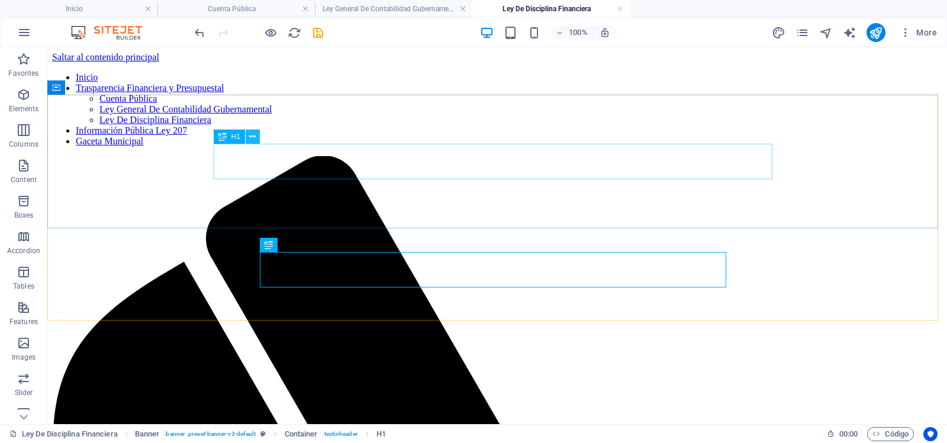
click at [252, 134] on icon at bounding box center [252, 137] width 7 height 12
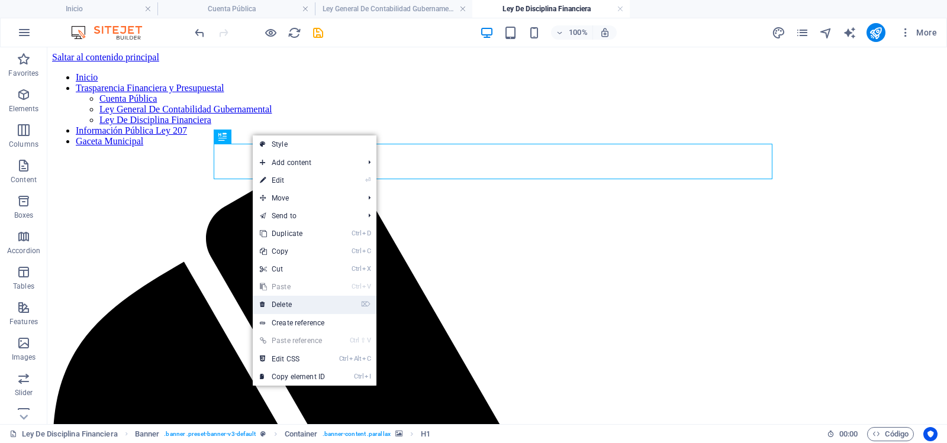
click at [275, 304] on link "⌦ Delete" at bounding box center [292, 305] width 79 height 18
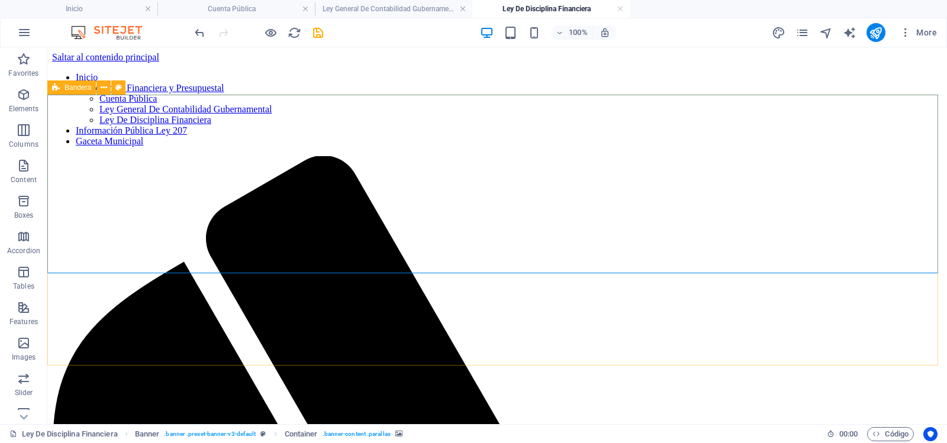
click at [63, 88] on div "Bandera" at bounding box center [71, 87] width 49 height 14
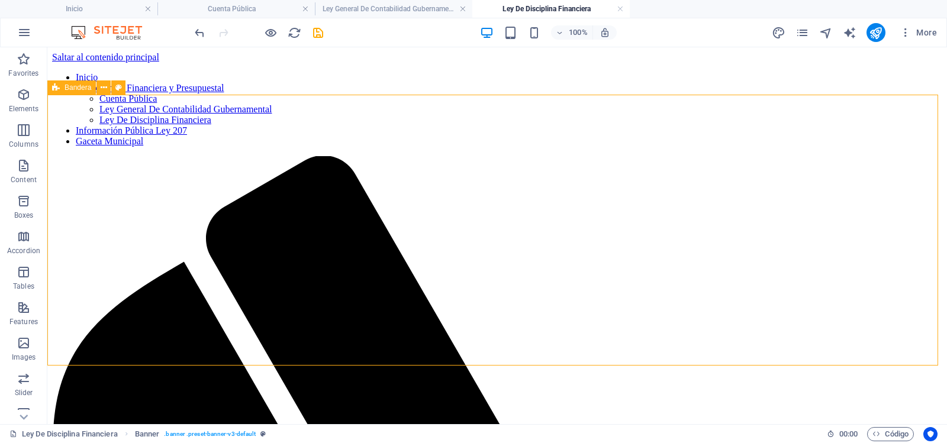
click at [62, 90] on div "Bandera" at bounding box center [71, 87] width 49 height 14
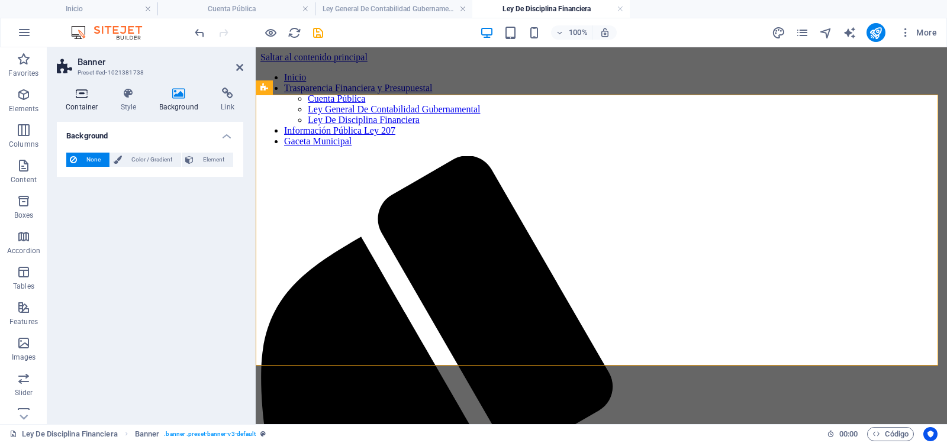
click at [78, 97] on icon at bounding box center [82, 94] width 50 height 12
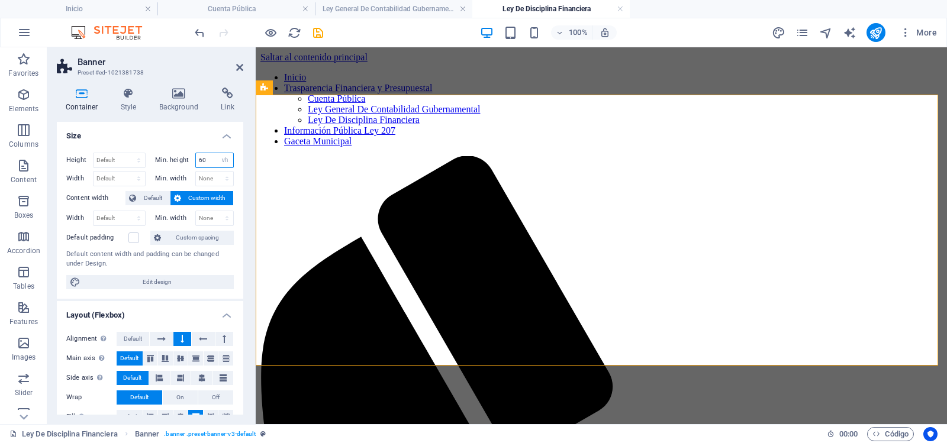
click at [204, 166] on input "60" at bounding box center [215, 160] width 38 height 14
drag, startPoint x: 205, startPoint y: 160, endPoint x: 196, endPoint y: 161, distance: 9.5
click at [196, 161] on input "60" at bounding box center [215, 160] width 38 height 14
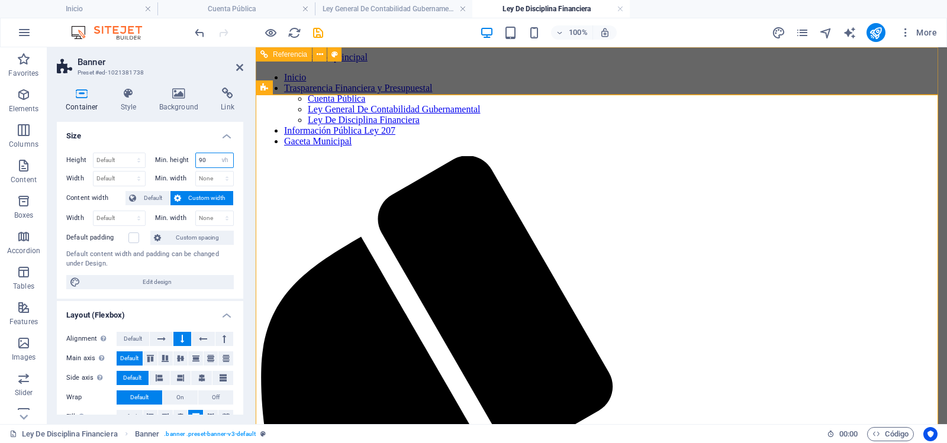
type input "90"
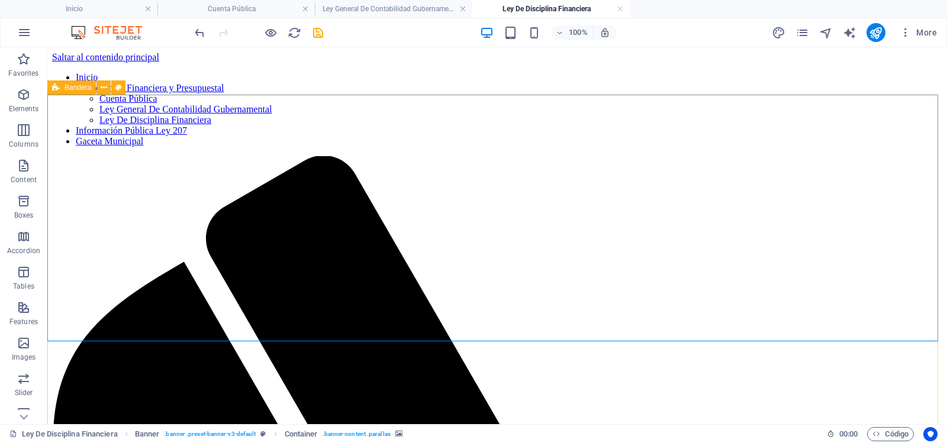
click at [59, 86] on icon at bounding box center [56, 87] width 8 height 14
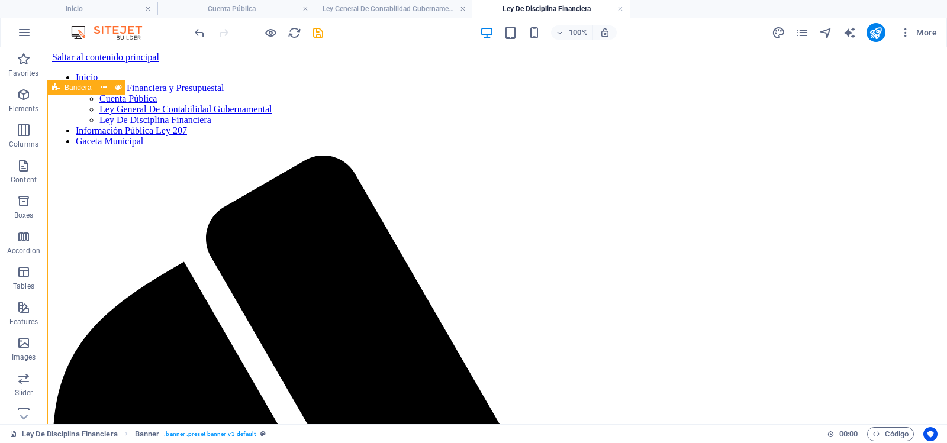
click at [59, 86] on icon at bounding box center [56, 87] width 8 height 14
select select "vh"
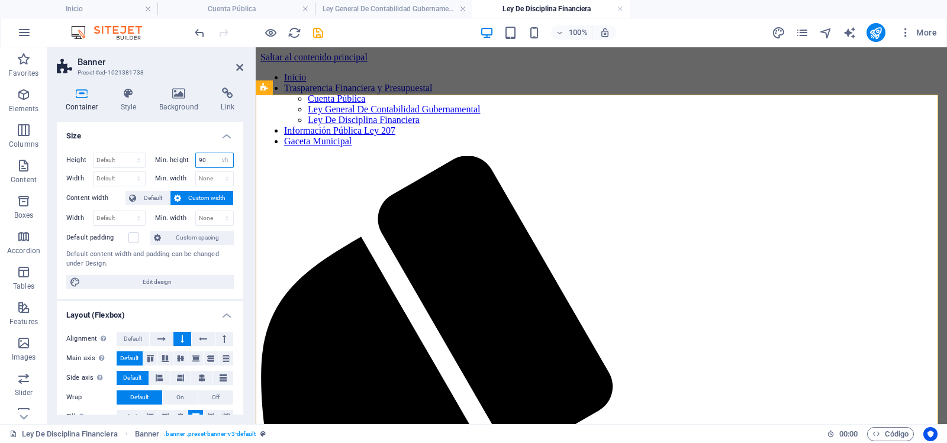
click at [208, 160] on input "90" at bounding box center [215, 160] width 38 height 14
drag, startPoint x: 208, startPoint y: 160, endPoint x: 179, endPoint y: 162, distance: 29.6
click at [179, 162] on div "Min. height 90 None px rem % vh vw" at bounding box center [194, 160] width 79 height 15
type input "120"
click at [207, 179] on select "None px rem % vh vw" at bounding box center [215, 179] width 38 height 14
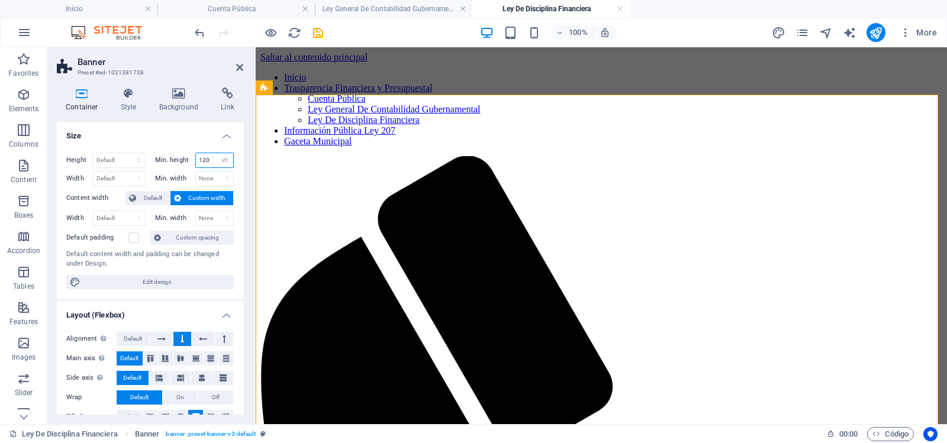
click at [211, 162] on input "120" at bounding box center [215, 160] width 38 height 14
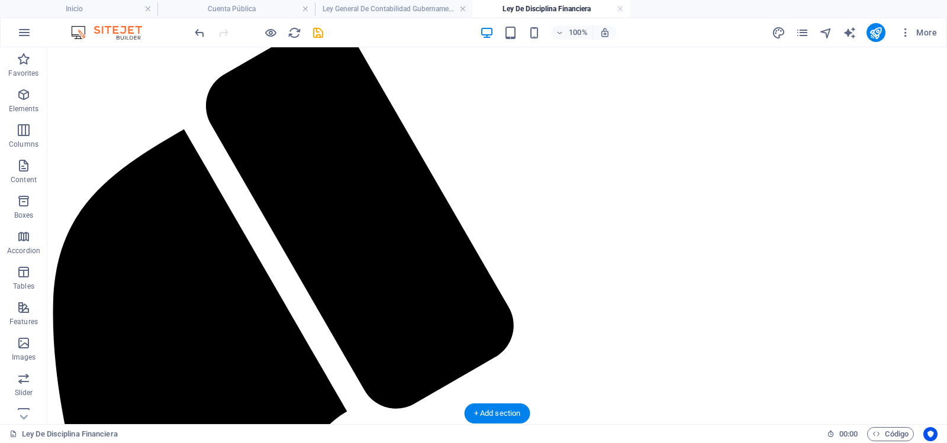
scroll to position [133, 0]
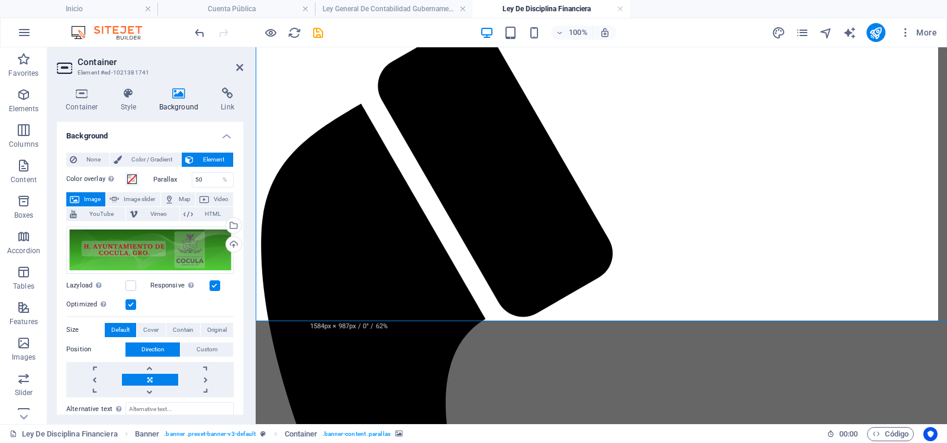
click at [112, 117] on div "Container Style Background Link Size Height Default px rem % vh vw Min. height …" at bounding box center [150, 251] width 186 height 327
click at [77, 103] on h4 "Container" at bounding box center [84, 100] width 55 height 25
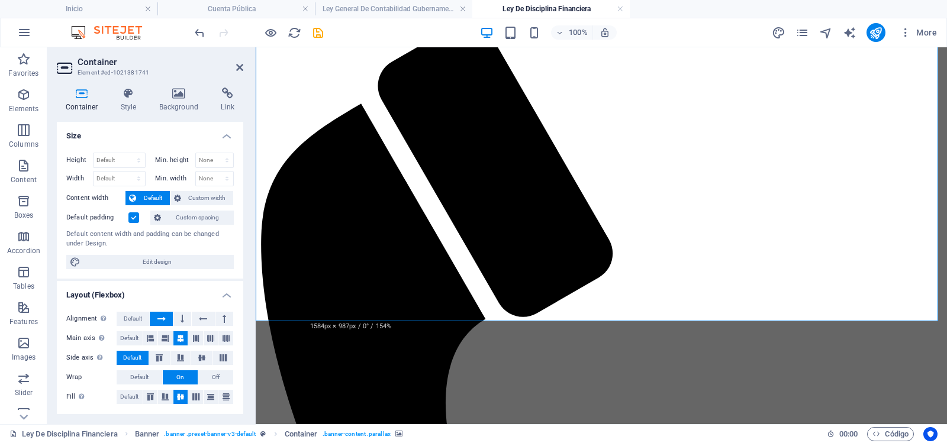
click at [240, 68] on icon at bounding box center [239, 67] width 7 height 9
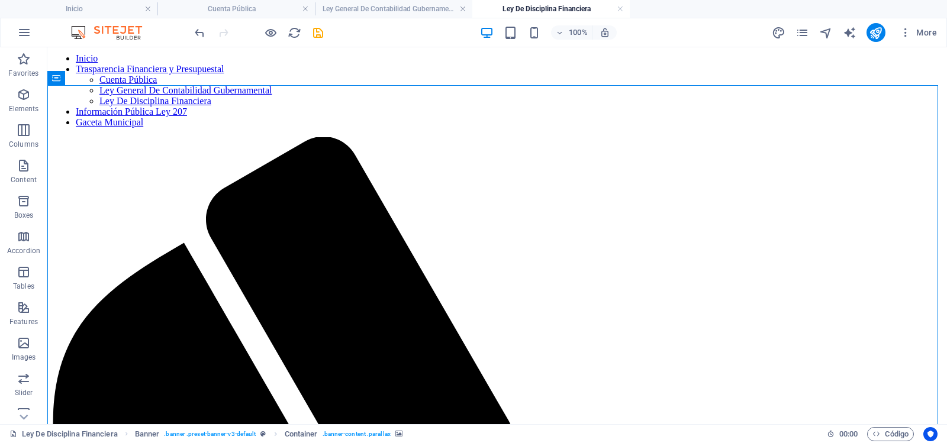
scroll to position [9, 0]
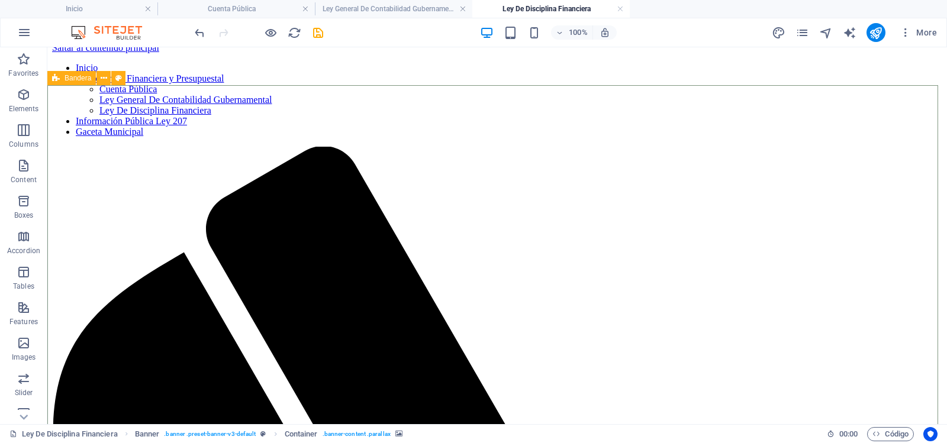
click at [56, 77] on icon at bounding box center [56, 78] width 8 height 14
click at [69, 73] on div "Bandera" at bounding box center [71, 78] width 49 height 14
click at [76, 79] on font "Bandera" at bounding box center [78, 78] width 27 height 8
select select "vh"
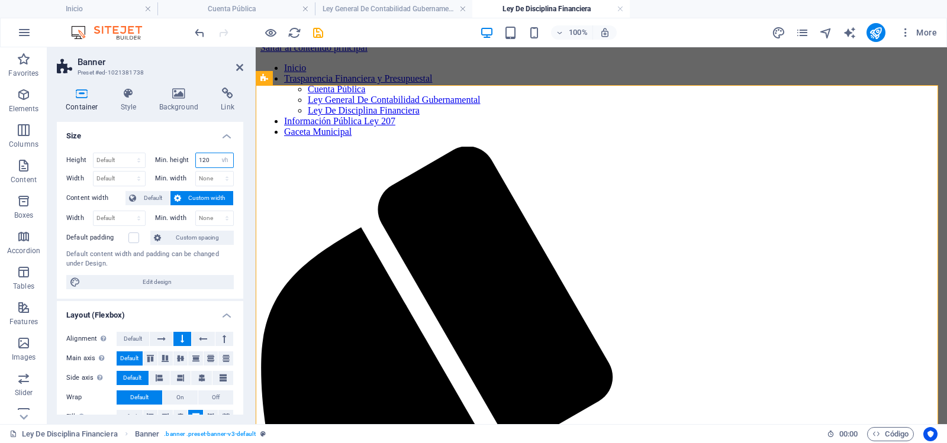
click at [209, 162] on input "120" at bounding box center [215, 160] width 38 height 14
type input "1"
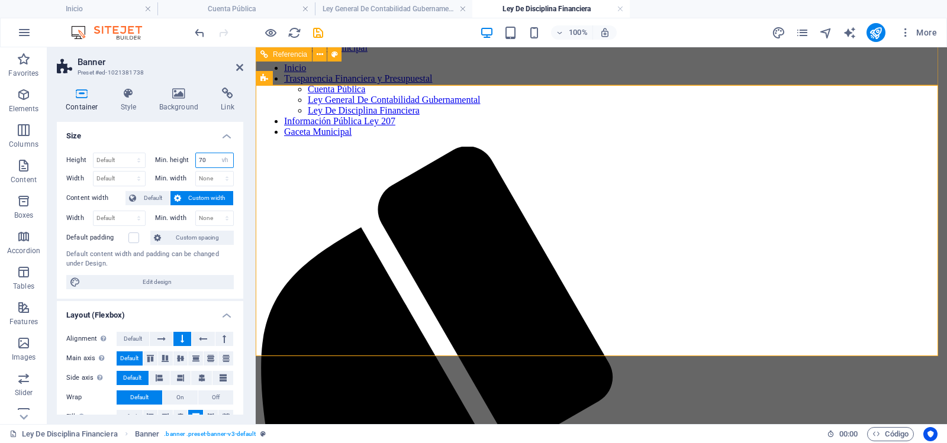
type input "70"
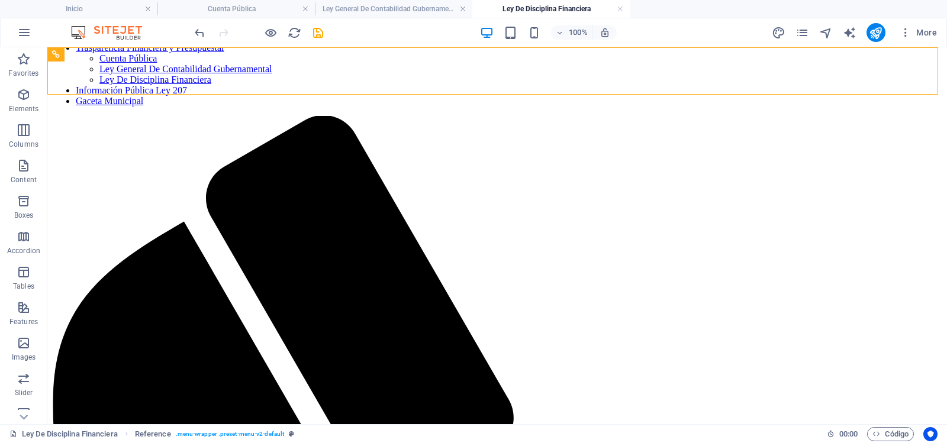
scroll to position [0, 0]
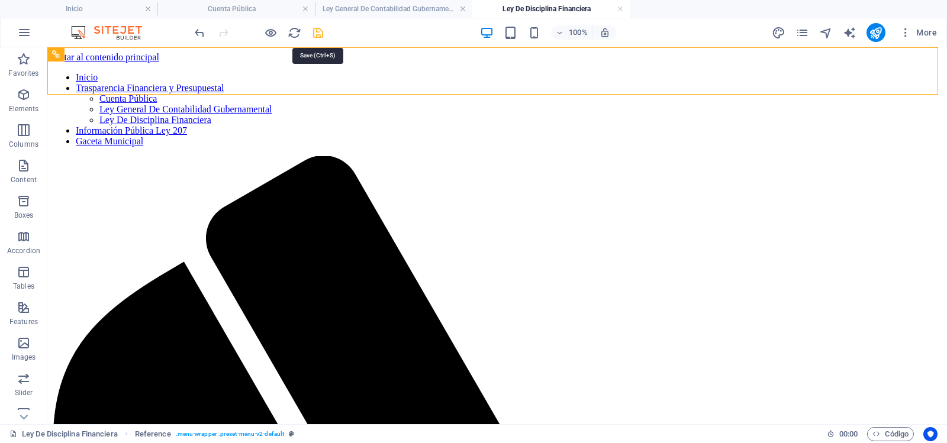
click at [321, 34] on icon "ahorrar" at bounding box center [318, 33] width 14 height 14
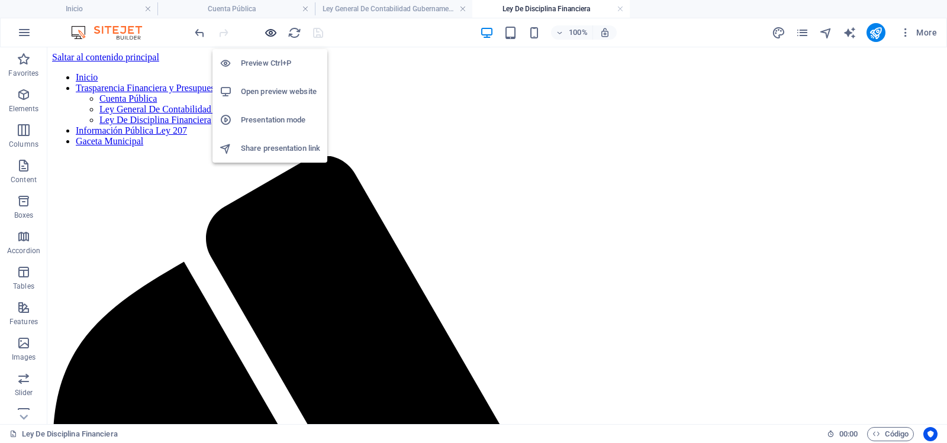
click at [271, 28] on icon "button" at bounding box center [271, 33] width 14 height 14
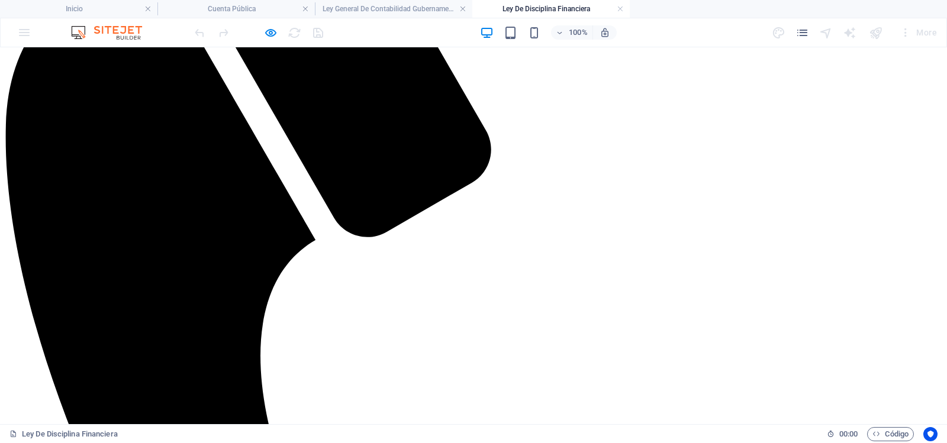
scroll to position [86, 0]
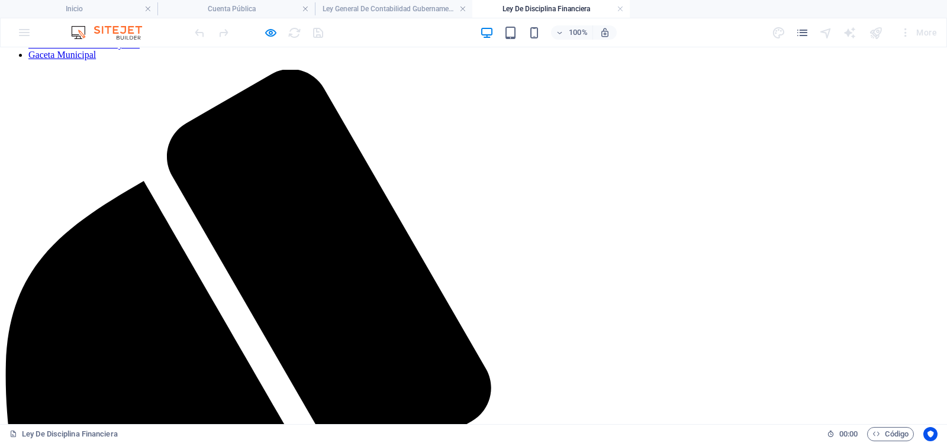
drag, startPoint x: 944, startPoint y: 124, endPoint x: 907, endPoint y: 80, distance: 57.6
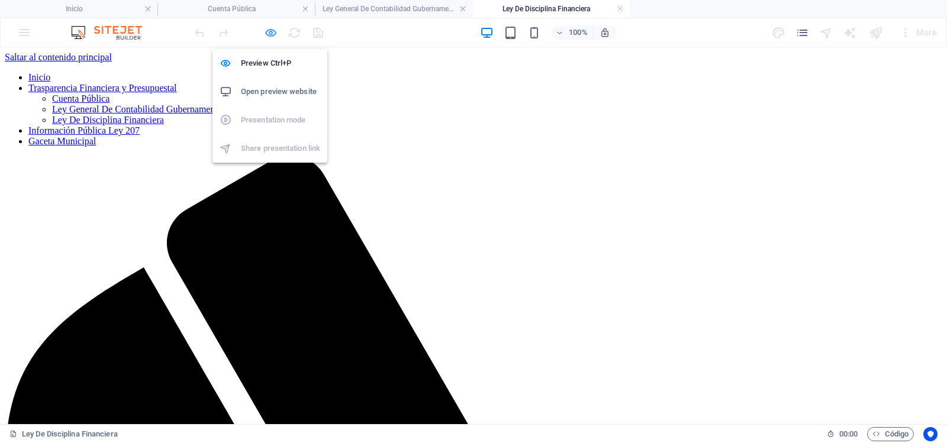
click at [266, 33] on icon "button" at bounding box center [271, 33] width 14 height 14
